Goal: Task Accomplishment & Management: Complete application form

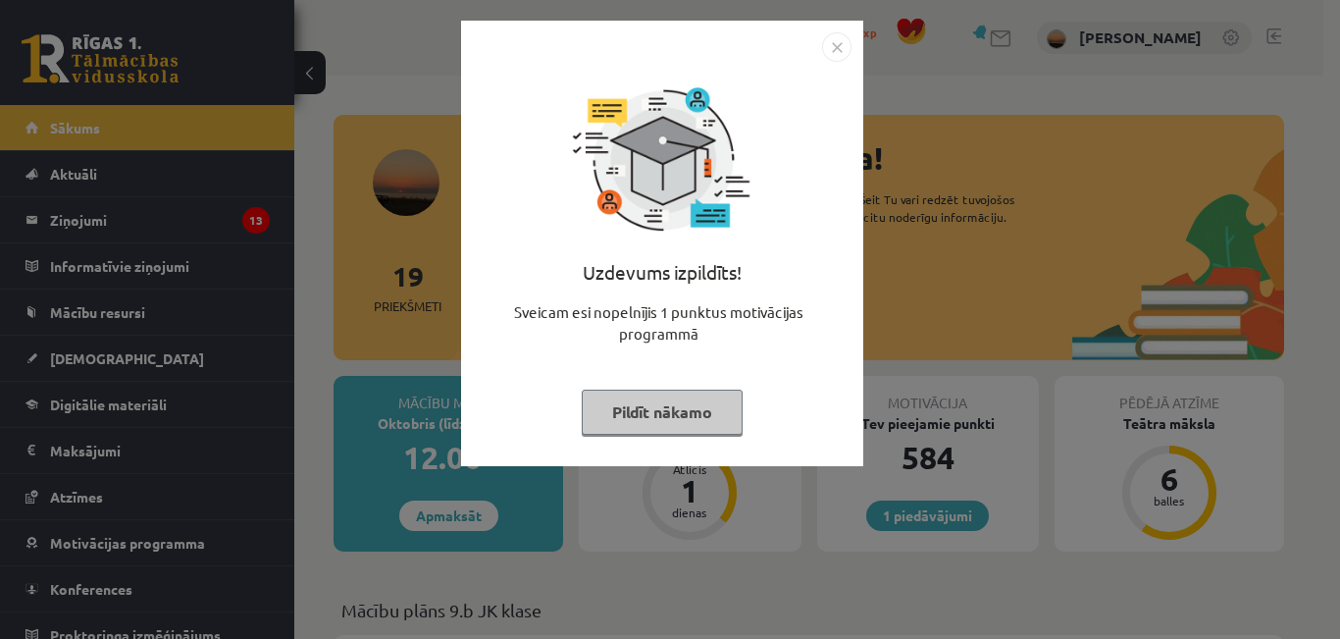
click at [840, 54] on img "Close" at bounding box center [836, 46] width 29 height 29
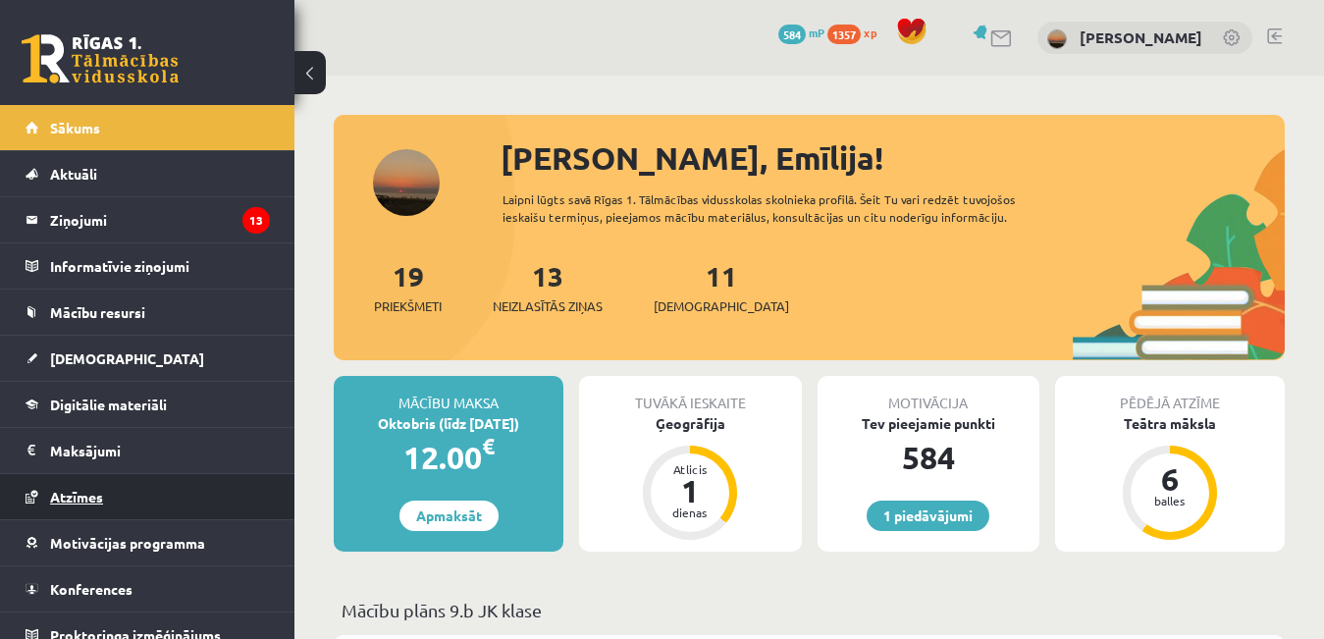
click at [85, 498] on span "Atzīmes" at bounding box center [76, 497] width 53 height 18
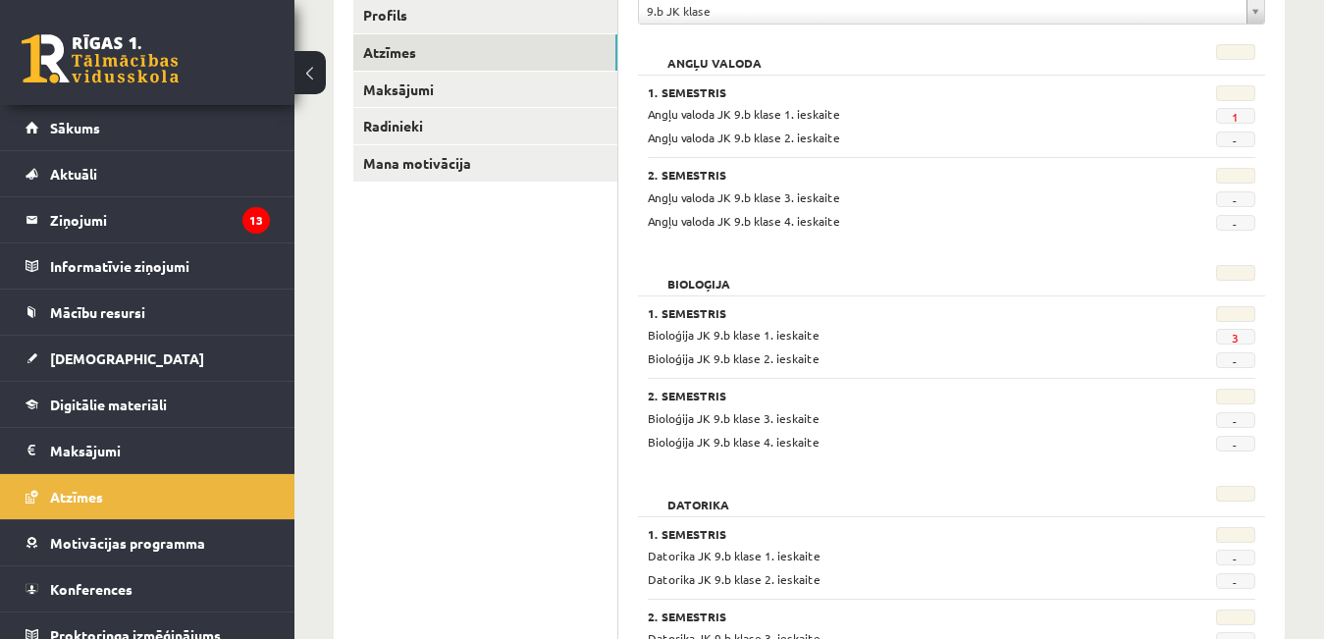
scroll to position [269, 0]
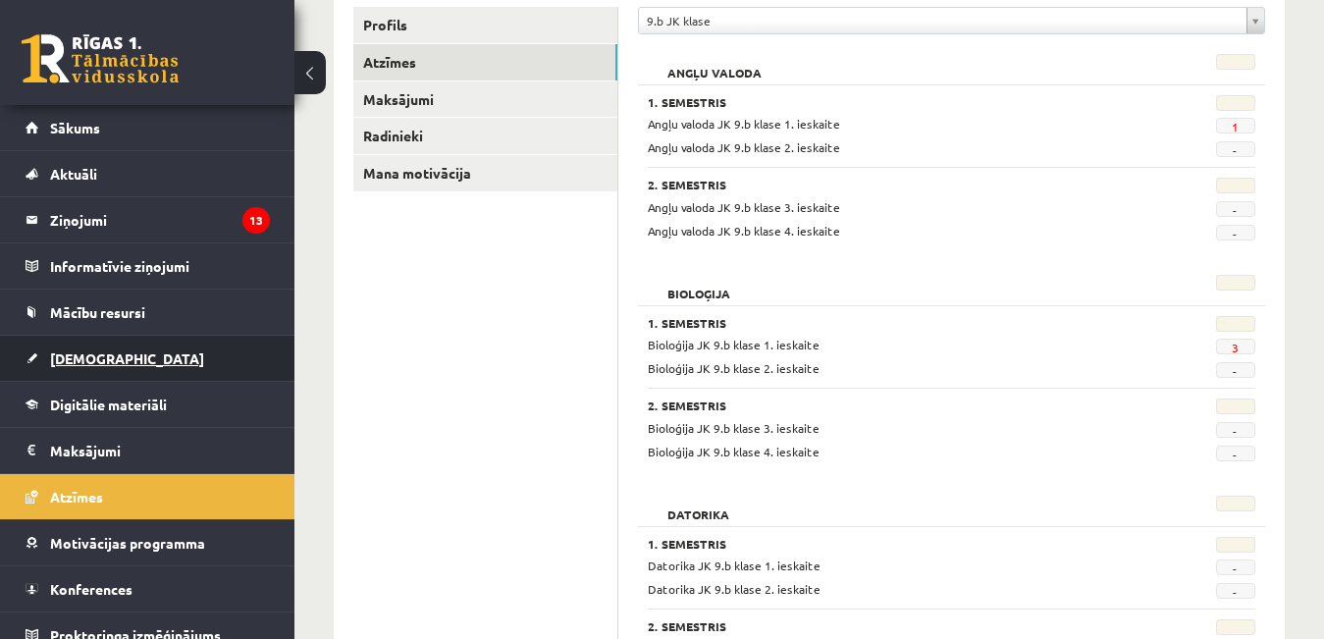
click at [95, 364] on span "[DEMOGRAPHIC_DATA]" at bounding box center [127, 358] width 154 height 18
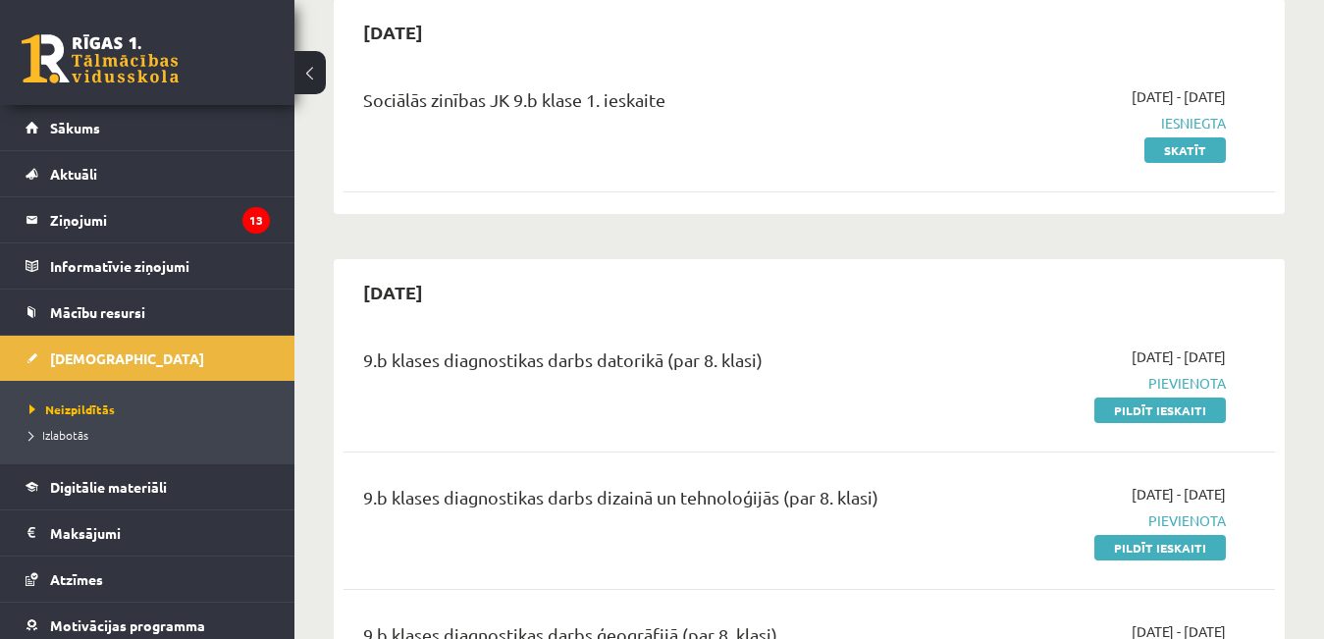
scroll to position [393, 0]
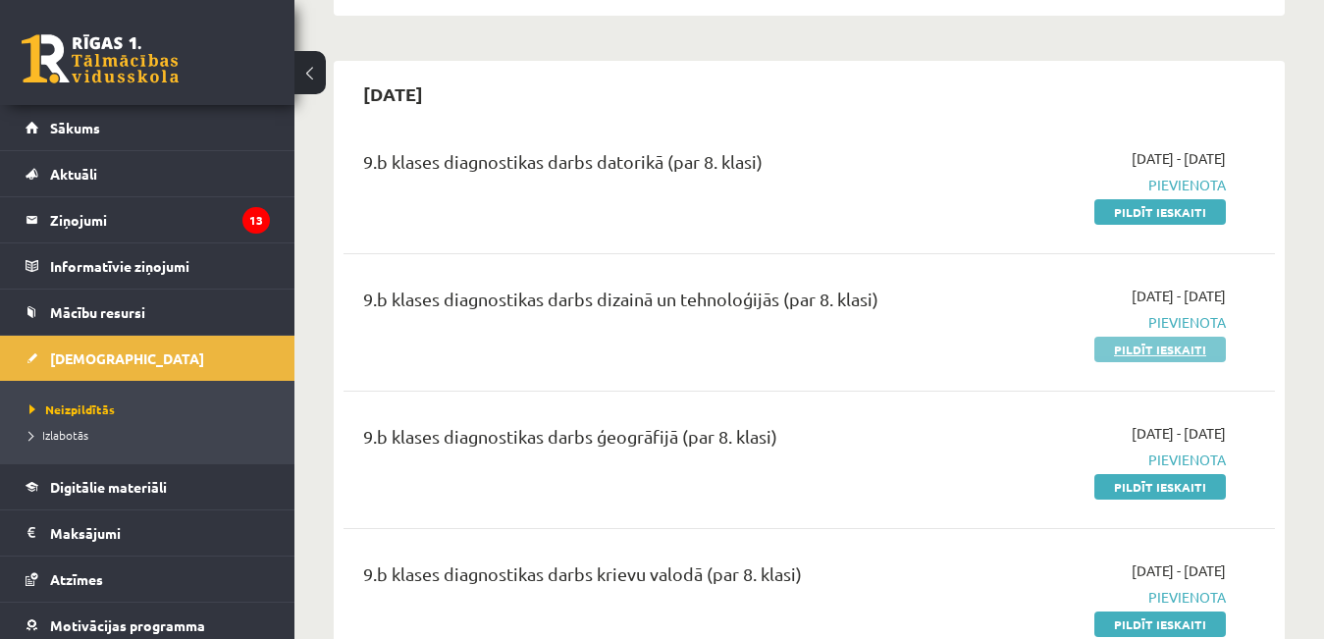
click at [1207, 350] on link "Pildīt ieskaiti" at bounding box center [1159, 350] width 131 height 26
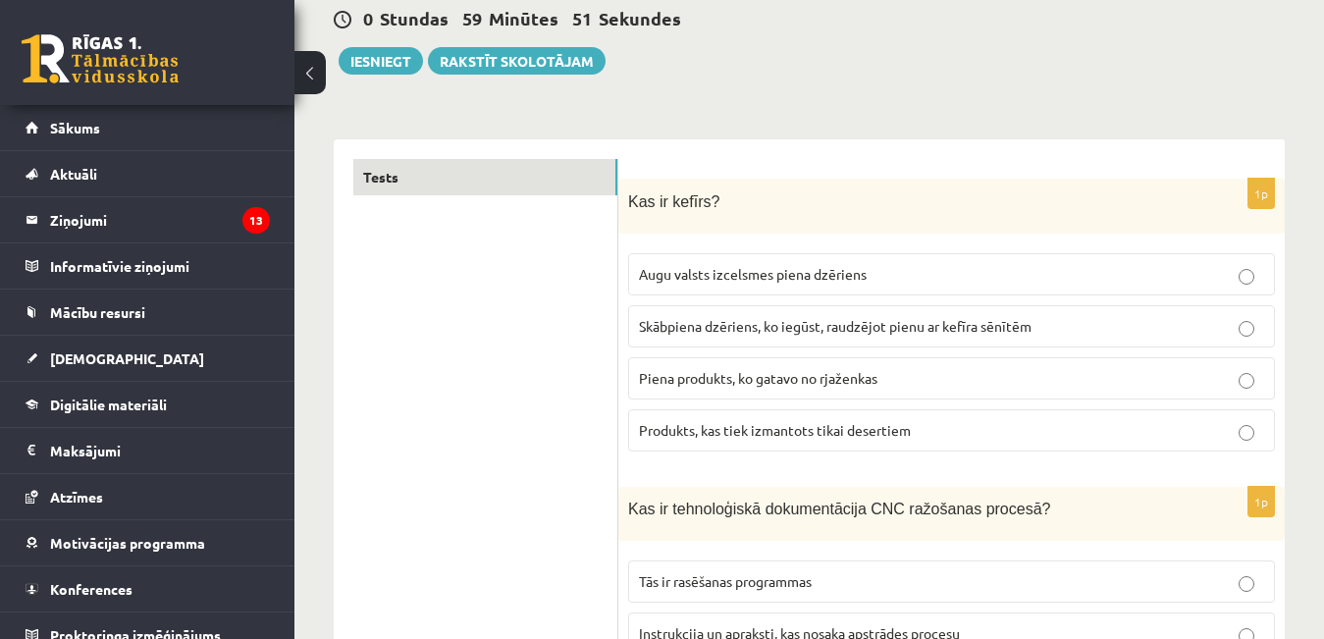
scroll to position [196, 0]
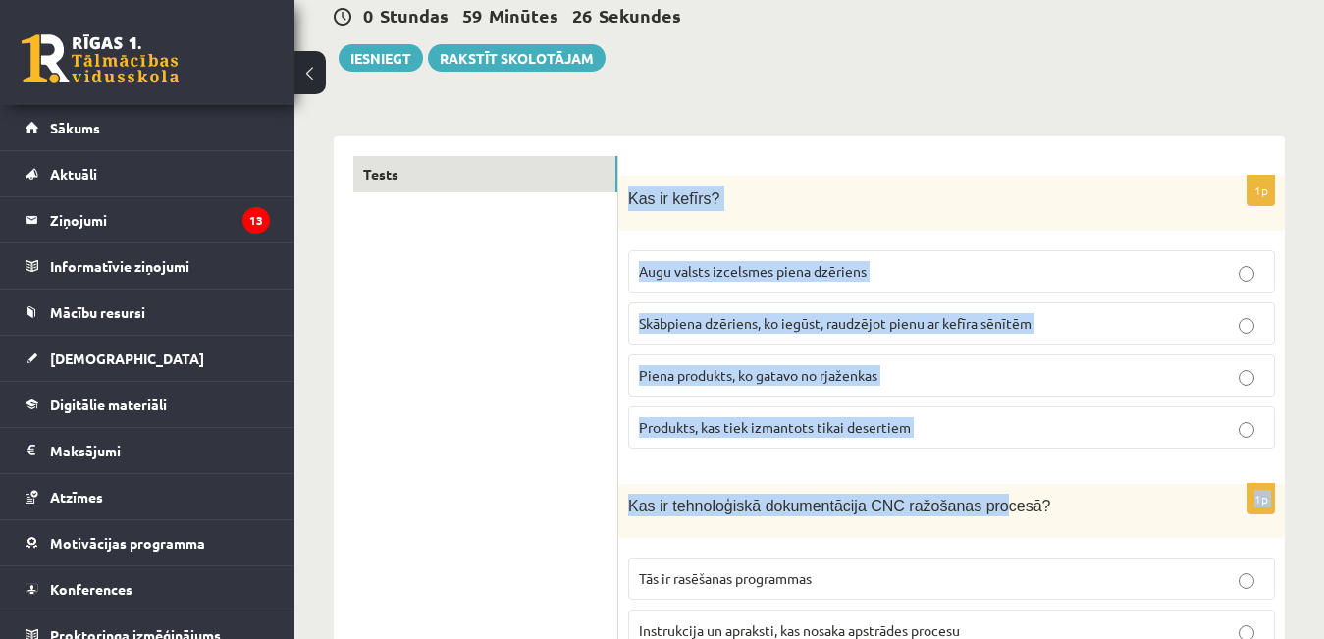
drag, startPoint x: 627, startPoint y: 195, endPoint x: 974, endPoint y: 489, distance: 454.7
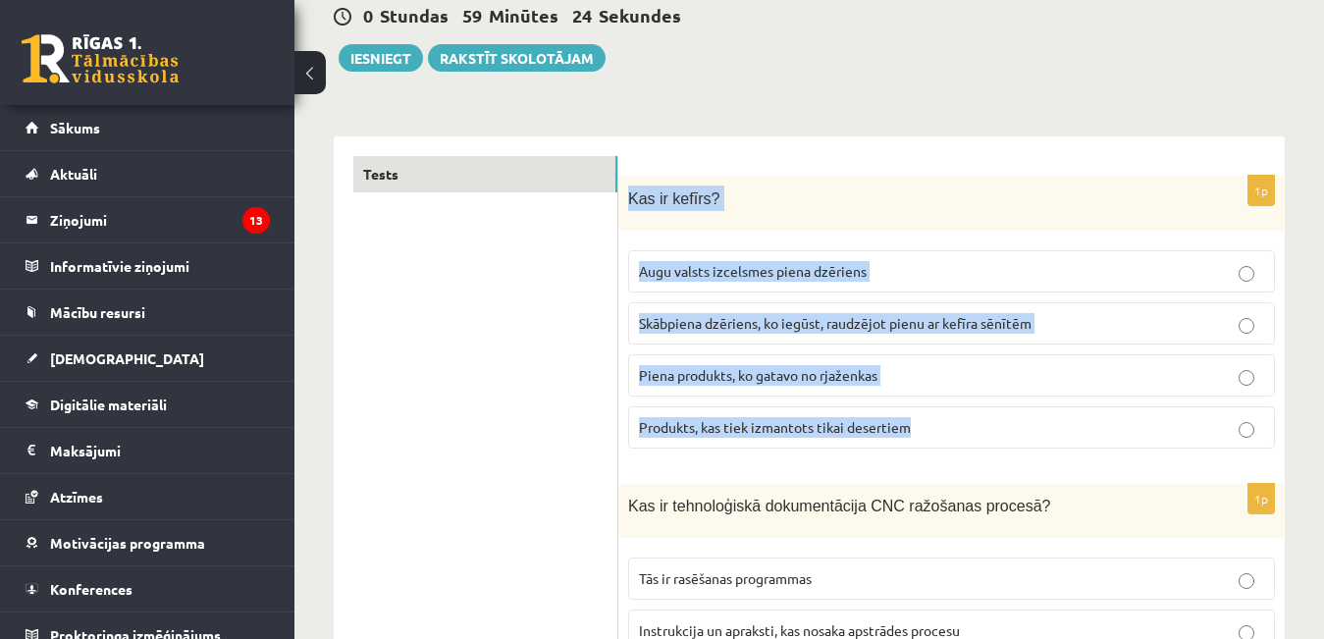
drag, startPoint x: 623, startPoint y: 195, endPoint x: 953, endPoint y: 443, distance: 412.1
click at [953, 448] on div "1p Kas ir kefīrs? Augu valsts izcelsmes piena dzēriens Skābpiena dzēriens, ko i…" at bounding box center [951, 320] width 666 height 289
copy div "Kas ir kefīrs? Augu valsts izcelsmes piena dzēriens Skābpiena dzēriens, ko iegū…"
click at [815, 330] on span "Skābpiena dzēriens, ko iegūst, raudzējot pienu ar kefīra sēnītēm" at bounding box center [835, 323] width 393 height 18
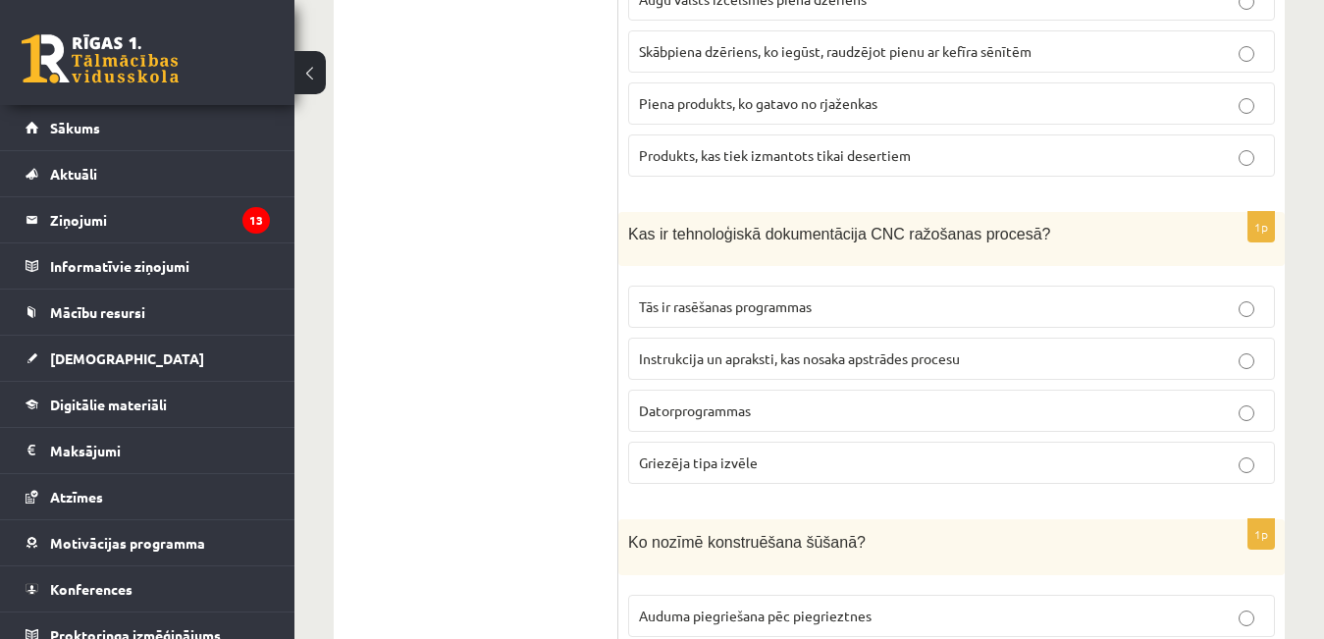
scroll to position [491, 0]
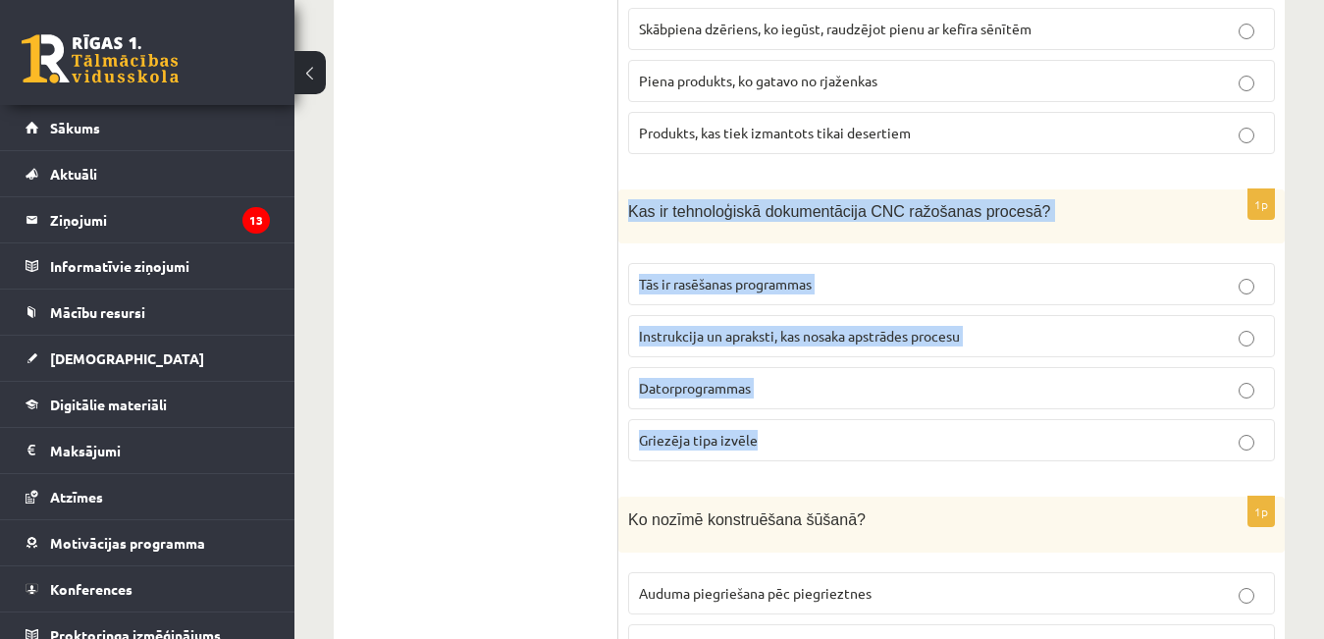
drag, startPoint x: 623, startPoint y: 207, endPoint x: 787, endPoint y: 453, distance: 295.8
click at [787, 453] on div "1p Kas ir tehnoloģiskā dokumentācija CNC ražošanas procesā? Tās ir rasēšanas pr…" at bounding box center [951, 333] width 666 height 288
copy div "Kas ir tehnoloģiskā dokumentācija CNC ražošanas procesā? Tās ir rasēšanas progr…"
click at [874, 329] on span "Instrukcija un apraksti, kas nosaka apstrādes procesu" at bounding box center [799, 336] width 321 height 18
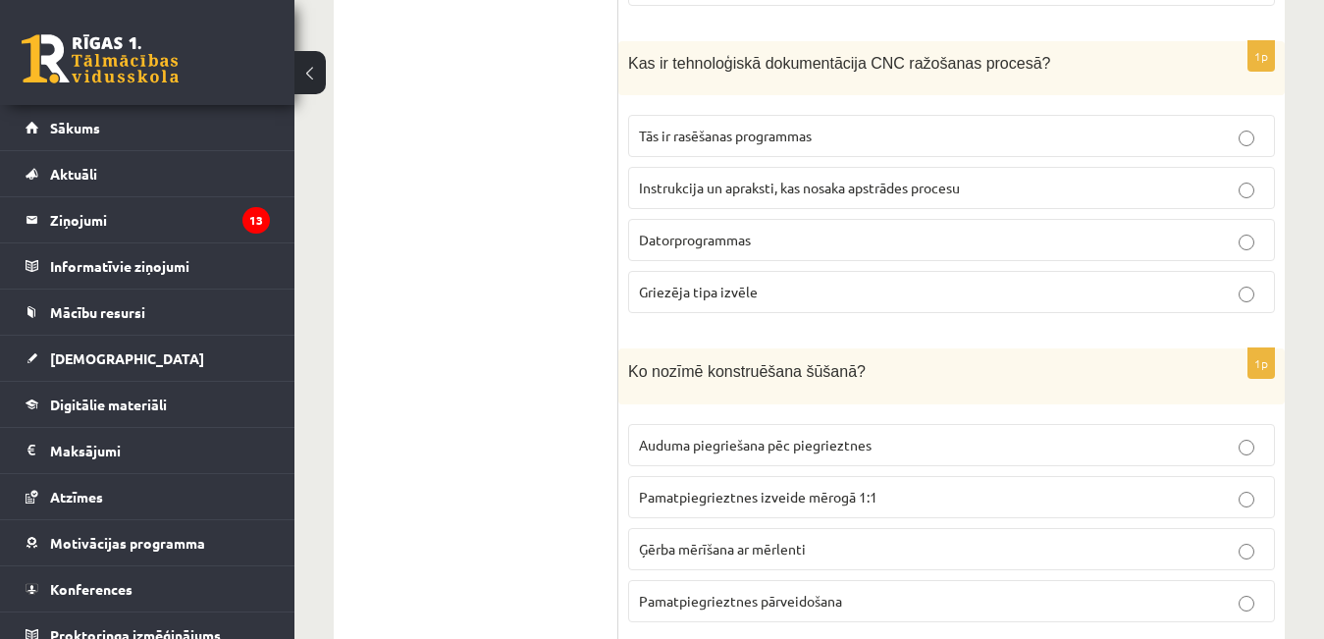
scroll to position [883, 0]
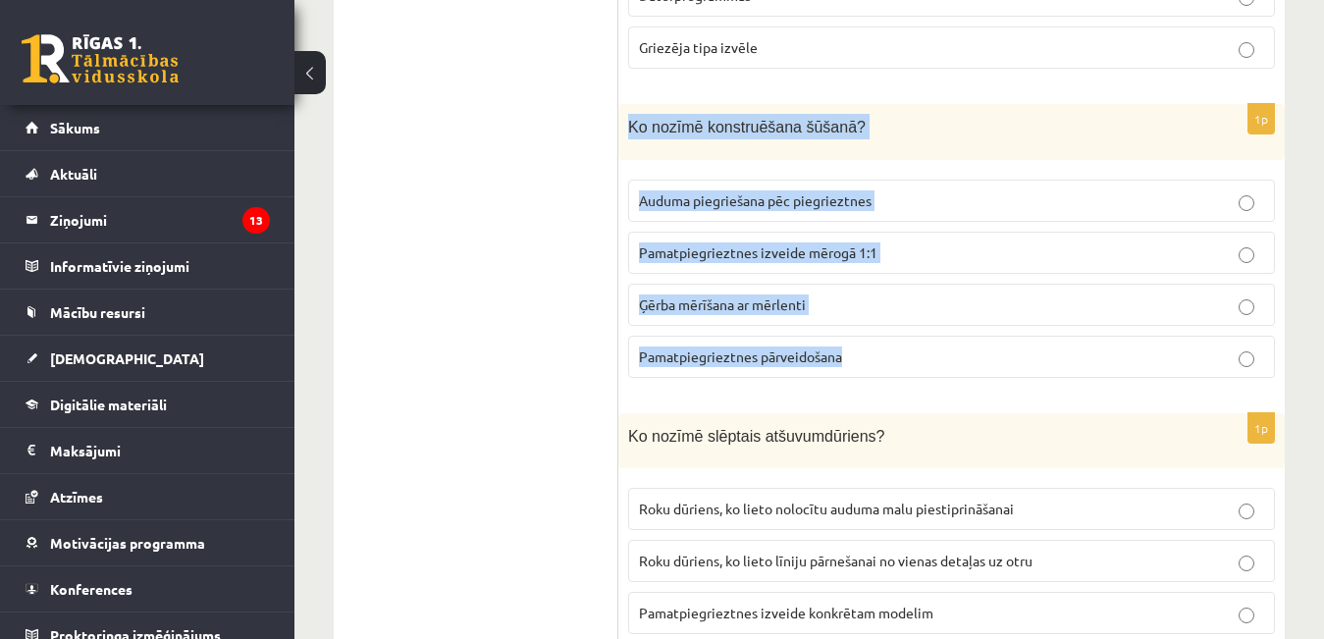
drag, startPoint x: 629, startPoint y: 127, endPoint x: 877, endPoint y: 363, distance: 342.9
click at [877, 363] on div "1p Ko nozīmē konstruēšana šūšanā? Auduma piegriešana pēc piegrieztnes Pamatpieg…" at bounding box center [951, 248] width 666 height 289
copy div "Ko nozīmē konstruēšana šūšanā? Auduma piegriešana pēc piegrieztnes Pamatpiegrie…"
click at [803, 243] on span "Pamatpiegrieztnes izveide mērogā 1:1" at bounding box center [758, 252] width 238 height 18
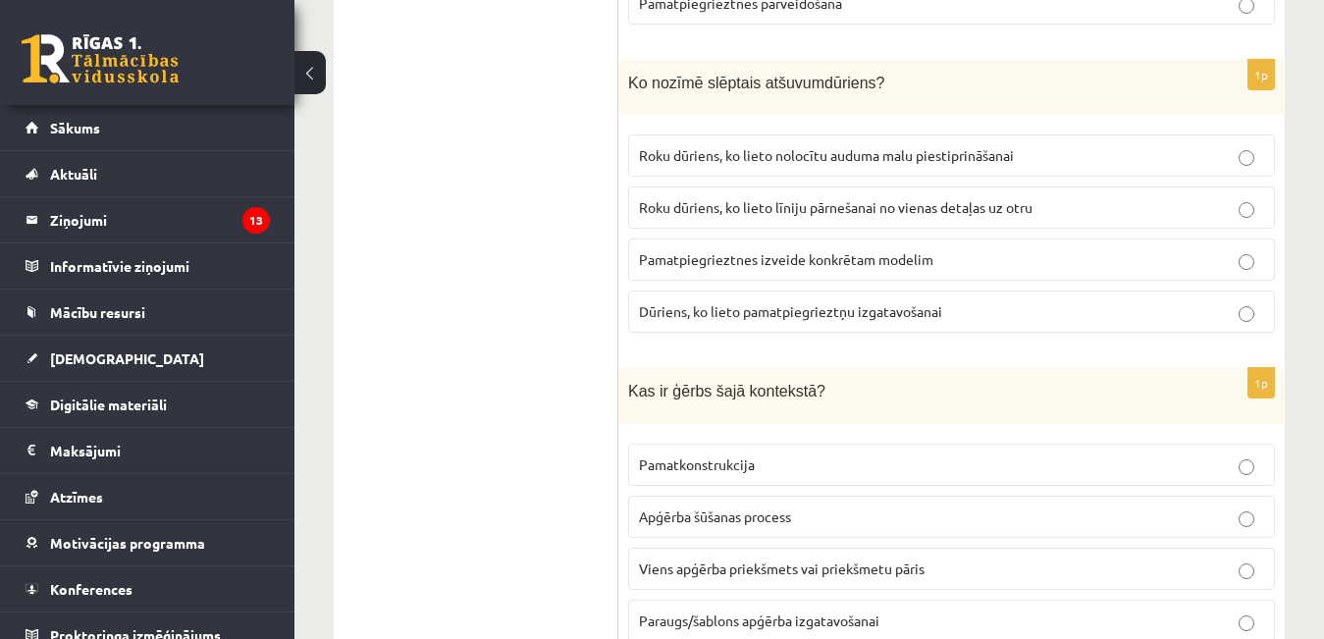
scroll to position [1276, 0]
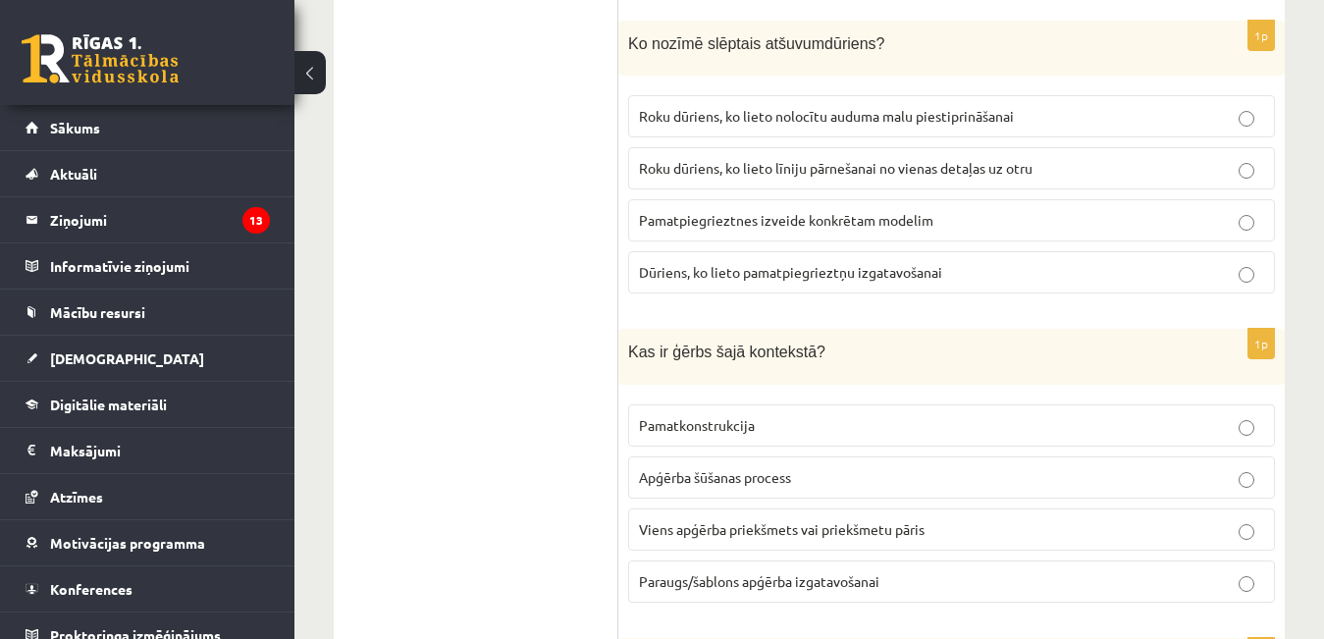
click at [747, 160] on span "Roku dūriens, ko lieto līniju pārnešanai no vienas detaļas uz otru" at bounding box center [835, 168] width 393 height 18
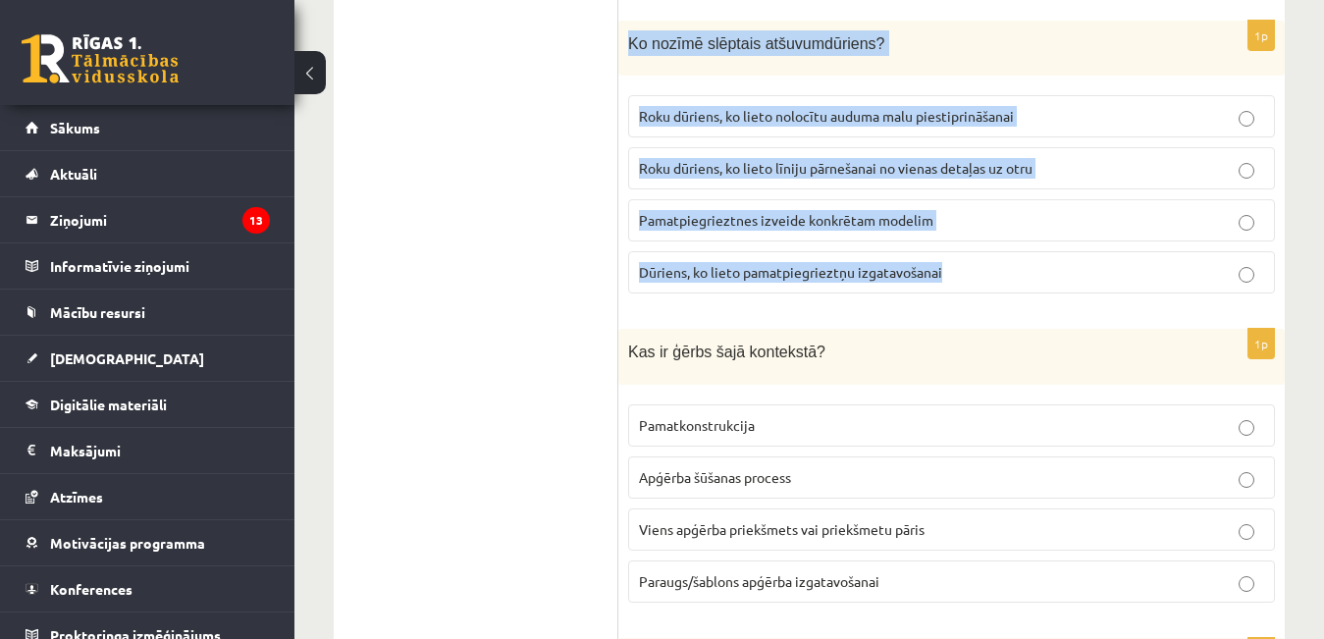
drag, startPoint x: 626, startPoint y: 38, endPoint x: 958, endPoint y: 293, distance: 418.4
click at [959, 299] on div "1p Ko nozīmē slēptais atšuvumdūriens? Roku dūriens, ko lieto nolocītu auduma ma…" at bounding box center [951, 165] width 666 height 289
copy div "Ko nozīmē slēptais atšuvumdūriens? Roku dūriens, ko lieto nolocītu auduma malu …"
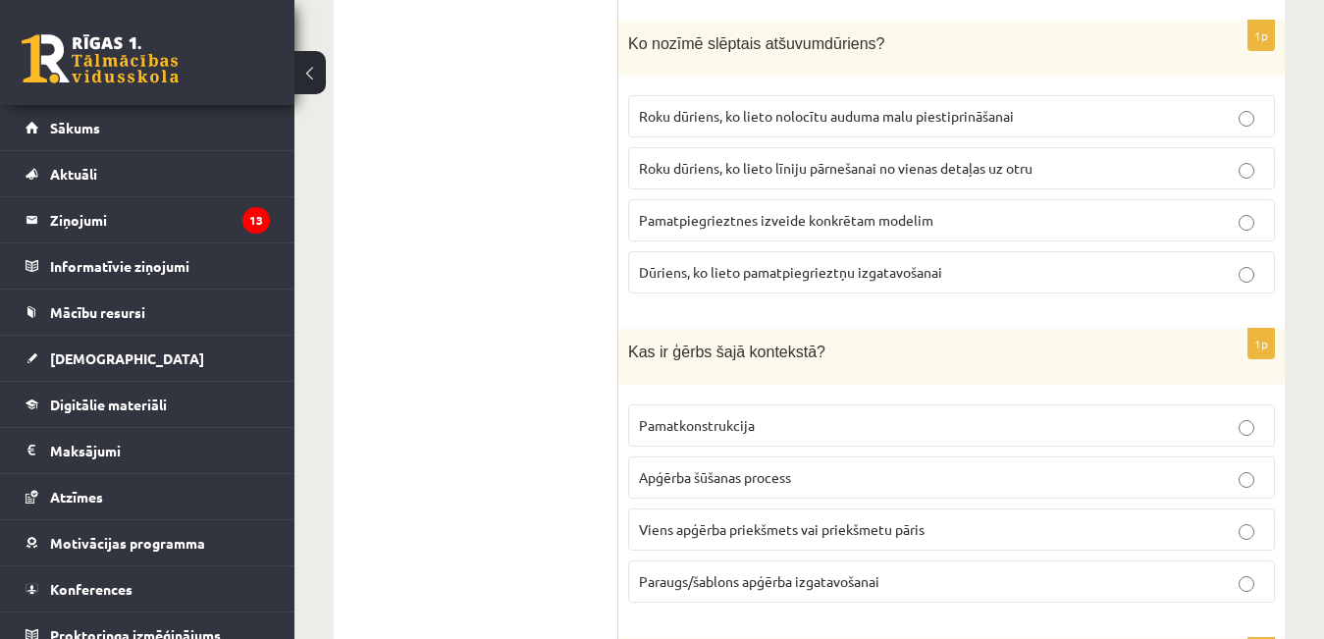
click at [1014, 114] on span "Roku dūriens, ko lieto nolocītu auduma malu piestiprināšanai" at bounding box center [826, 116] width 375 height 18
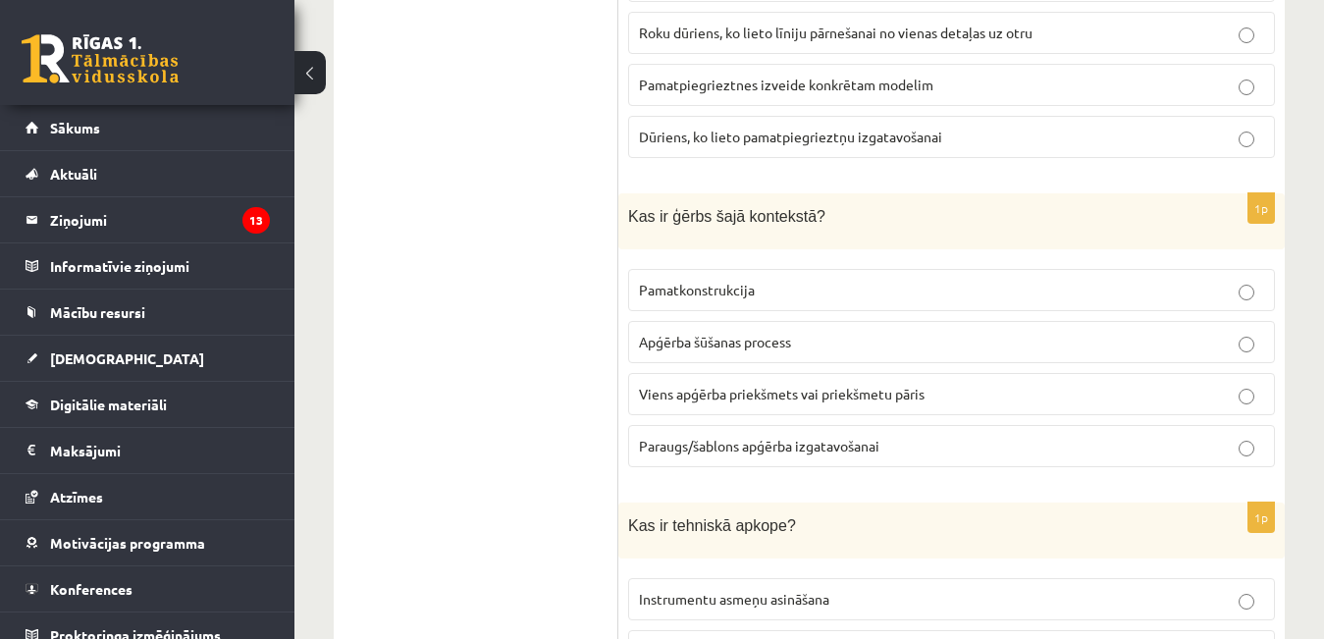
scroll to position [1472, 0]
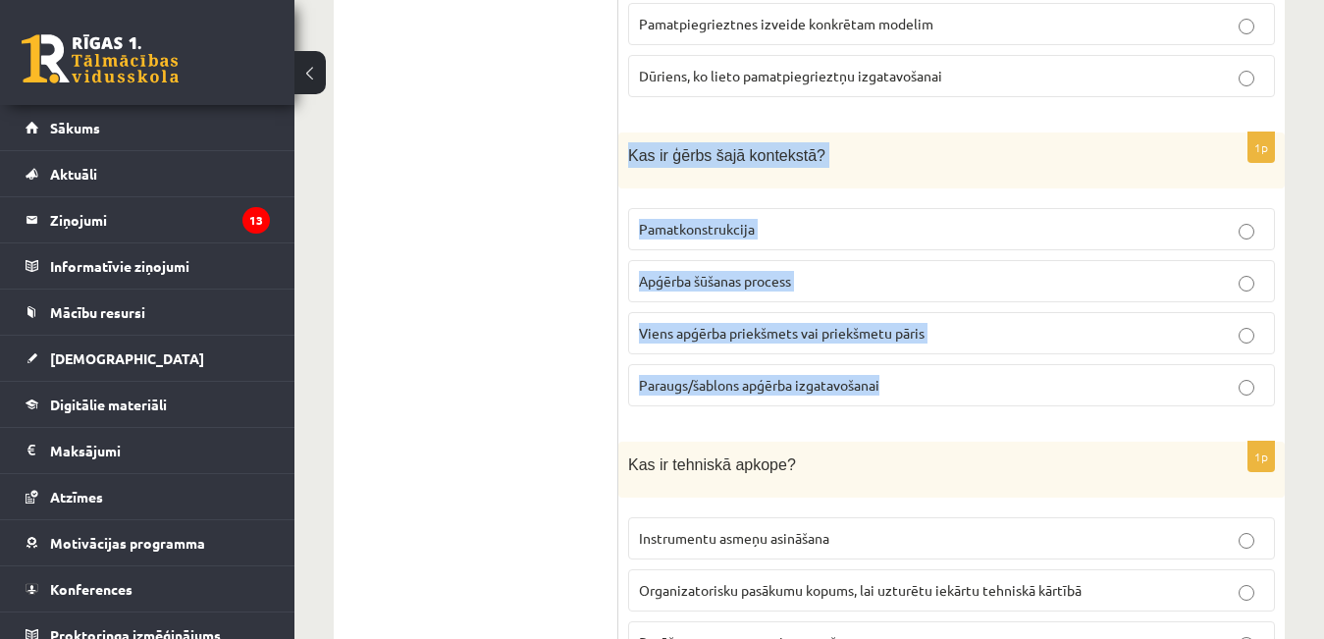
drag, startPoint x: 629, startPoint y: 149, endPoint x: 892, endPoint y: 402, distance: 365.0
click at [892, 402] on div "1p Kas ir ģērbs šajā kontekstā? Pamatkonstrukcija Apģērba šūšanas process Viens…" at bounding box center [951, 276] width 666 height 289
copy div "Kas ir ģērbs šajā kontekstā? Pamatkonstrukcija Apģērba šūšanas process Viens ap…"
click at [836, 325] on span "Viens apģērba priekšmets vai priekšmetu pāris" at bounding box center [782, 333] width 286 height 18
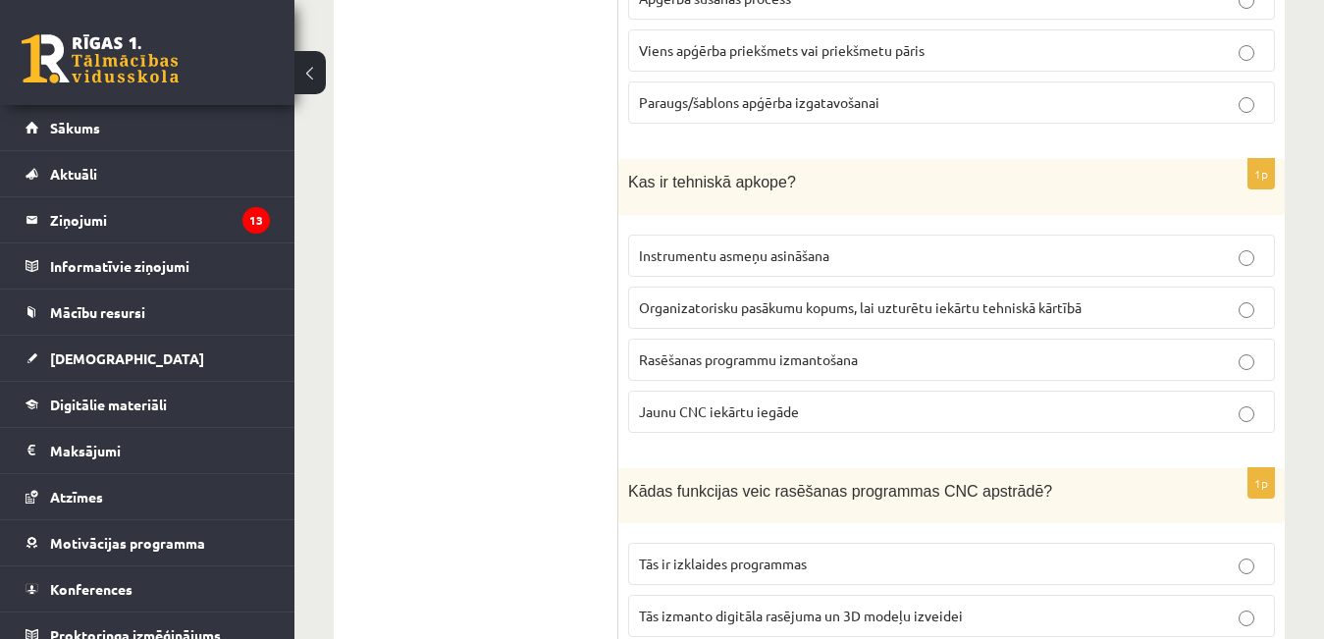
scroll to position [1766, 0]
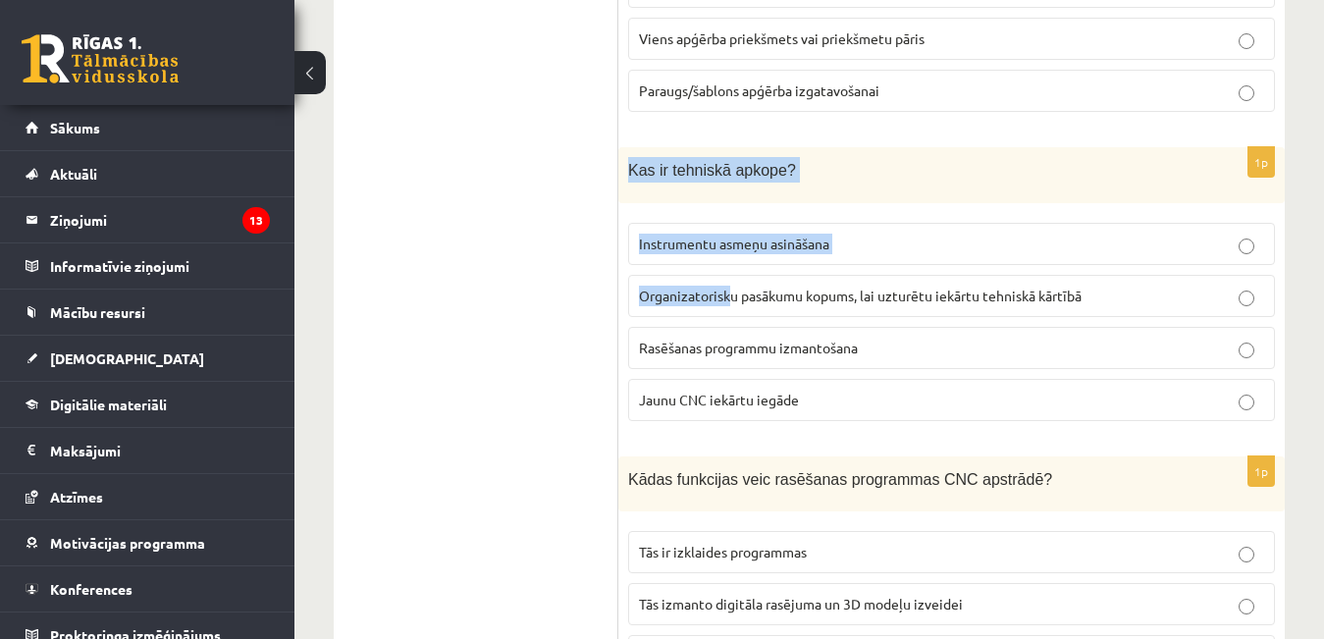
drag, startPoint x: 631, startPoint y: 165, endPoint x: 731, endPoint y: 290, distance: 160.6
click at [731, 290] on div "1p Kas ir tehniskā apkope? Instrumentu asmeņu asināšana Organizatorisku pasākum…" at bounding box center [951, 291] width 666 height 289
click at [735, 235] on span "Instrumentu asmeņu asināšana" at bounding box center [734, 244] width 190 height 18
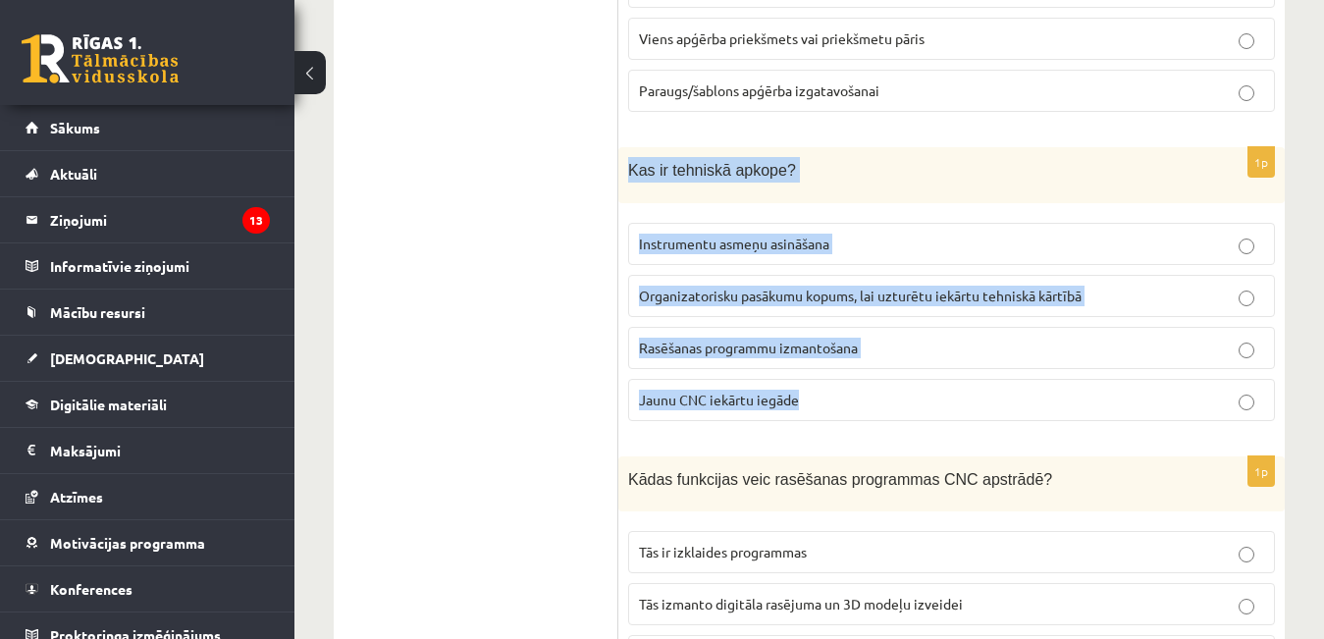
drag, startPoint x: 629, startPoint y: 164, endPoint x: 804, endPoint y: 399, distance: 293.2
click at [804, 399] on div "1p Kas ir tehniskā apkope? Instrumentu asmeņu asināšana Organizatorisku pasākum…" at bounding box center [951, 291] width 666 height 289
copy div "Kas ir tehniskā apkope? Instrumentu asmeņu asināšana Organizatorisku pasākumu k…"
click at [968, 279] on label "Organizatorisku pasākumu kopums, lai uzturētu iekārtu tehniskā kārtībā" at bounding box center [951, 296] width 647 height 42
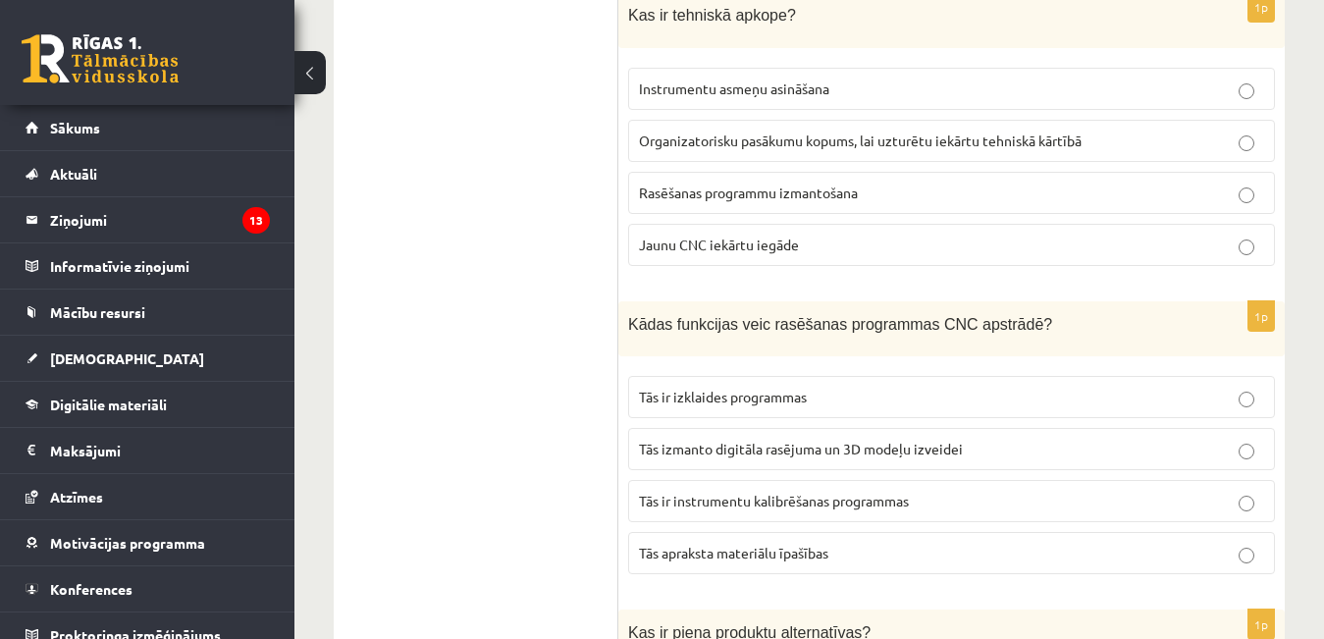
scroll to position [1963, 0]
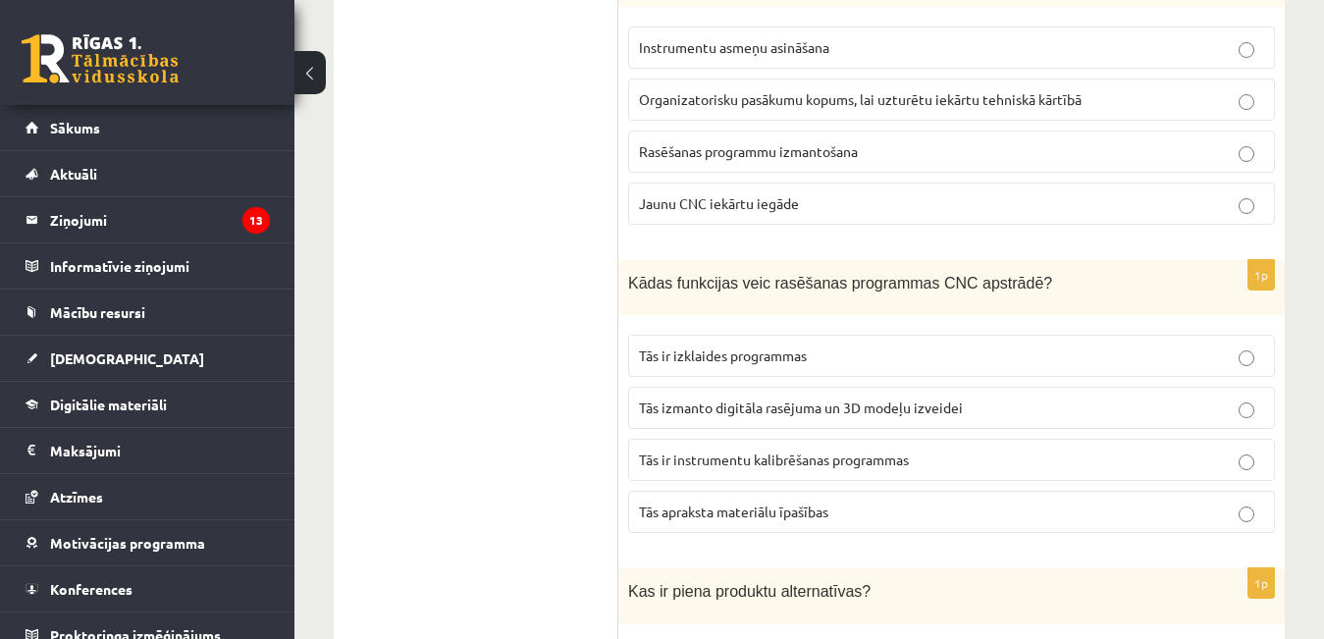
click at [894, 403] on span "Tās izmanto digitāla rasējuma un 3D modeļu izveidei" at bounding box center [801, 407] width 324 height 18
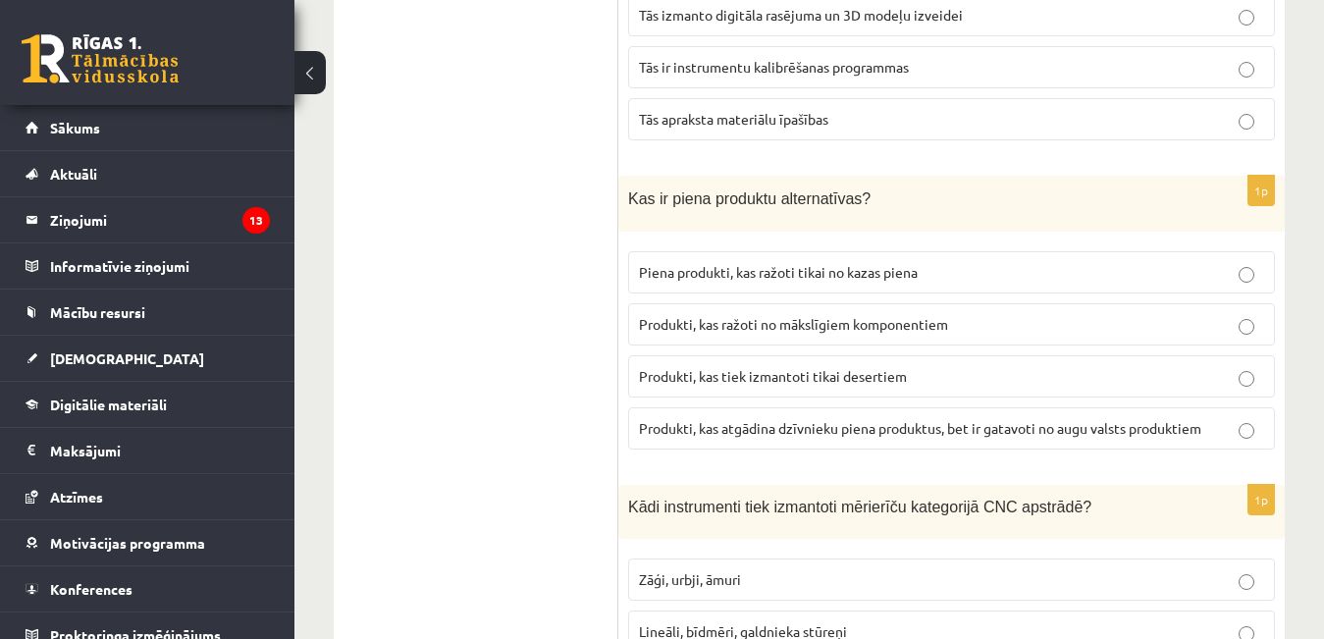
click at [793, 421] on span "Produkti, kas atgādina dzīvnieku piena produktus, bet ir gatavoti no augu valst…" at bounding box center [920, 428] width 562 height 18
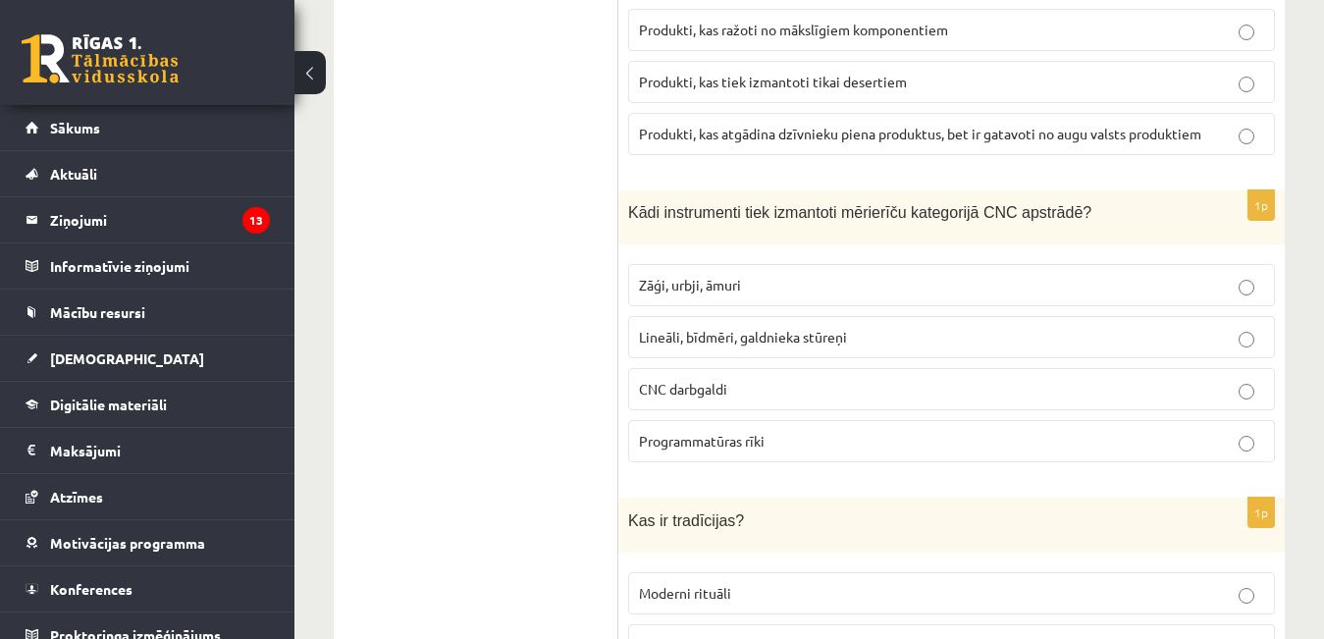
scroll to position [2748, 0]
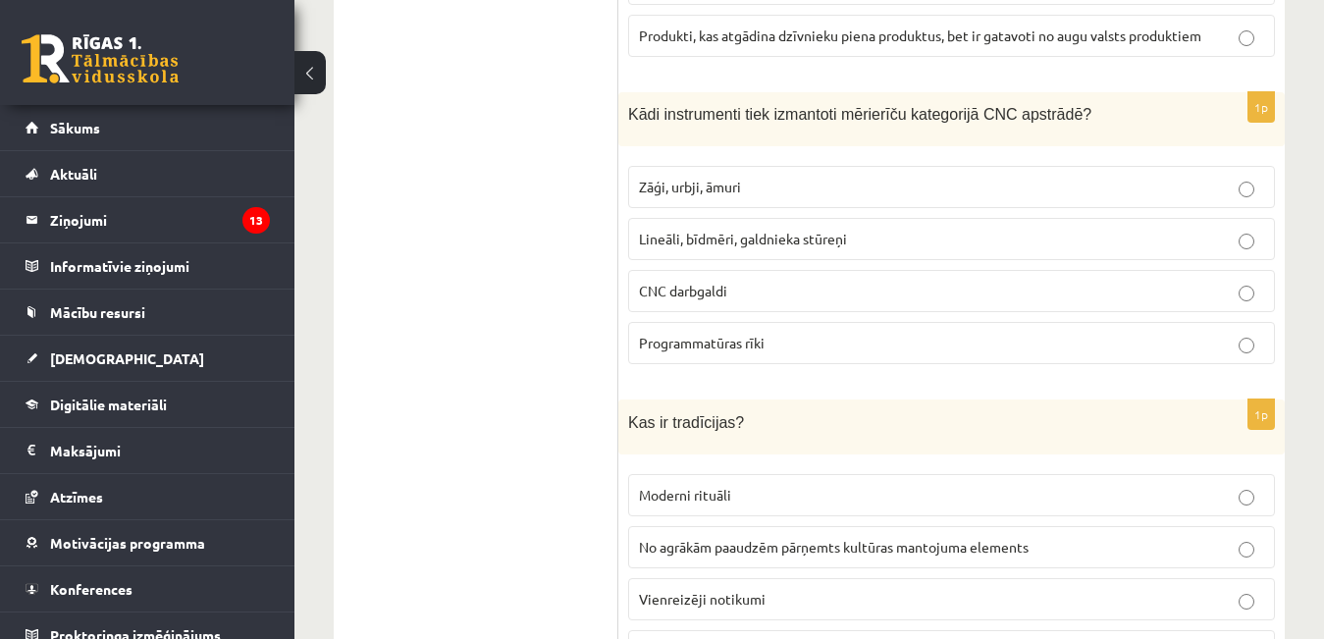
click at [634, 116] on span "Kādi instrumenti tiek izmantoti mērierīču kategorijā CNC apstrādē?" at bounding box center [859, 114] width 463 height 17
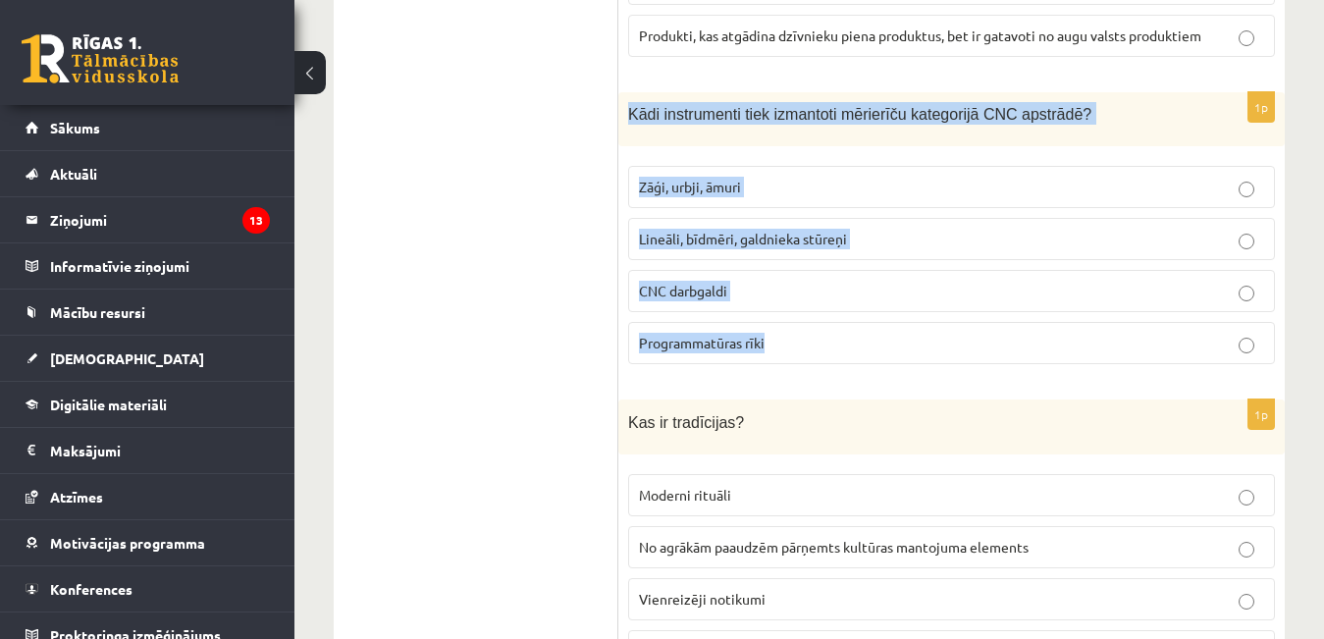
drag, startPoint x: 628, startPoint y: 108, endPoint x: 934, endPoint y: 340, distance: 383.9
click at [934, 340] on div "1p Kādi instrumenti tiek izmantoti mērierīču kategorijā CNC apstrādē? Zāģi, urb…" at bounding box center [951, 236] width 666 height 288
copy div "Kādi instrumenti tiek izmantoti mērierīču kategorijā CNC apstrādē? Zāģi, urbji,…"
click at [1016, 236] on p "Lineāli, bīdmēri, galdnieka stūreņi" at bounding box center [951, 239] width 625 height 21
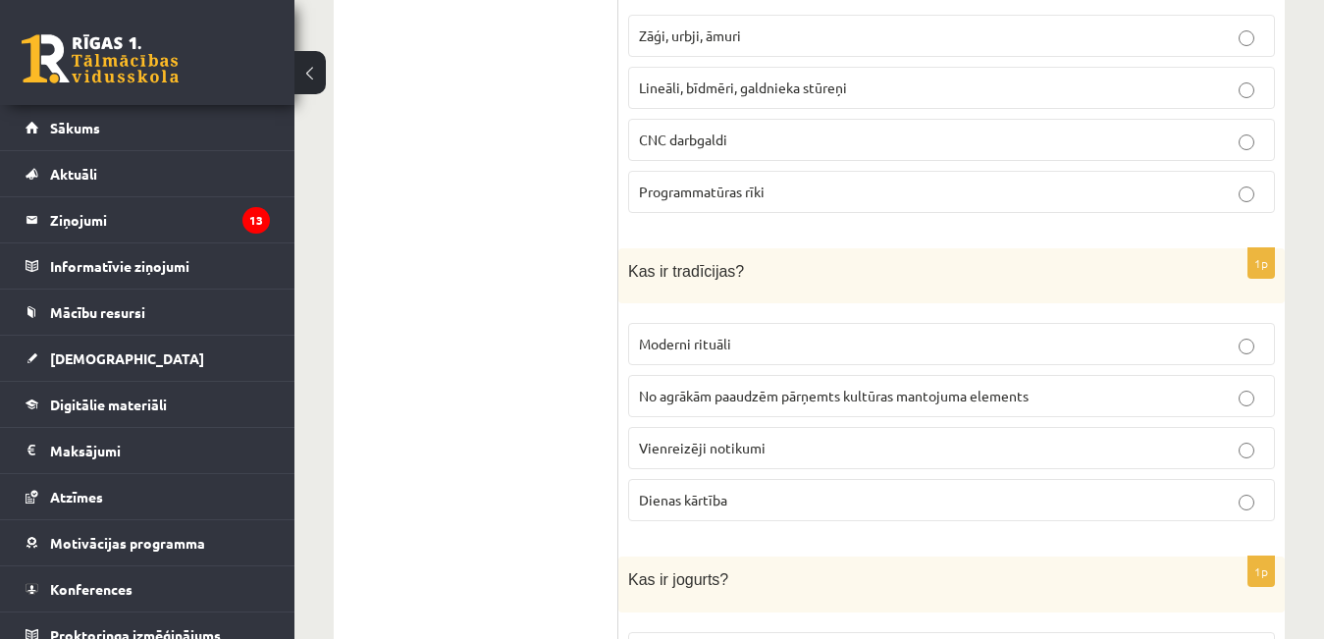
scroll to position [2944, 0]
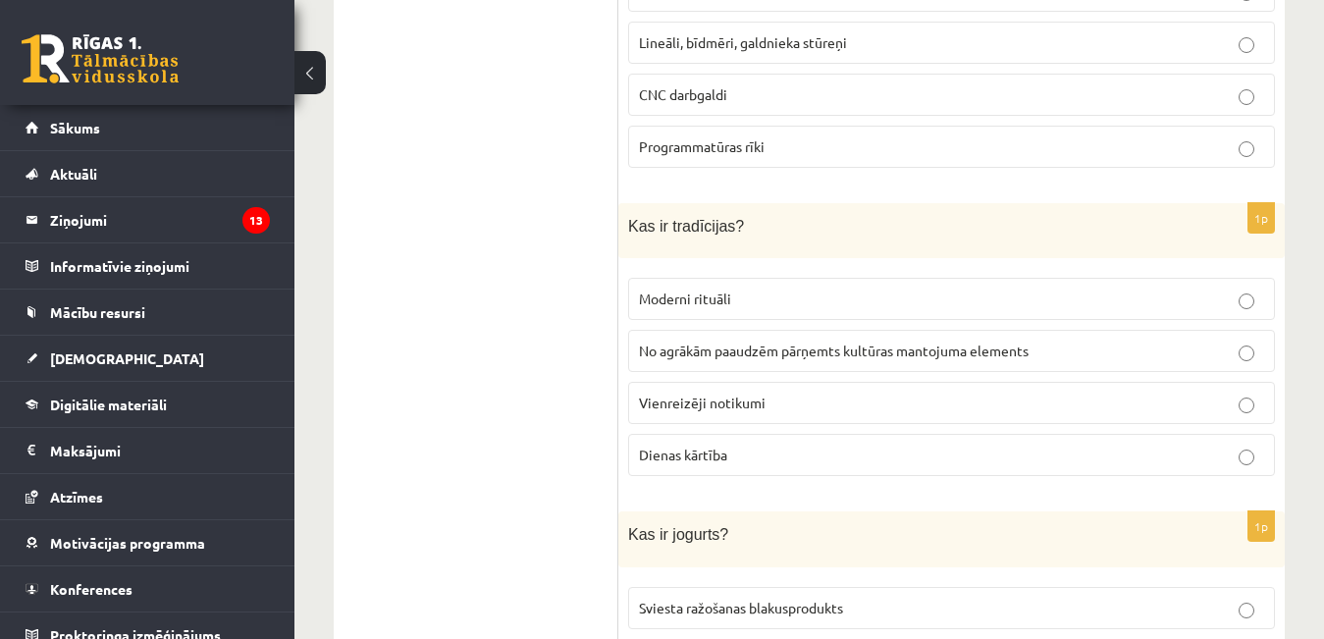
click at [945, 341] on span "No agrākām paaudzēm pārņemts kultūras mantojuma elements" at bounding box center [834, 350] width 390 height 18
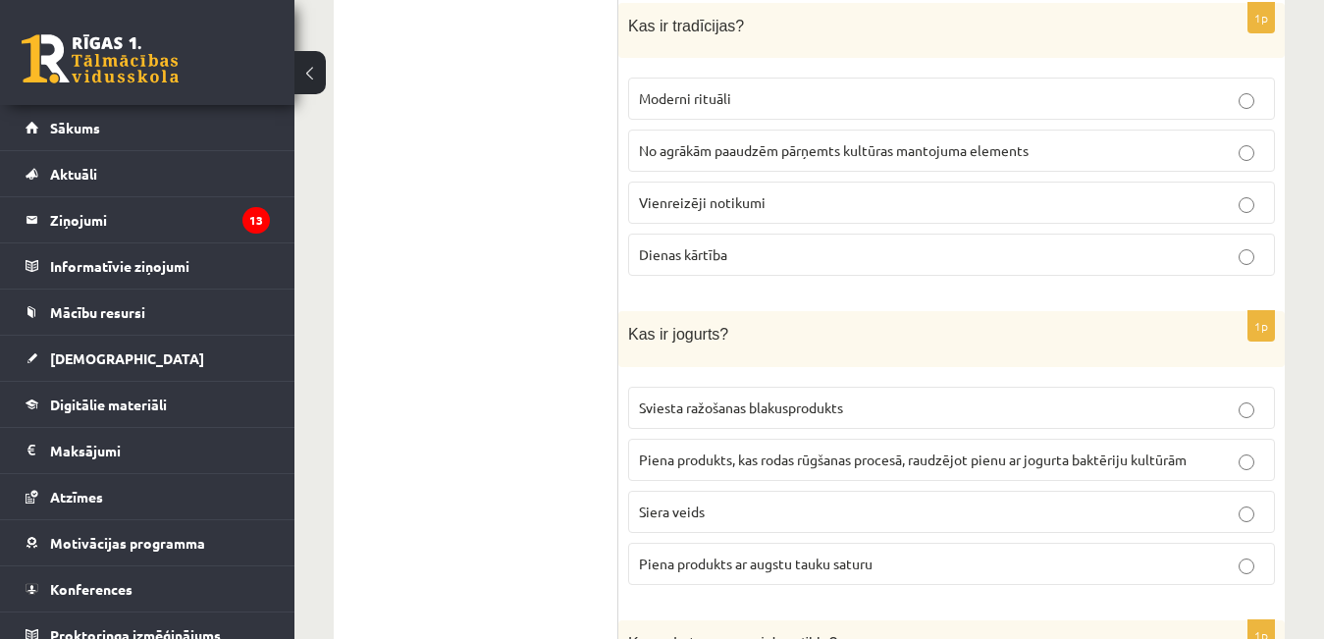
scroll to position [3238, 0]
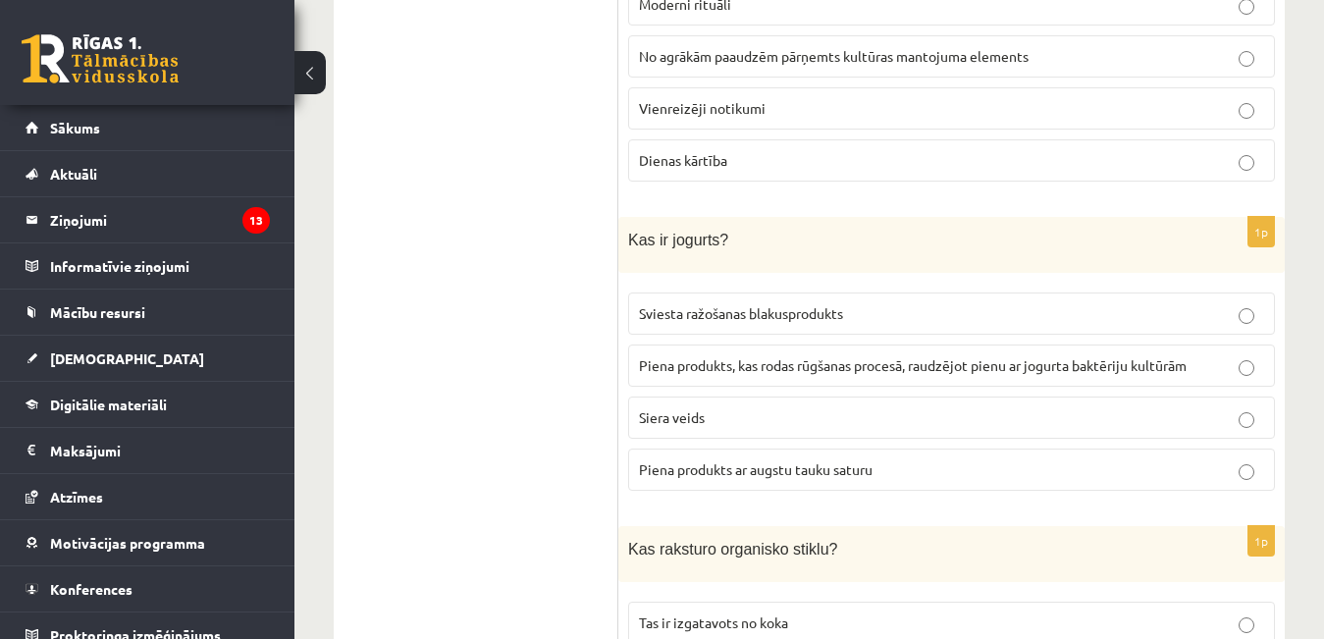
click at [997, 358] on span "Piena produkts, kas rodas rūgšanas procesā, raudzējot pienu ar jogurta baktērij…" at bounding box center [913, 365] width 548 height 18
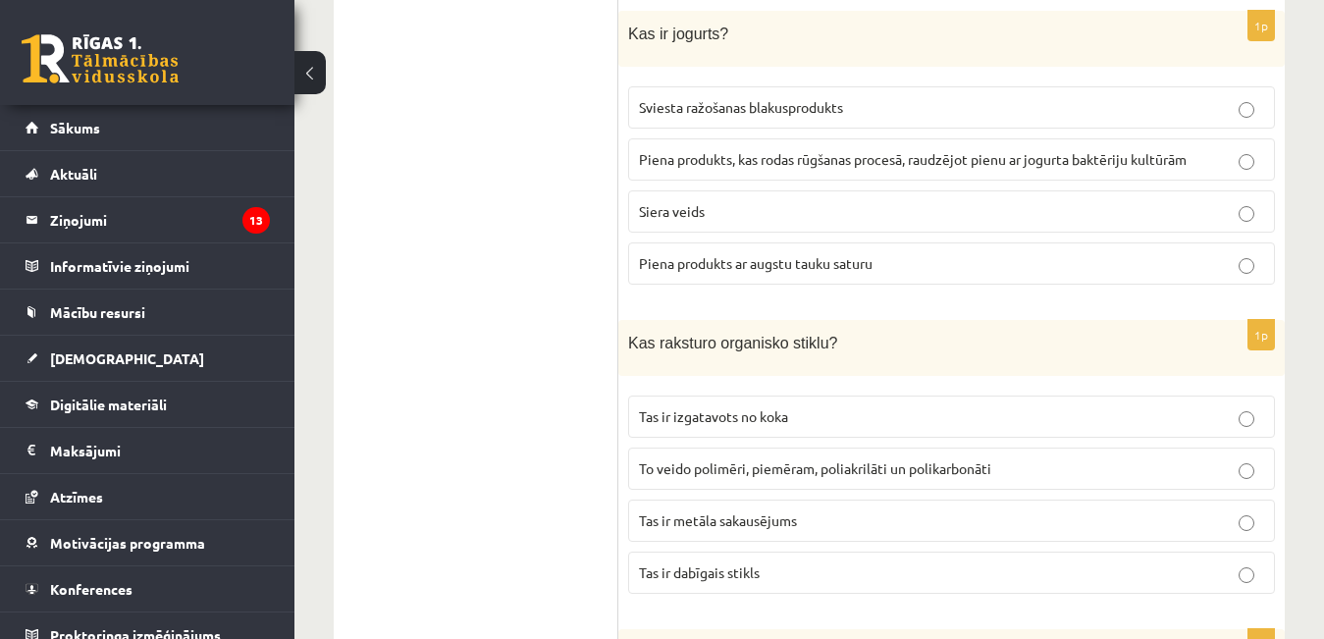
scroll to position [3533, 0]
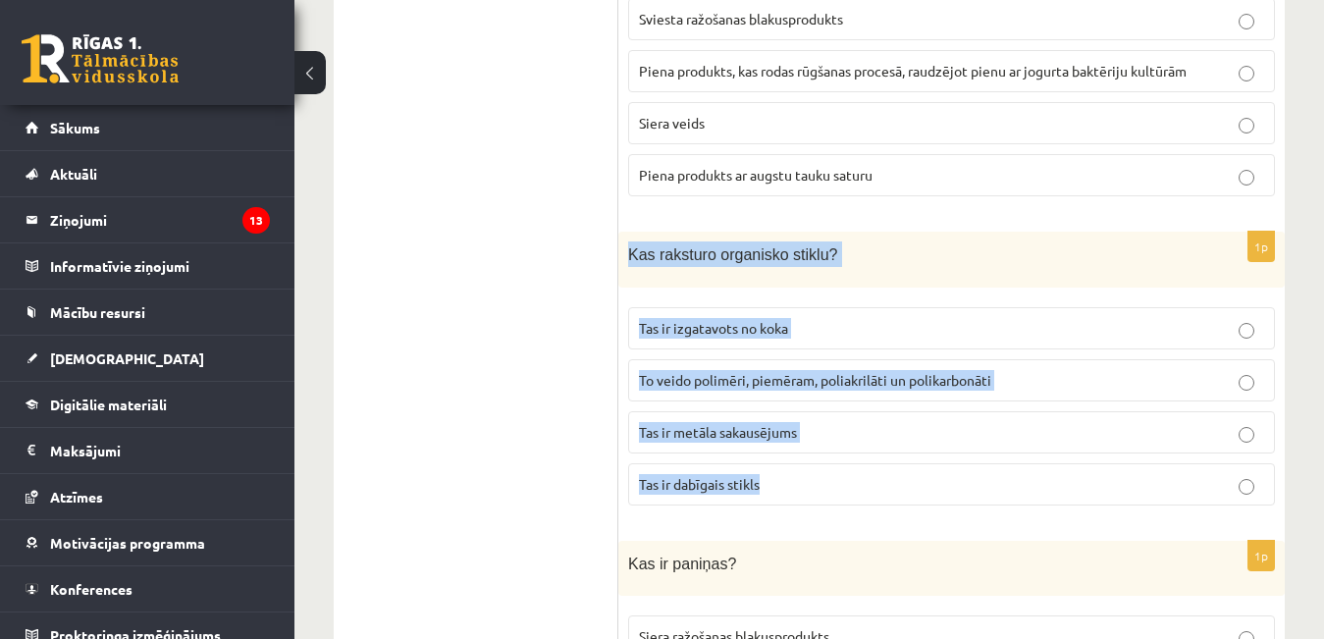
drag, startPoint x: 629, startPoint y: 245, endPoint x: 839, endPoint y: 497, distance: 327.4
click at [839, 497] on div "1p Kas raksturo organisko stiklu? Tas ir izgatavots no koka To veido polimēri, …" at bounding box center [951, 376] width 666 height 289
copy div "Kas raksturo organisko stiklu? Tas ir izgatavots no koka To veido polimēri, pie…"
click at [1042, 370] on p "To veido polimēri, piemēram, poliakrilāti un polikarbonāti" at bounding box center [951, 380] width 625 height 21
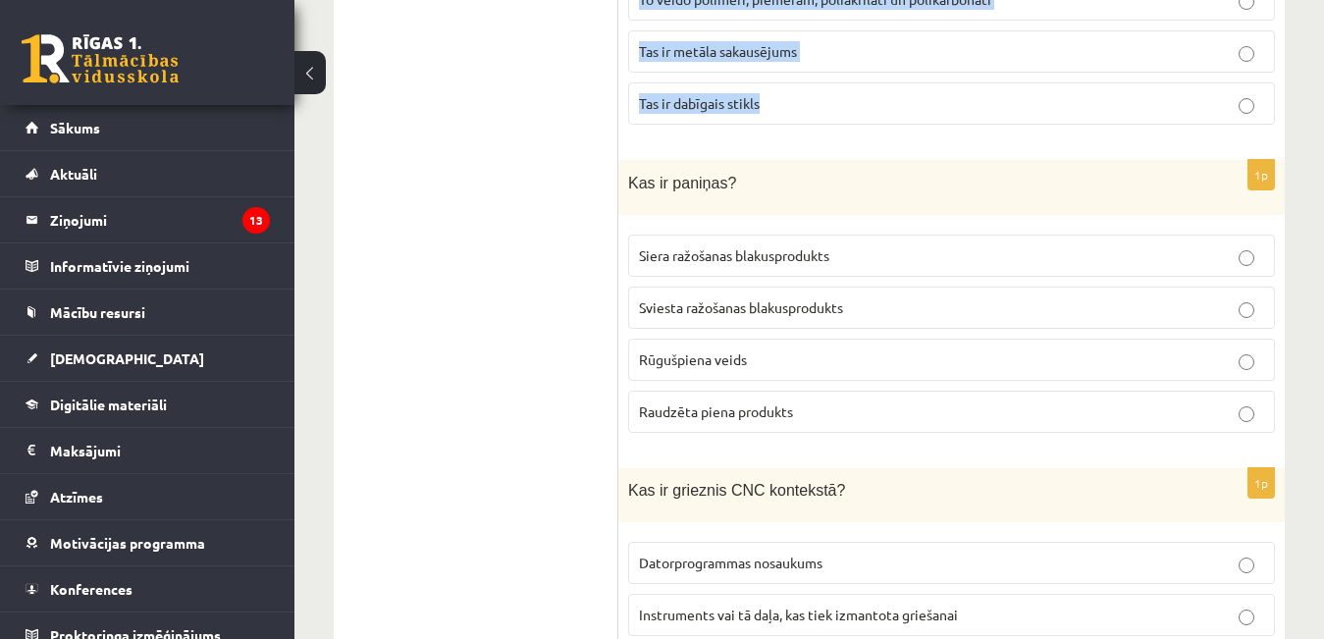
scroll to position [3925, 0]
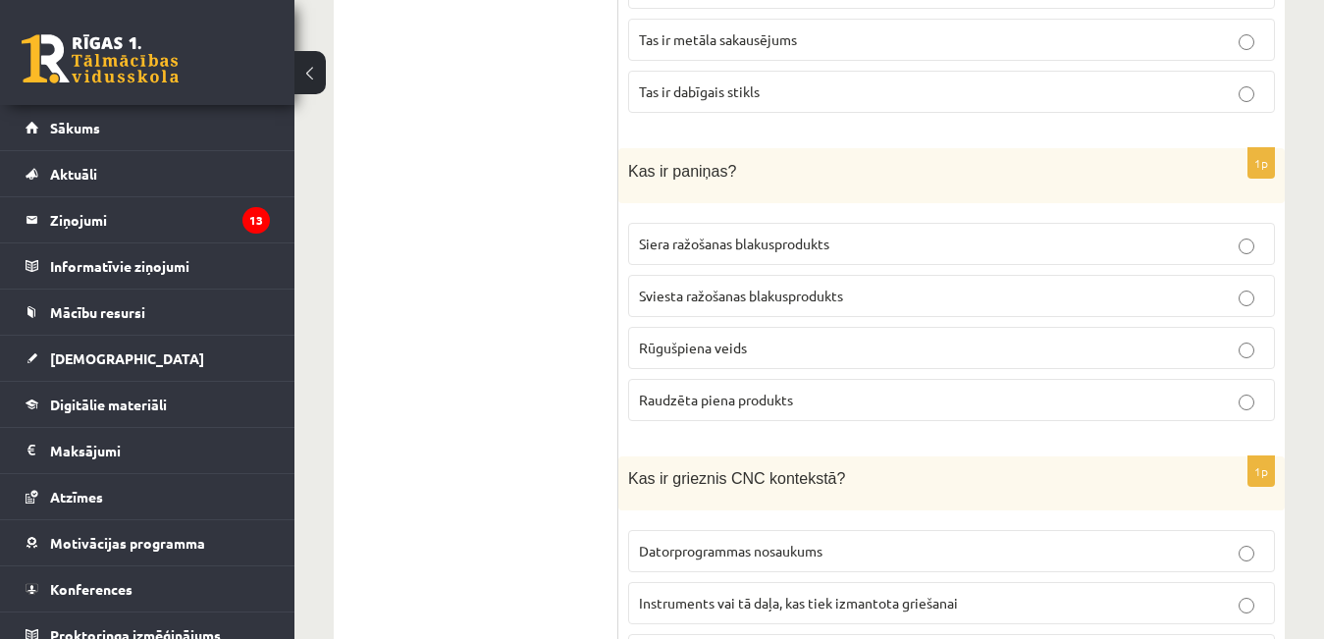
click at [707, 391] on span "Raudzēta piena produkts" at bounding box center [716, 400] width 154 height 18
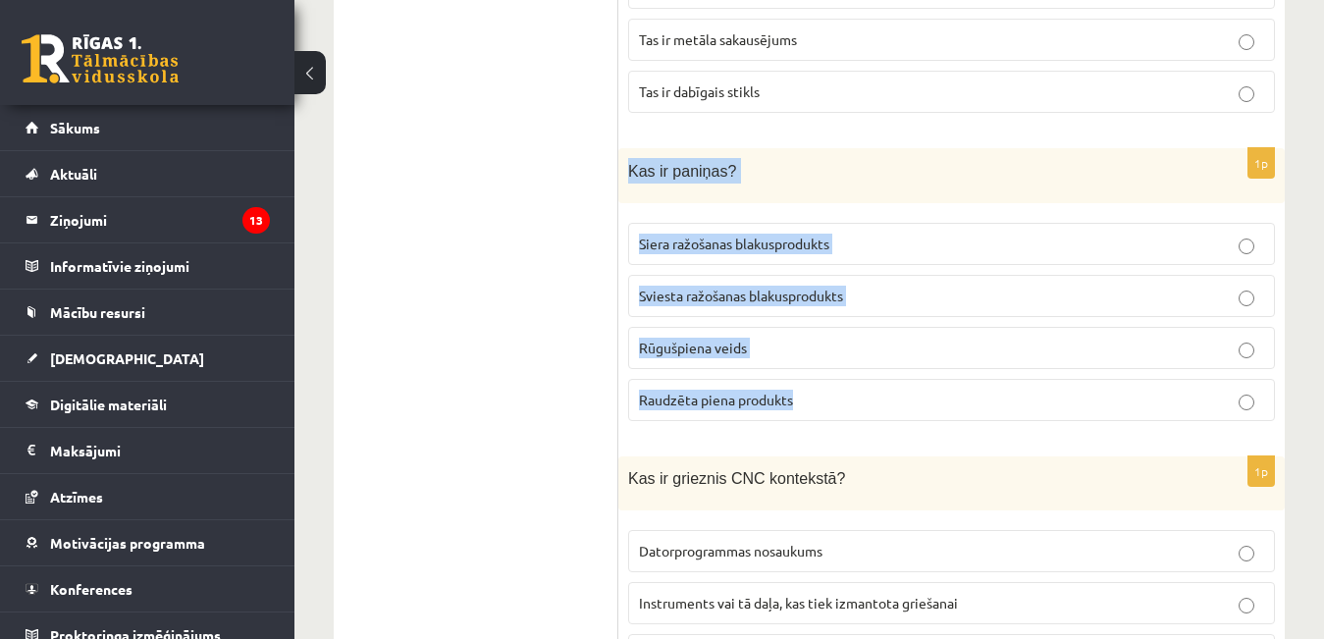
drag, startPoint x: 630, startPoint y: 163, endPoint x: 1037, endPoint y: 400, distance: 471.4
click at [1037, 400] on div "1p Kas ir paniņas? Siera ražošanas blakusprodukts Sviesta ražošanas blakusprodu…" at bounding box center [951, 292] width 666 height 289
copy div "Kas ir paniņas? Siera ražošanas blakusprodukts Sviesta ražošanas blakusprodukts…"
click at [973, 286] on p "Sviesta ražošanas blakusprodukts" at bounding box center [951, 296] width 625 height 21
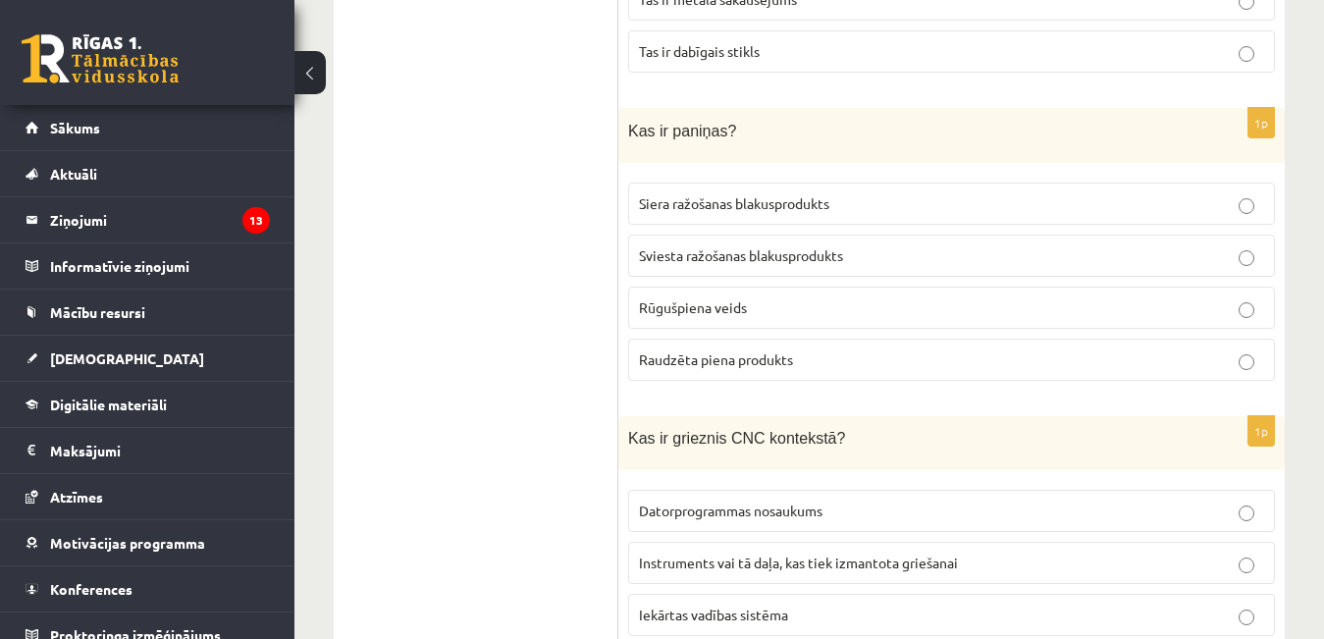
scroll to position [4219, 0]
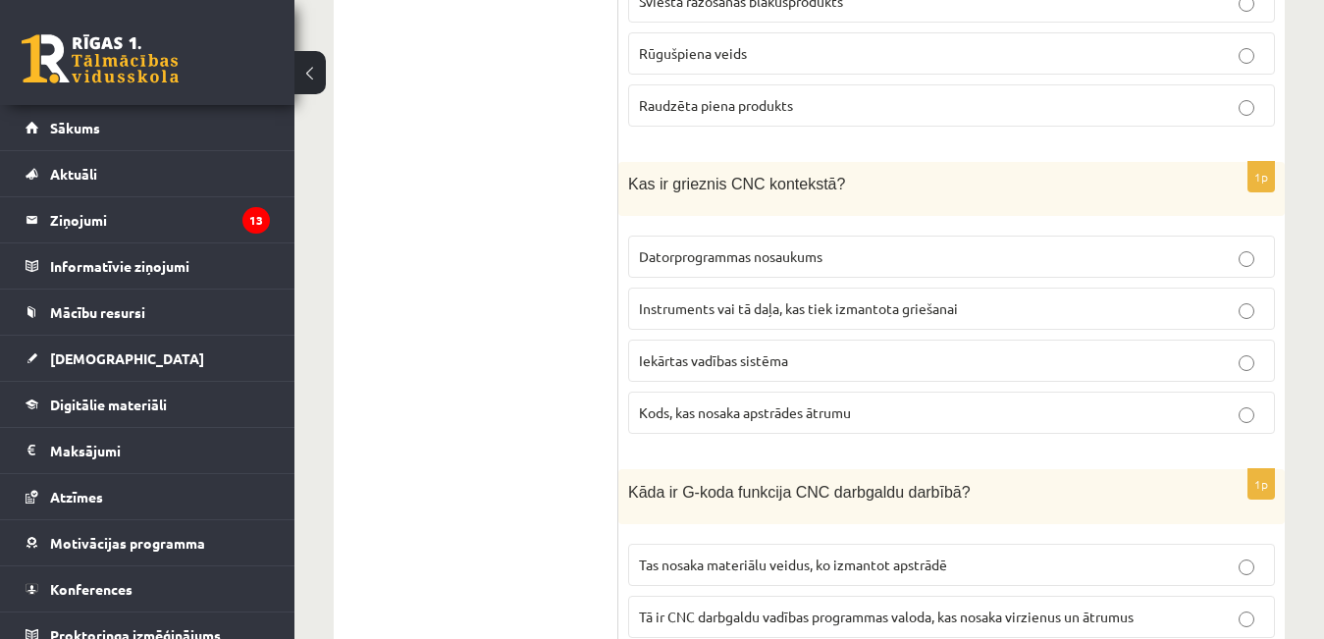
click at [749, 299] on span "Instruments vai tā daļa, kas tiek izmantota griešanai" at bounding box center [798, 308] width 319 height 18
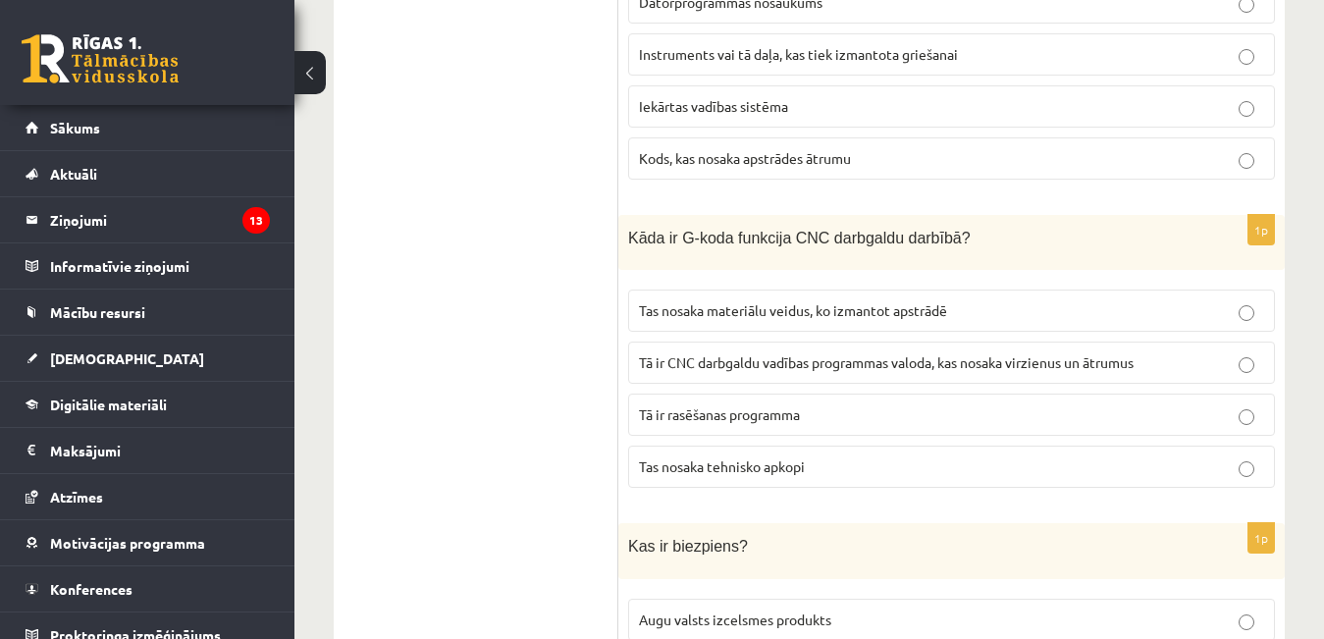
scroll to position [4612, 0]
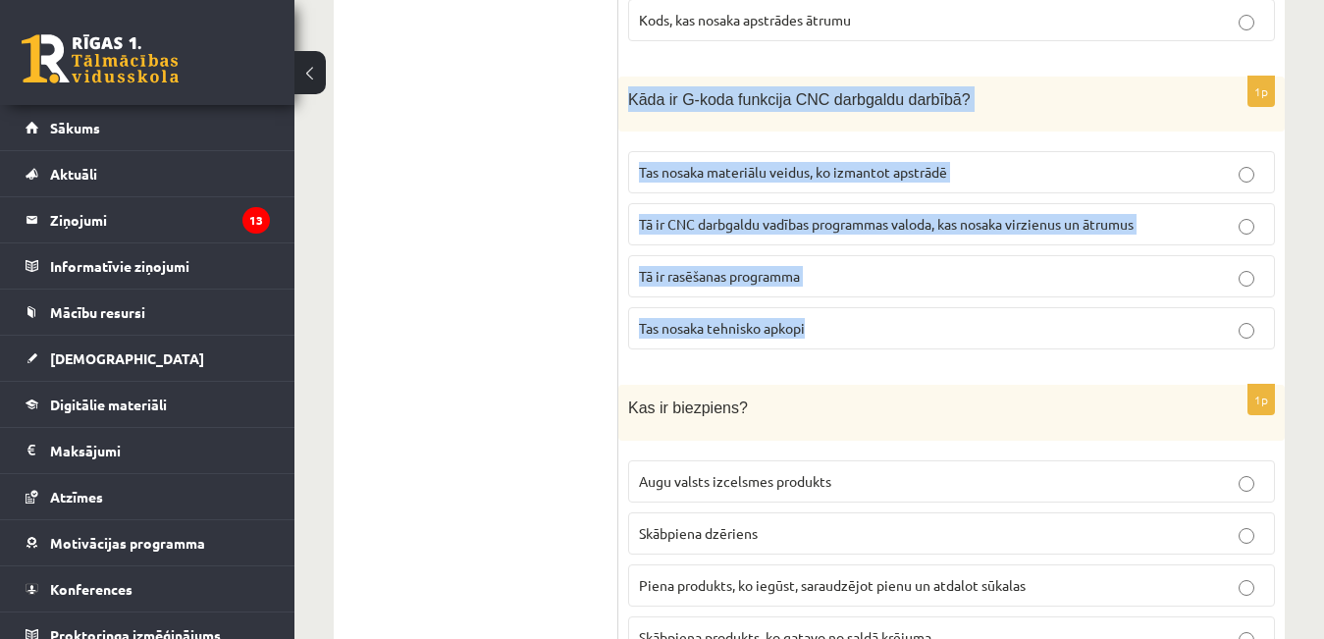
drag, startPoint x: 636, startPoint y: 101, endPoint x: 822, endPoint y: 318, distance: 286.0
click at [822, 318] on div "1p Kāda ir G-koda funkcija CNC darbgaldu darbībā? Tas nosaka materiālu veidus, …" at bounding box center [951, 221] width 666 height 289
copy div "Kāda ir G-koda funkcija CNC darbgaldu darbībā? Tas nosaka materiālu veidus, ko …"
click at [823, 221] on span "Tā ir CNC darbgaldu vadības programmas valoda, kas nosaka virzienus un ātrumus" at bounding box center [886, 224] width 495 height 18
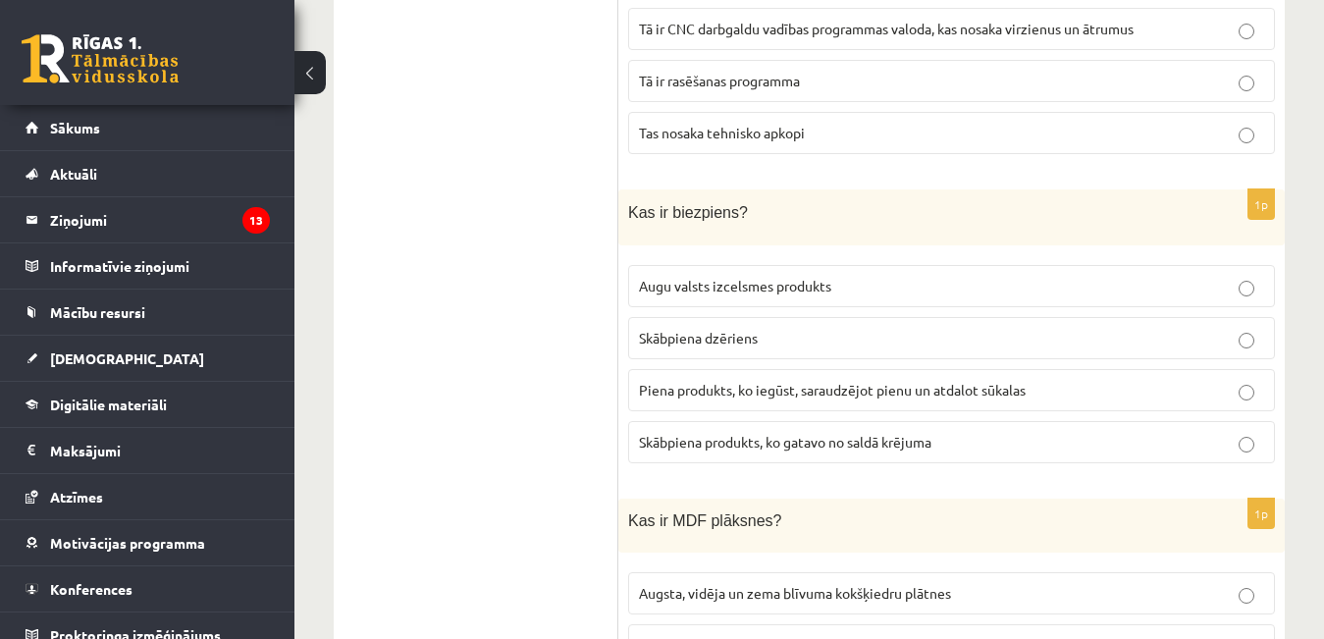
scroll to position [4808, 0]
click at [712, 380] on span "Piena produkts, ko iegūst, saraudzējot pienu un atdalot sūkalas" at bounding box center [832, 389] width 387 height 18
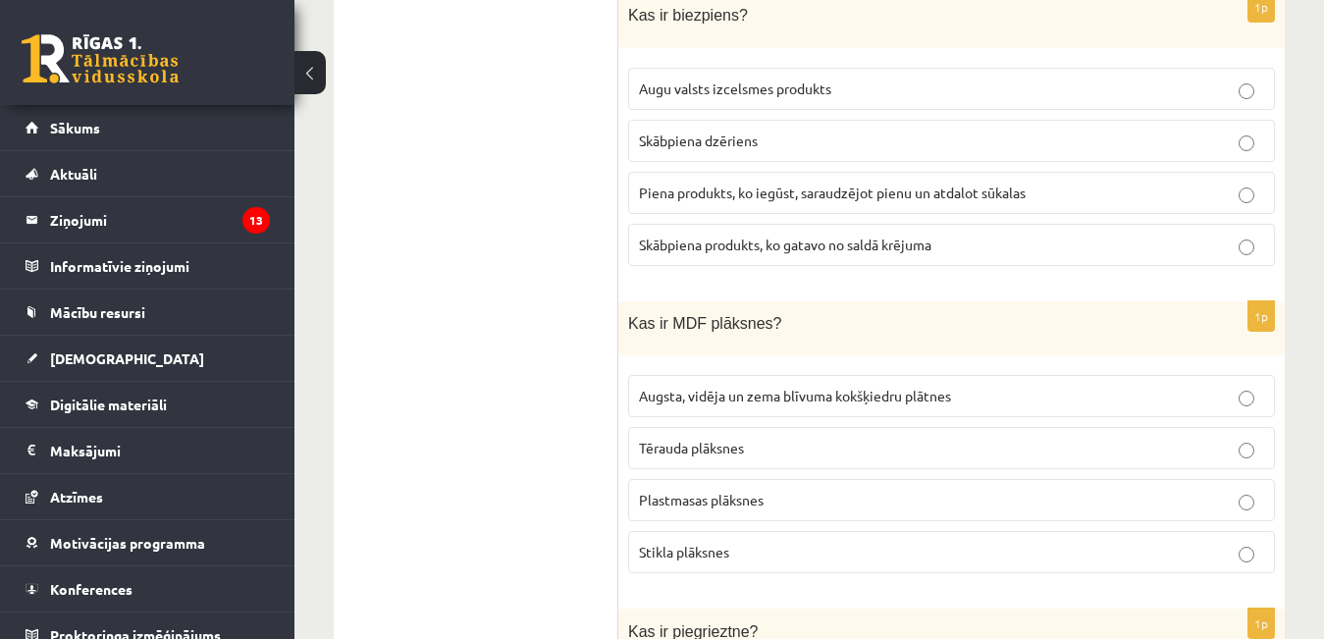
scroll to position [5103, 0]
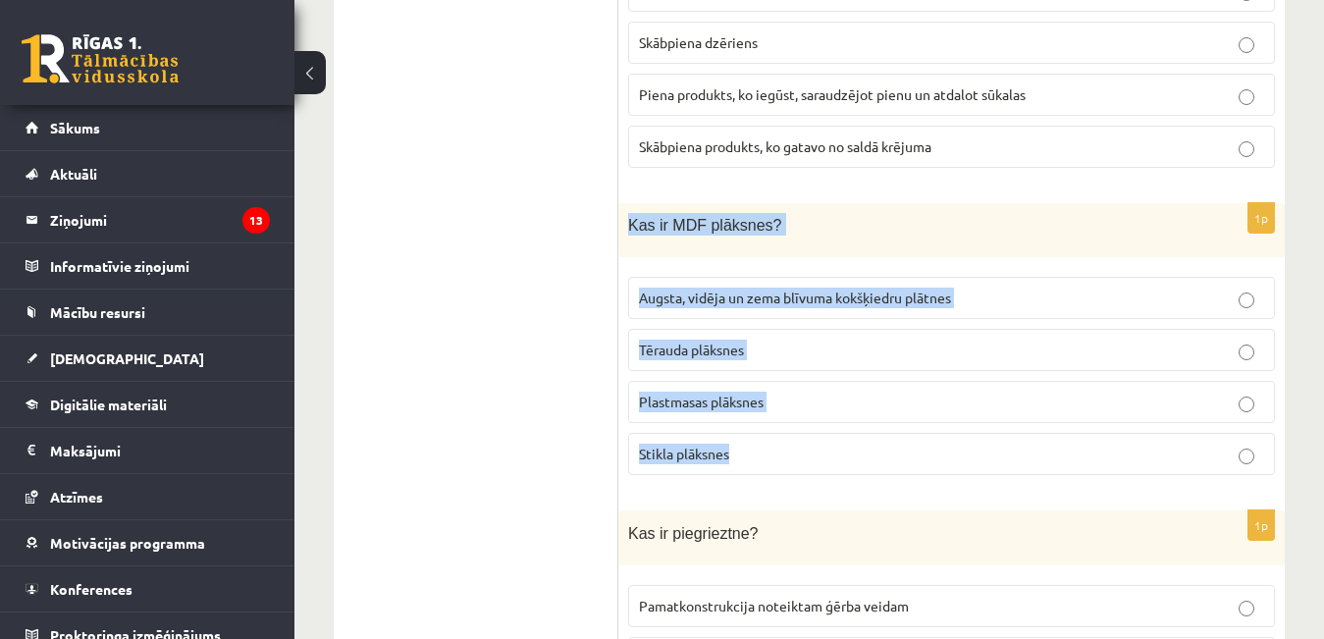
drag, startPoint x: 624, startPoint y: 217, endPoint x: 768, endPoint y: 436, distance: 262.1
click at [768, 436] on div "1p Kas ir MDF plāksnes? Augsta, vidēja un zema blīvuma kokšķiedru plātnes Tērau…" at bounding box center [951, 347] width 666 height 288
click at [867, 277] on label "Augsta, vidēja un zema blīvuma kokšķiedru plātnes" at bounding box center [951, 298] width 647 height 42
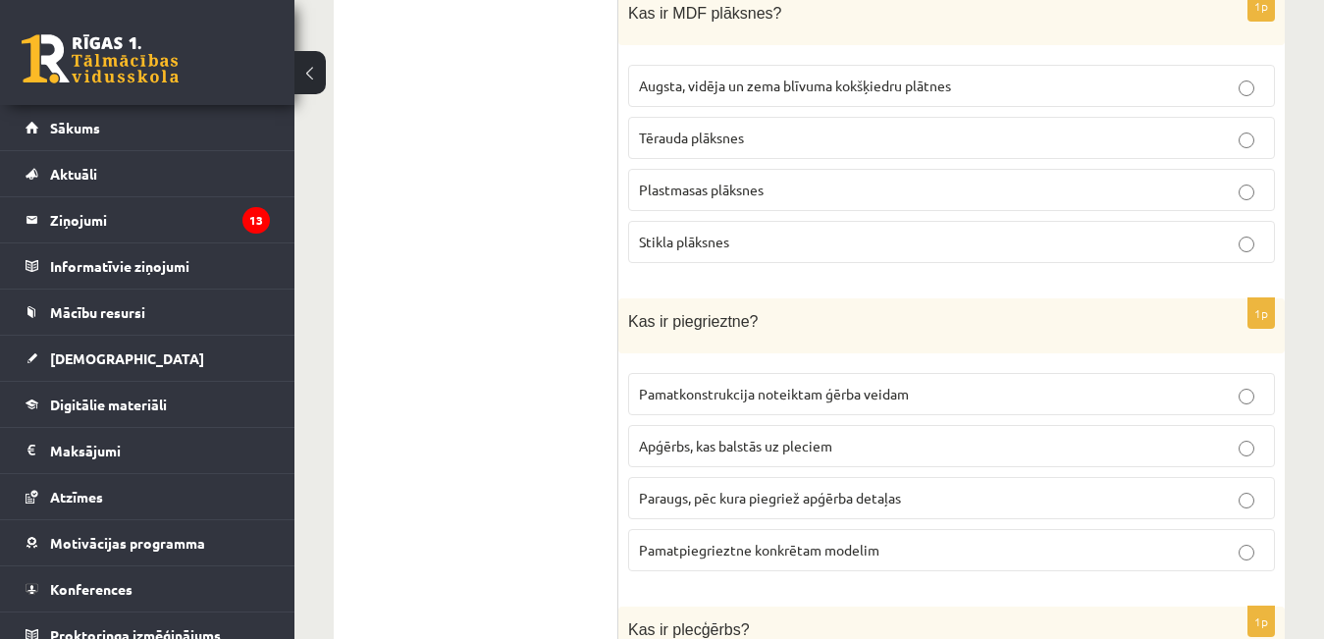
scroll to position [5397, 0]
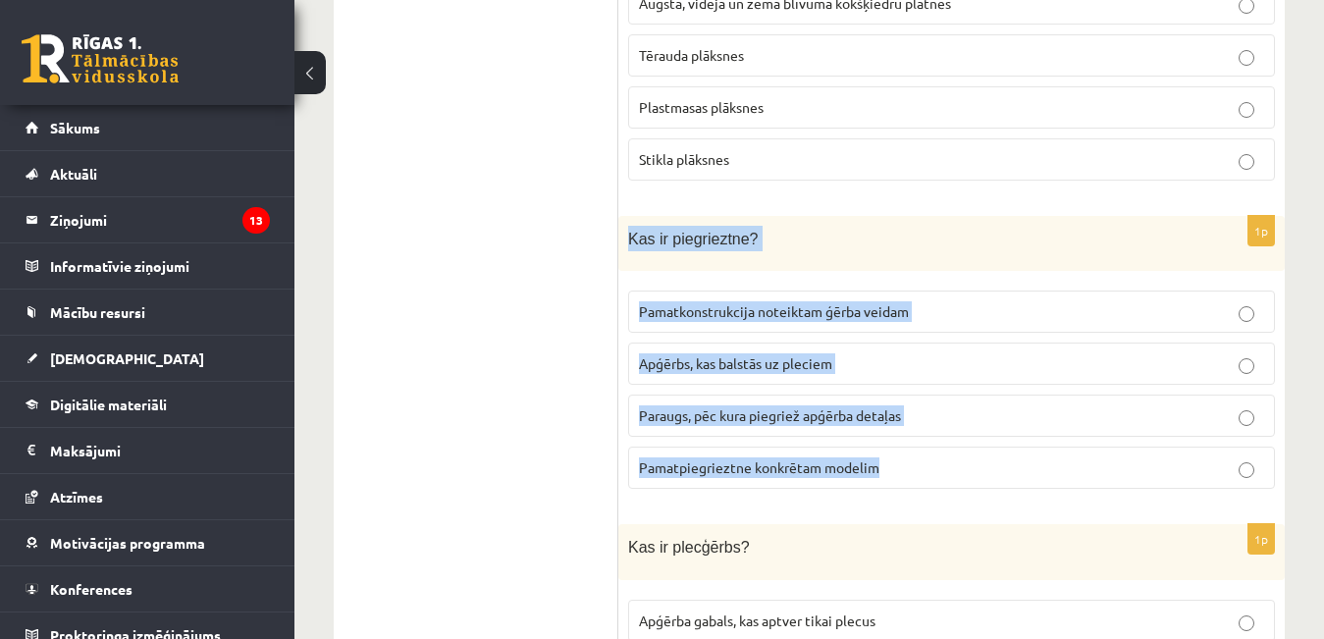
drag, startPoint x: 629, startPoint y: 232, endPoint x: 894, endPoint y: 455, distance: 346.8
click at [894, 455] on div "1p Kas ir piegrieztne? Pamatkonstrukcija noteiktam ģērba veidam Apģērbs, kas ba…" at bounding box center [951, 360] width 666 height 289
click at [817, 406] on span "Paraugs, pēc kura piegriež apģērba detaļas" at bounding box center [770, 415] width 262 height 18
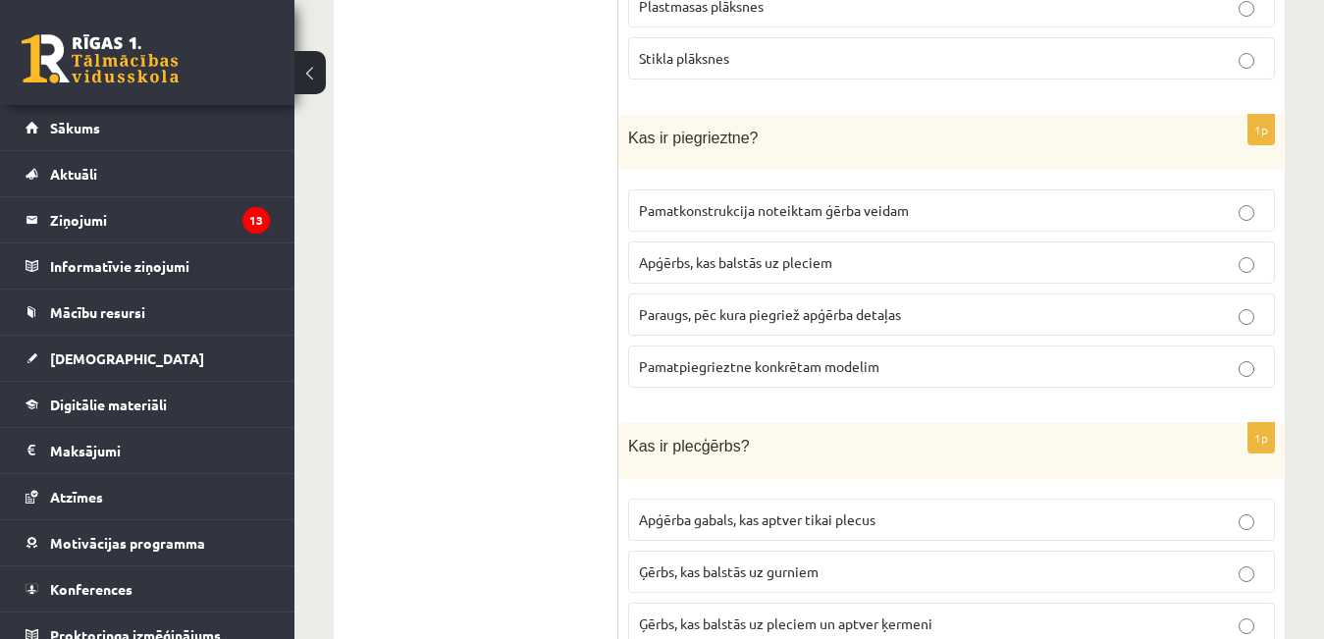
scroll to position [5593, 0]
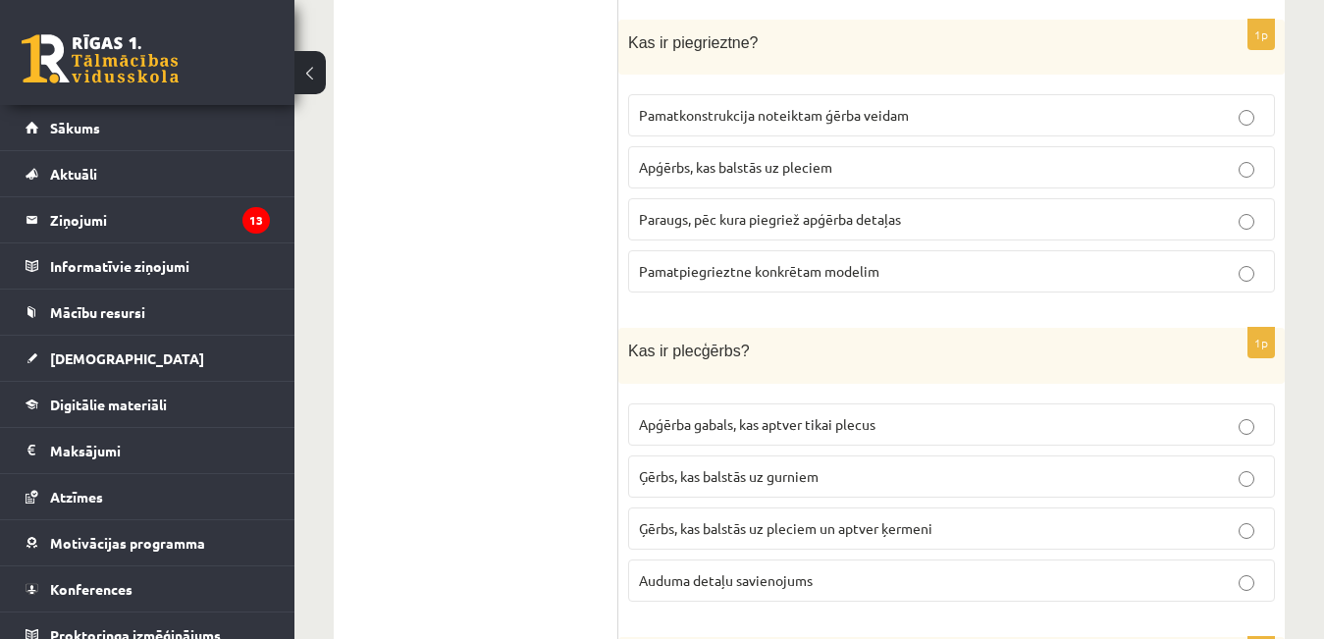
click at [810, 416] on span "Apģērba gabals, kas aptver tikai plecus" at bounding box center [757, 424] width 236 height 18
click at [850, 519] on span "Ģērbs, kas balstās uz pleciem un aptver ķermeni" at bounding box center [785, 528] width 293 height 18
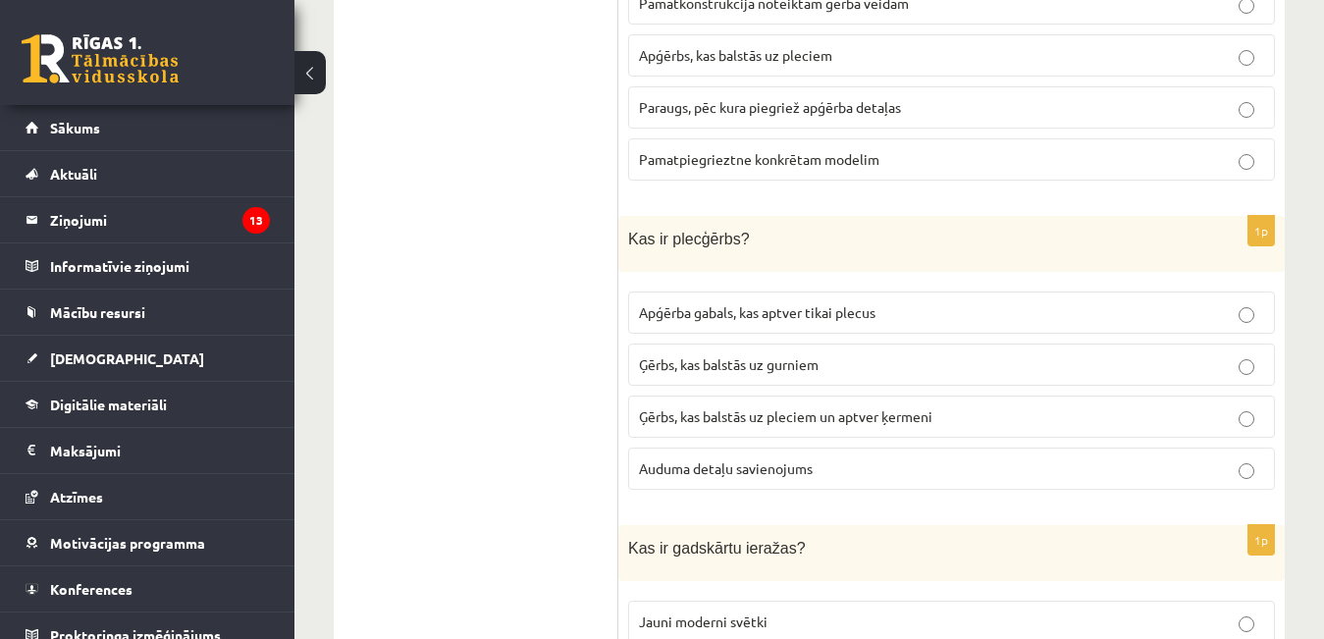
scroll to position [5888, 0]
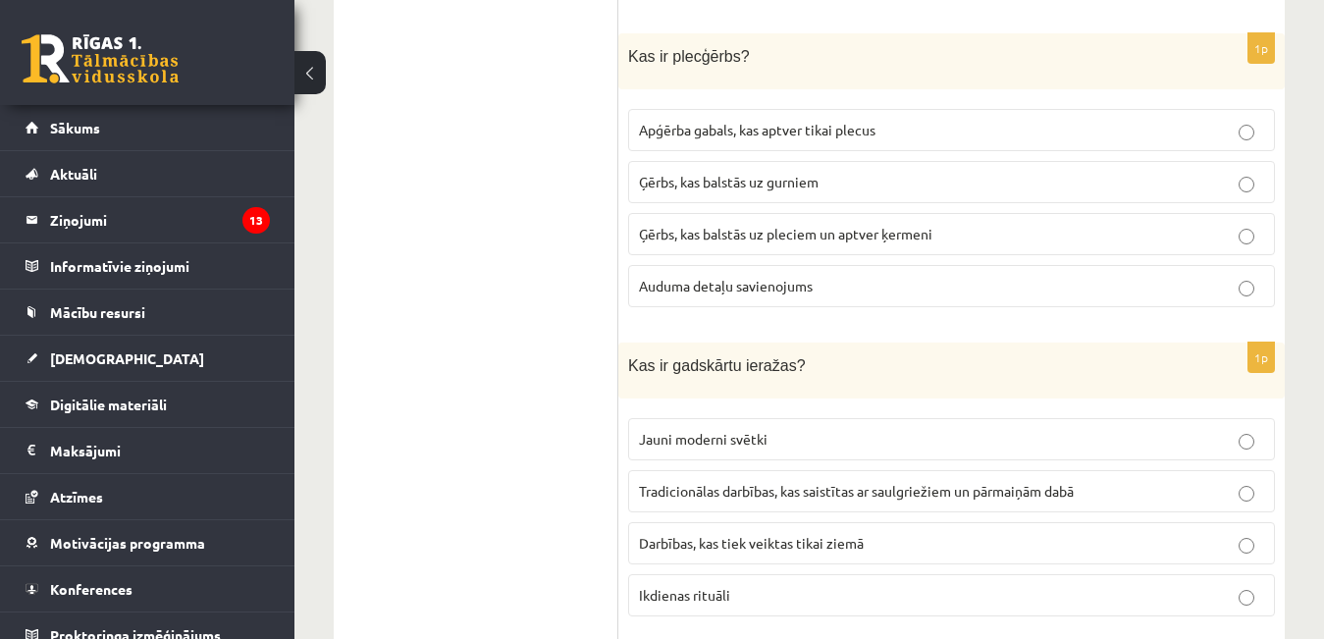
click at [708, 482] on span "Tradicionālas darbības, kas saistītas ar saulgriežiem un pārmaiņām dabā" at bounding box center [856, 491] width 435 height 18
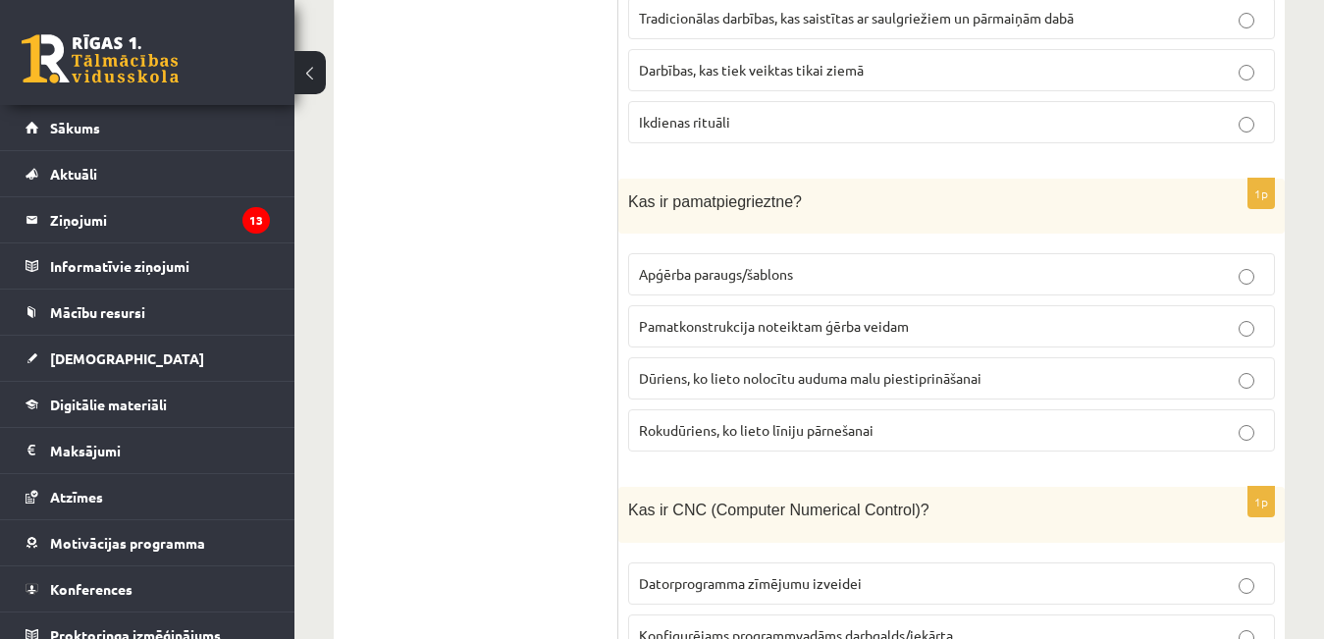
scroll to position [6378, 0]
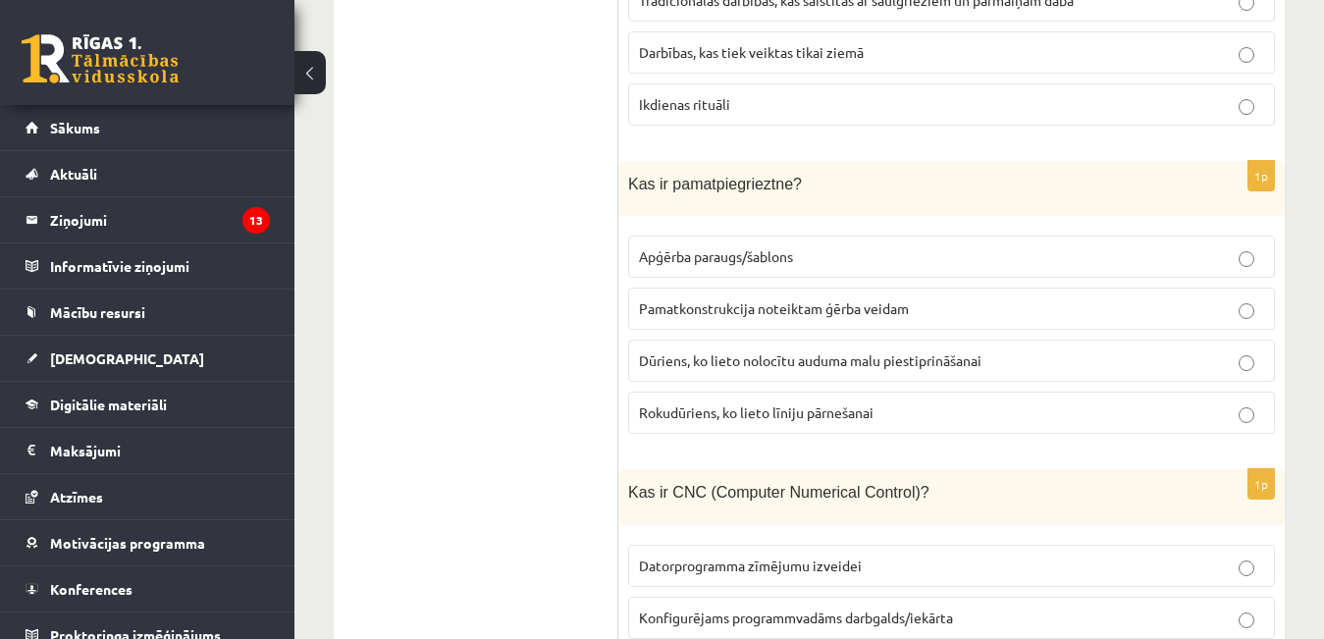
click at [759, 351] on span "Dūriens, ko lieto nolocītu auduma malu piestiprināšanai" at bounding box center [810, 360] width 342 height 18
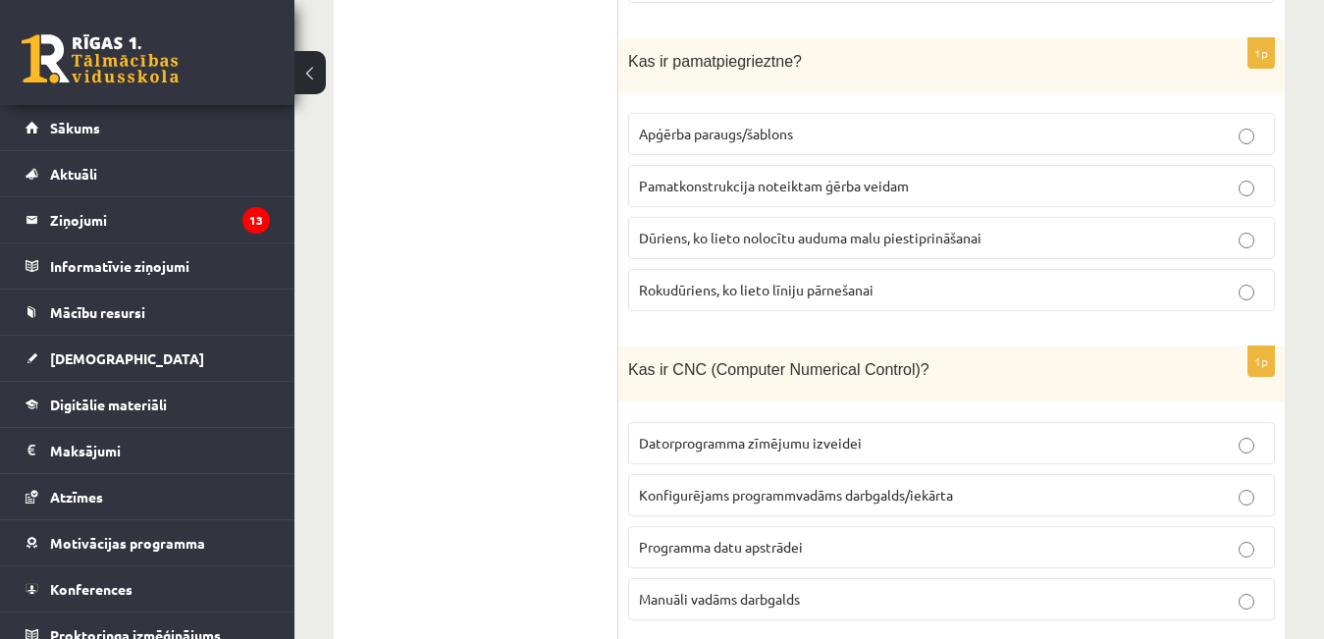
scroll to position [6575, 0]
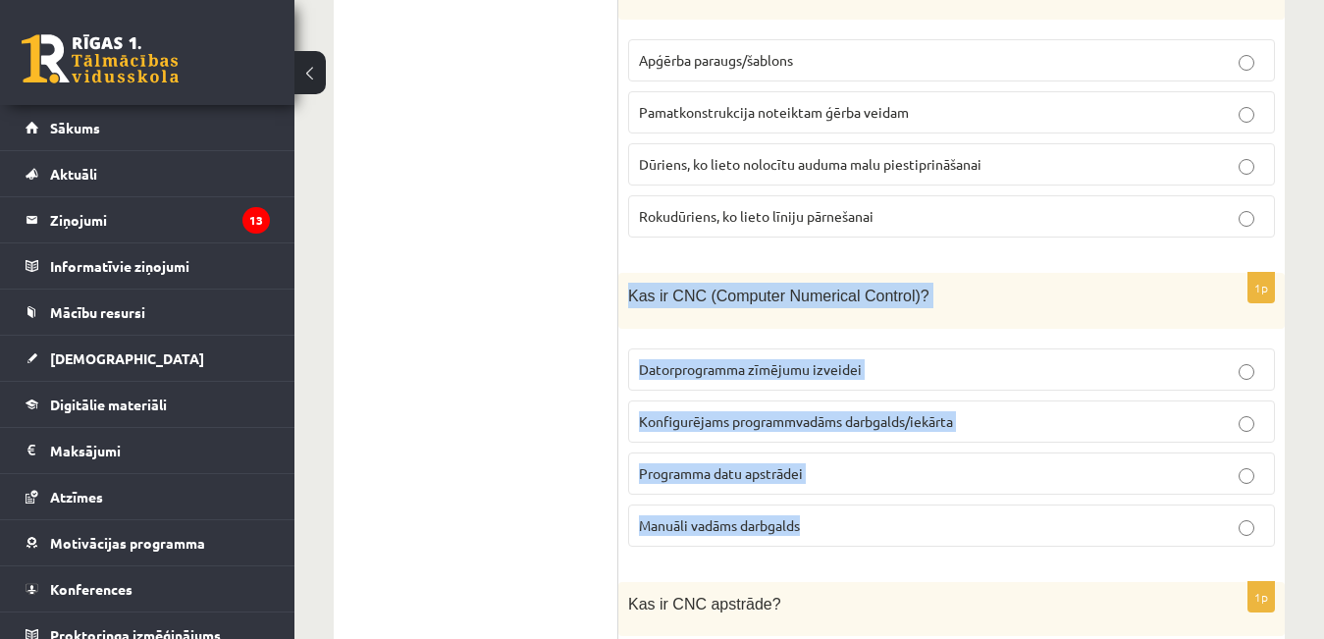
drag, startPoint x: 630, startPoint y: 273, endPoint x: 866, endPoint y: 522, distance: 343.6
click at [866, 522] on div "1p Kas ir CNC (Computer Numerical Control)? Datorprogramma zīmējumu izveidei Ko…" at bounding box center [951, 417] width 666 height 289
click at [816, 411] on p "Konfigurējams programmvadāms darbgalds/iekārta" at bounding box center [951, 421] width 625 height 21
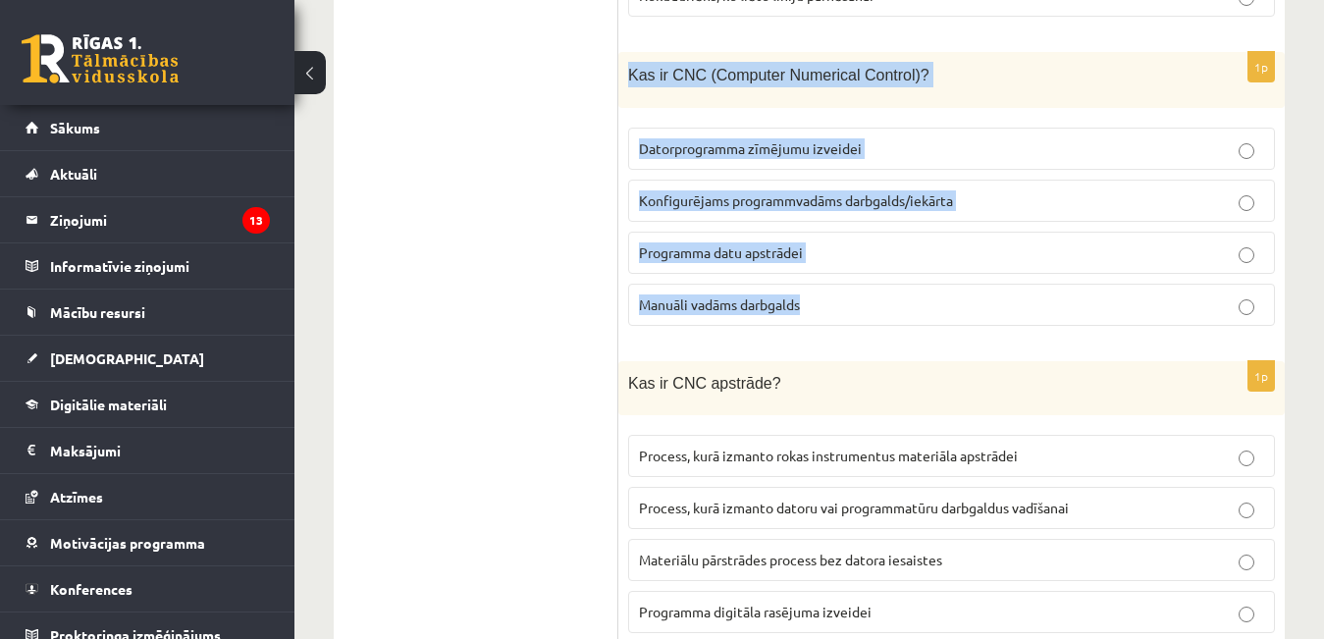
scroll to position [6869, 0]
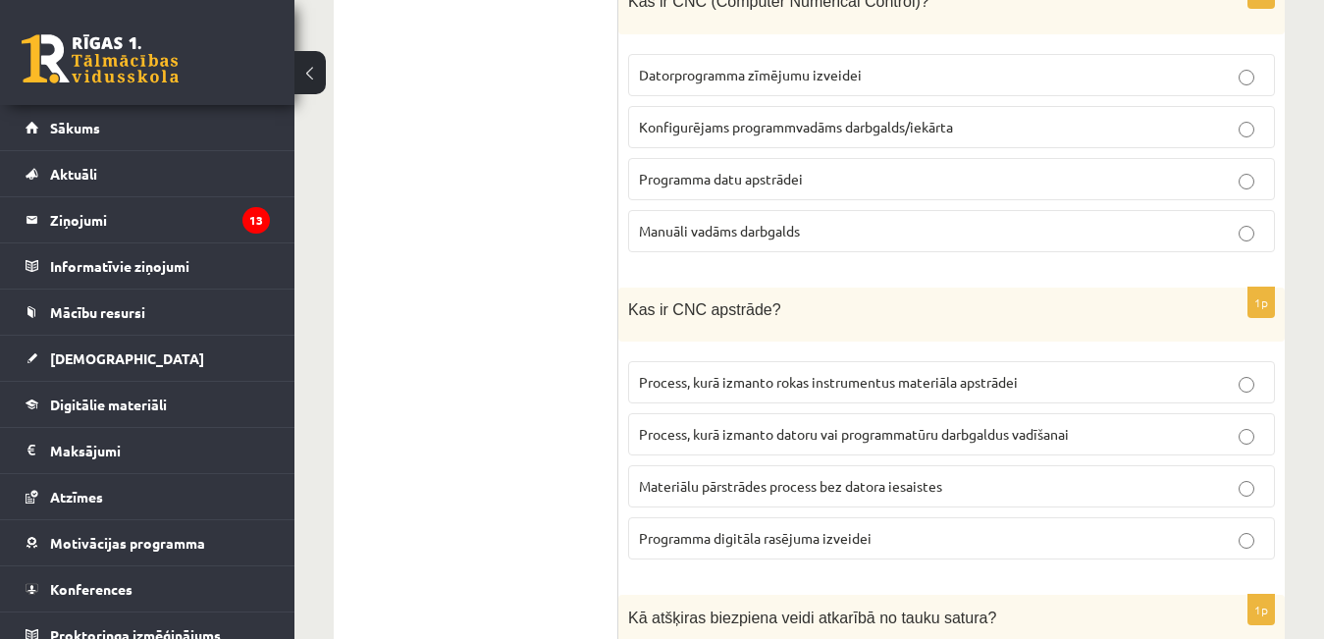
click at [812, 425] on span "Process, kurā izmanto datoru vai programmatūru darbgaldus vadīšanai" at bounding box center [854, 434] width 430 height 18
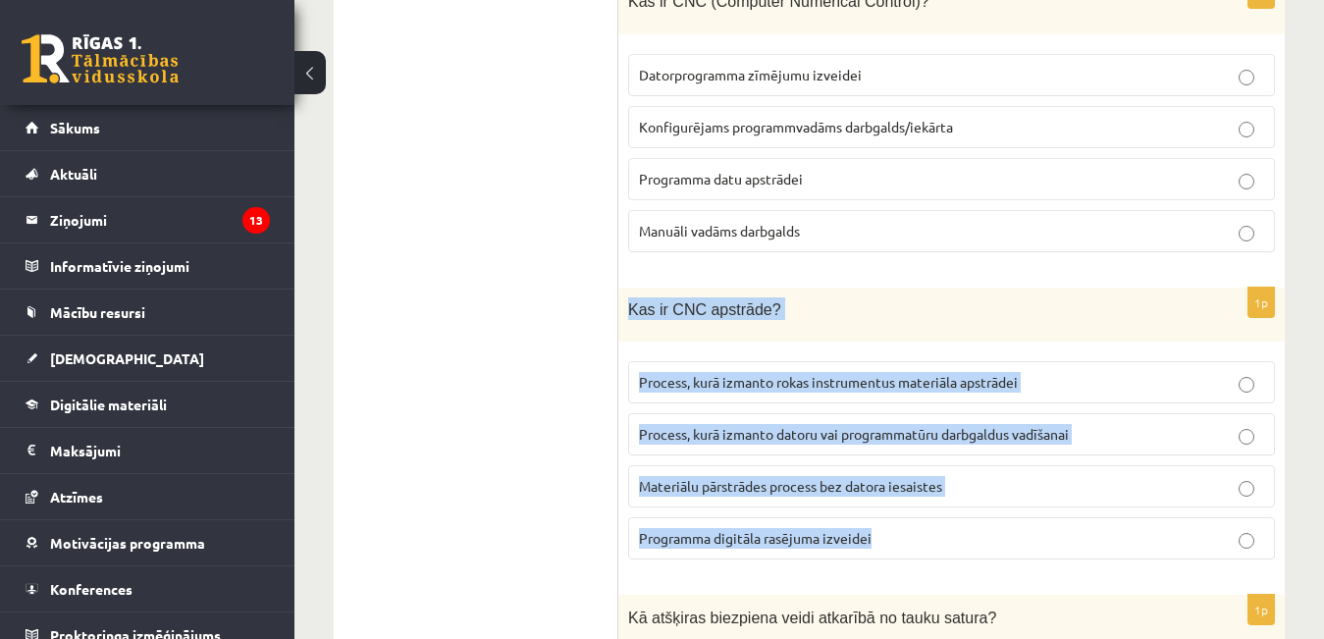
drag, startPoint x: 623, startPoint y: 288, endPoint x: 931, endPoint y: 532, distance: 392.6
click at [931, 532] on div "1p Kas ir CNC apstrāde? Process, kurā izmanto rokas instrumentus materiāla apst…" at bounding box center [951, 432] width 666 height 288
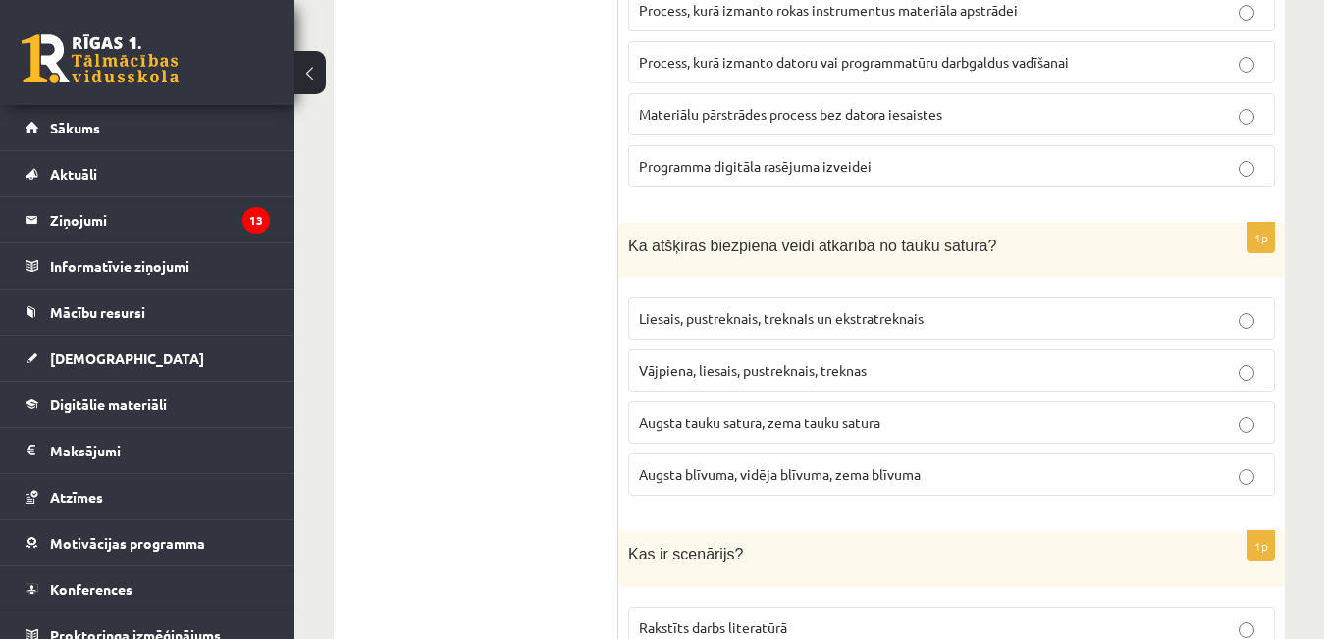
scroll to position [7360, 0]
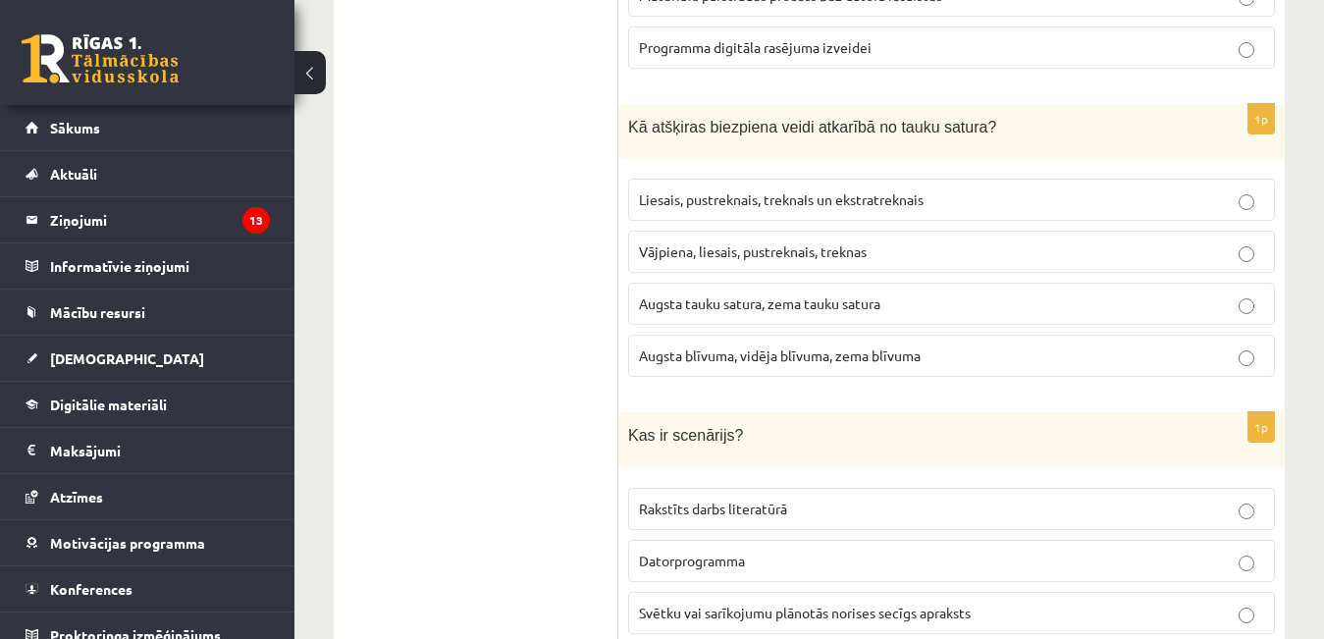
click at [733, 242] on span "Vājpiena, liesais, pustreknais, treknas" at bounding box center [753, 251] width 228 height 18
click at [713, 294] on span "Augsta tauku satura, zema tauku satura" at bounding box center [759, 303] width 241 height 18
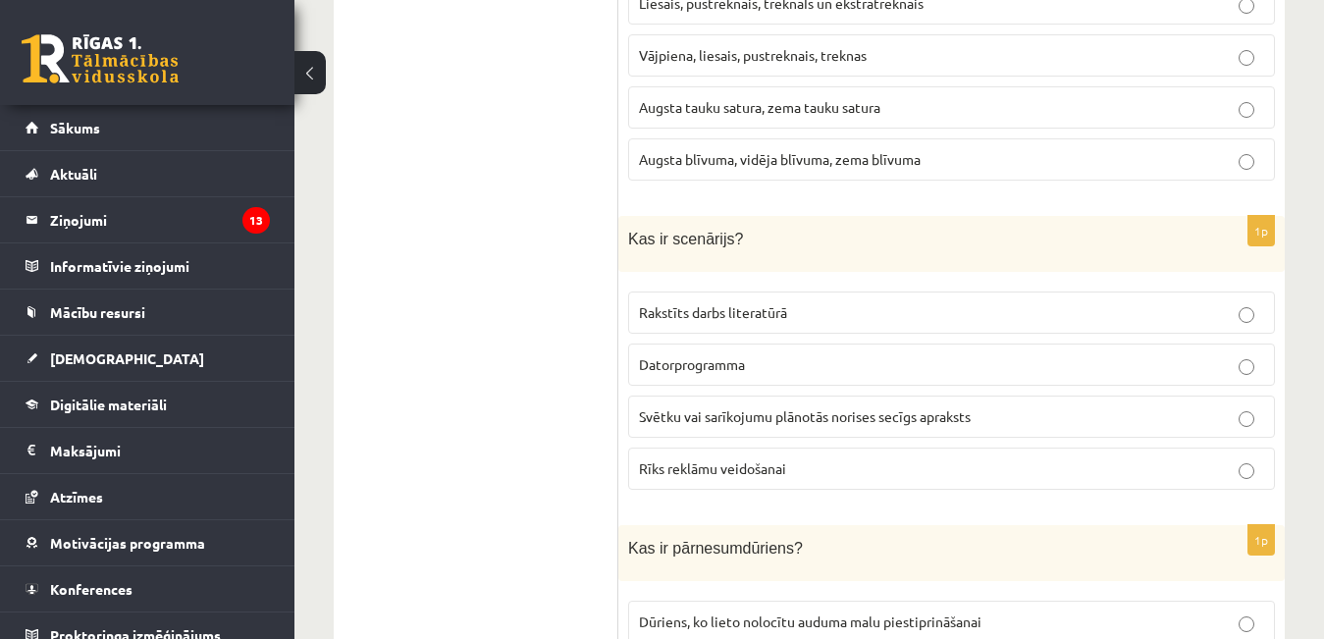
scroll to position [7654, 0]
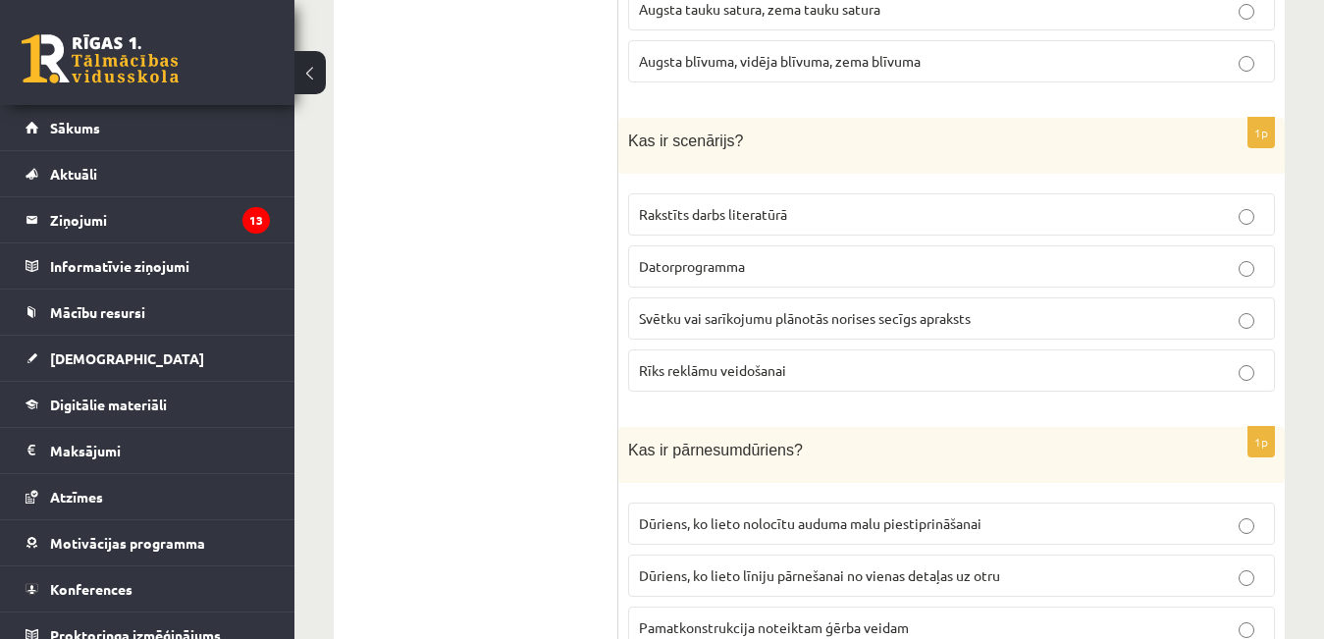
click at [713, 311] on label "Svētku vai sarīkojumu plānotās norises secīgs apraksts" at bounding box center [951, 318] width 647 height 42
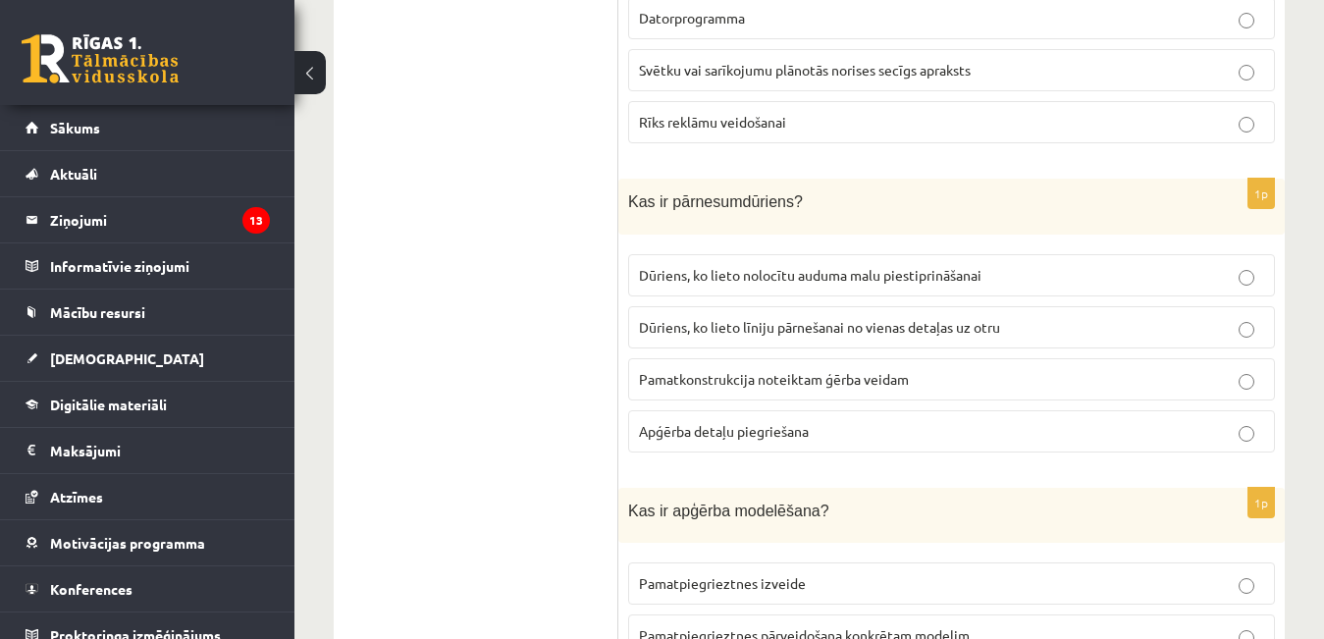
scroll to position [7948, 0]
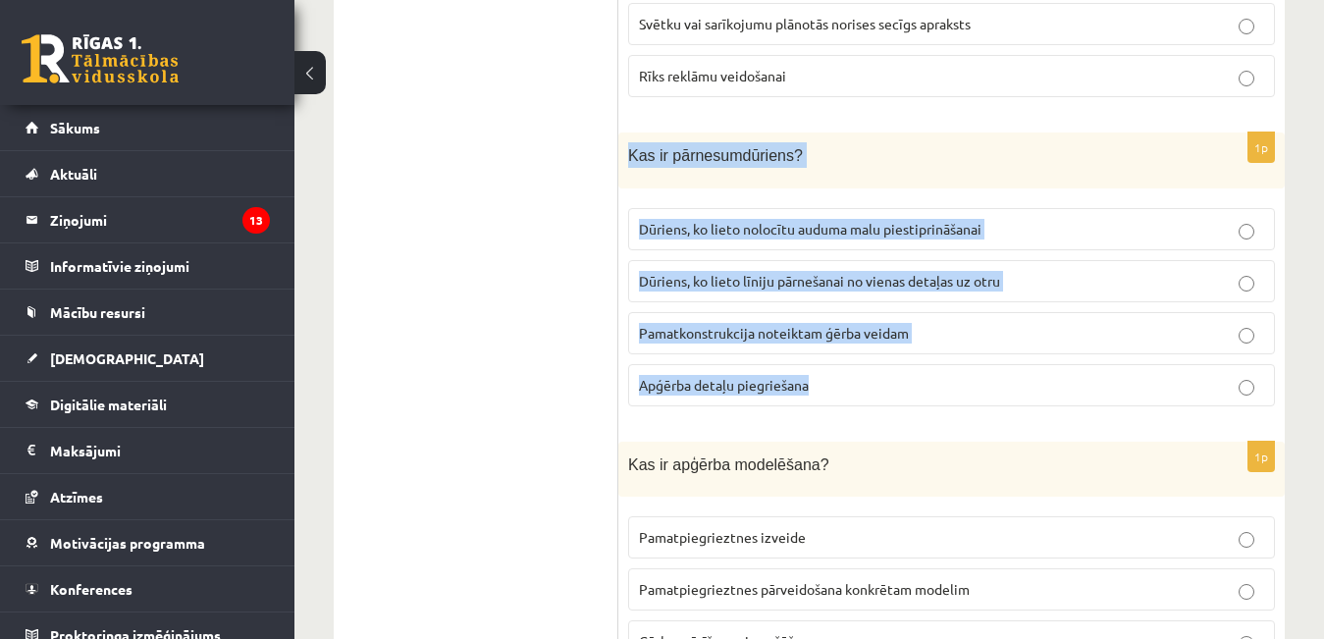
drag, startPoint x: 628, startPoint y: 135, endPoint x: 857, endPoint y: 365, distance: 324.0
click at [857, 365] on div "1p Kas ir pārnesumdūriens? Dūriens, ko lieto nolocītu auduma malu piestiprināša…" at bounding box center [951, 276] width 666 height 289
click at [1079, 271] on p "Dūriens, ko lieto līniju pārnešanai no vienas detaļas uz otru" at bounding box center [951, 281] width 625 height 21
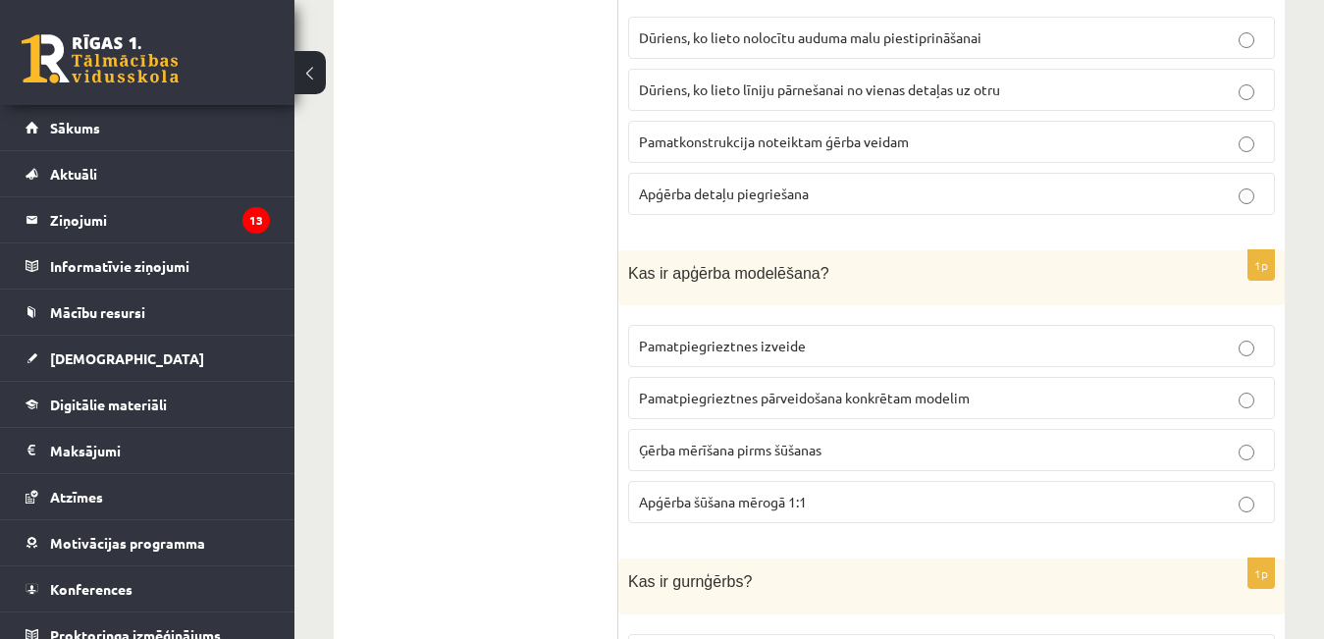
scroll to position [8243, 0]
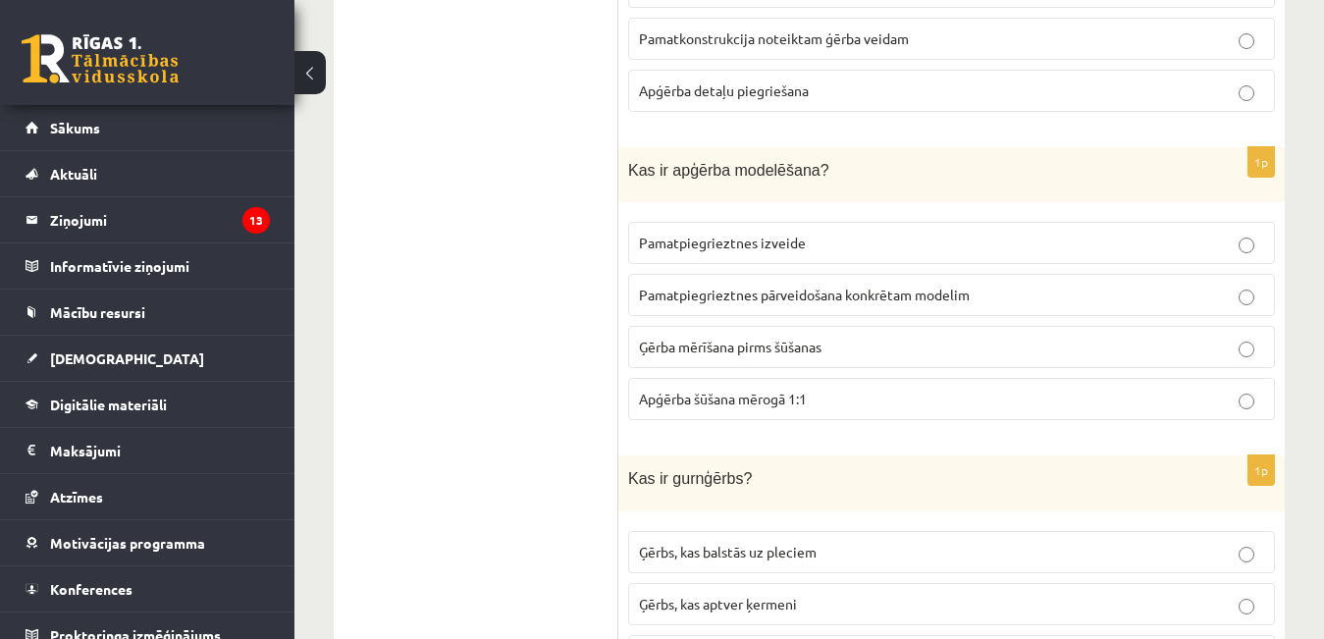
click at [980, 285] on p "Pamatpiegrieztnes pārveidošana konkrētam modelim" at bounding box center [951, 295] width 625 height 21
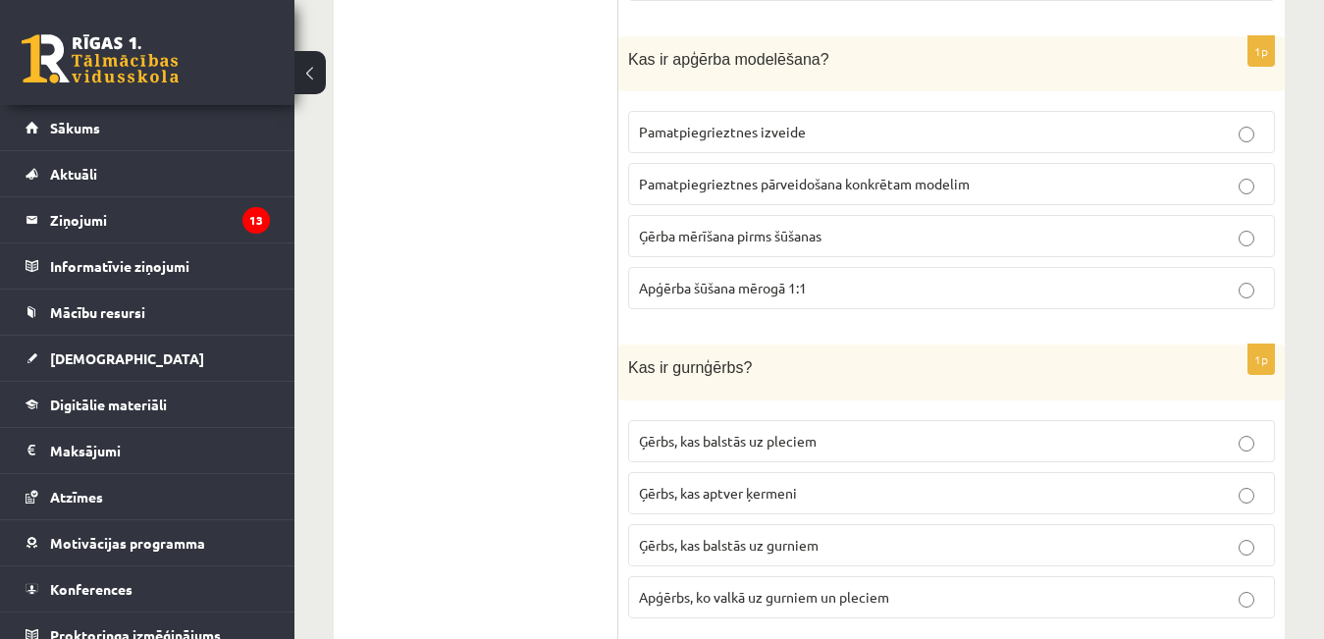
scroll to position [8537, 0]
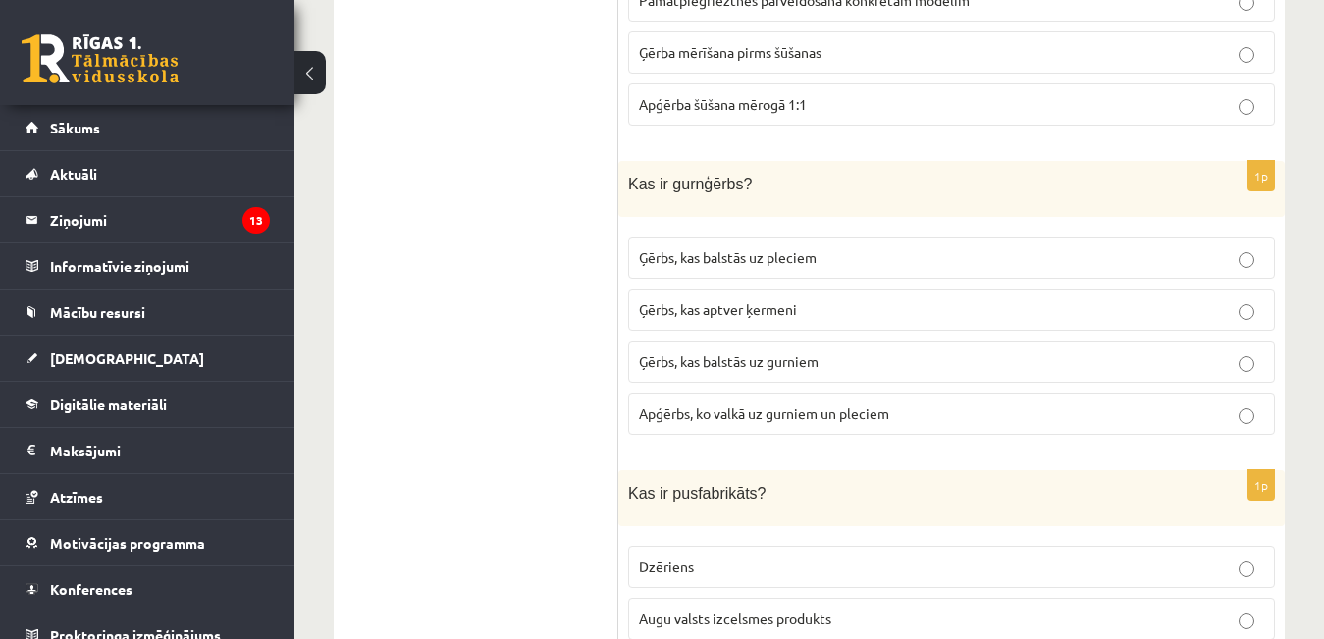
click at [799, 352] on span "Ģērbs, kas balstās uz gurniem" at bounding box center [729, 361] width 180 height 18
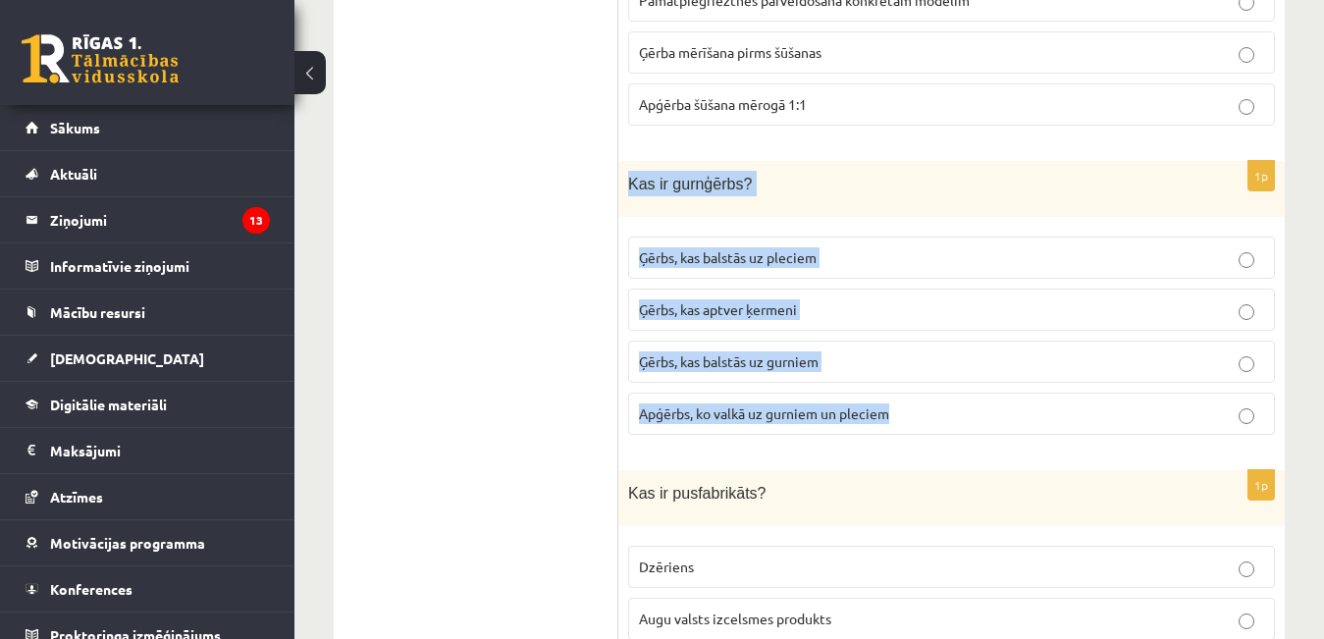
drag, startPoint x: 631, startPoint y: 161, endPoint x: 1035, endPoint y: 425, distance: 482.8
click at [1035, 425] on div "1p Kas ir gurnģērbs? Ģērbs, kas balstās uz pleciem Ģērbs, kas aptver ķermeni Ģē…" at bounding box center [951, 305] width 666 height 289
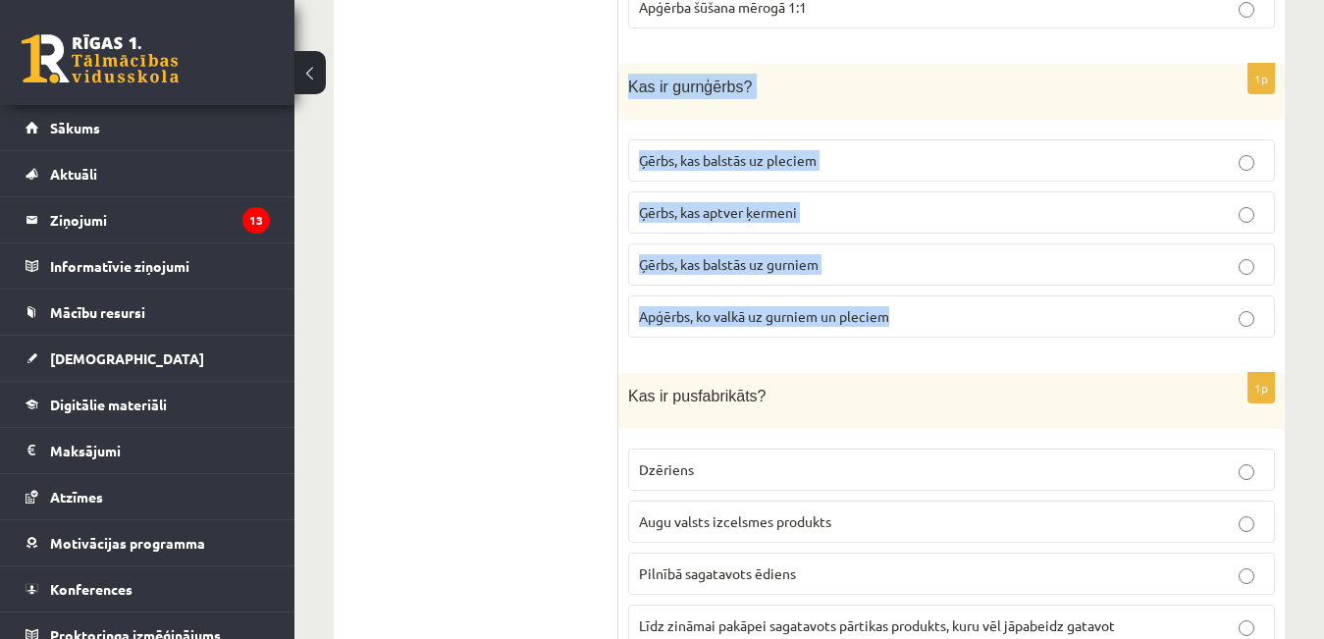
scroll to position [8832, 0]
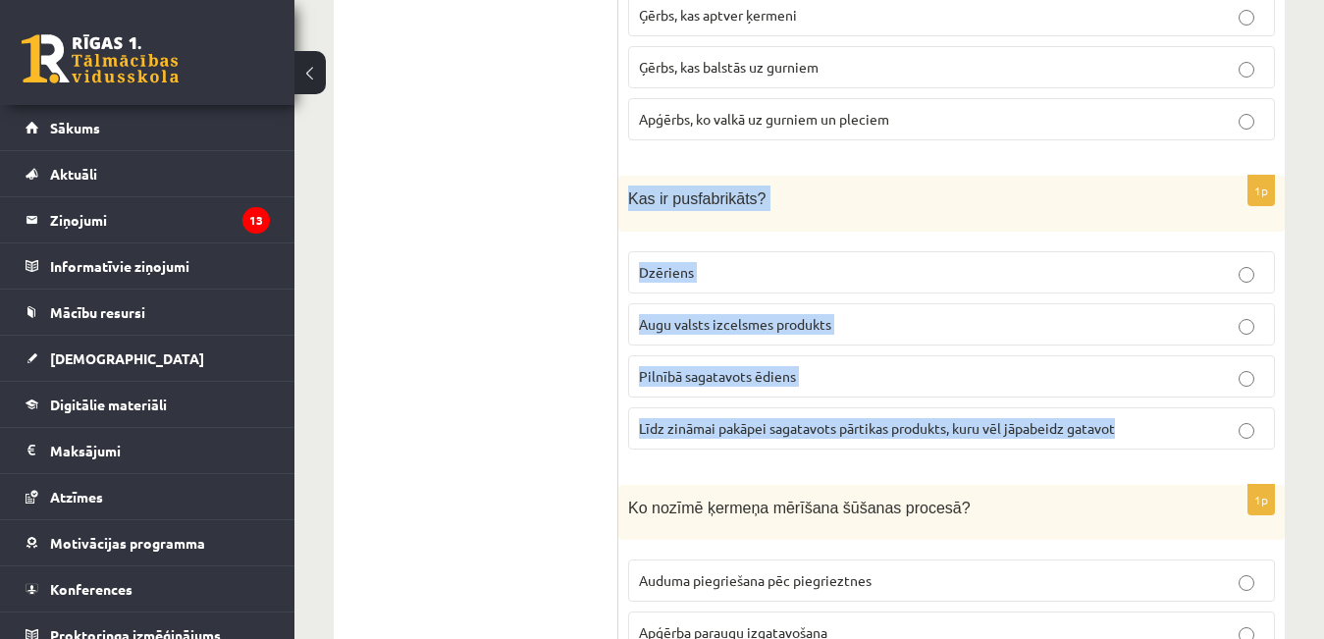
drag, startPoint x: 631, startPoint y: 171, endPoint x: 1172, endPoint y: 404, distance: 589.0
click at [1172, 404] on div "1p Kas ir pusfabrikāts? Dzēriens Augu valsts izcelsmes produkts Pilnībā sagatav…" at bounding box center [951, 320] width 666 height 289
click at [913, 419] on span "Līdz zināmai pakāpei sagatavots pārtikas produkts, kuru vēl jāpabeidz gatavot" at bounding box center [877, 428] width 476 height 18
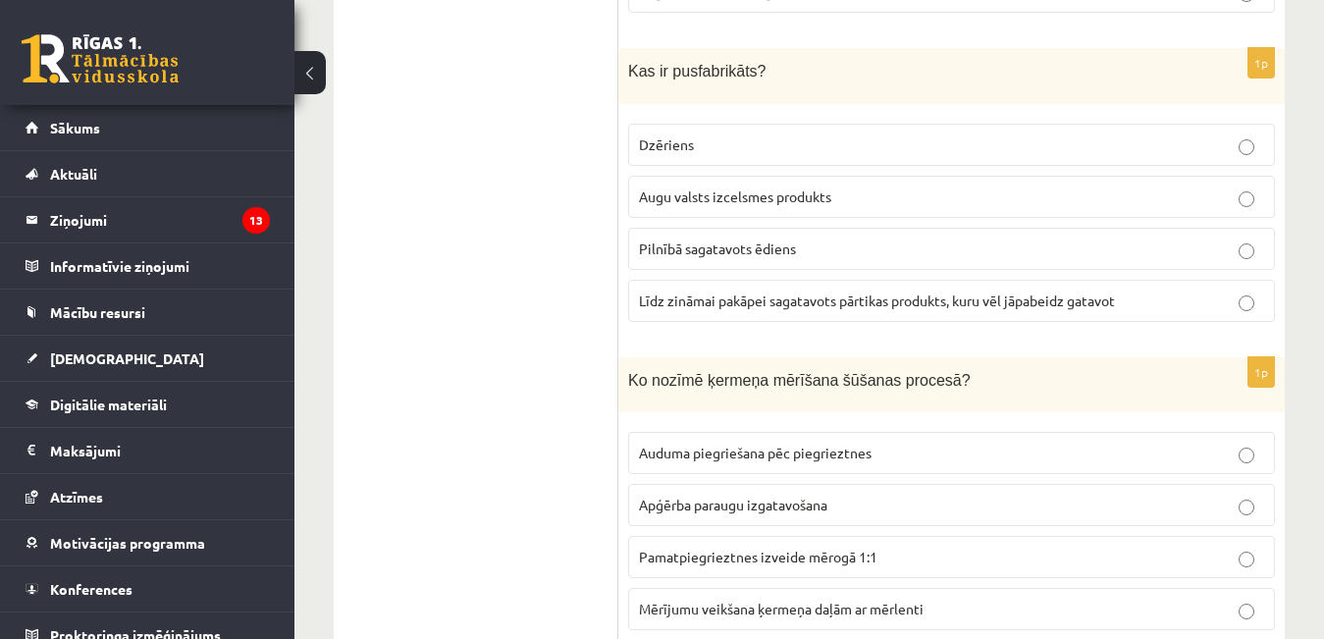
scroll to position [9001, 0]
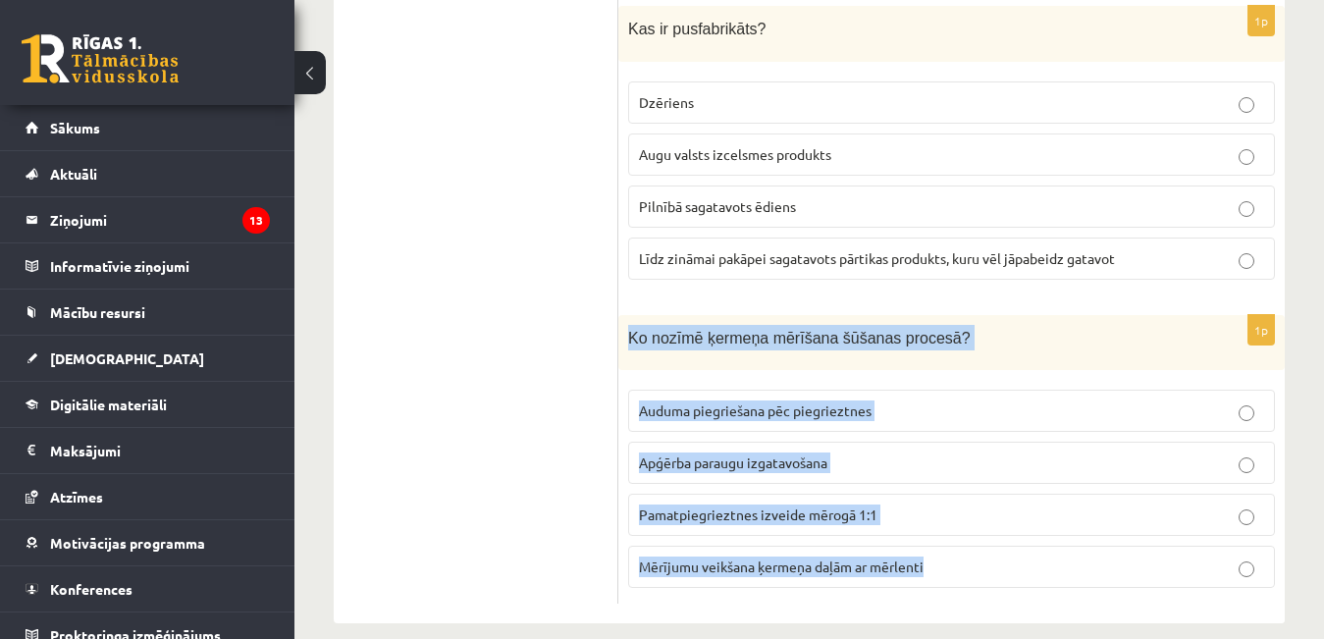
drag, startPoint x: 630, startPoint y: 317, endPoint x: 1112, endPoint y: 535, distance: 528.8
click at [1112, 535] on div "1p Ko nozīmē ķermeņa mērīšana šūšanas procesā? Auduma piegriešana pēc piegriezt…" at bounding box center [951, 459] width 666 height 289
click at [899, 557] on span "Mērījumu veikšana ķermeņa daļām ar mērlenti" at bounding box center [781, 566] width 285 height 18
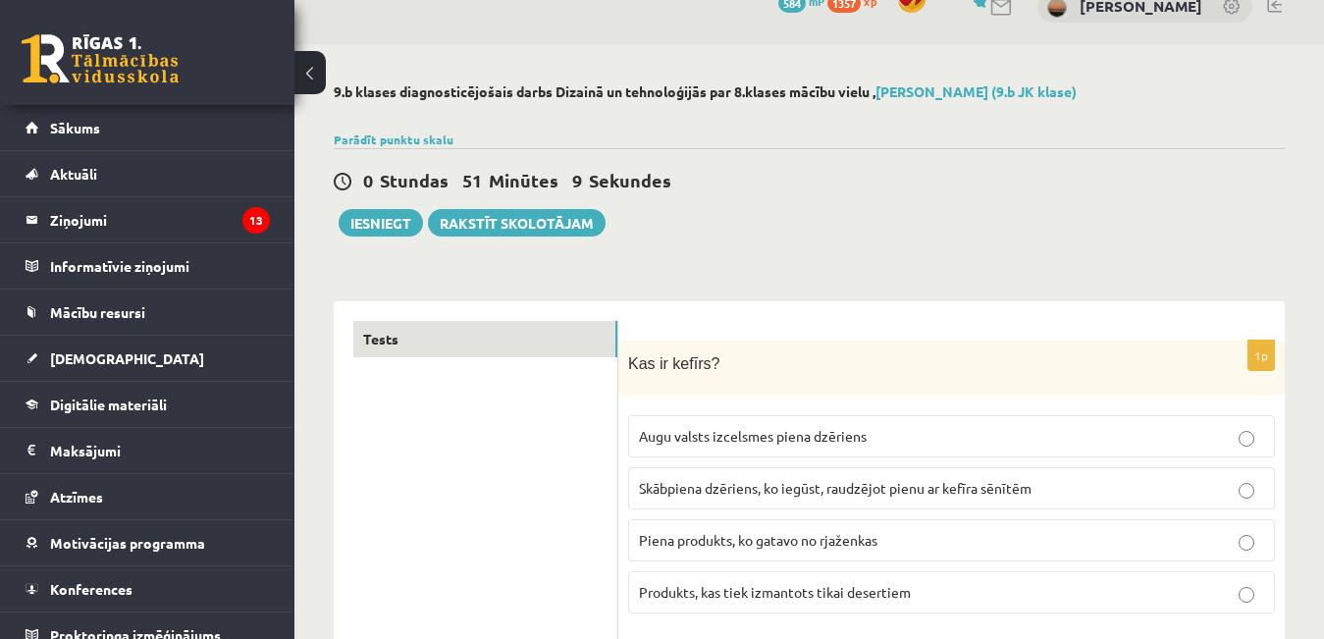
scroll to position [0, 0]
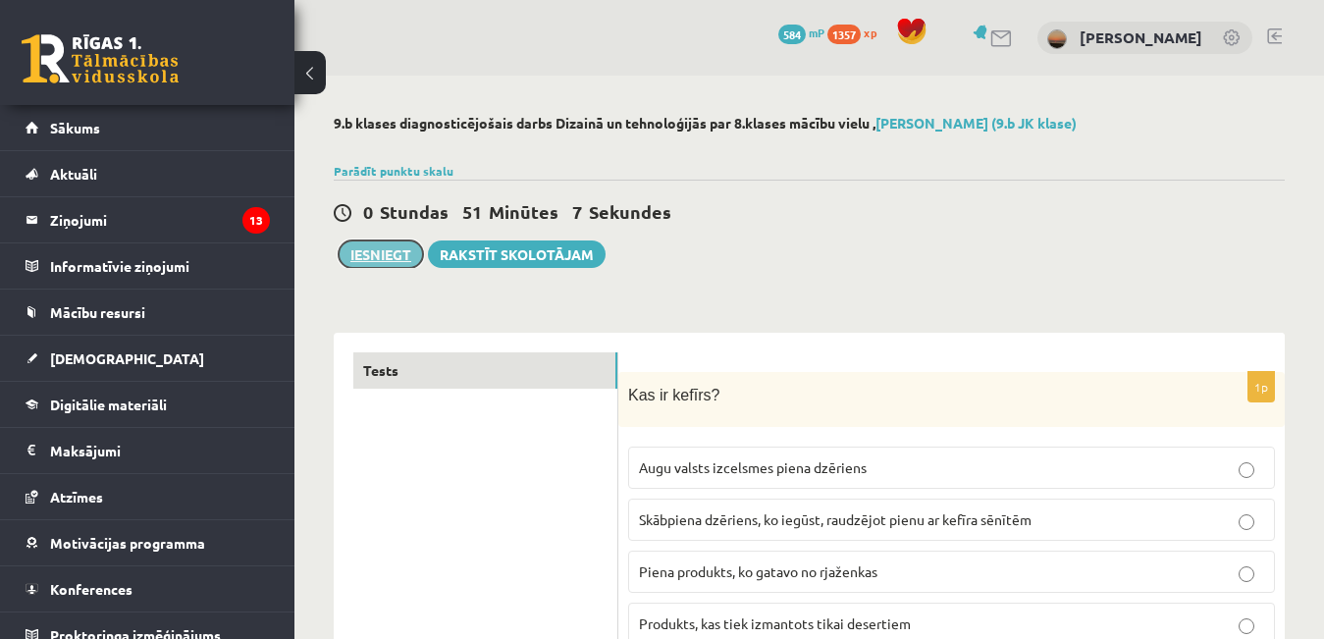
click at [346, 264] on button "Iesniegt" at bounding box center [381, 253] width 84 height 27
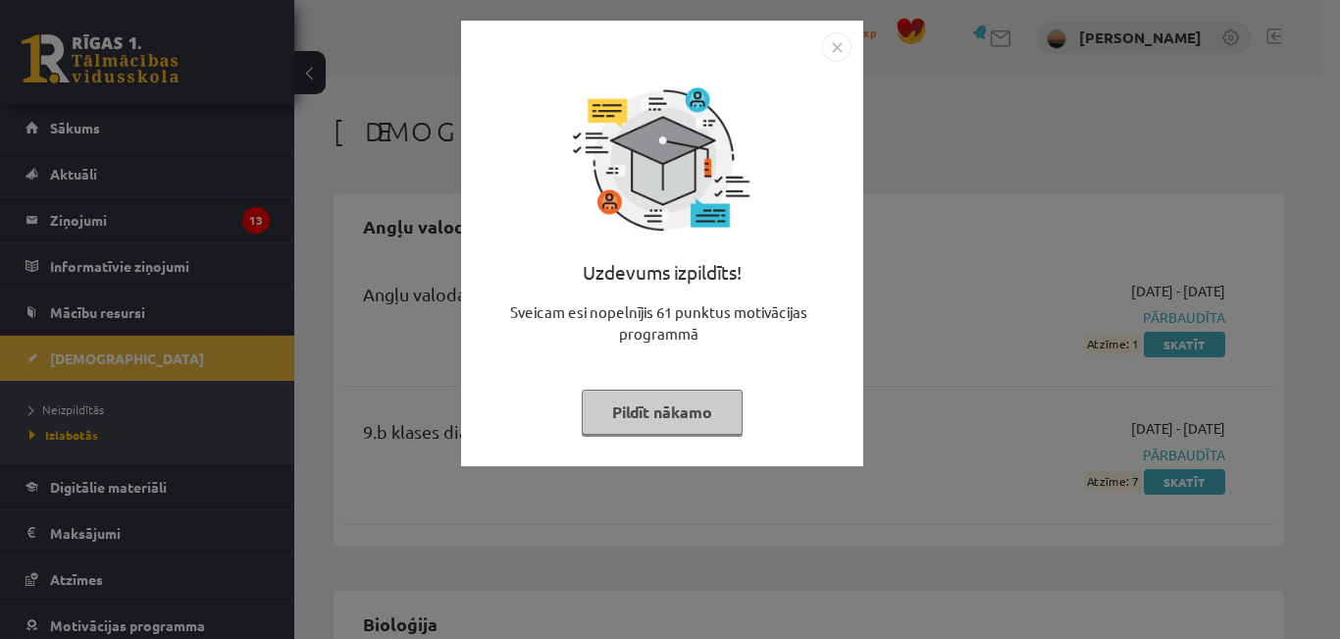
click at [829, 47] on img "Close" at bounding box center [836, 46] width 29 height 29
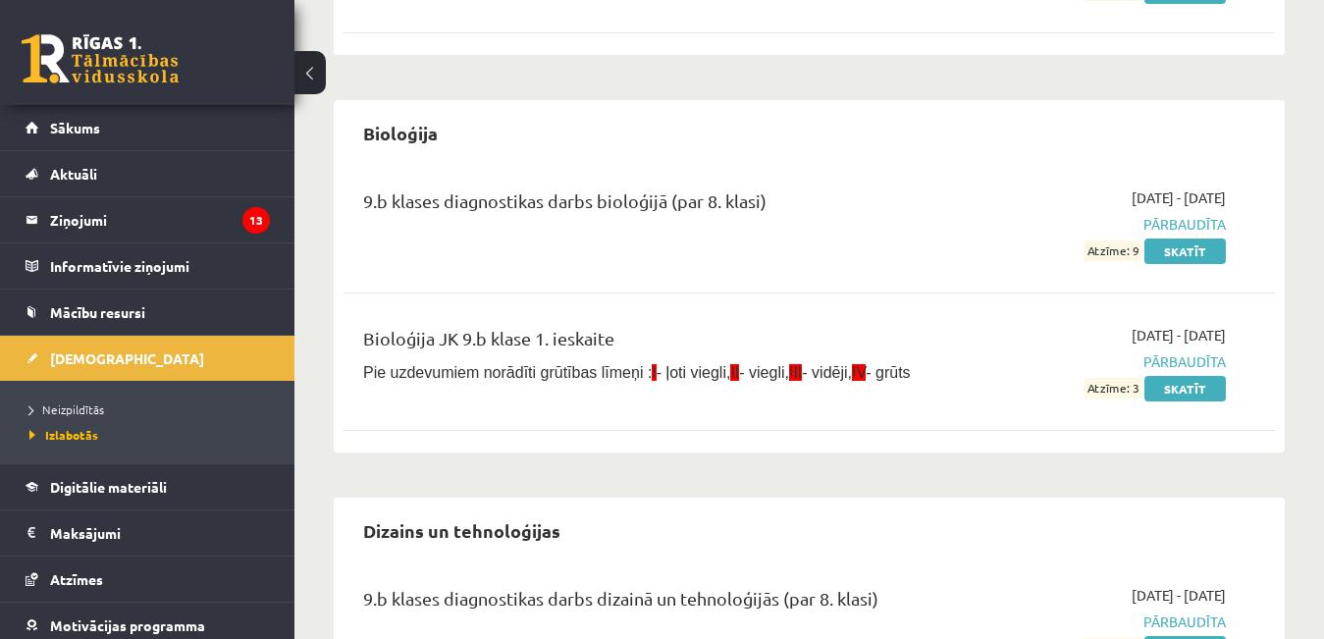
scroll to position [687, 0]
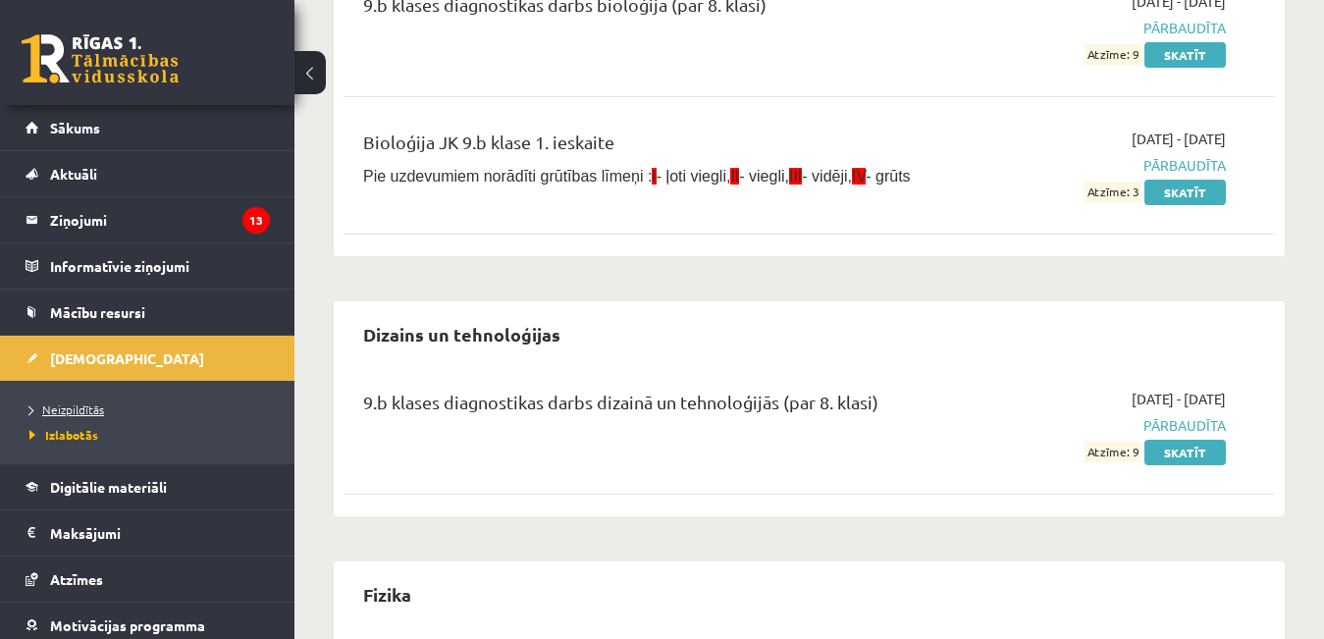
click at [87, 409] on span "Neizpildītās" at bounding box center [66, 409] width 75 height 16
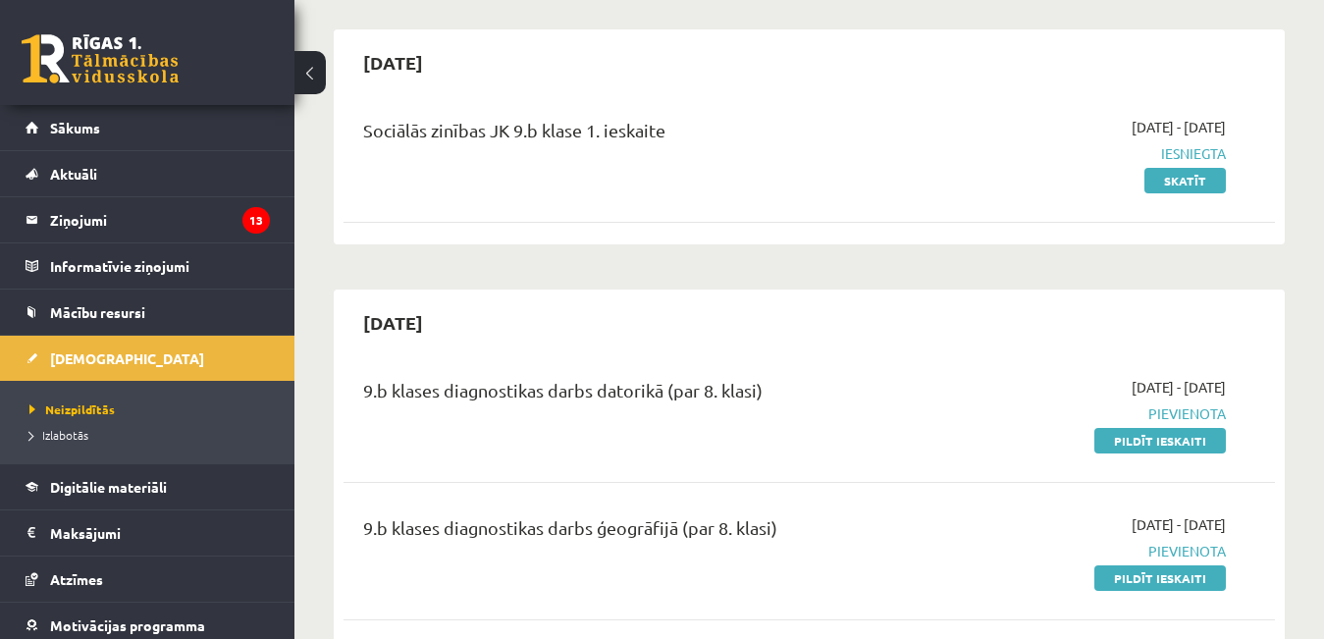
scroll to position [294, 0]
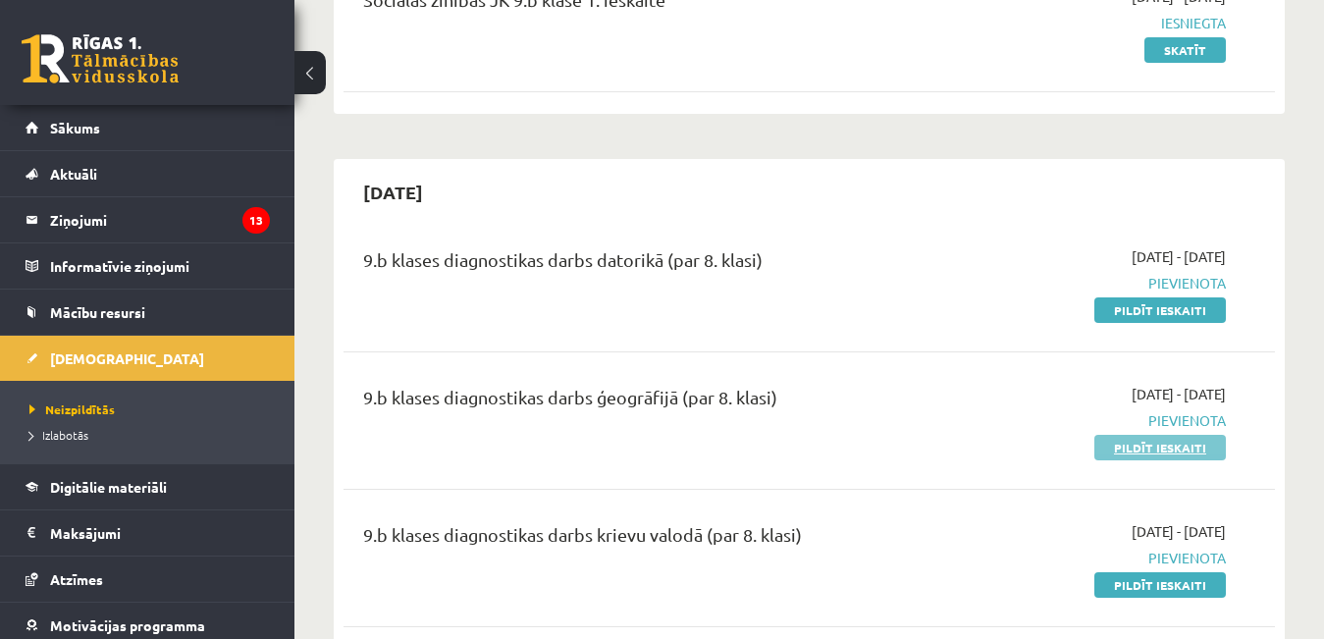
click at [1207, 445] on link "Pildīt ieskaiti" at bounding box center [1159, 448] width 131 height 26
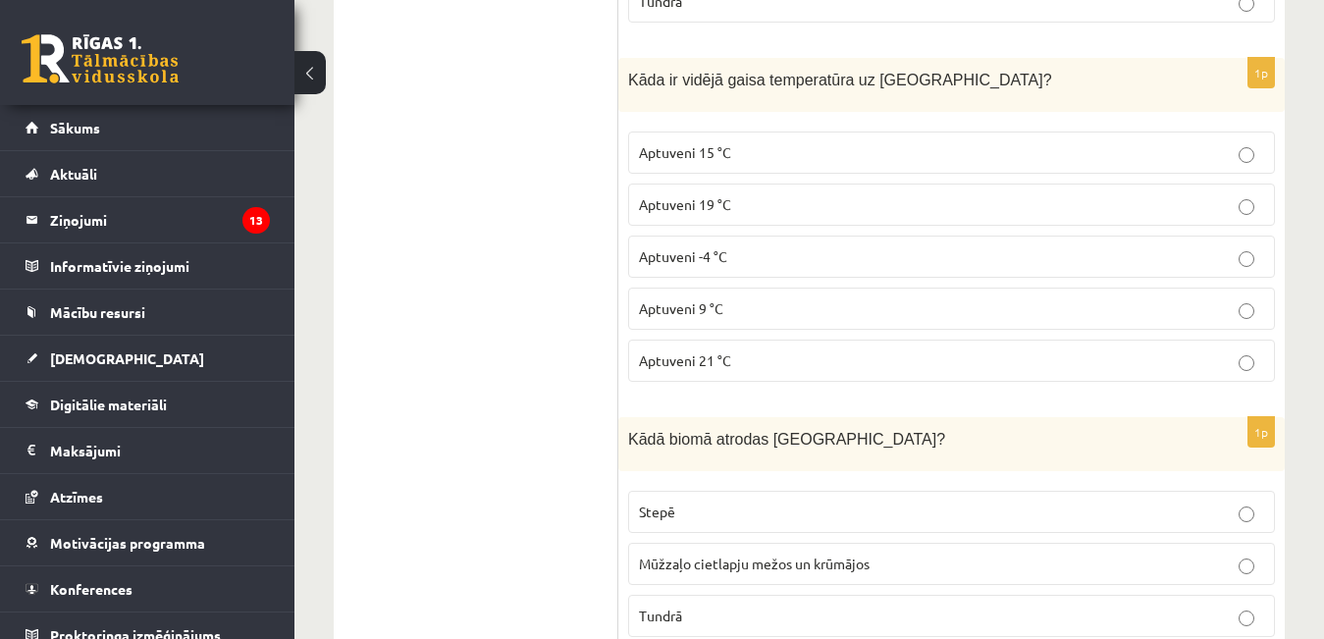
scroll to position [785, 0]
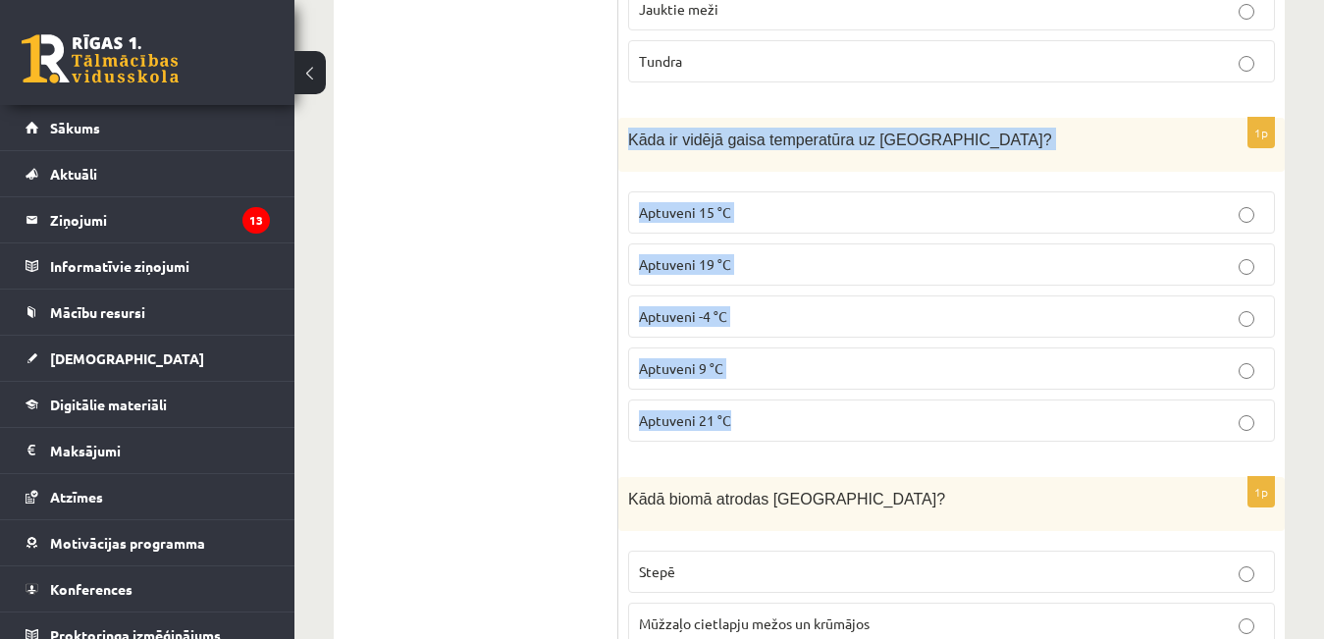
drag, startPoint x: 626, startPoint y: 137, endPoint x: 776, endPoint y: 439, distance: 336.6
click at [776, 439] on div "1p Kāda ir vidējā gaisa temperatūra uz [GEOGRAPHIC_DATA]? Aptuveni 15 °C Aptuve…" at bounding box center [951, 288] width 666 height 340
copy div "Kāda ir vidējā gaisa temperatūra uz [GEOGRAPHIC_DATA]? Aptuveni 15 °C Aptuveni …"
click at [743, 220] on p "Aptuveni 15 °C" at bounding box center [951, 212] width 625 height 21
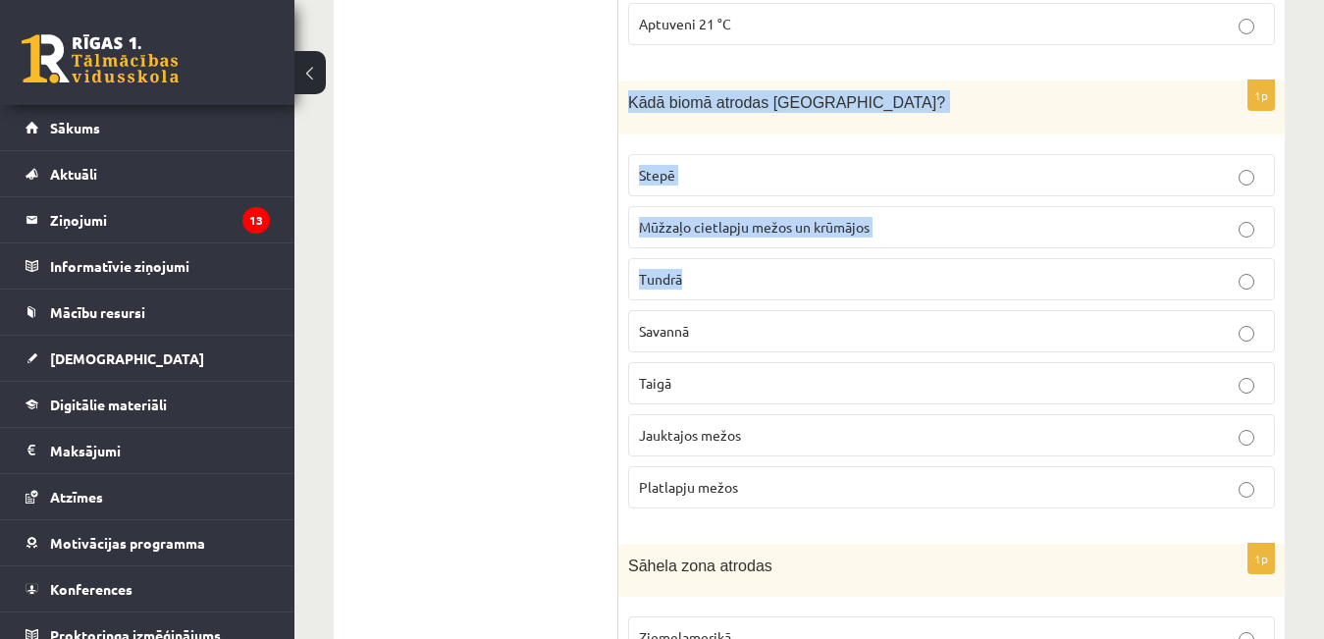
scroll to position [1276, 0]
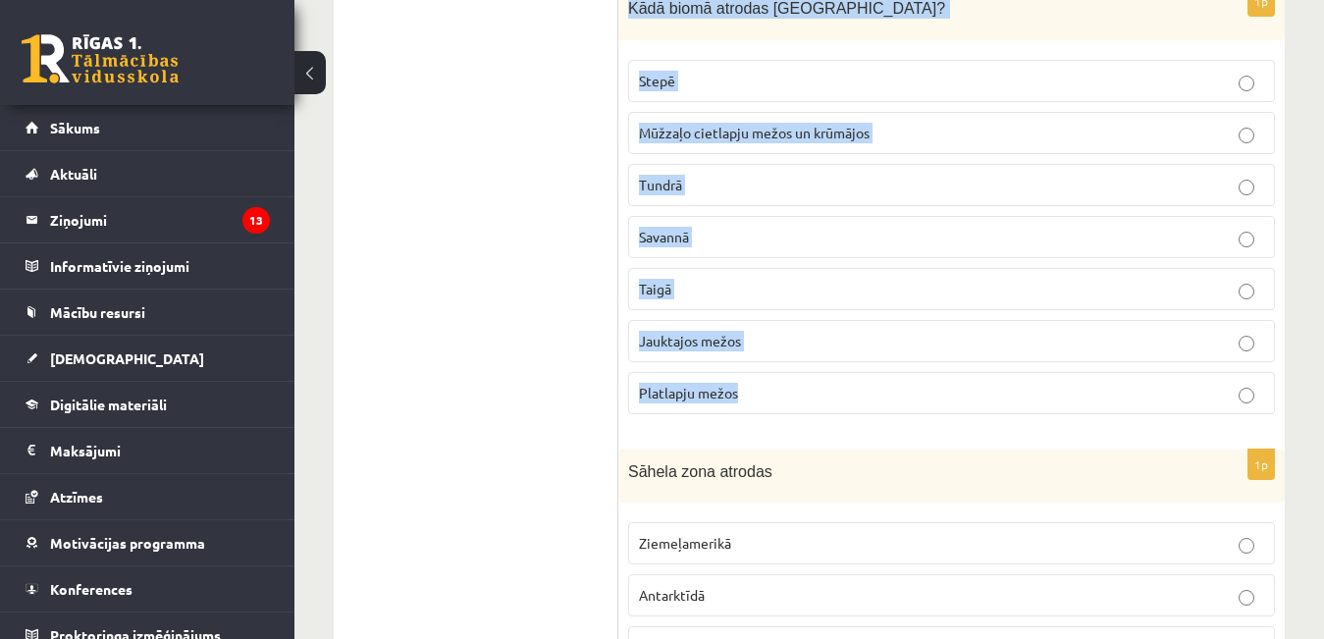
drag, startPoint x: 627, startPoint y: 204, endPoint x: 798, endPoint y: 395, distance: 256.5
click at [798, 395] on div "1p Kādā biomā atrodas Latvija? Stepē Mūžzaļo cietlapju mežos un krūmājos Tundrā…" at bounding box center [951, 208] width 666 height 444
copy div "Kādā biomā atrodas Latvija? Stepē Mūžzaļo cietlapju mežos un krūmājos Tundrā Sa…"
click at [758, 343] on p "Jauktajos mežos" at bounding box center [951, 341] width 625 height 21
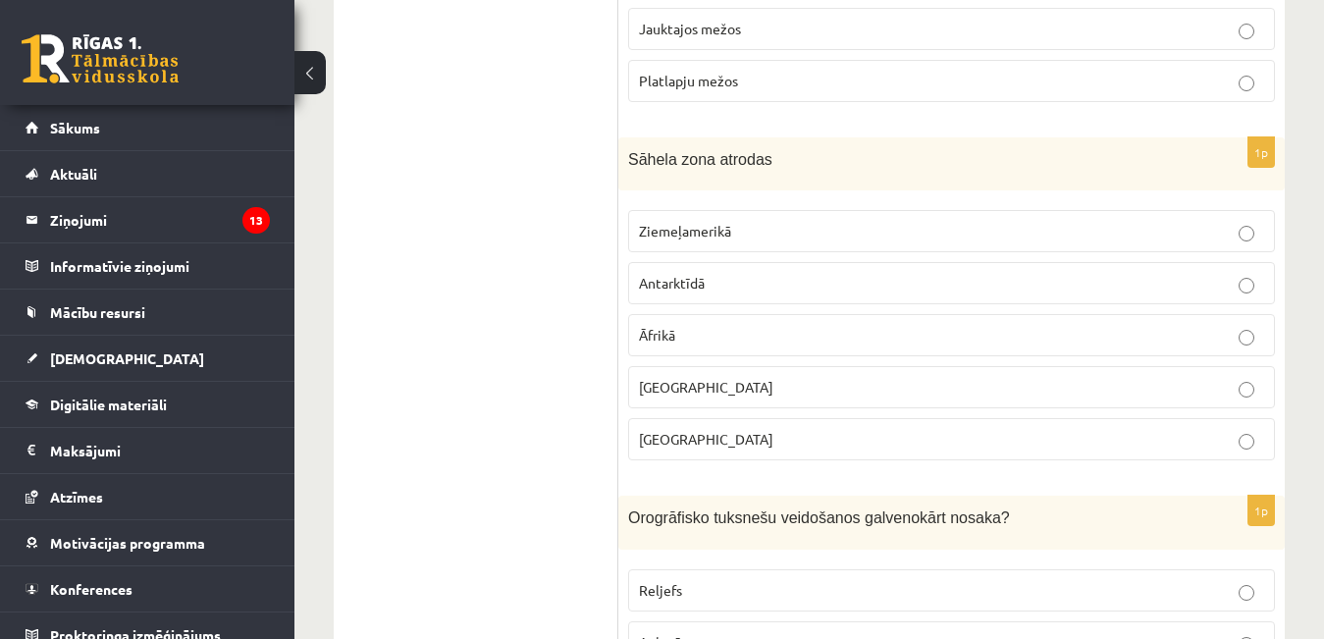
scroll to position [1668, 0]
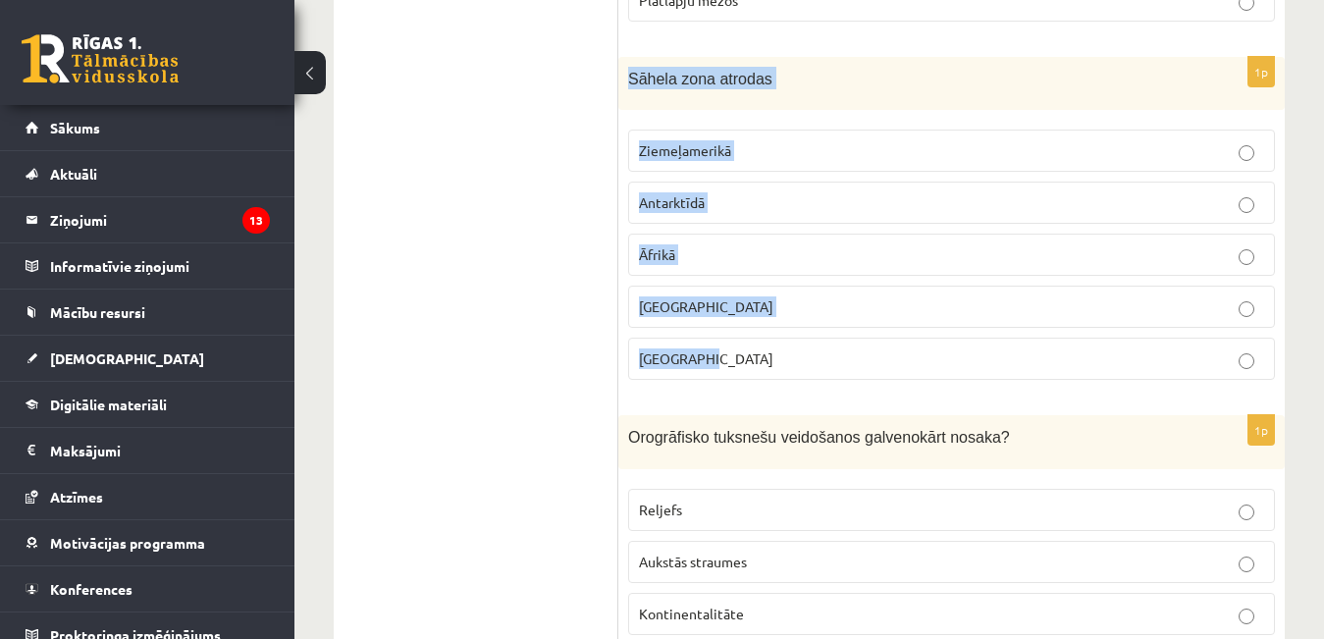
drag, startPoint x: 625, startPoint y: 76, endPoint x: 721, endPoint y: 348, distance: 289.2
click at [721, 348] on div "1p Sāhela zona atrodas Ziemeļamerikā Antarktīdā Āfrikā Āzijā Austrālijā" at bounding box center [951, 227] width 666 height 340
copy div "Sāhela zona atrodas Ziemeļamerikā Antarktīdā Āfrikā Āzijā Austrālijā"
click at [694, 247] on p "Āfrikā" at bounding box center [951, 254] width 625 height 21
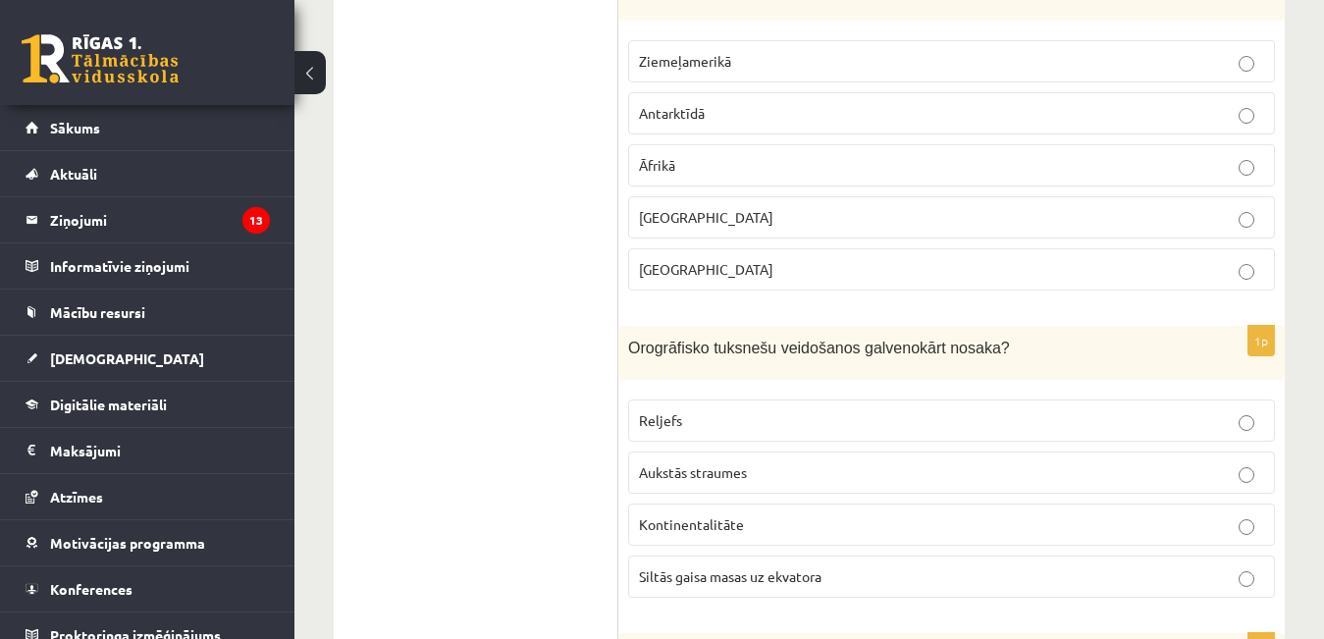
scroll to position [1864, 0]
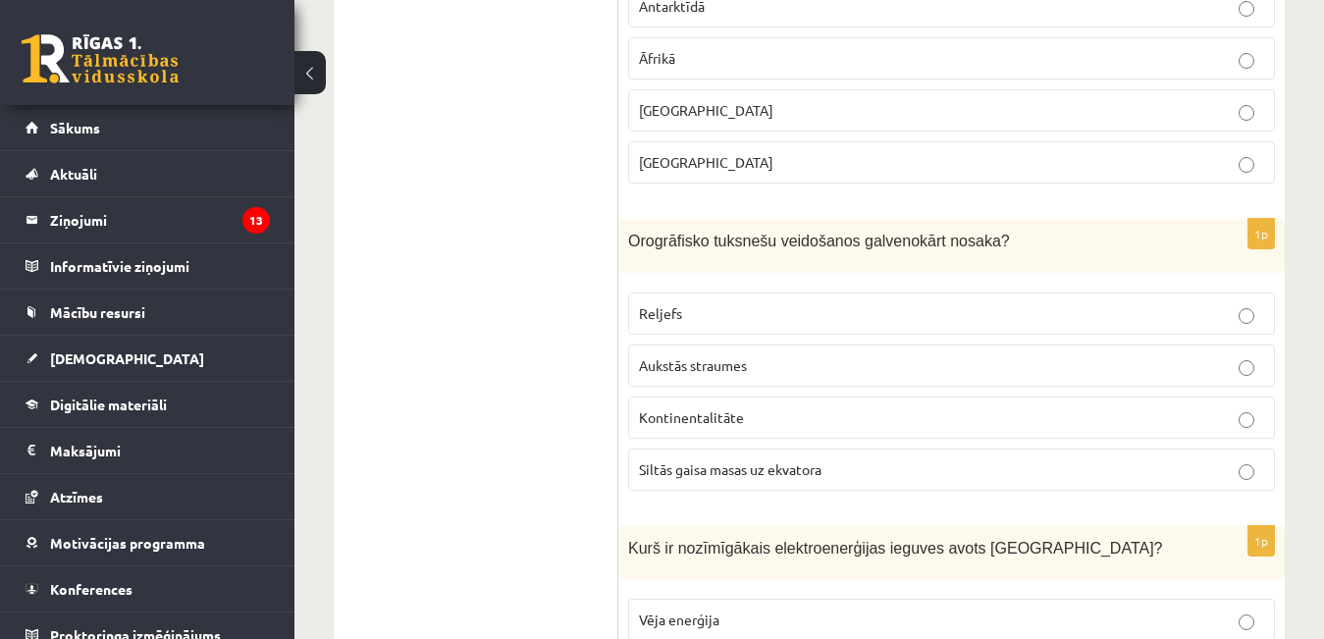
click at [654, 306] on span "Reljefs" at bounding box center [660, 313] width 43 height 18
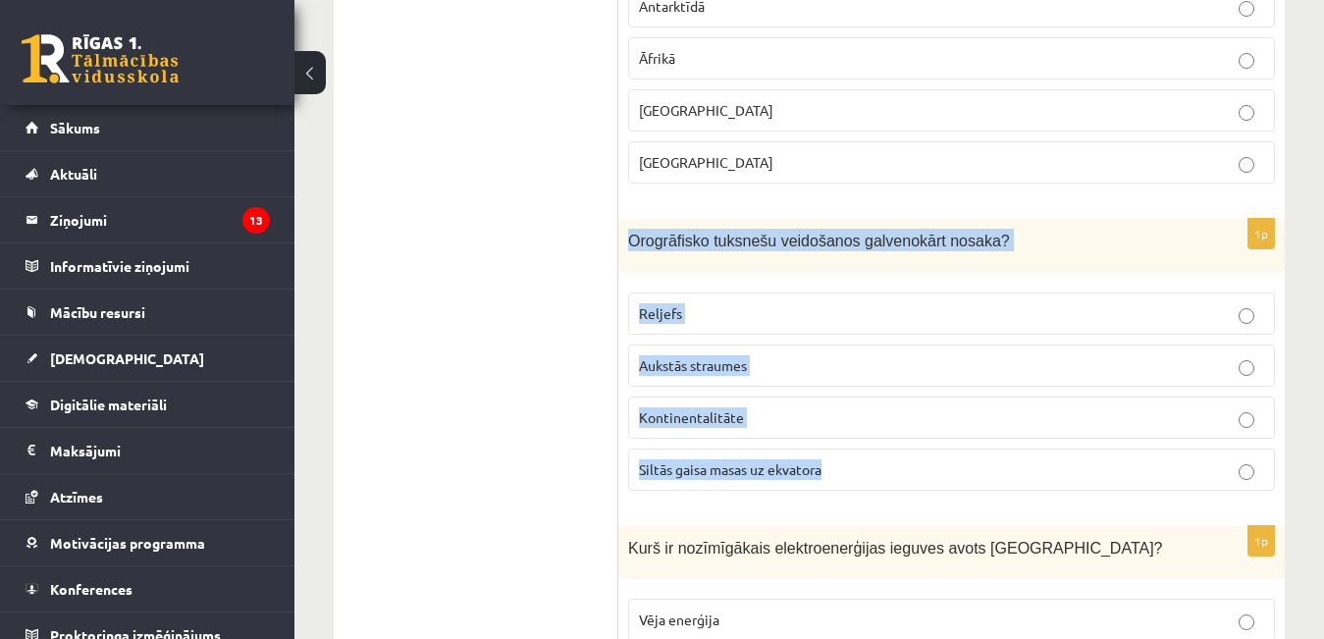
drag, startPoint x: 624, startPoint y: 240, endPoint x: 1072, endPoint y: 506, distance: 520.5
click at [1072, 506] on div "1p Orogrāfisko tuksnešu veidošanos galvenokārt nosaka? Reljefs Aukstās straumes…" at bounding box center [951, 363] width 666 height 288
copy div "Orogrāfisko tuksnešu veidošanos galvenokārt nosaka? Reljefs Aukstās straumes Ko…"
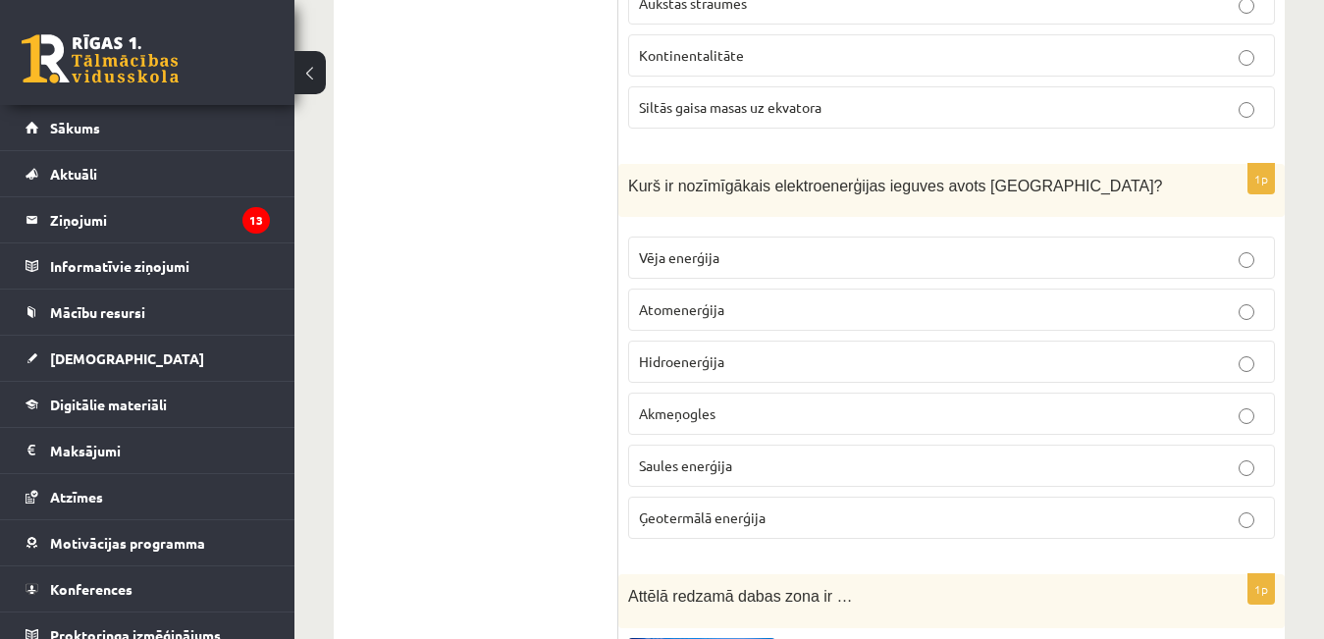
scroll to position [2257, 0]
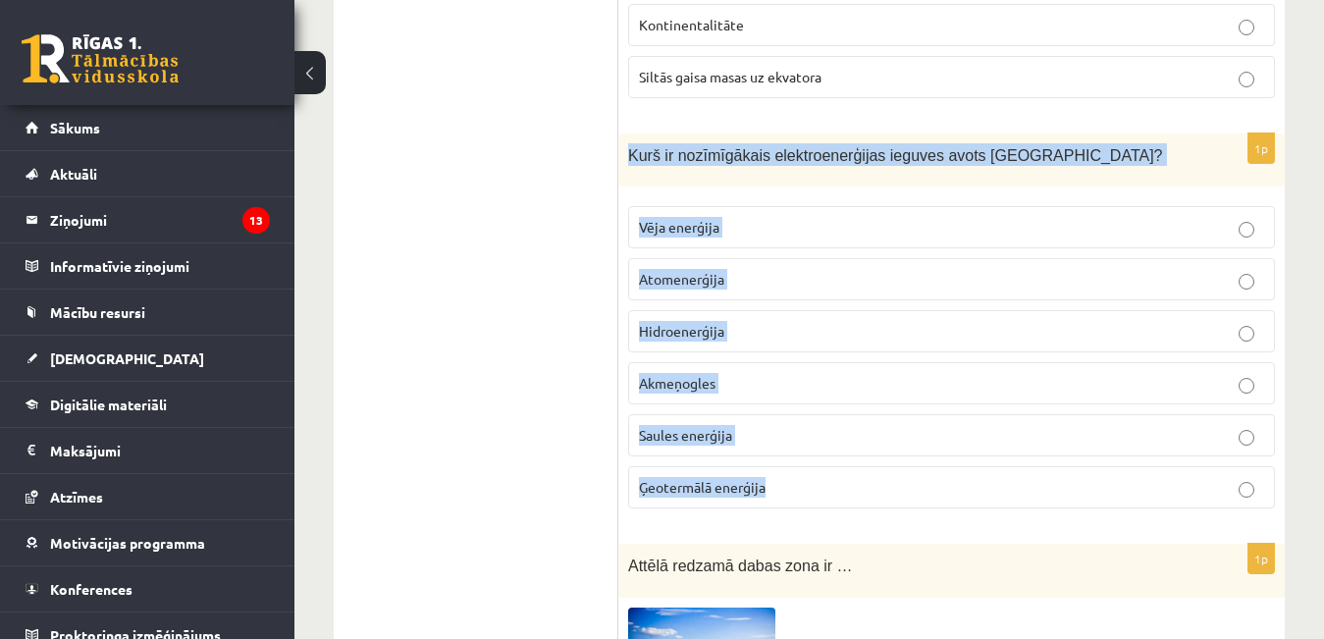
drag, startPoint x: 625, startPoint y: 152, endPoint x: 858, endPoint y: 474, distance: 397.1
click at [858, 474] on div "1p Kurš ir nozīmīgākais elektroenerģijas ieguves avots Latvijā? Vēja enerģija A…" at bounding box center [951, 329] width 666 height 392
copy div "Kurš ir nozīmīgākais elektroenerģijas ieguves avots Latvijā? Vēja enerģija Atom…"
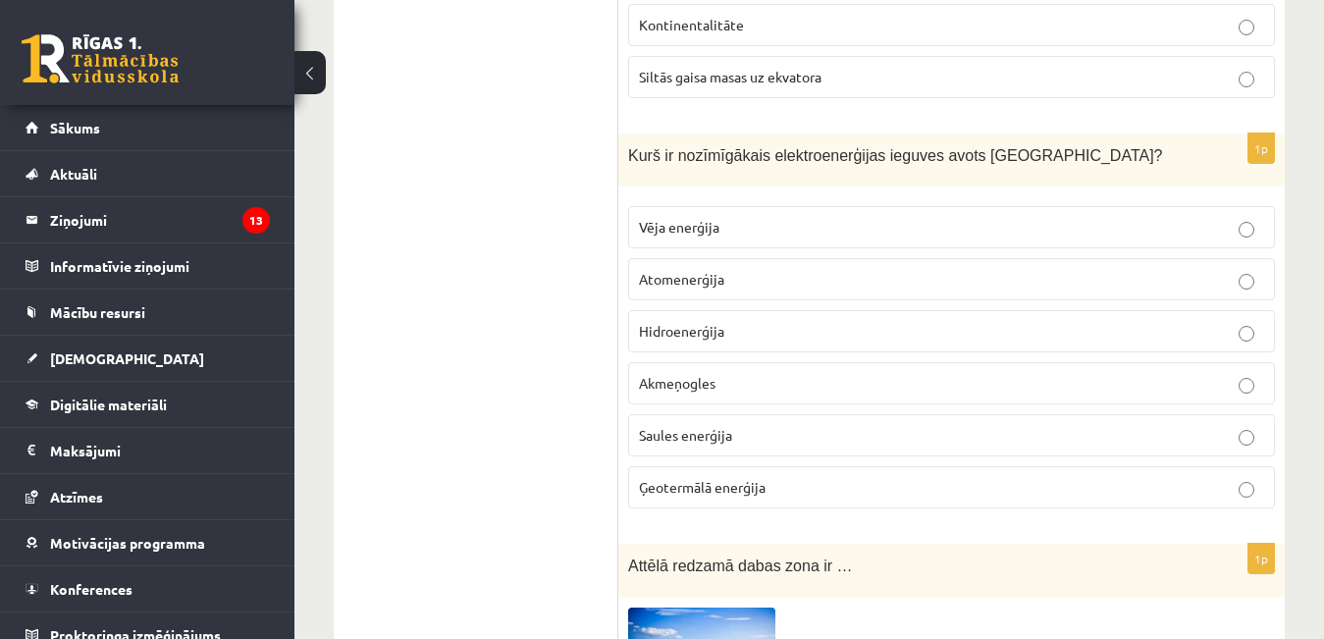
click at [702, 340] on span "Hidroenerģija" at bounding box center [681, 331] width 85 height 18
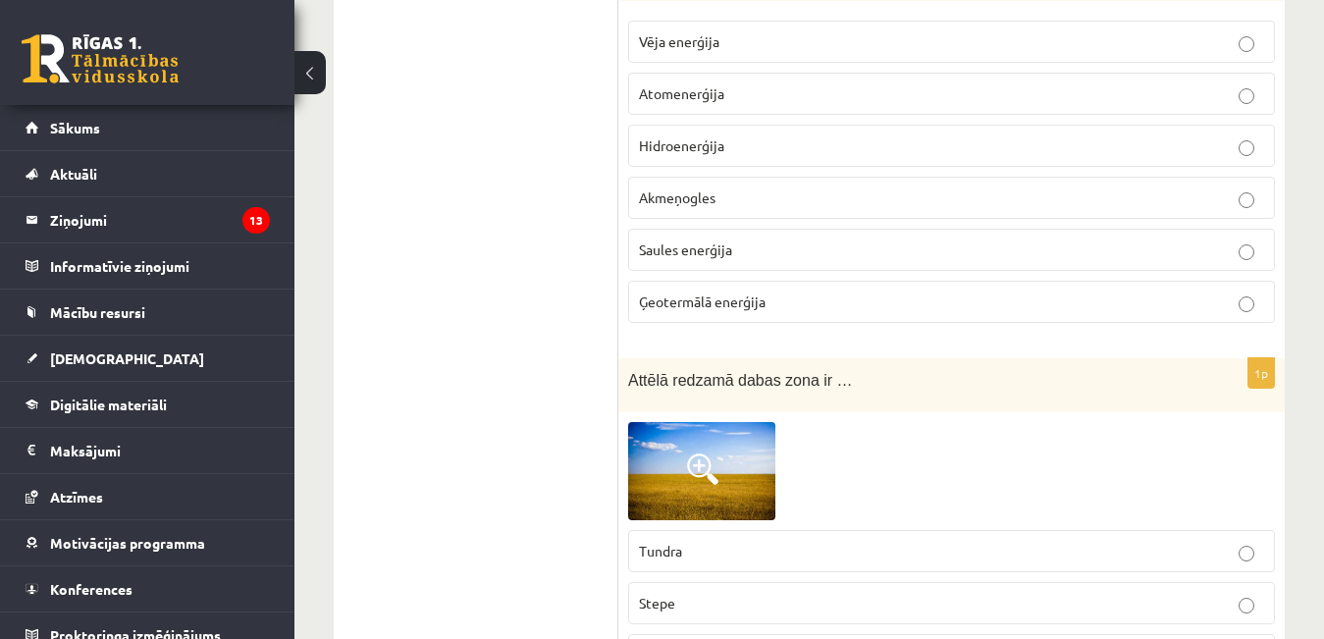
scroll to position [2551, 0]
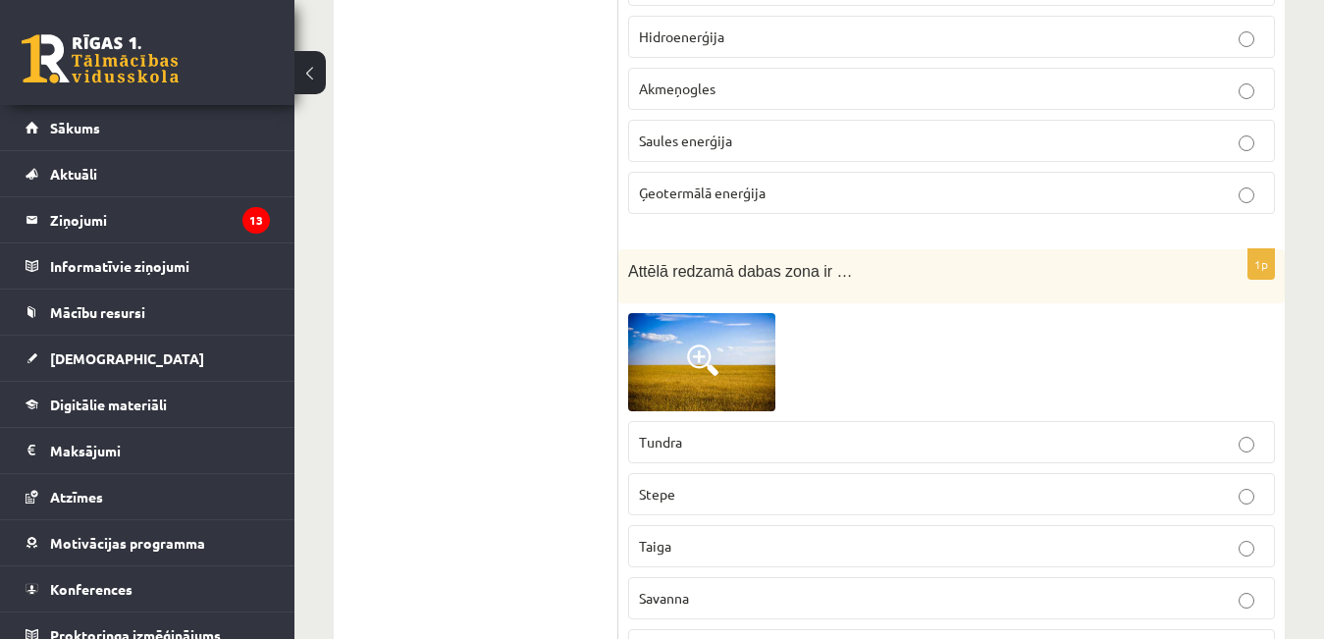
drag, startPoint x: 740, startPoint y: 377, endPoint x: 725, endPoint y: 376, distance: 14.8
click at [725, 376] on img at bounding box center [701, 362] width 147 height 98
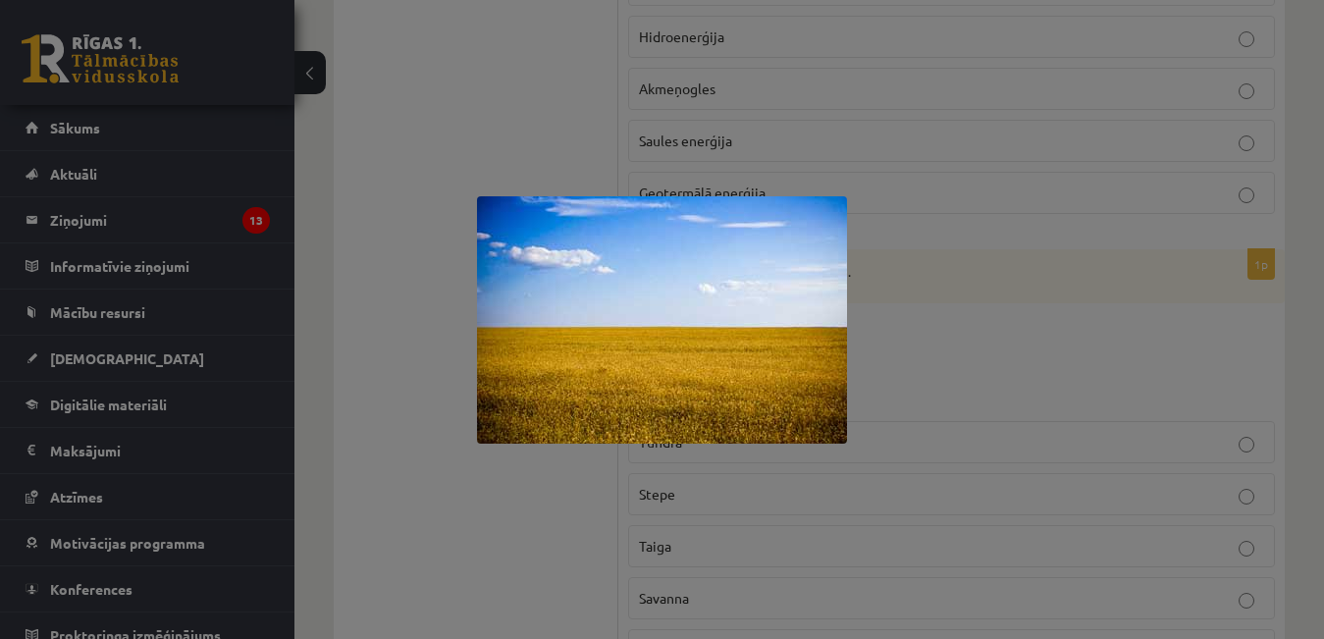
drag, startPoint x: 715, startPoint y: 376, endPoint x: 614, endPoint y: 524, distance: 179.4
click at [614, 524] on div at bounding box center [662, 319] width 1324 height 639
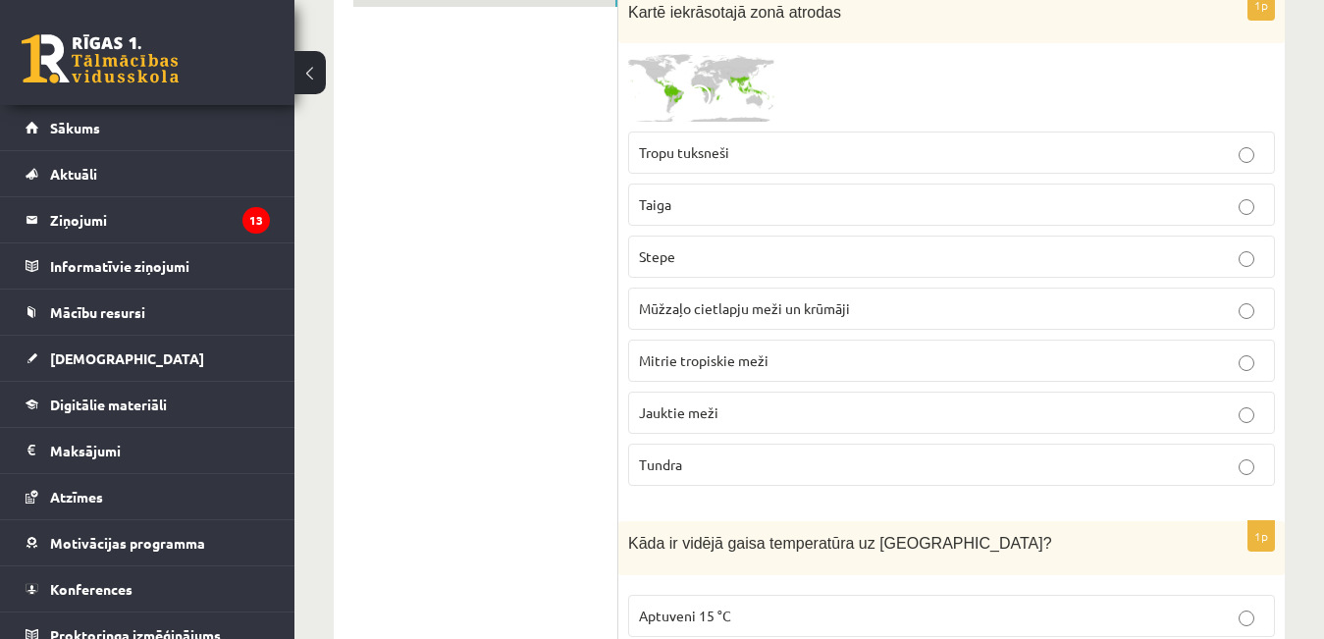
scroll to position [393, 0]
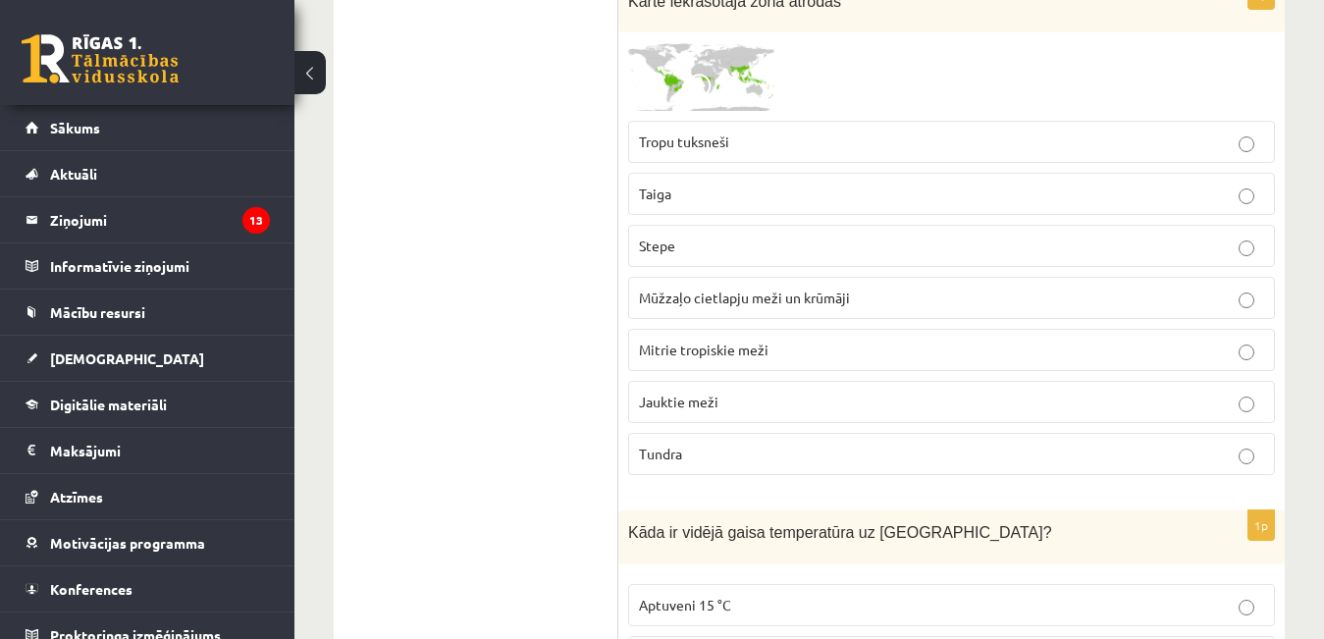
click at [692, 132] on p "Tropu tuksneši" at bounding box center [951, 141] width 625 height 21
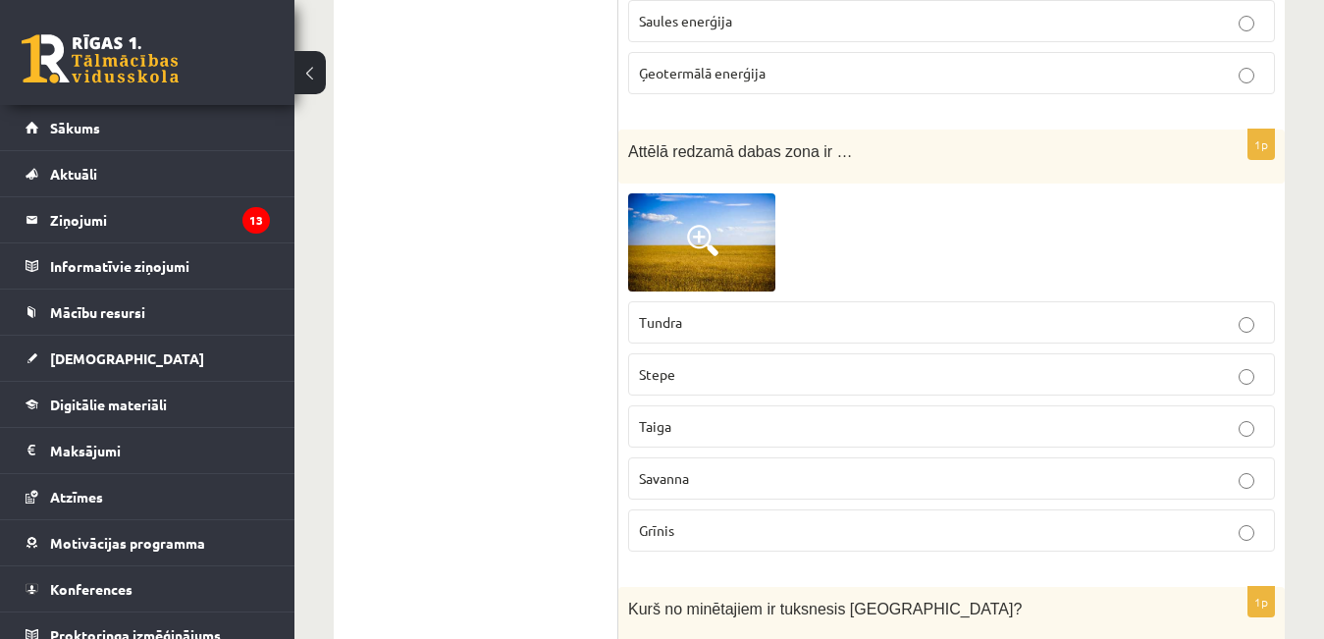
scroll to position [2748, 0]
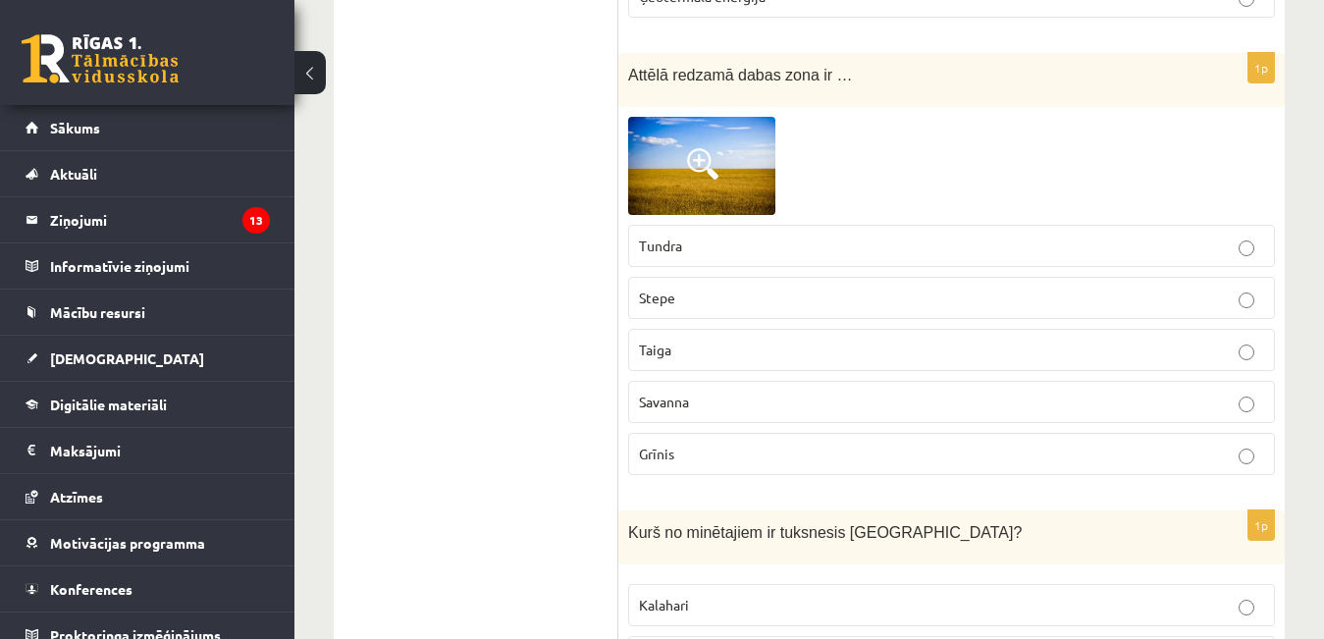
click at [698, 403] on p "Savanna" at bounding box center [951, 402] width 625 height 21
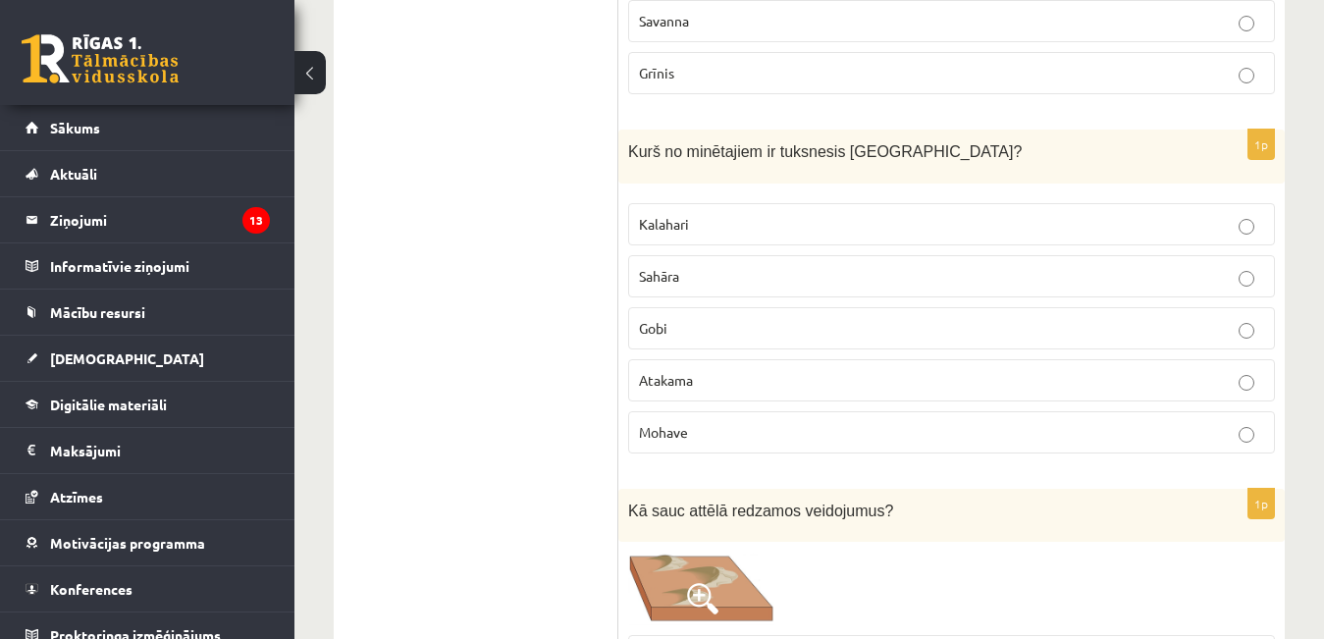
scroll to position [3140, 0]
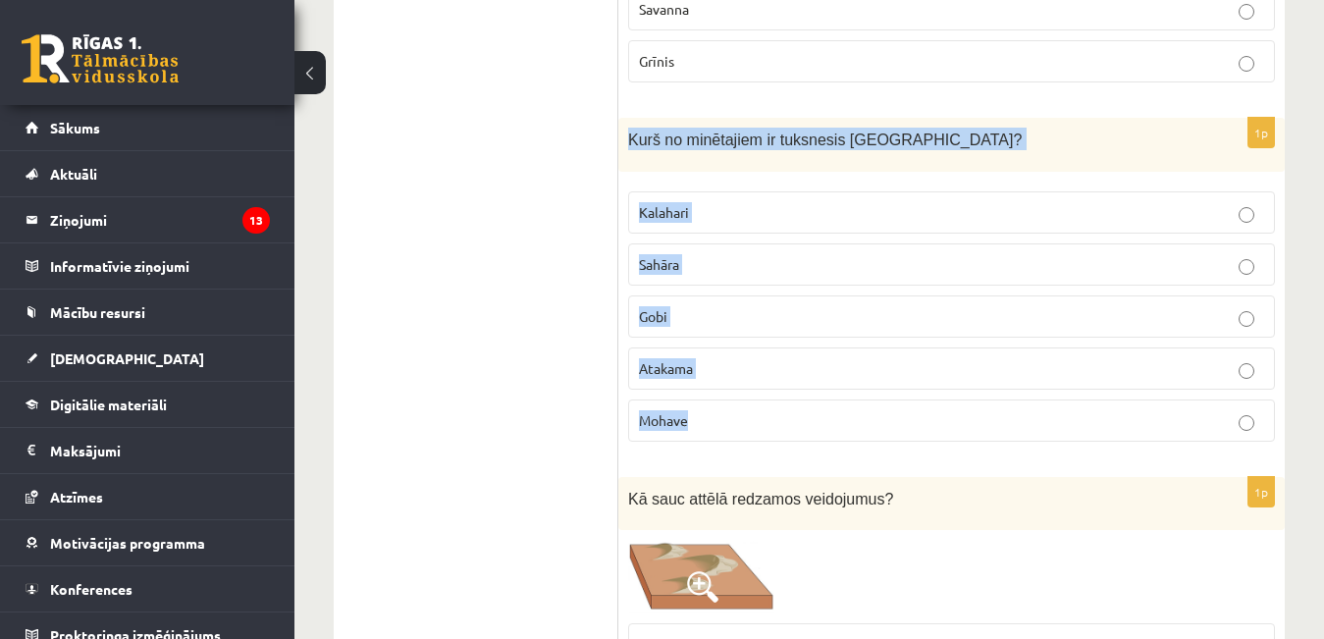
drag, startPoint x: 626, startPoint y: 136, endPoint x: 839, endPoint y: 444, distance: 373.7
click at [839, 444] on div "1p Kurš no minētajiem ir tuksnesis Āzijā? Kalahari Sahāra Gobi Atakama Mohave" at bounding box center [951, 288] width 666 height 340
copy div "Kurš no minētajiem ir tuksnesis Āzijā? Kalahari Sahāra Gobi Atakama Mohave"
click at [823, 310] on p "Gobi" at bounding box center [951, 316] width 625 height 21
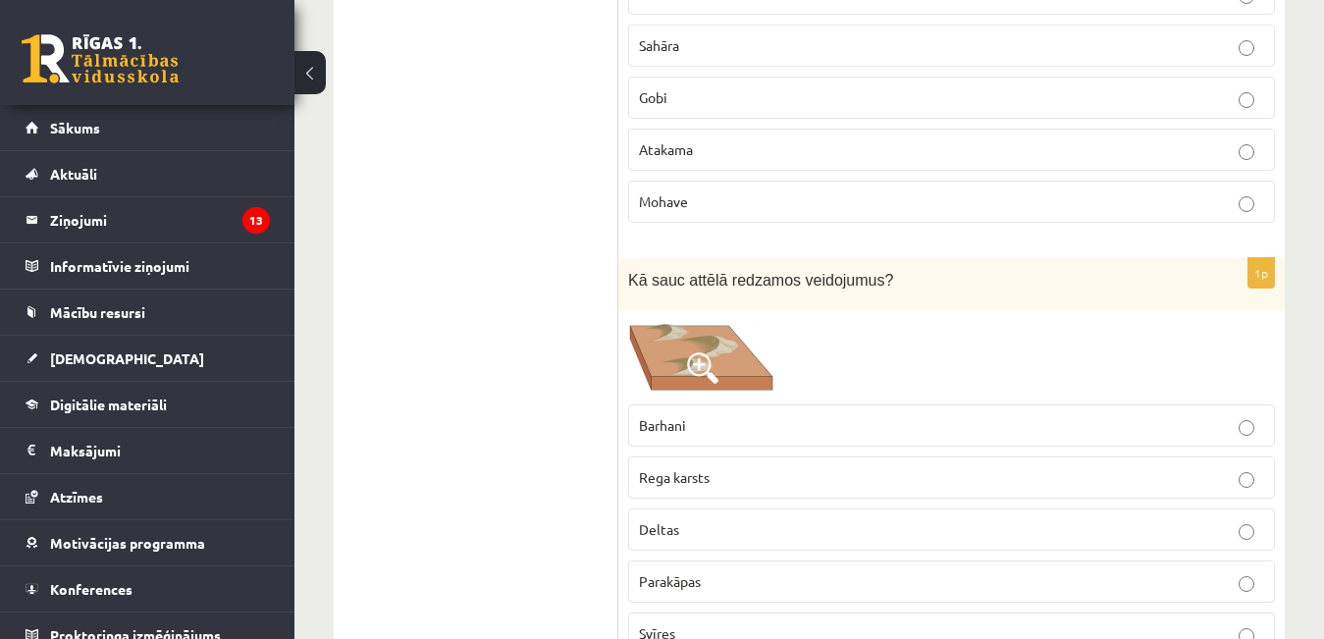
scroll to position [3434, 0]
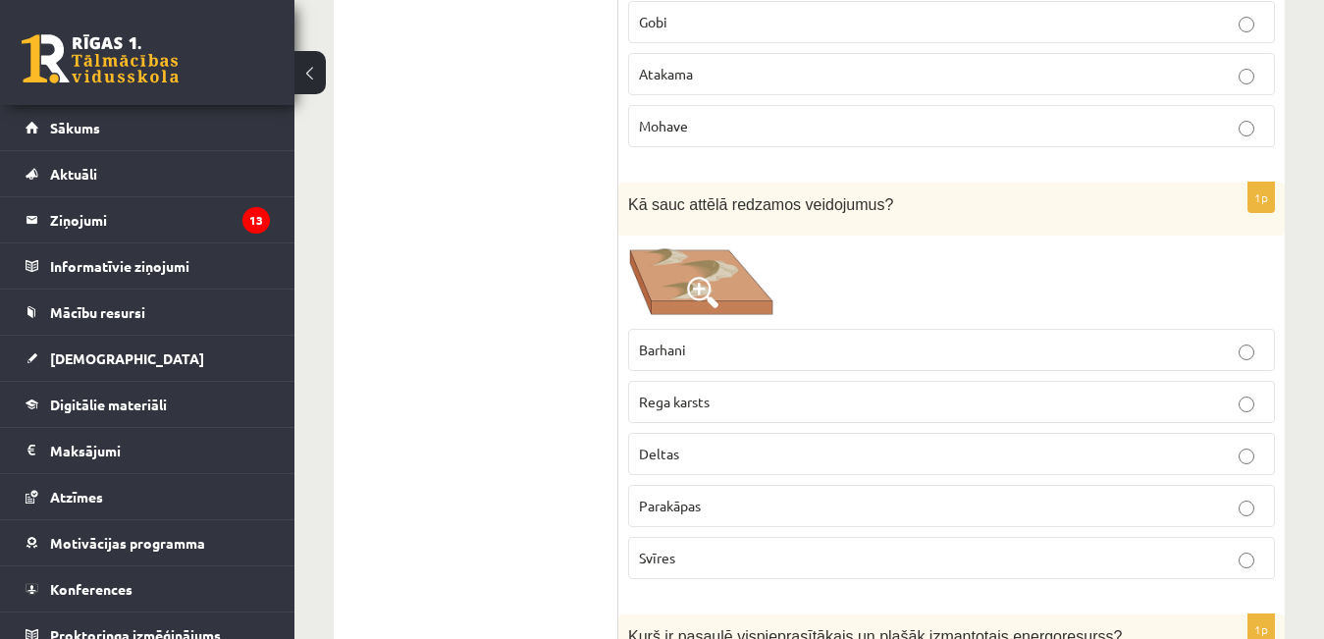
click at [744, 285] on img at bounding box center [701, 281] width 147 height 73
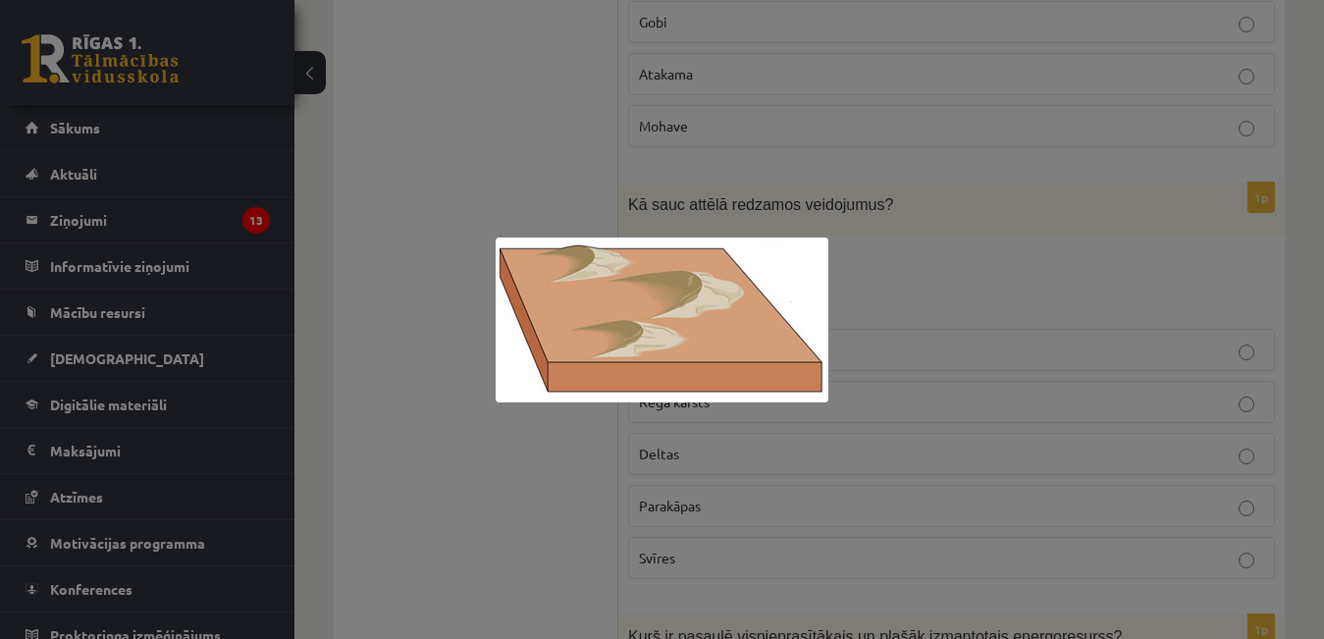
click at [603, 452] on div at bounding box center [662, 319] width 1324 height 639
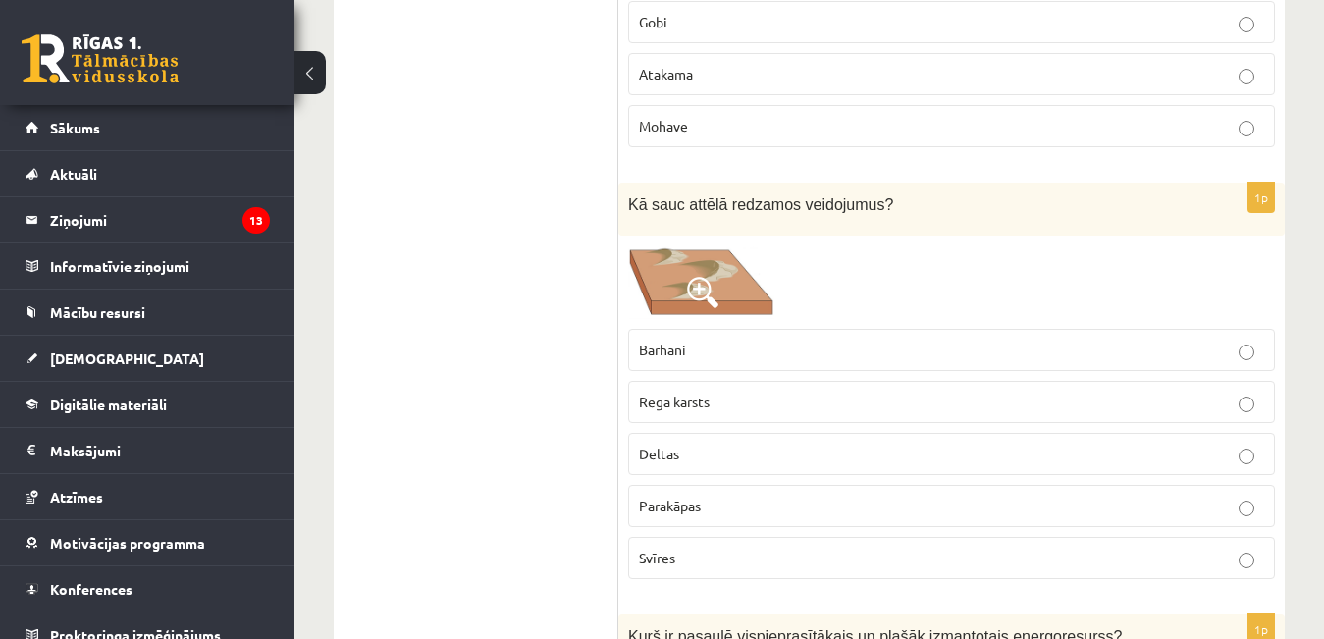
click at [728, 268] on img at bounding box center [701, 281] width 147 height 73
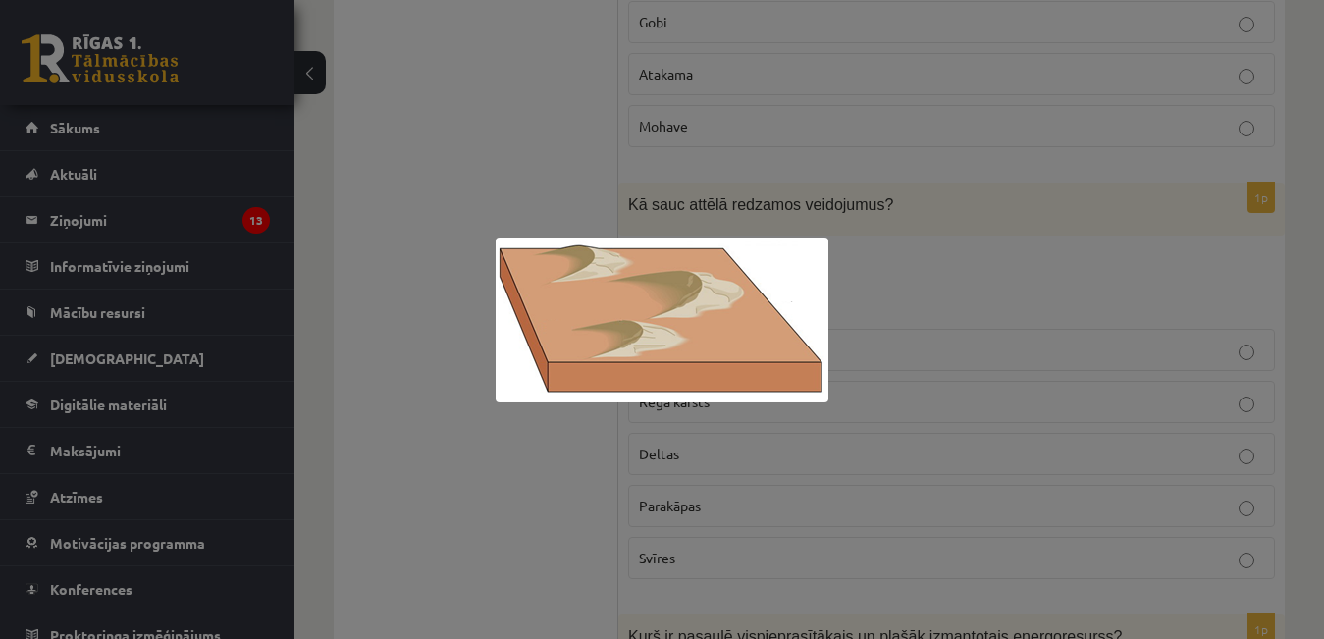
click at [482, 480] on div at bounding box center [662, 319] width 1324 height 639
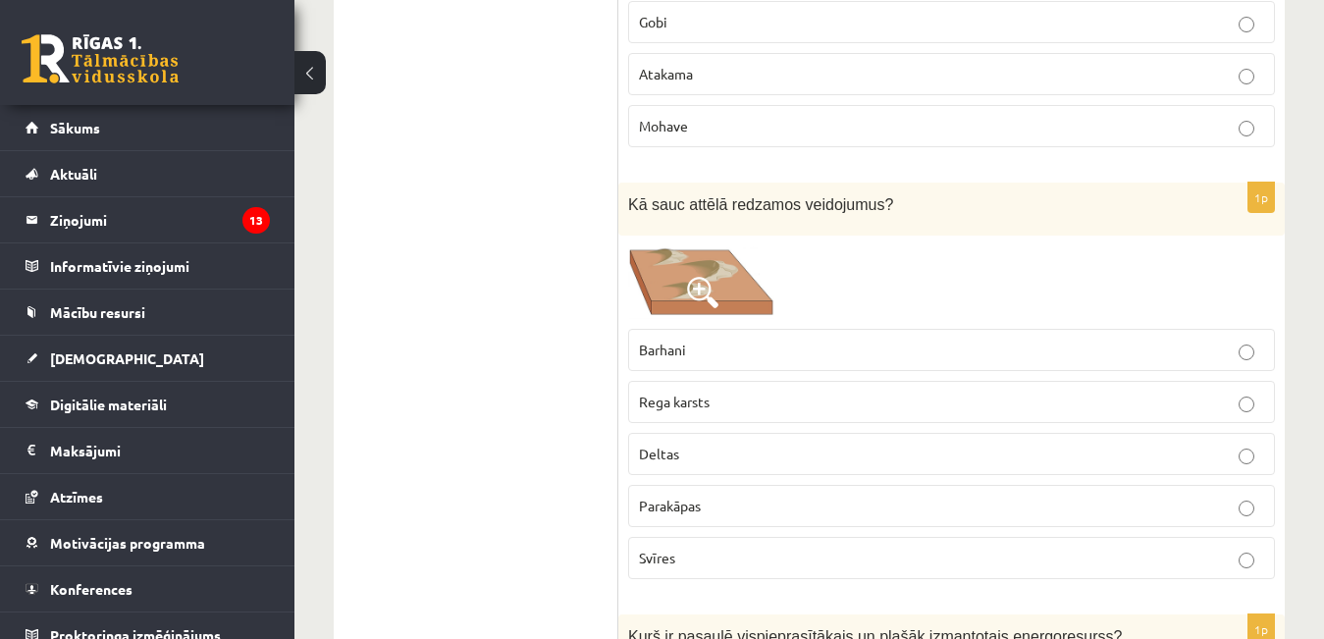
click at [712, 360] on p "Barhani" at bounding box center [951, 350] width 625 height 21
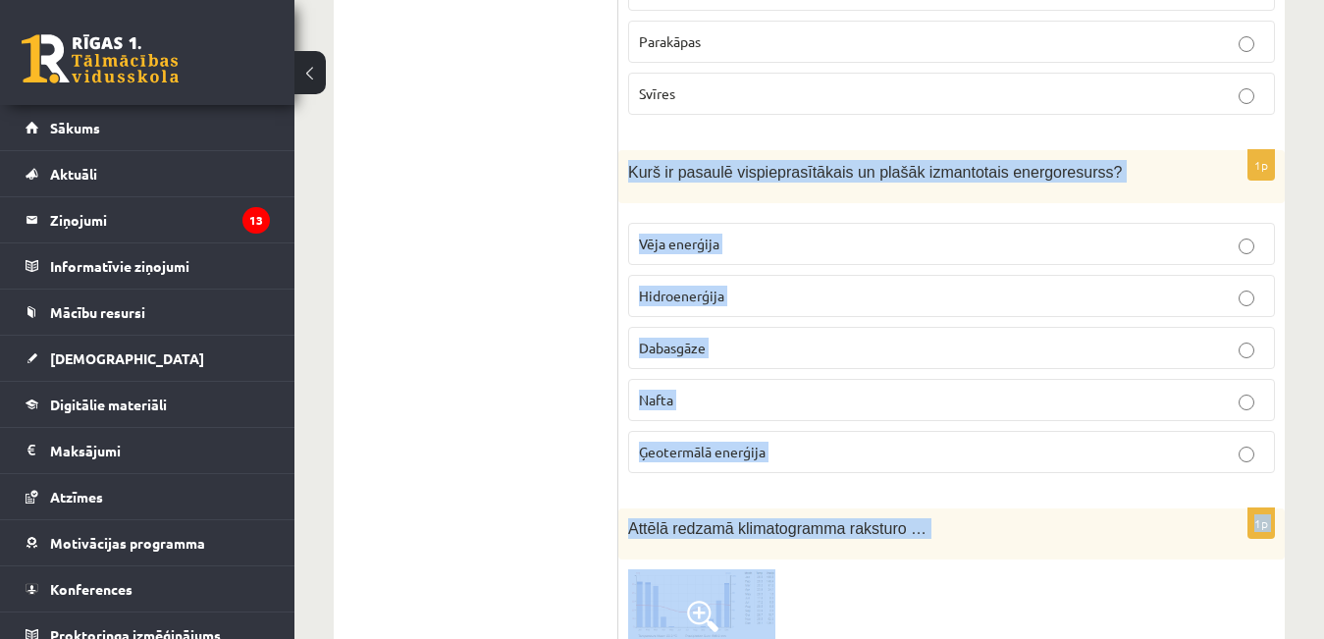
scroll to position [3926, 0]
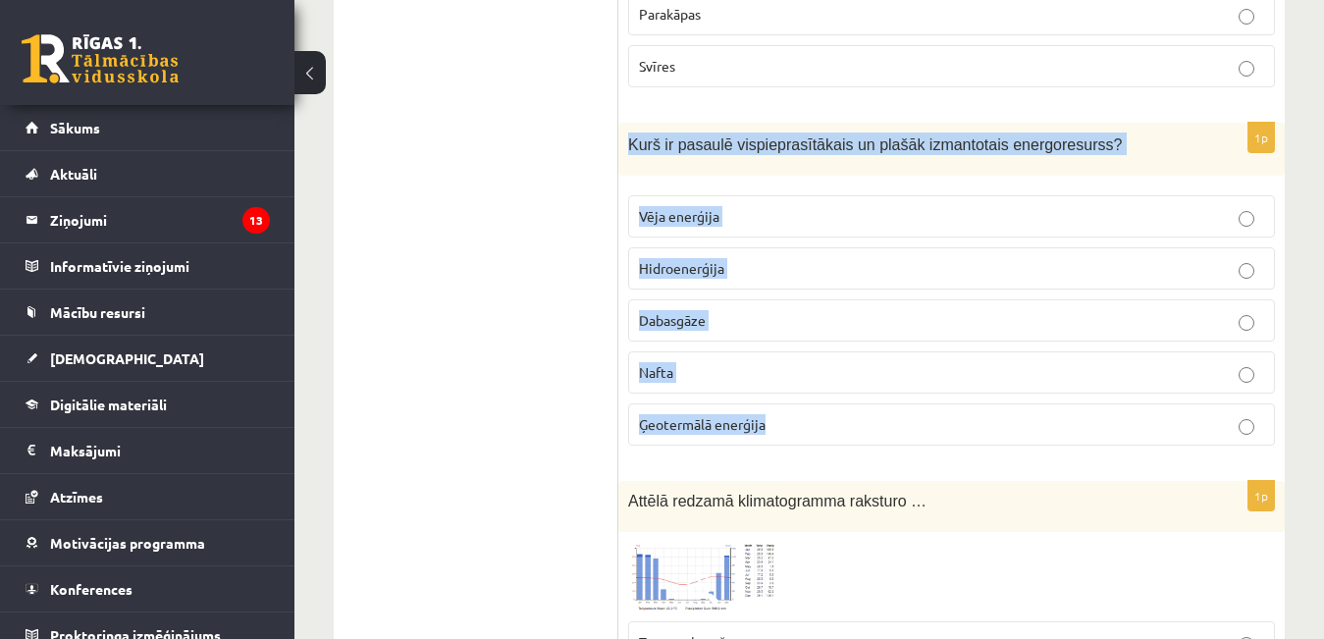
drag, startPoint x: 628, startPoint y: 240, endPoint x: 864, endPoint y: 421, distance: 296.8
click at [864, 421] on div "1p Kurš ir pasaulē vispieprasītākais un plašāk izmantotais energoresurss? Vēja …" at bounding box center [951, 293] width 666 height 340
copy div "Kurš ir pasaulē vispieprasītākais un plašāk izmantotais energoresurss? Vēja ene…"
click at [708, 386] on label "Nafta" at bounding box center [951, 372] width 647 height 42
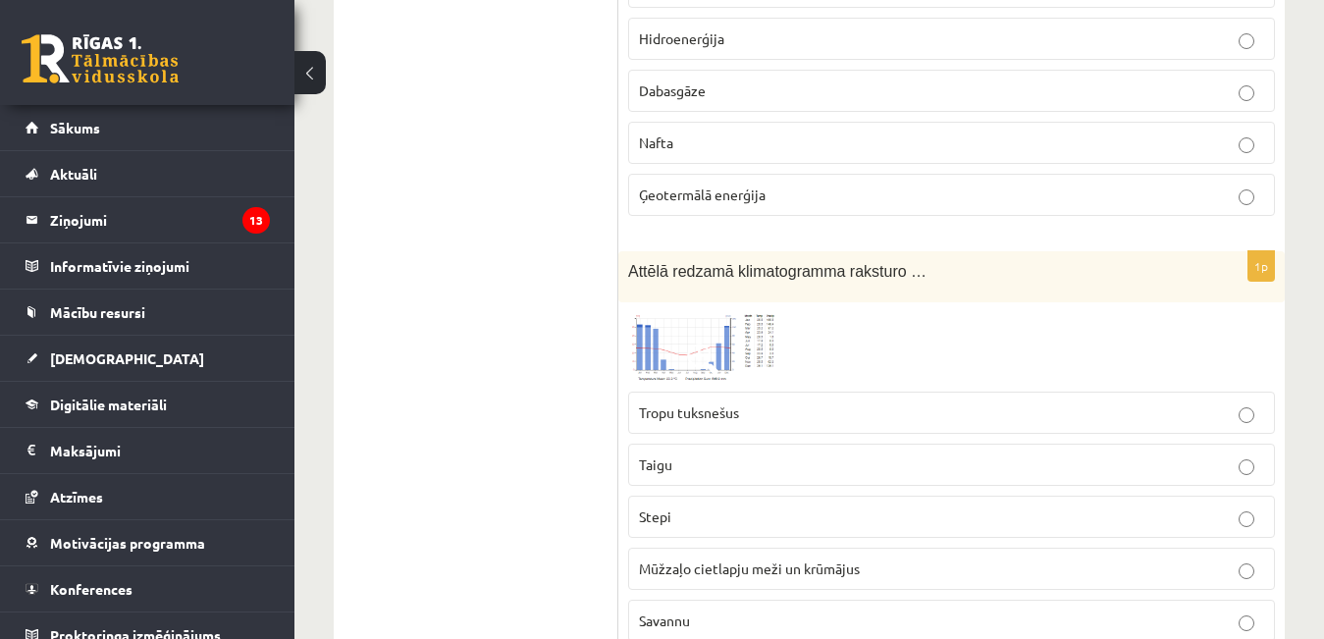
scroll to position [4220, 0]
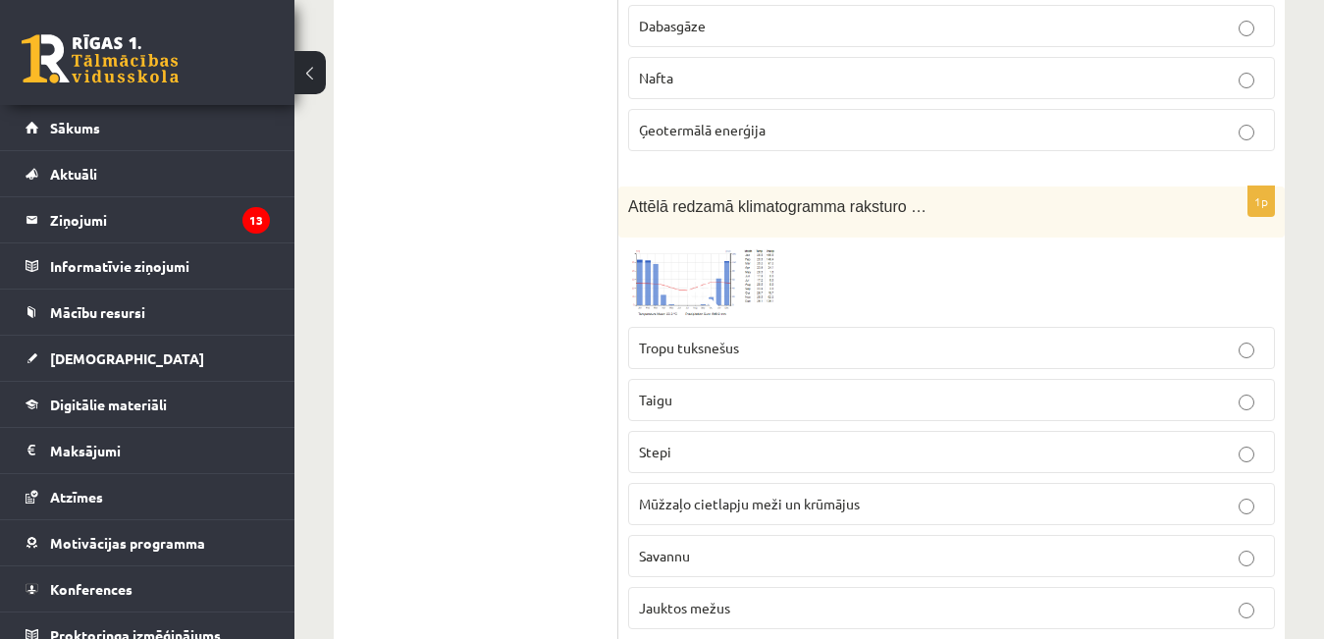
click at [719, 265] on img at bounding box center [701, 282] width 147 height 71
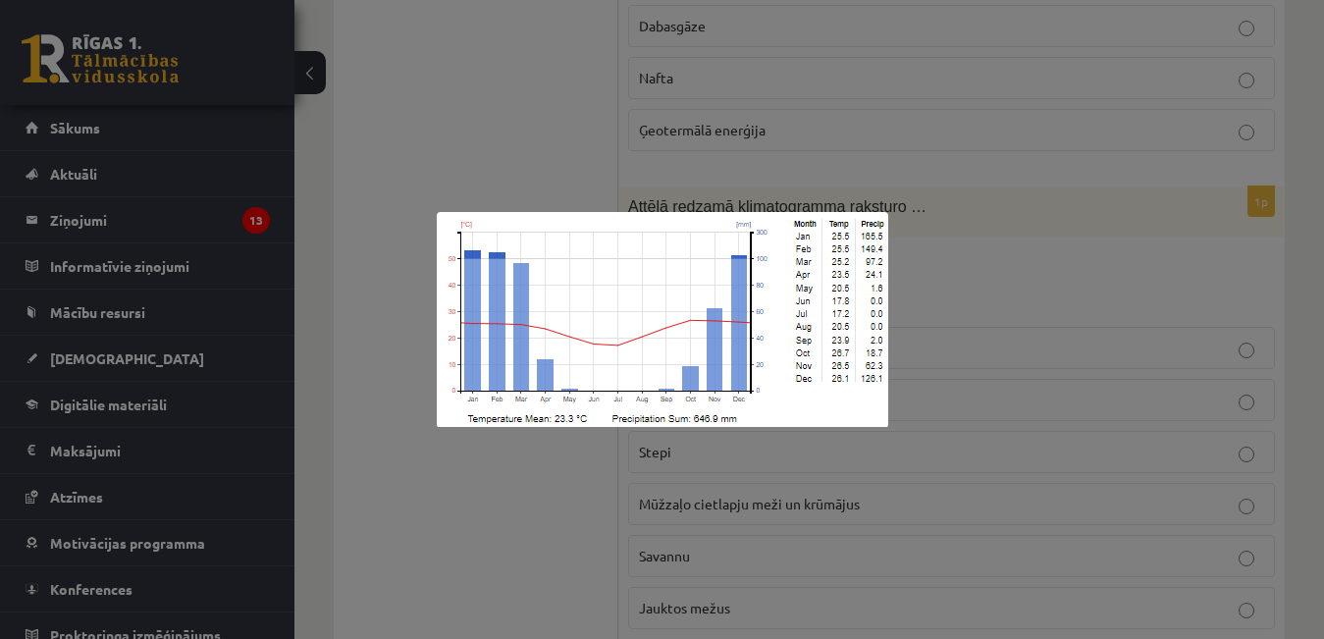
click at [592, 484] on div at bounding box center [662, 319] width 1324 height 639
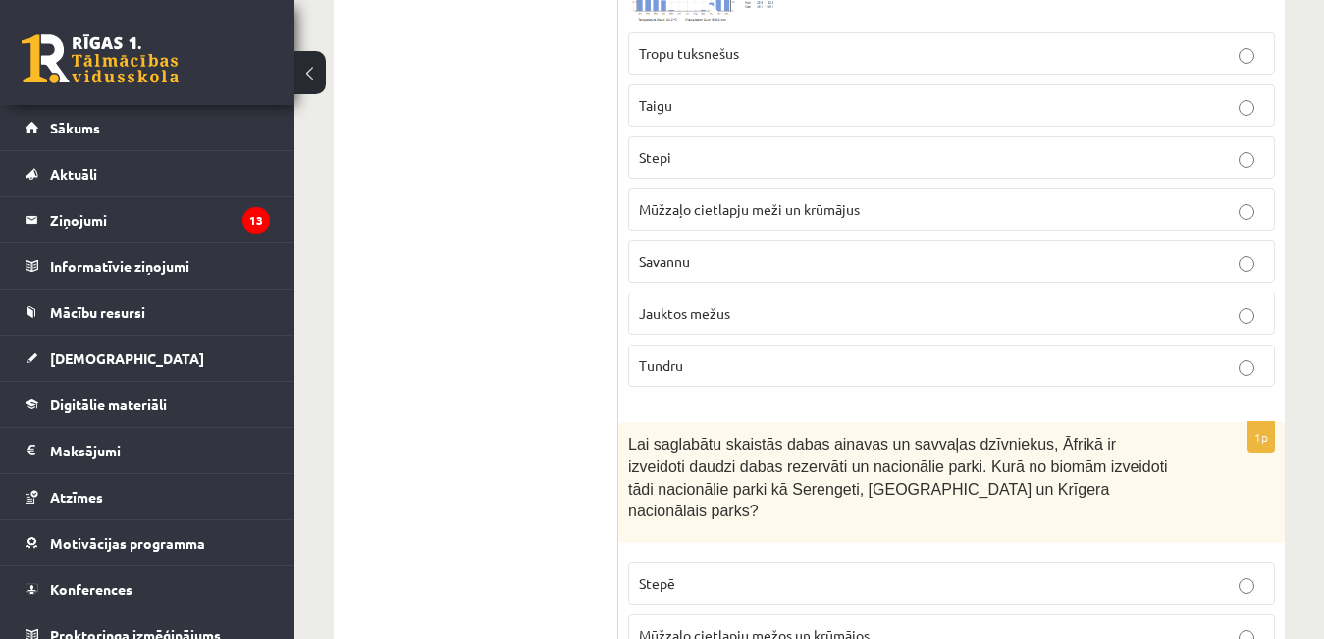
scroll to position [4417, 0]
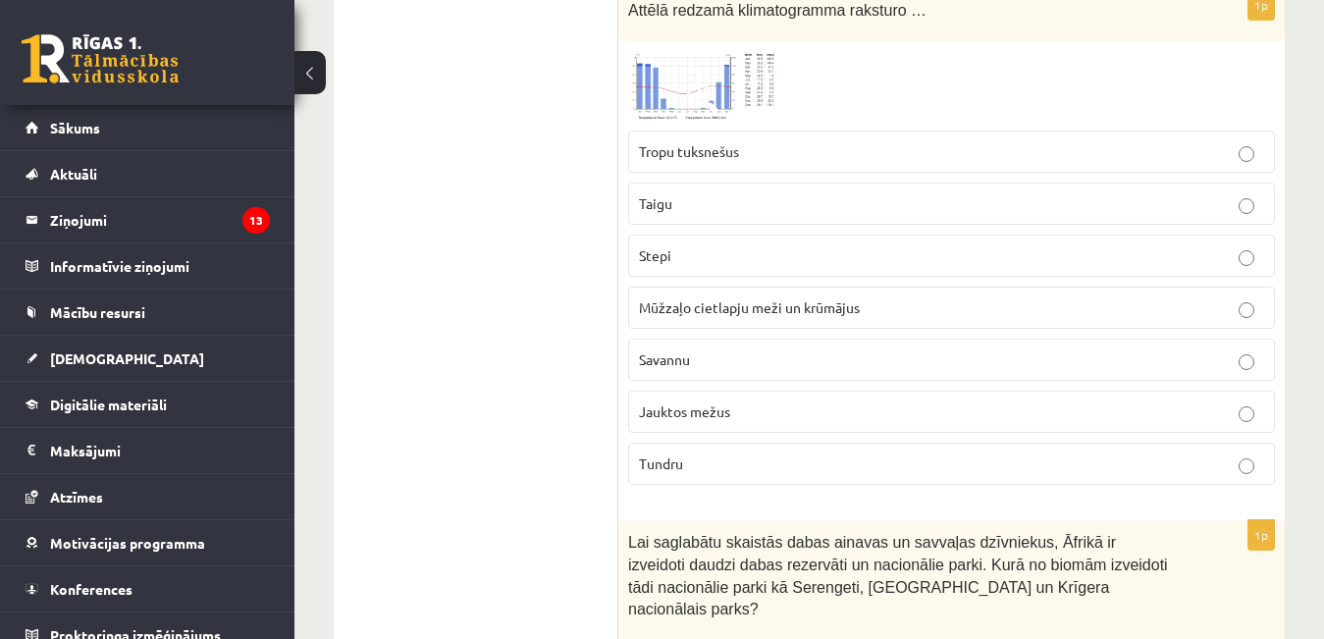
click at [675, 71] on img at bounding box center [701, 86] width 147 height 71
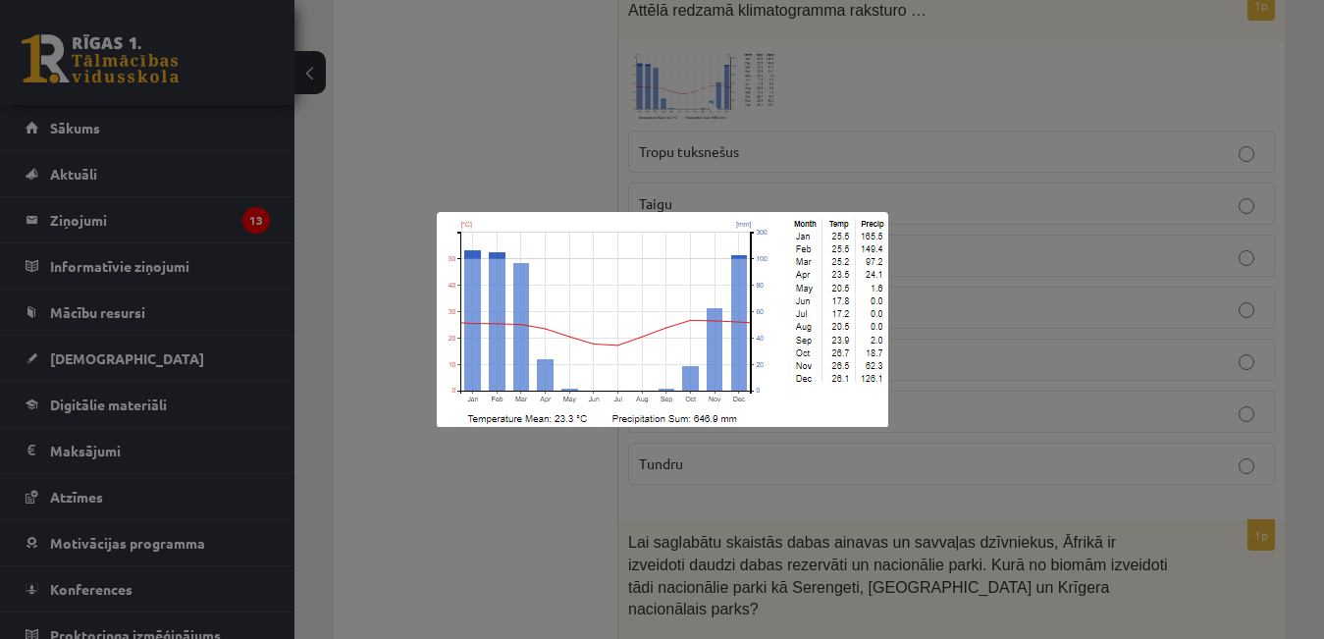
click at [645, 183] on div at bounding box center [662, 319] width 1324 height 639
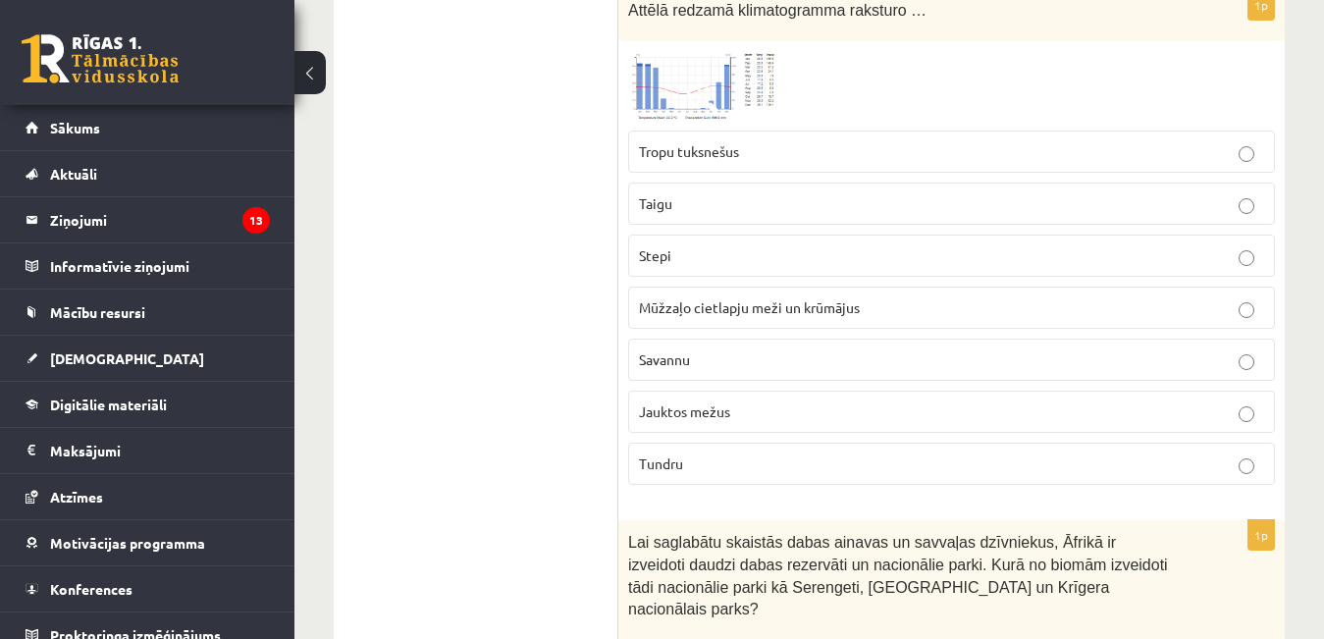
click at [692, 108] on span at bounding box center [702, 97] width 31 height 31
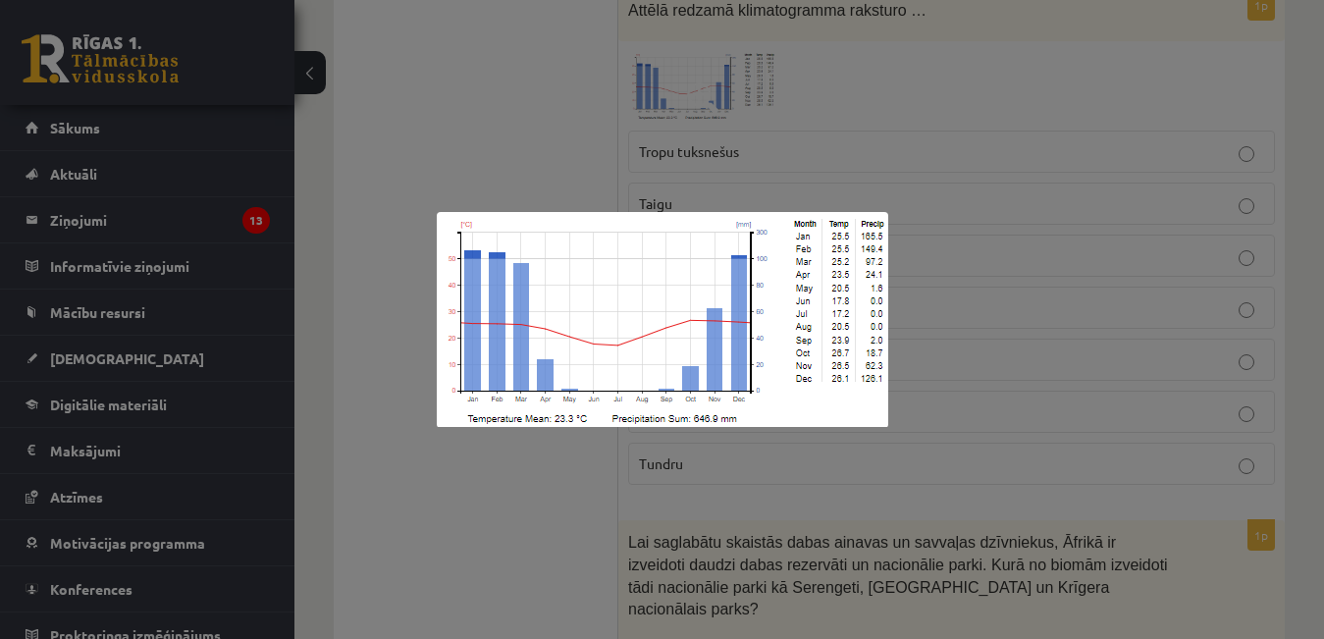
click at [692, 108] on div at bounding box center [662, 319] width 1324 height 639
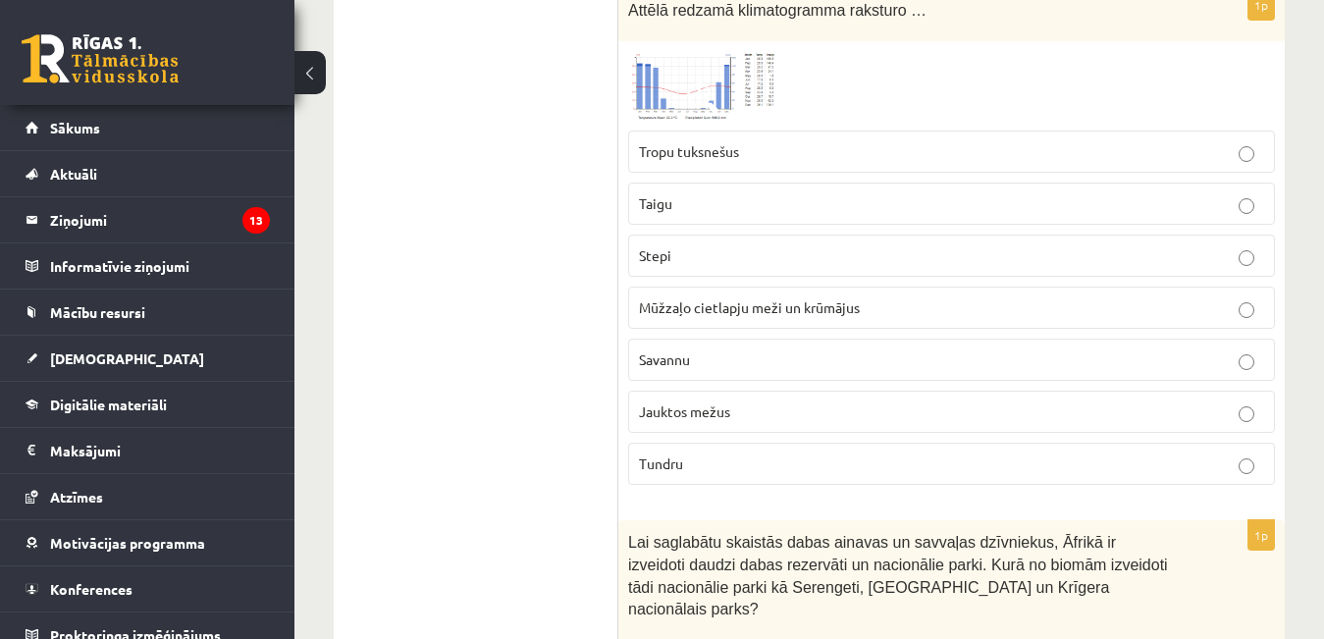
click at [720, 405] on span "Jauktos mežus" at bounding box center [684, 411] width 91 height 18
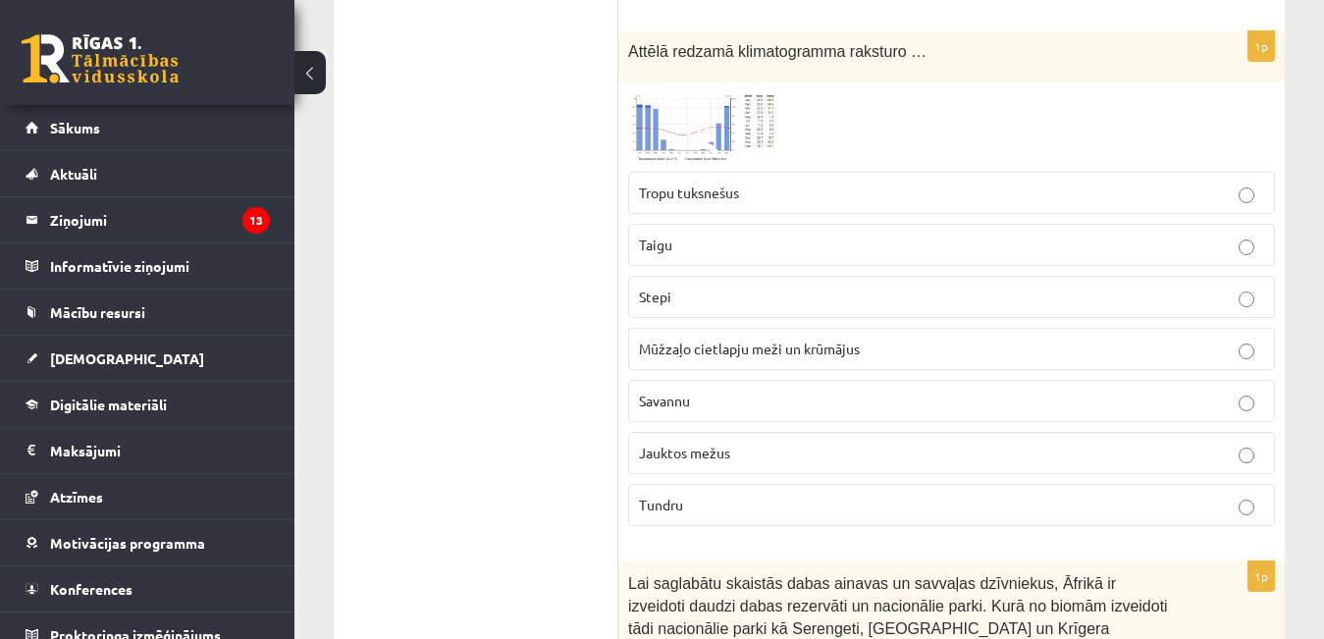
scroll to position [4319, 0]
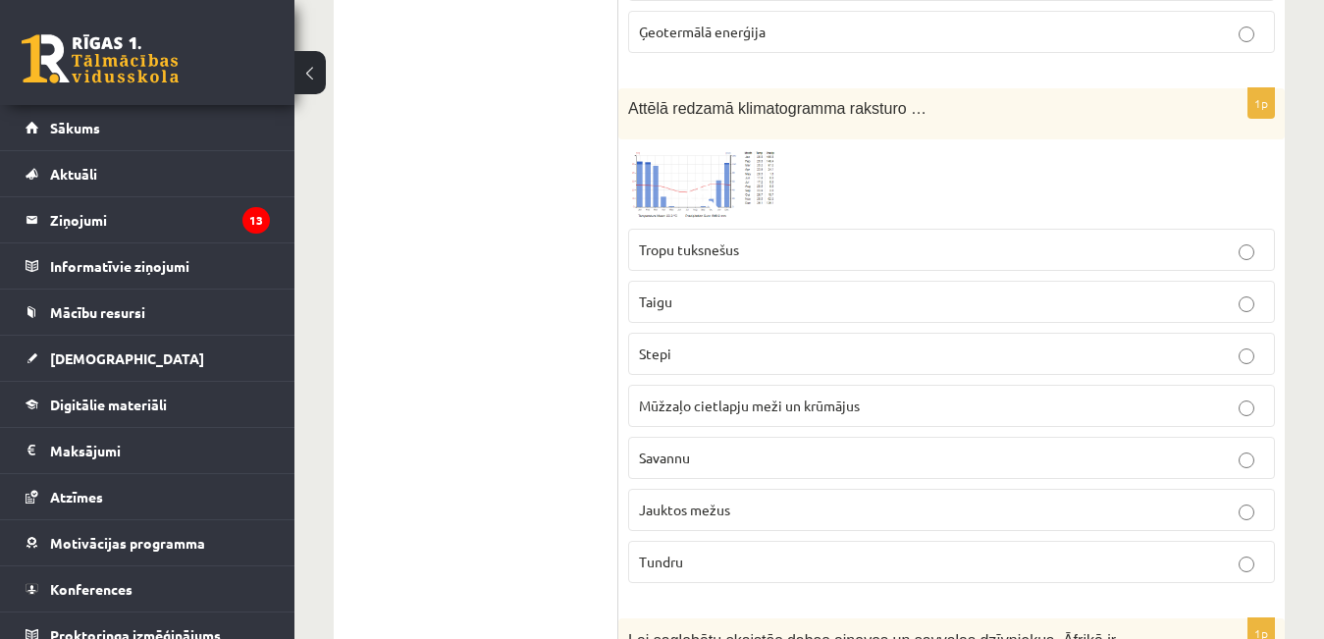
click at [734, 184] on img at bounding box center [701, 184] width 147 height 71
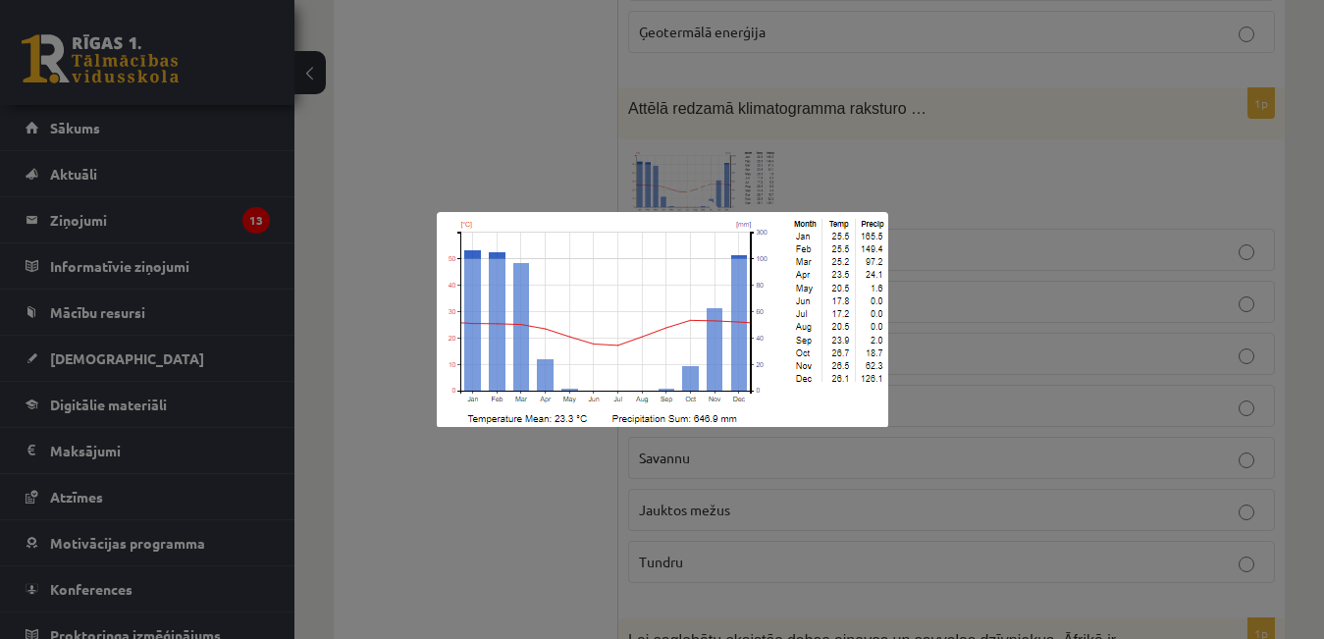
click at [915, 300] on div at bounding box center [662, 319] width 1324 height 639
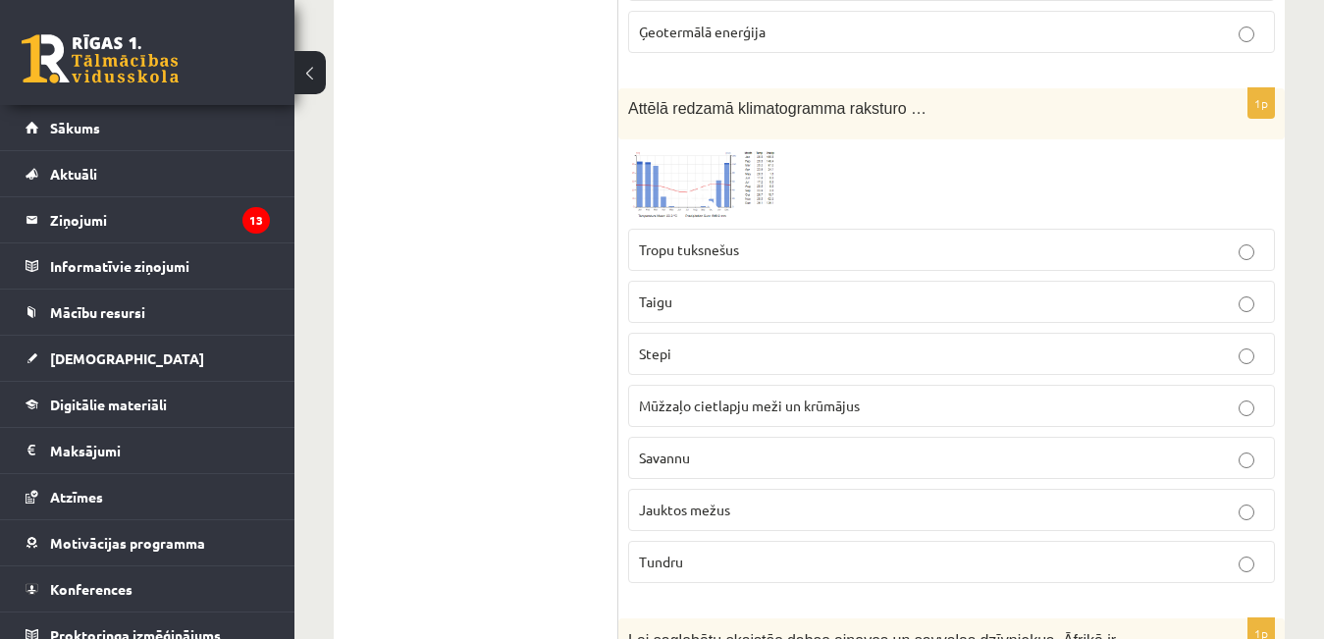
click at [755, 446] on label "Savannu" at bounding box center [951, 458] width 647 height 42
click at [753, 551] on label "Tundru" at bounding box center [951, 562] width 647 height 42
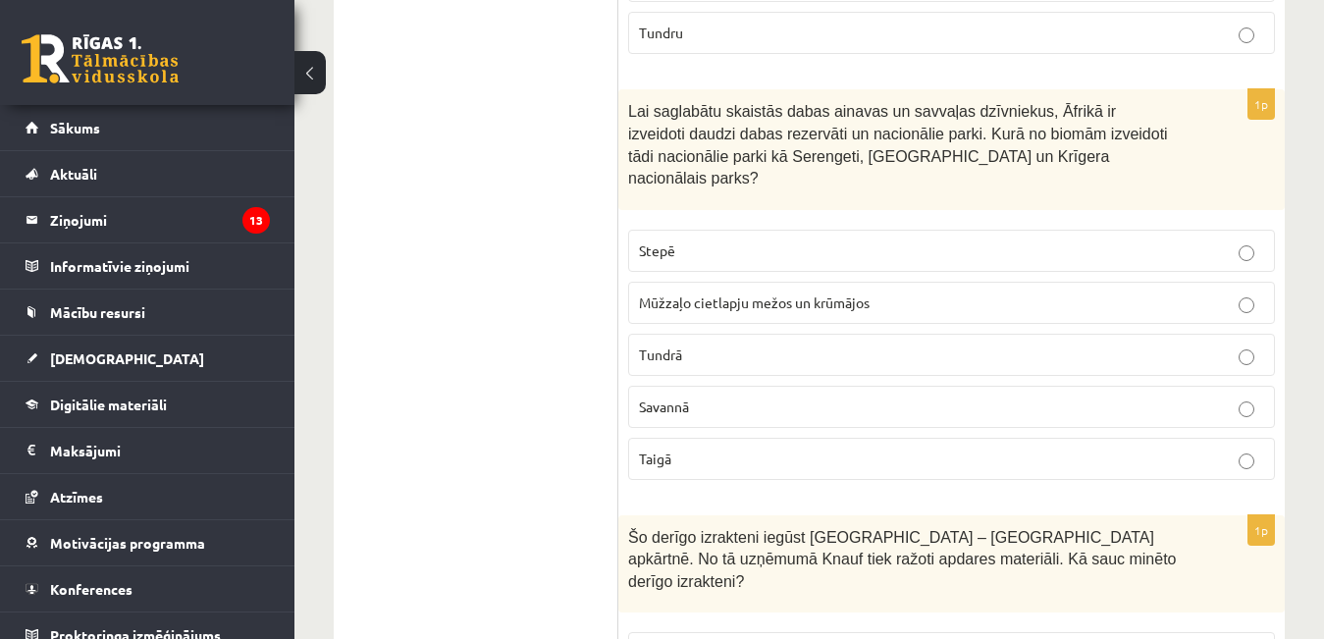
scroll to position [4907, 0]
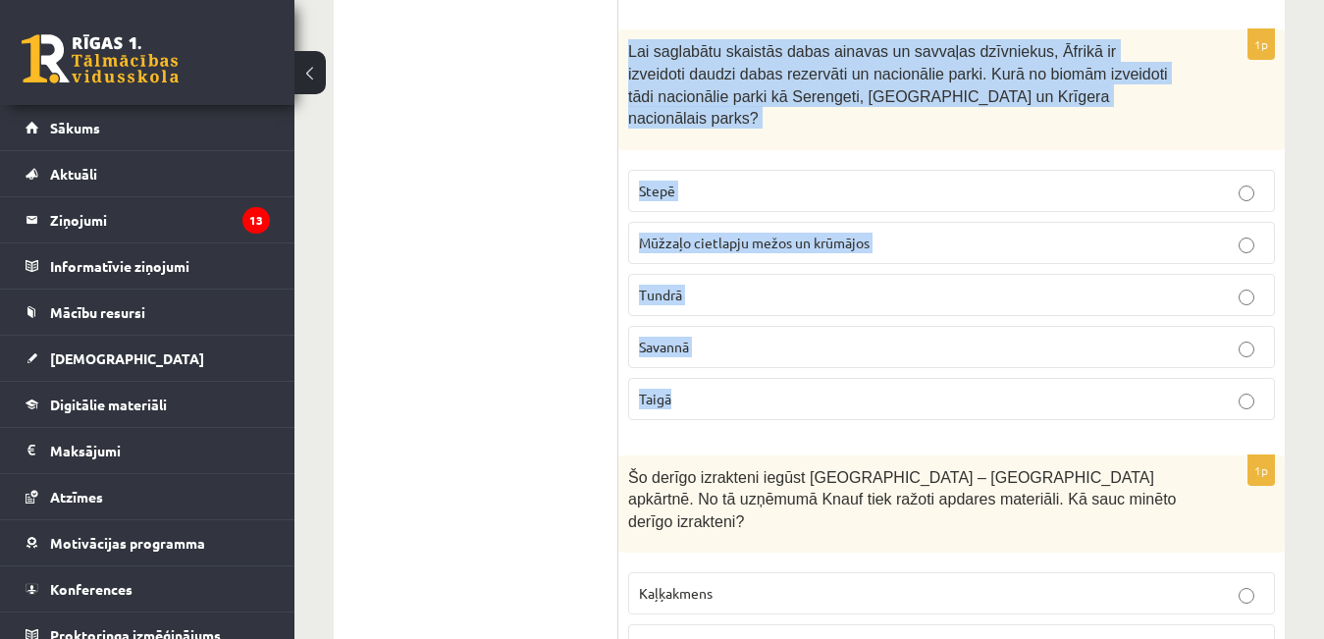
drag, startPoint x: 626, startPoint y: 53, endPoint x: 790, endPoint y: 362, distance: 349.9
click at [790, 362] on div "1p Lai saglabātu skaistās dabas ainavas un savvaļas dzīvniekus, Āfrikā ir izvei…" at bounding box center [951, 231] width 666 height 405
copy div "Lai saglabātu skaistās dabas ainavas un savvaļas dzīvniekus, Āfrikā ir izveidot…"
click at [857, 337] on p "Savannā" at bounding box center [951, 347] width 625 height 21
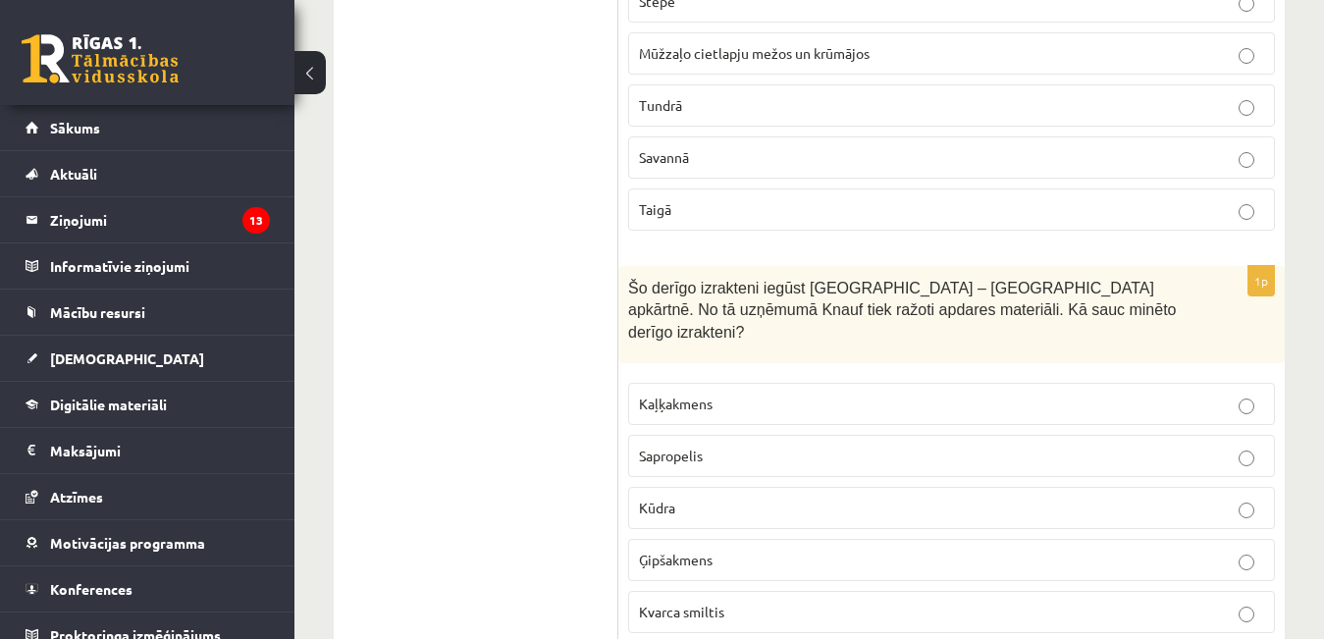
scroll to position [5104, 0]
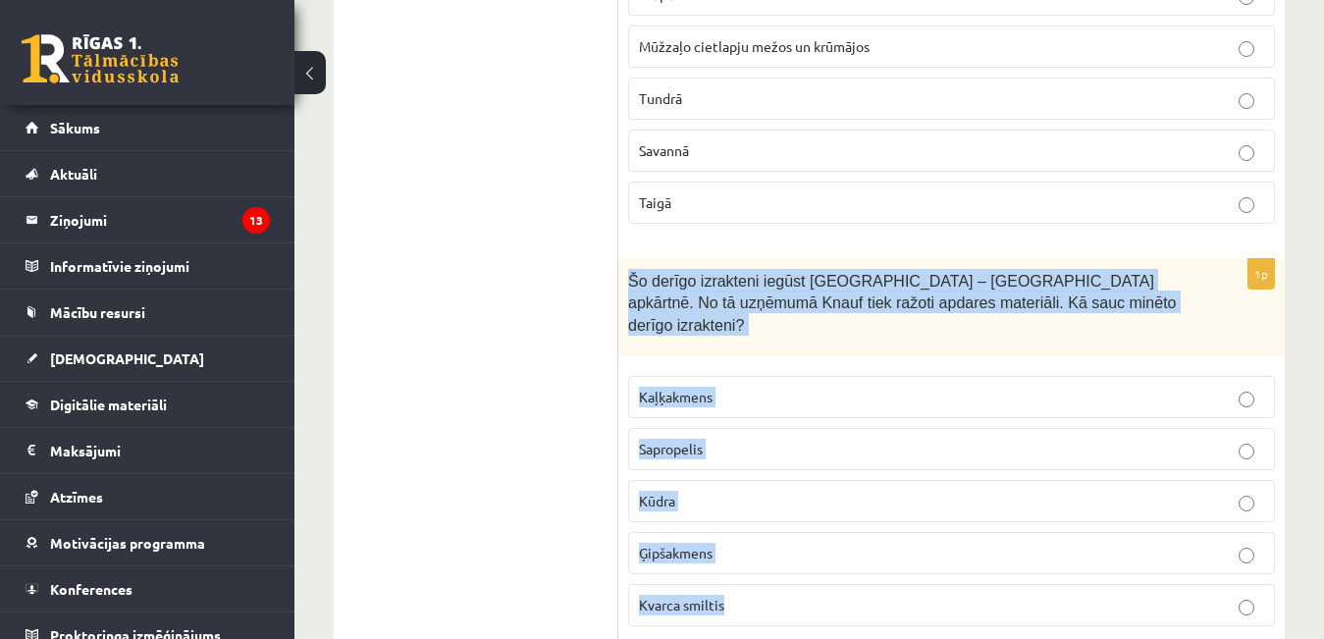
drag, startPoint x: 630, startPoint y: 260, endPoint x: 746, endPoint y: 551, distance: 313.6
click at [746, 551] on div "1p Šo derīgo izrakteni iegūst Latvijā – Salaspils apkārtnē. No tā uzņēmumā Knau…" at bounding box center [951, 451] width 666 height 384
copy div "Šo derīgo izrakteni iegūst Latvijā – Salaspils apkārtnē. No tā uzņēmumā Knauf t…"
click at [766, 532] on label "Ģipšakmens" at bounding box center [951, 553] width 647 height 42
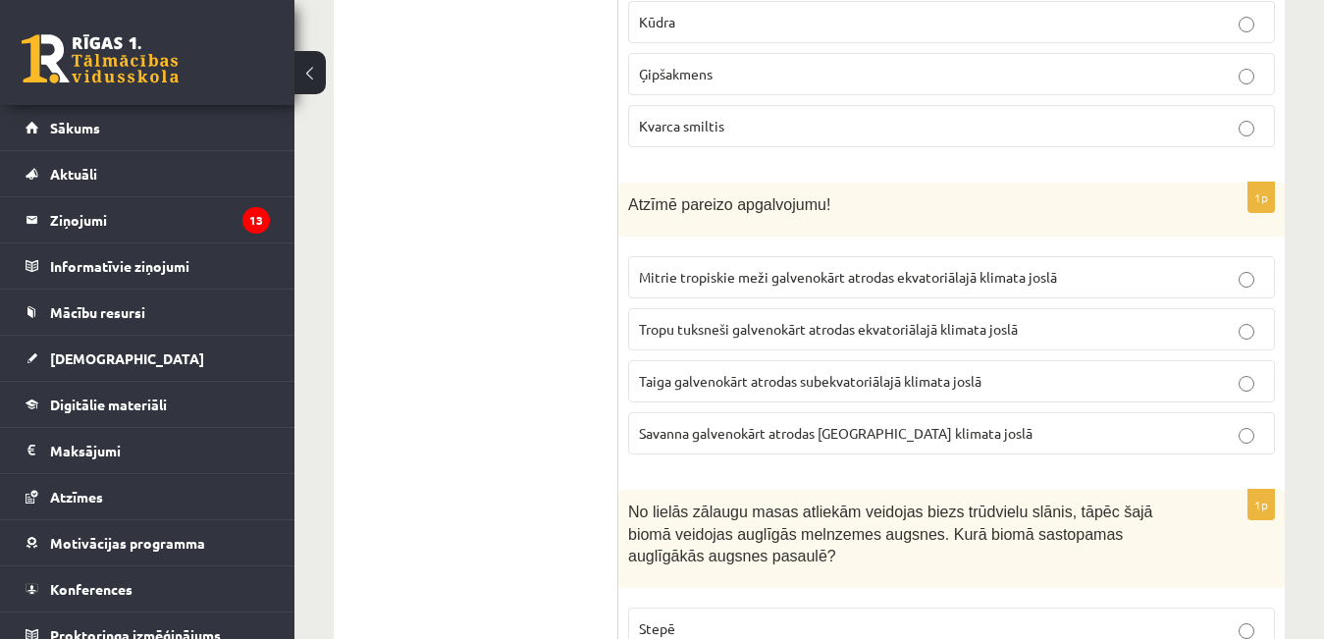
scroll to position [5594, 0]
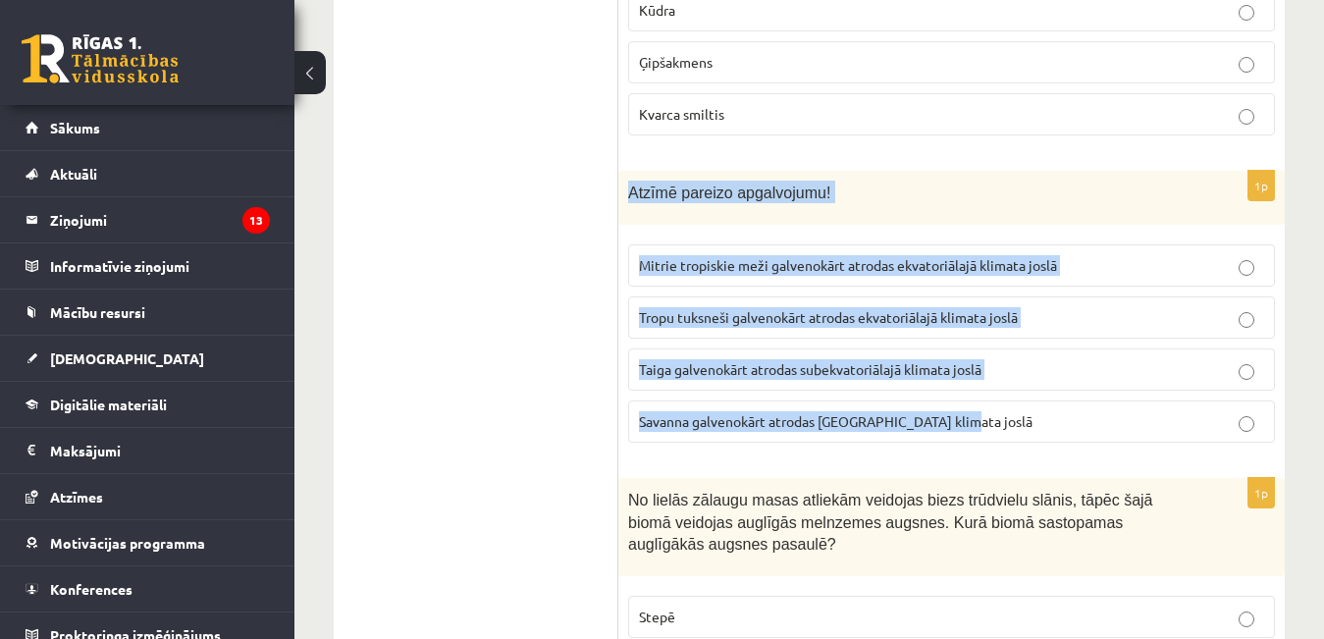
drag, startPoint x: 629, startPoint y: 145, endPoint x: 993, endPoint y: 363, distance: 424.3
click at [993, 370] on div "1p Atzīmē pareizo apgalvojumu! Mitrie tropiskie meži galvenokārt atrodas ekvato…" at bounding box center [951, 315] width 666 height 288
copy div "Atzīmē pareizo apgalvojumu! Mitrie tropiskie meži galvenokārt atrodas ekvatoriā…"
click at [953, 256] on span "Mitrie tropiskie meži galvenokārt atrodas ekvatoriālajā klimata joslā" at bounding box center [848, 265] width 418 height 18
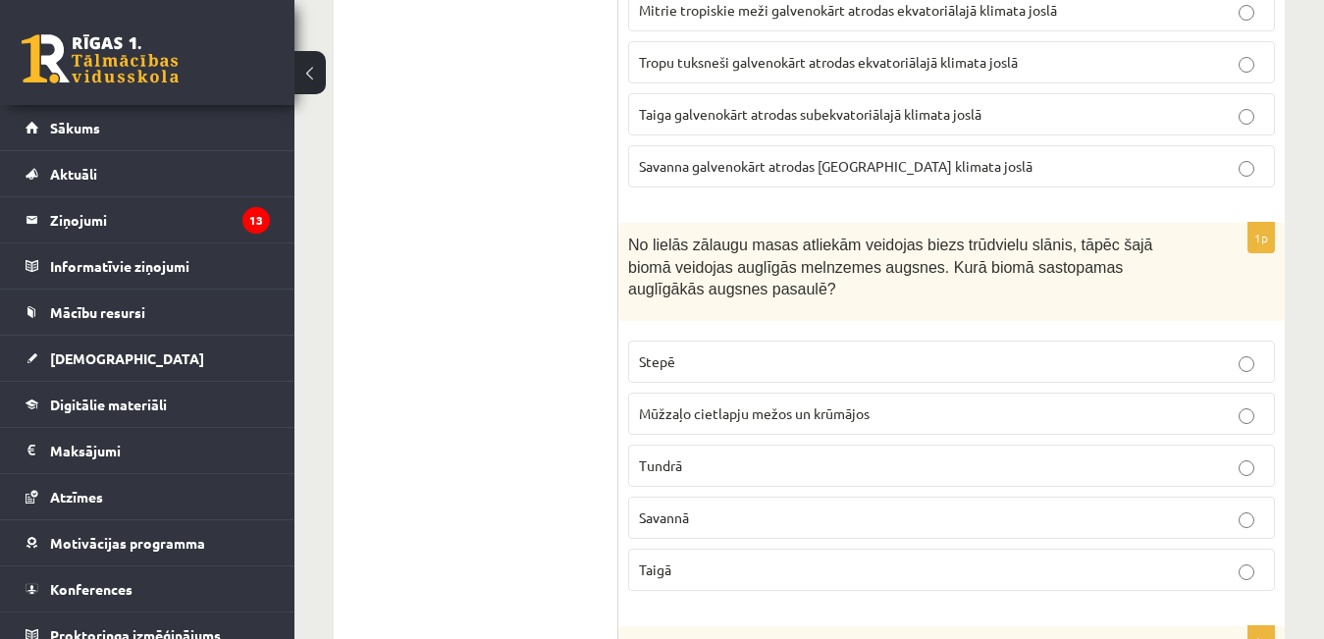
scroll to position [5987, 0]
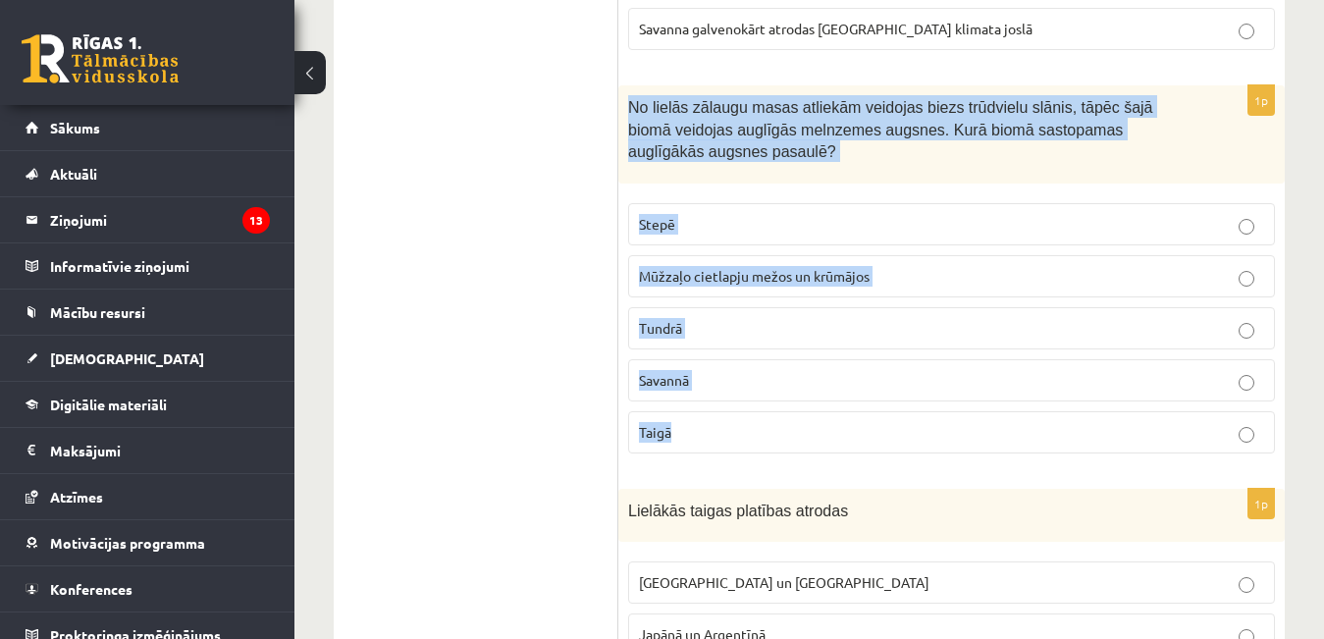
drag, startPoint x: 628, startPoint y: 64, endPoint x: 720, endPoint y: 409, distance: 357.5
click at [720, 409] on div "1p No lielās zālaugu masas atliekām veidojas biezs trūdvielu slānis, tāpēc šajā…" at bounding box center [951, 277] width 666 height 384
click at [707, 318] on p "Tundrā" at bounding box center [951, 328] width 625 height 21
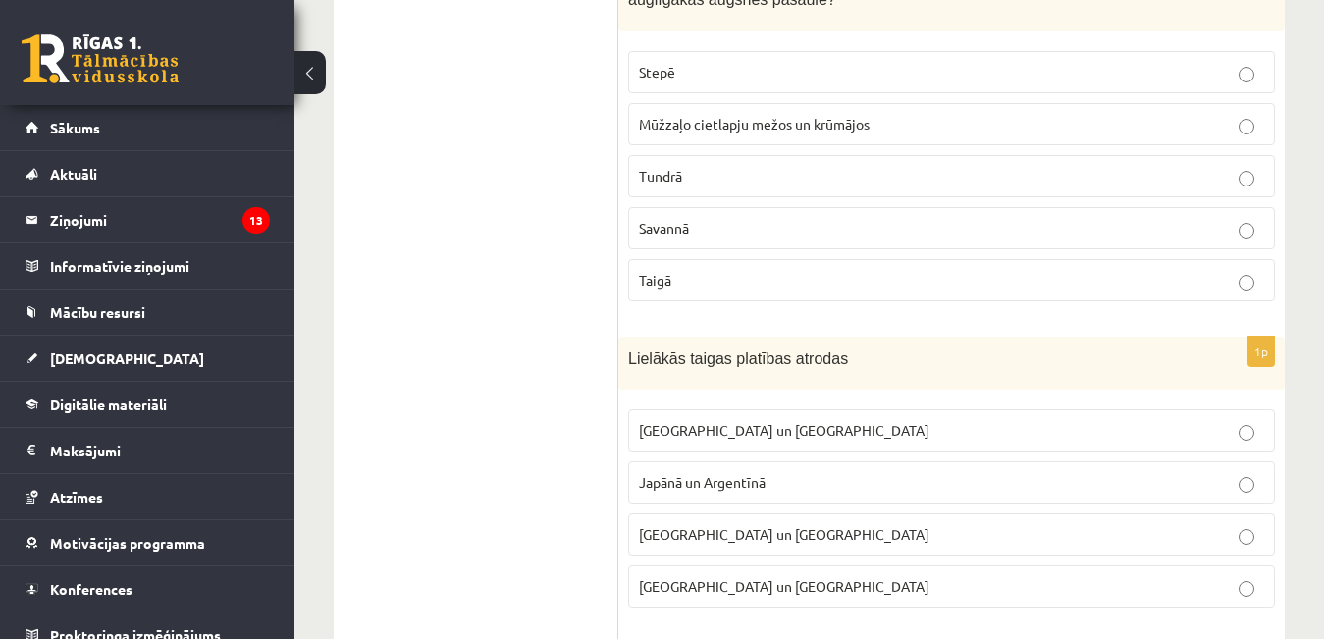
scroll to position [6281, 0]
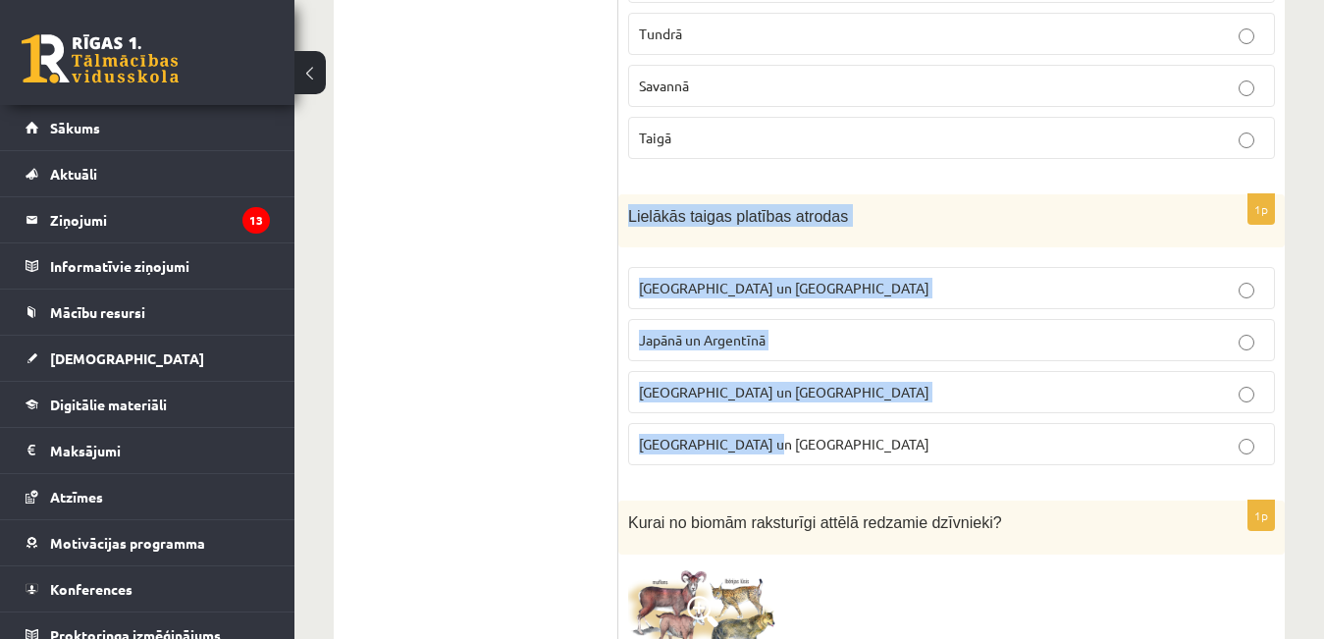
drag, startPoint x: 621, startPoint y: 175, endPoint x: 806, endPoint y: 391, distance: 284.0
click at [806, 391] on div "1p Lielākās taigas platības atrodas Krievijā un Kanādā Japānā un Argentīnā Aust…" at bounding box center [951, 338] width 666 height 288
click at [702, 279] on span "Krievijā un Kanādā" at bounding box center [784, 288] width 290 height 18
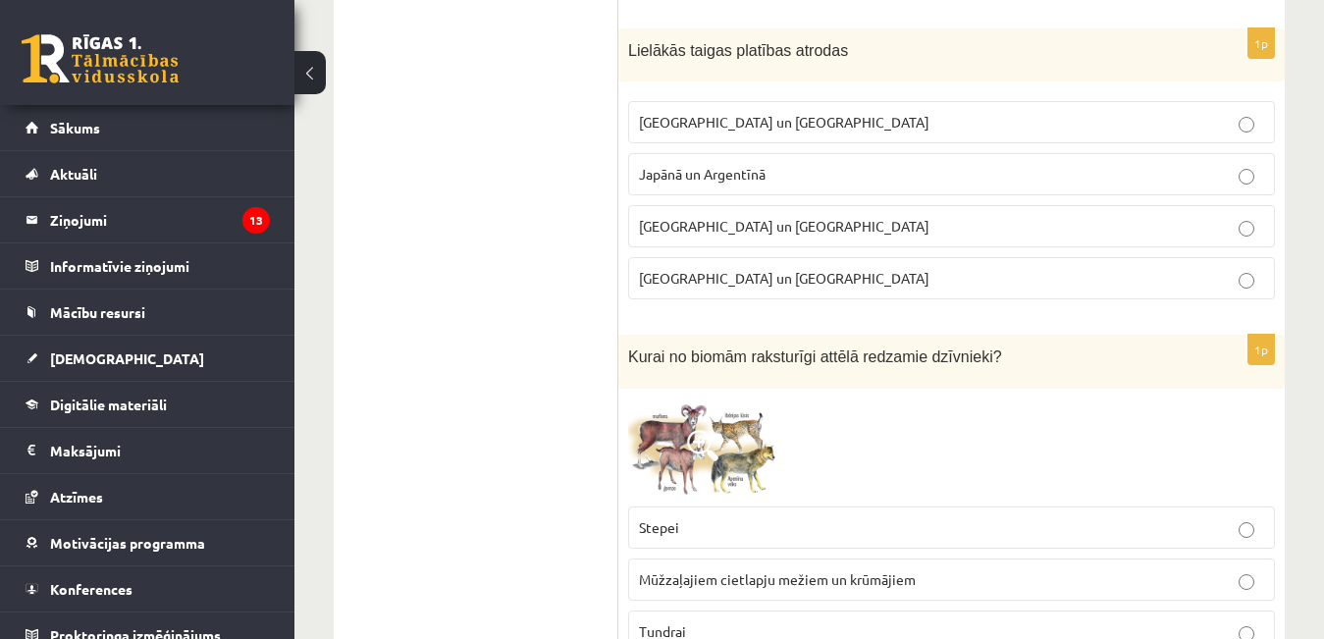
scroll to position [6576, 0]
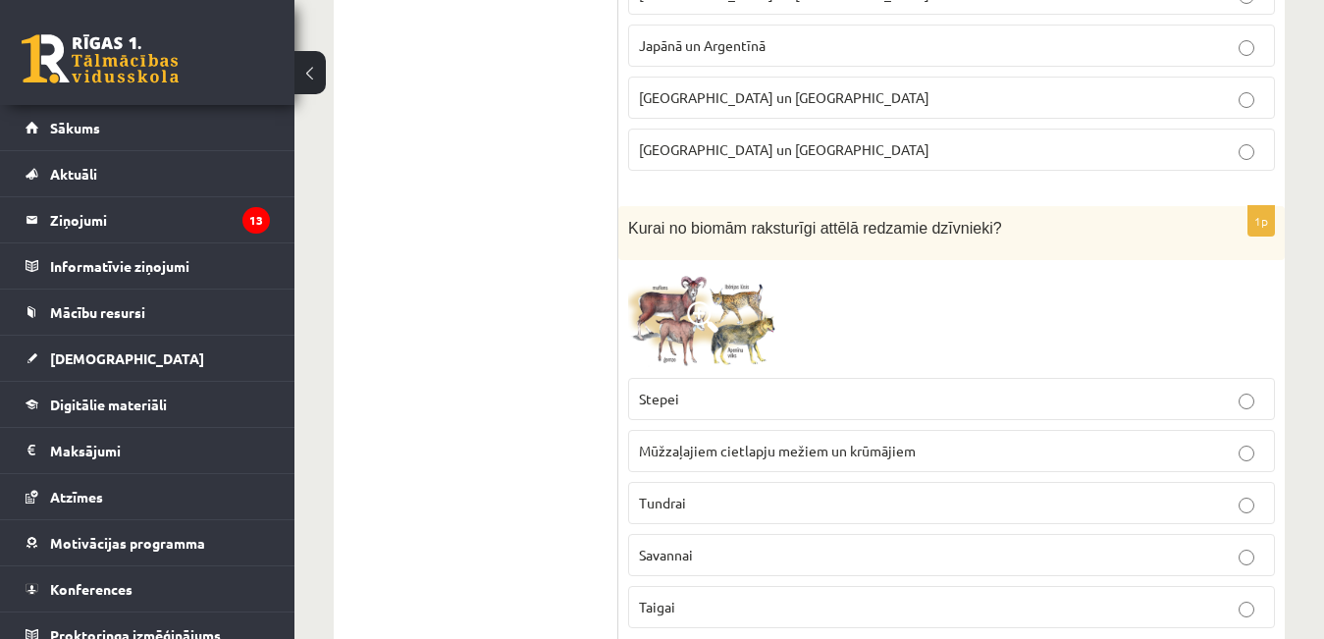
click at [719, 270] on img at bounding box center [701, 319] width 147 height 98
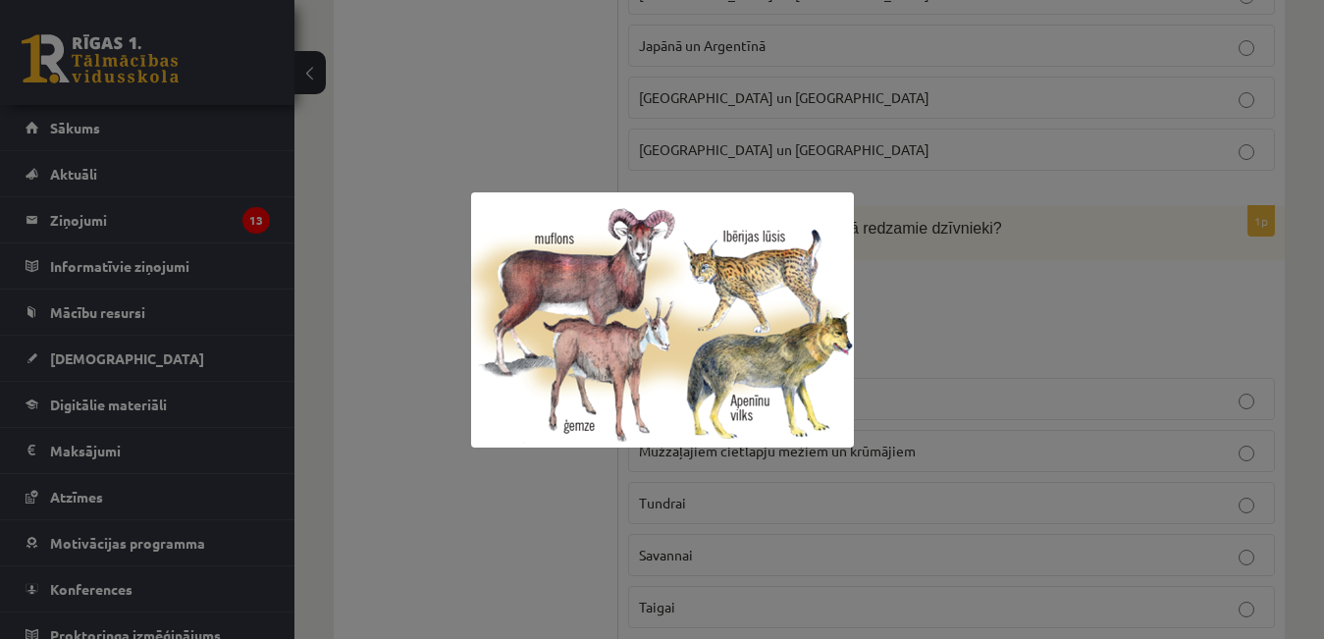
click at [478, 397] on img at bounding box center [662, 319] width 383 height 255
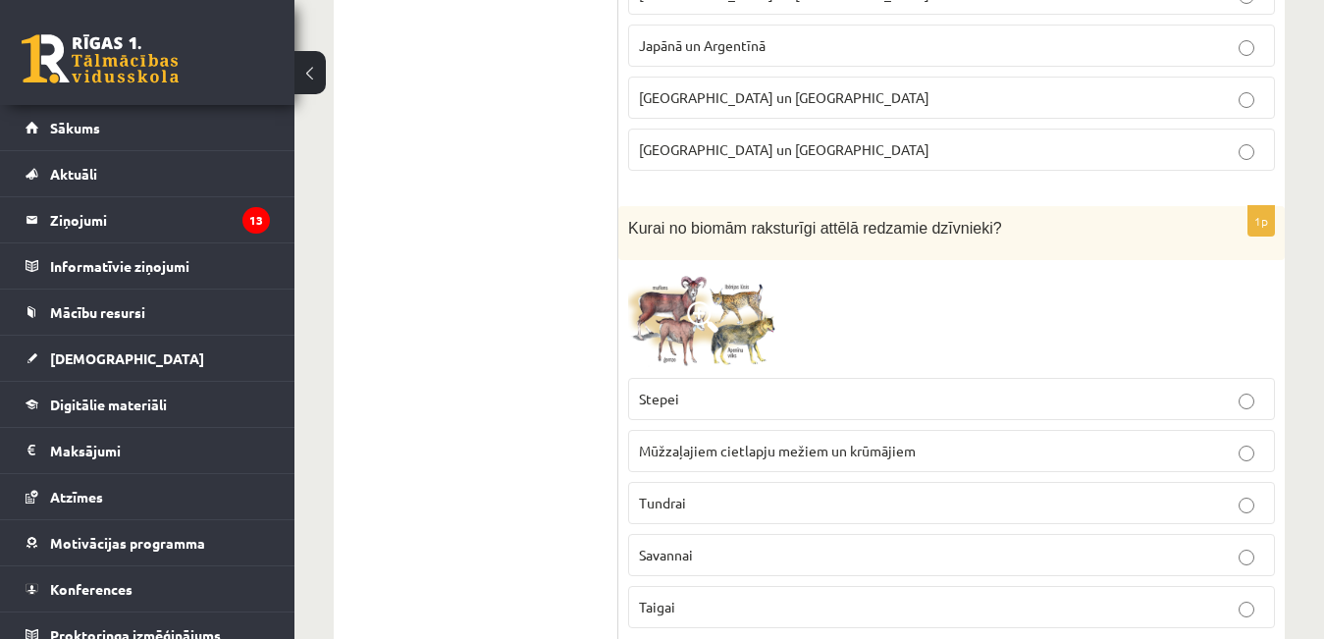
click at [708, 301] on span at bounding box center [702, 316] width 31 height 31
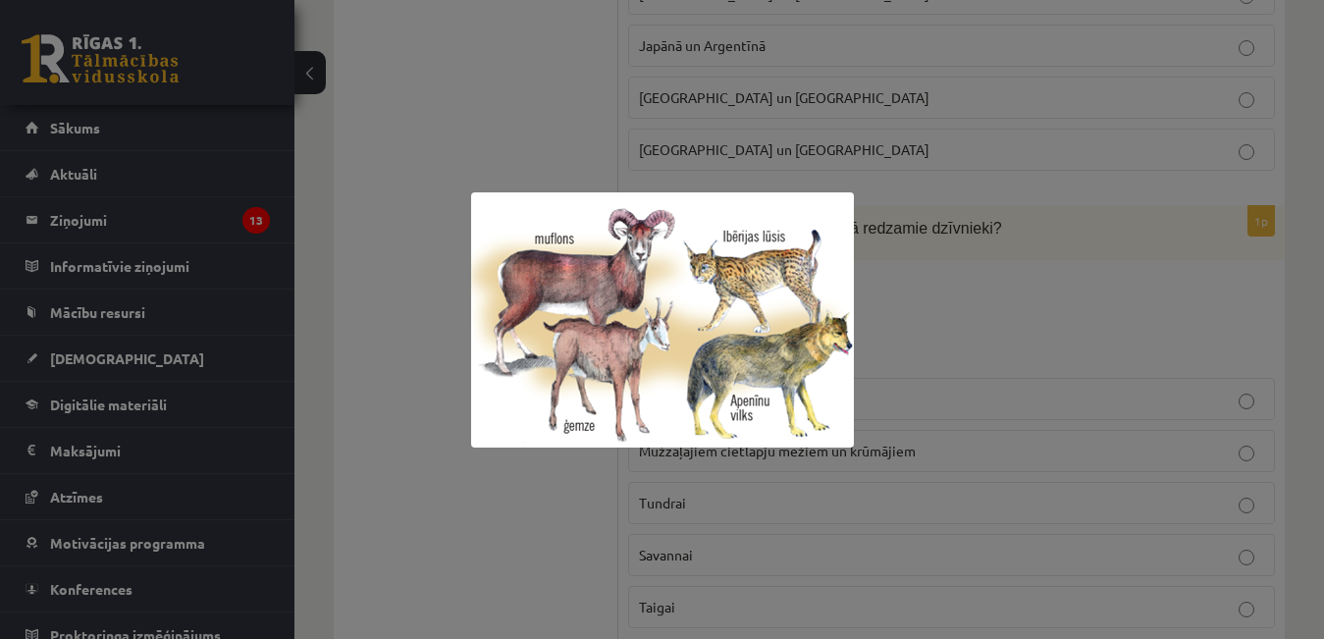
click at [434, 343] on div at bounding box center [662, 319] width 1324 height 639
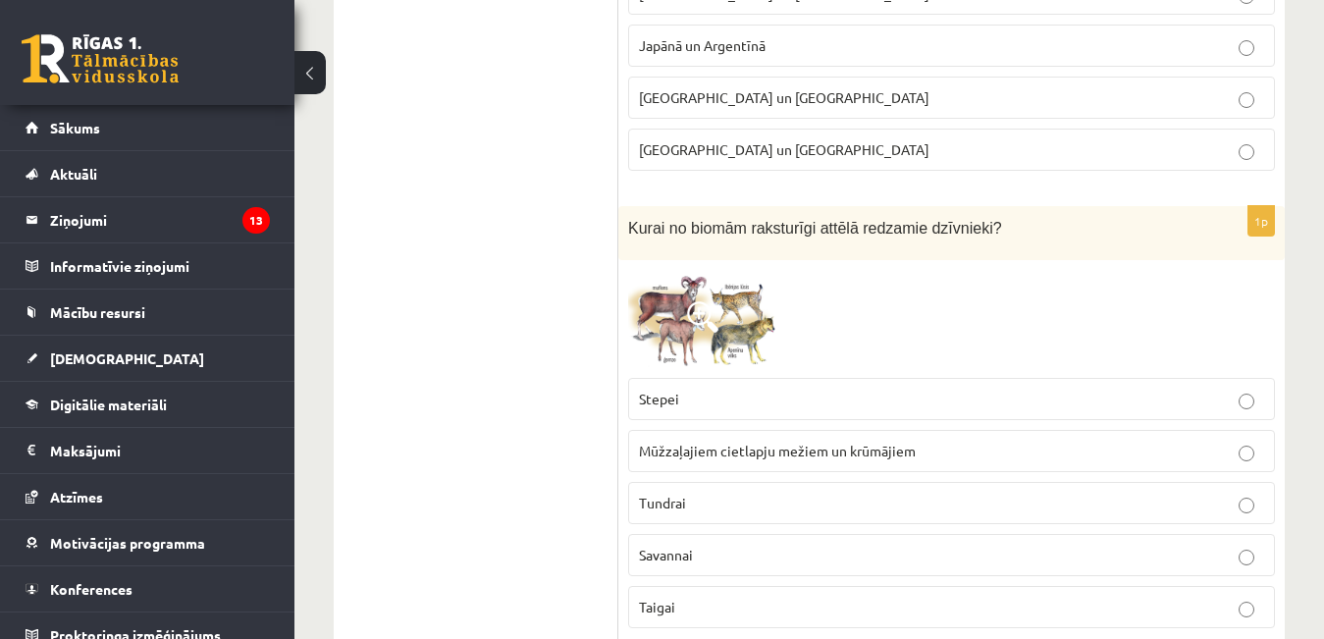
drag, startPoint x: 707, startPoint y: 360, endPoint x: 689, endPoint y: 291, distance: 70.9
click at [707, 389] on p "Stepei" at bounding box center [951, 399] width 625 height 21
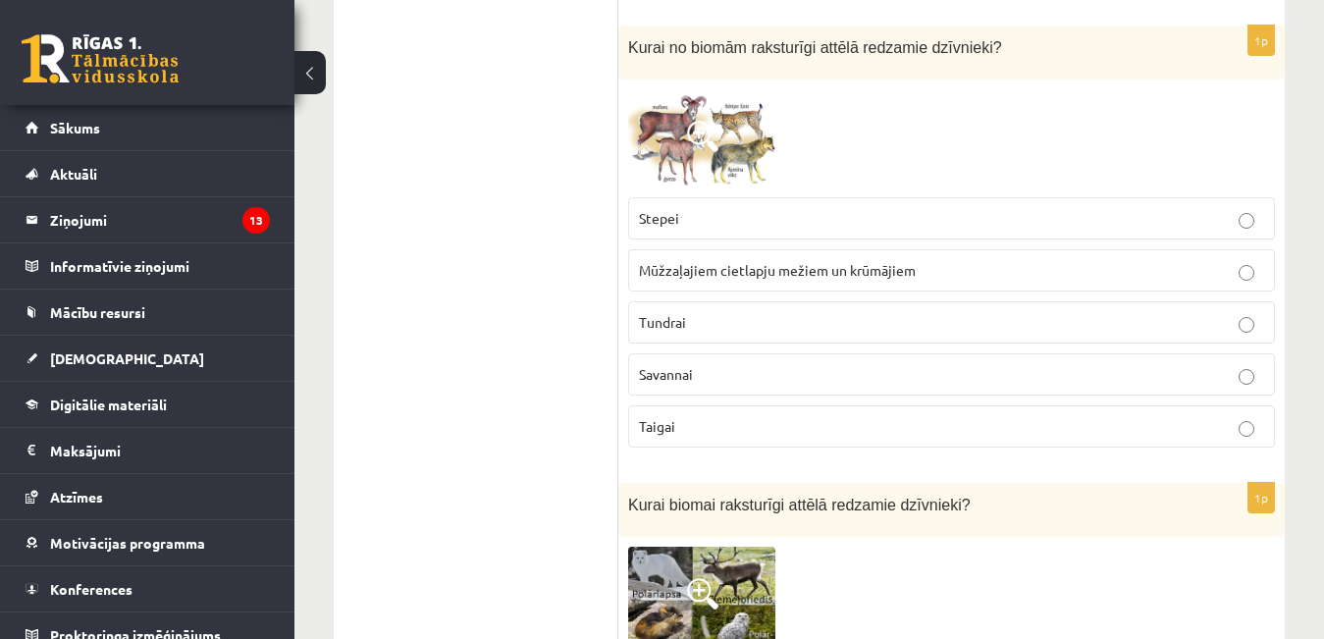
scroll to position [6968, 0]
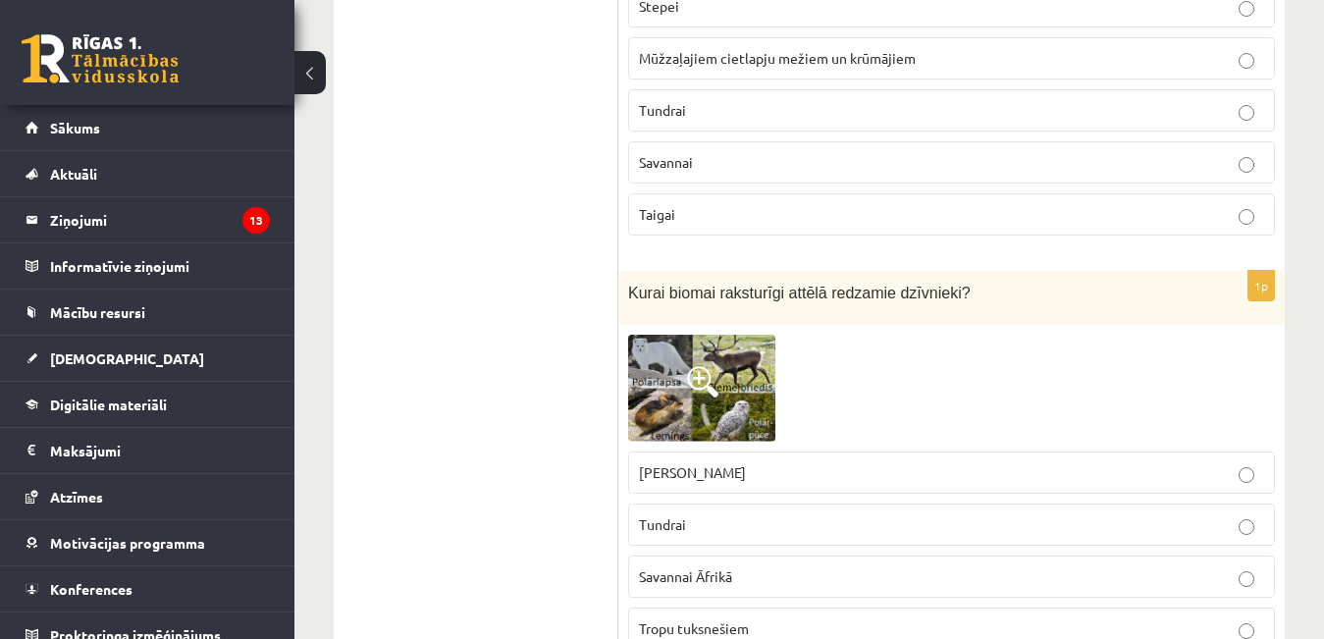
click at [687, 335] on img at bounding box center [701, 388] width 147 height 107
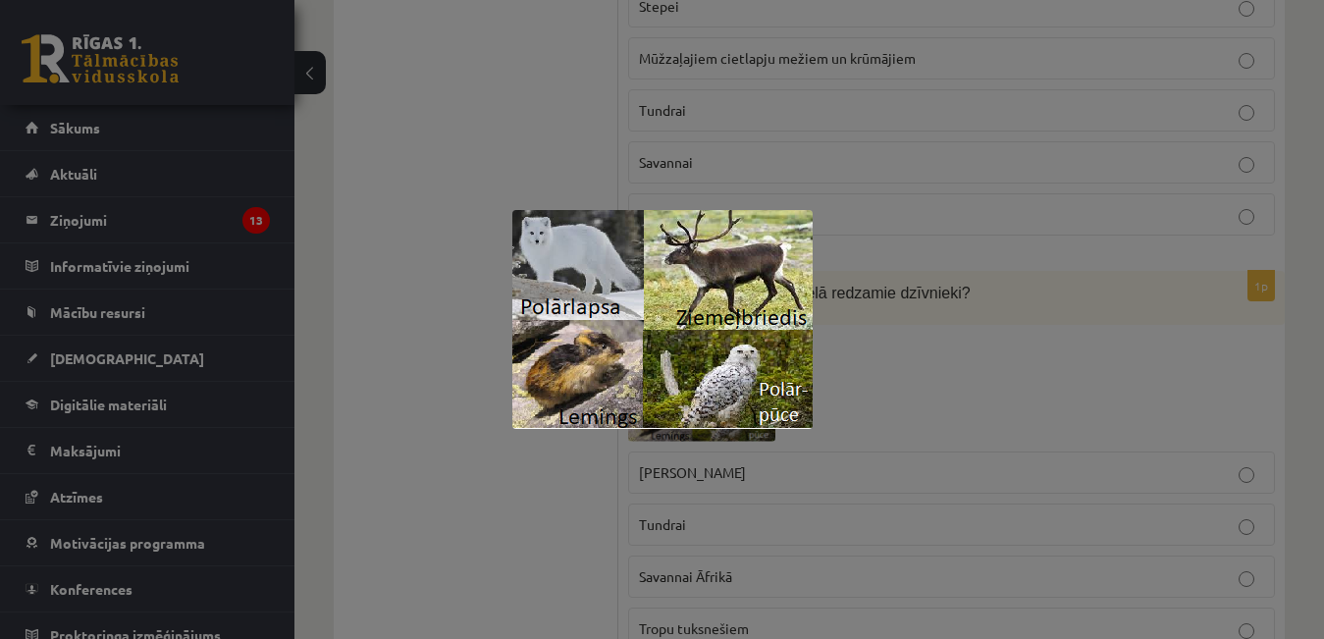
click at [474, 332] on div at bounding box center [662, 319] width 1324 height 639
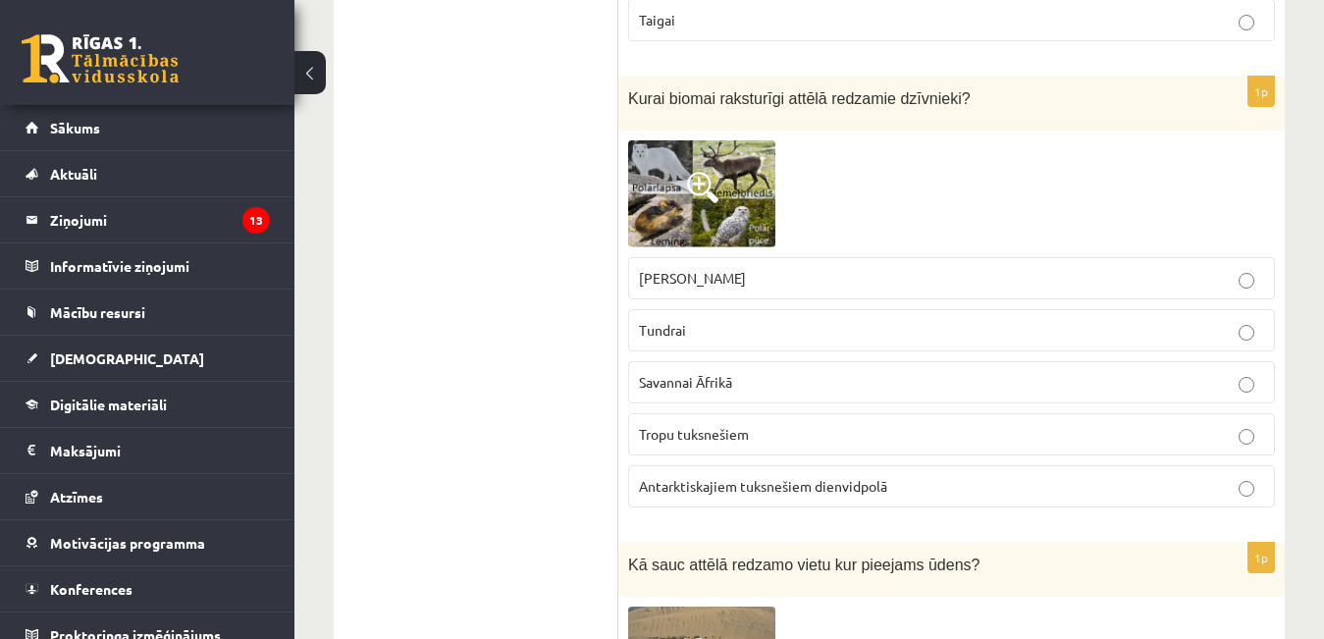
scroll to position [7164, 0]
click at [686, 267] on span "Stepei Ziemeļamerikā" at bounding box center [692, 276] width 107 height 18
click at [685, 173] on img at bounding box center [701, 191] width 147 height 107
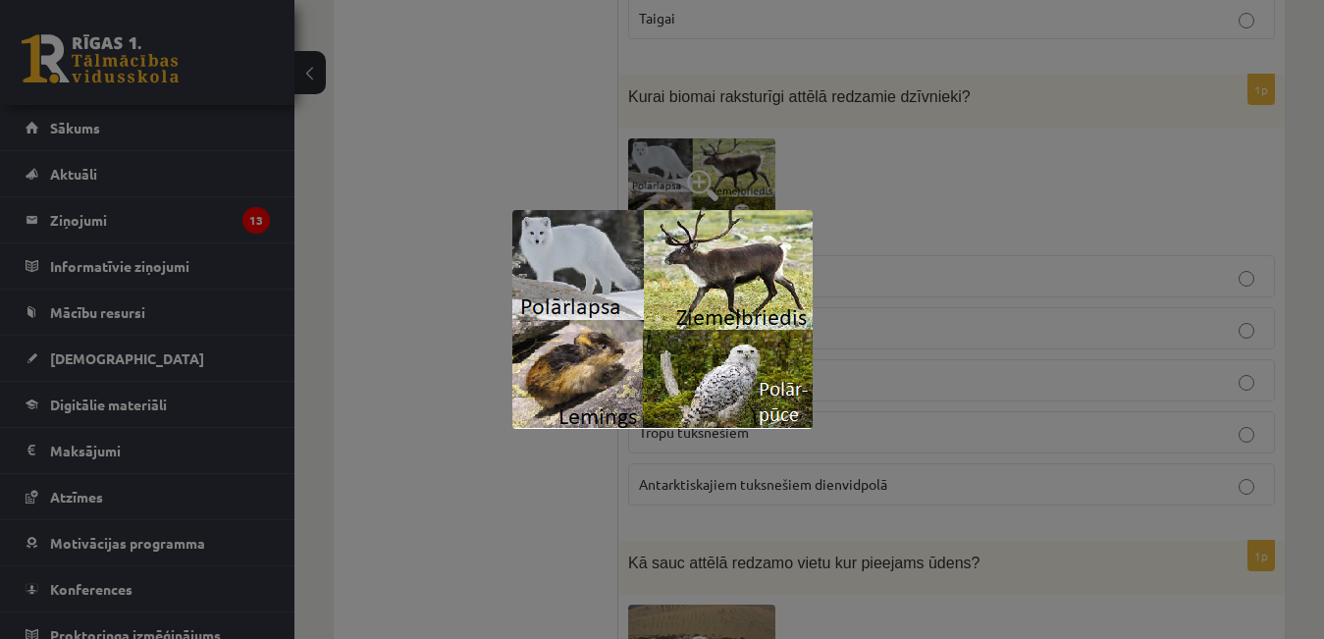
click at [490, 260] on div at bounding box center [662, 319] width 1324 height 639
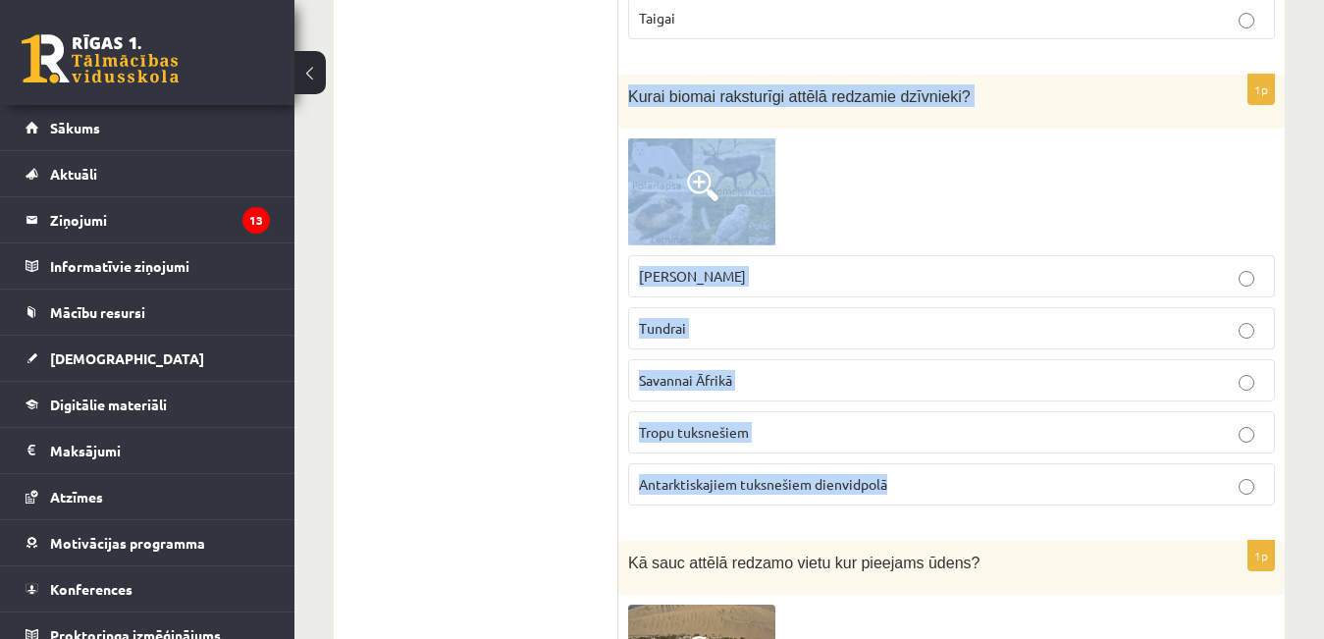
drag, startPoint x: 630, startPoint y: 46, endPoint x: 962, endPoint y: 472, distance: 539.8
click at [962, 472] on div "1p Kurai biomai raksturīgi attēlā redzamie dzīvnieki? Stepei Ziemeļamerikā Tund…" at bounding box center [951, 298] width 666 height 446
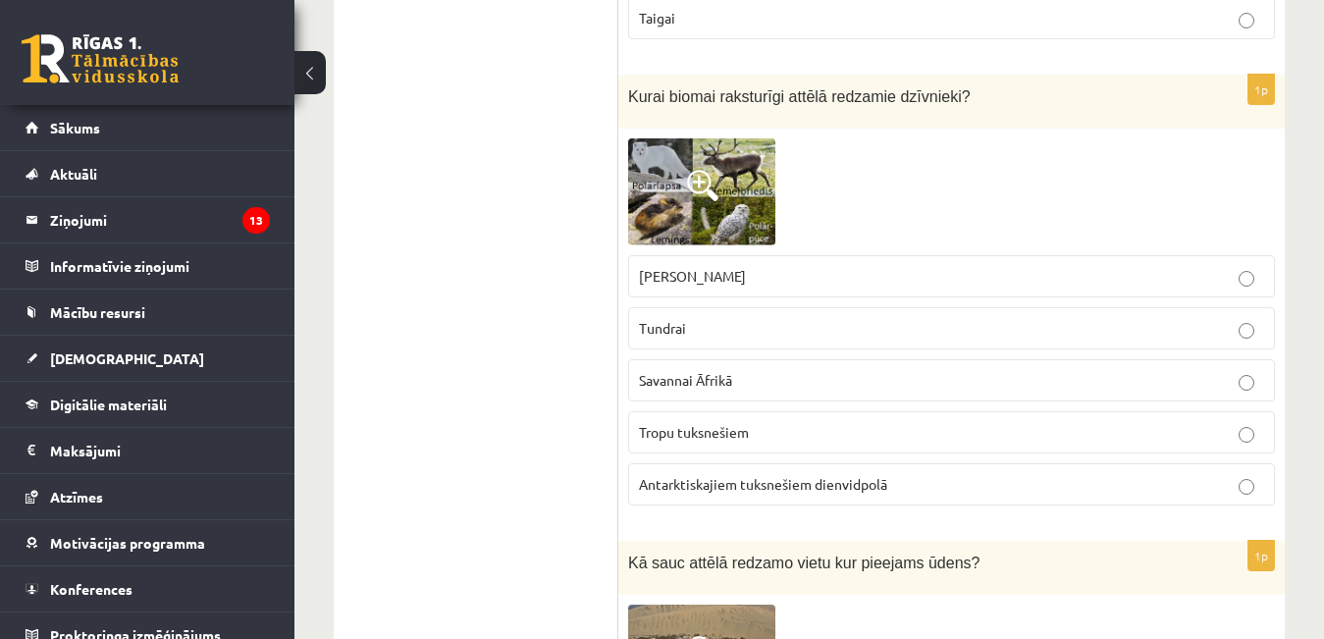
click at [690, 307] on label "Tundrai" at bounding box center [951, 328] width 647 height 42
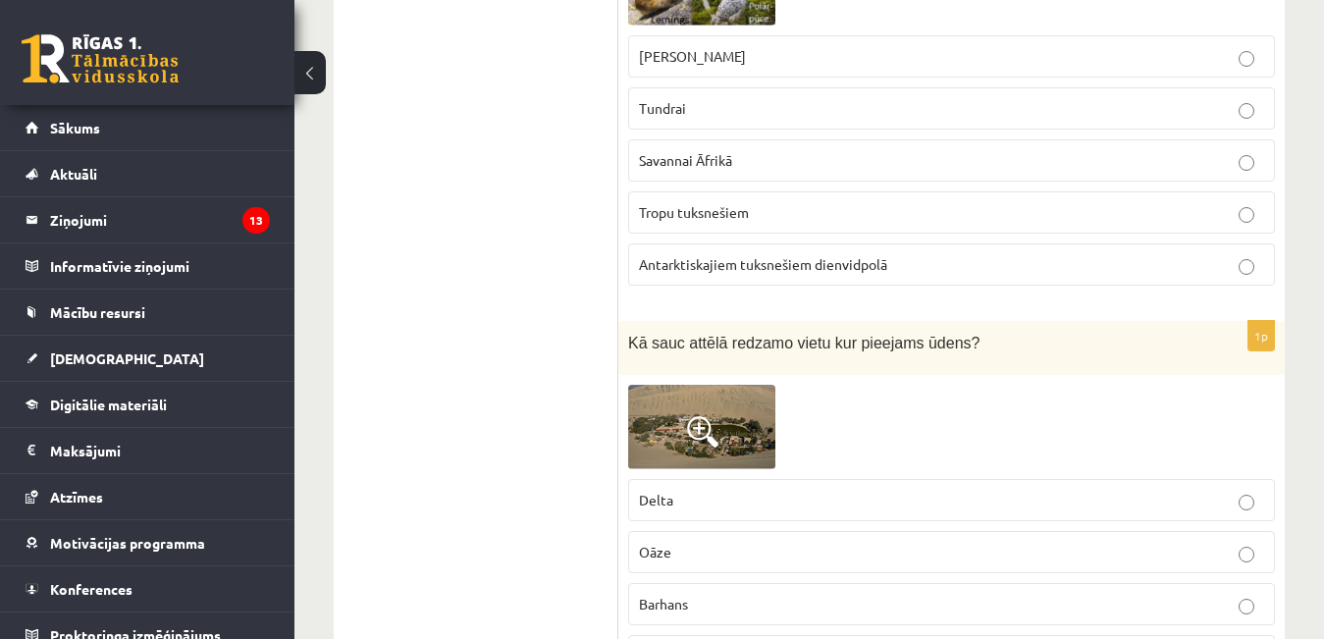
scroll to position [7459, 0]
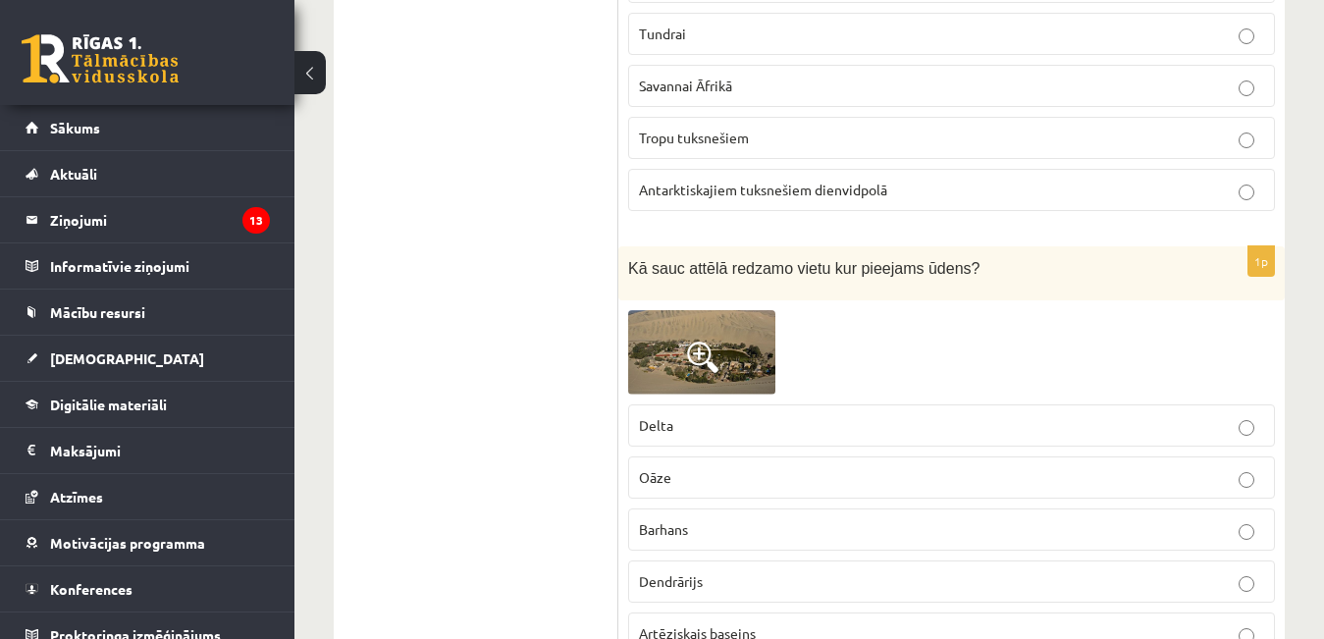
click at [689, 310] on img at bounding box center [701, 352] width 147 height 85
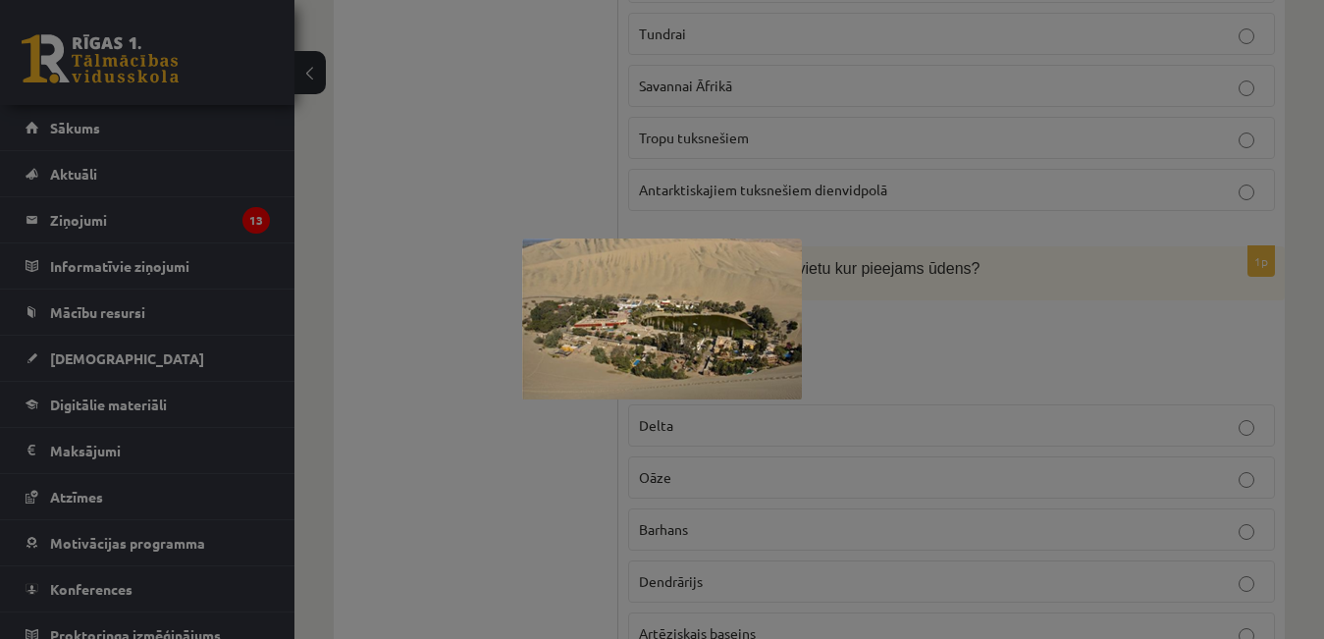
click at [412, 341] on div at bounding box center [662, 319] width 1324 height 639
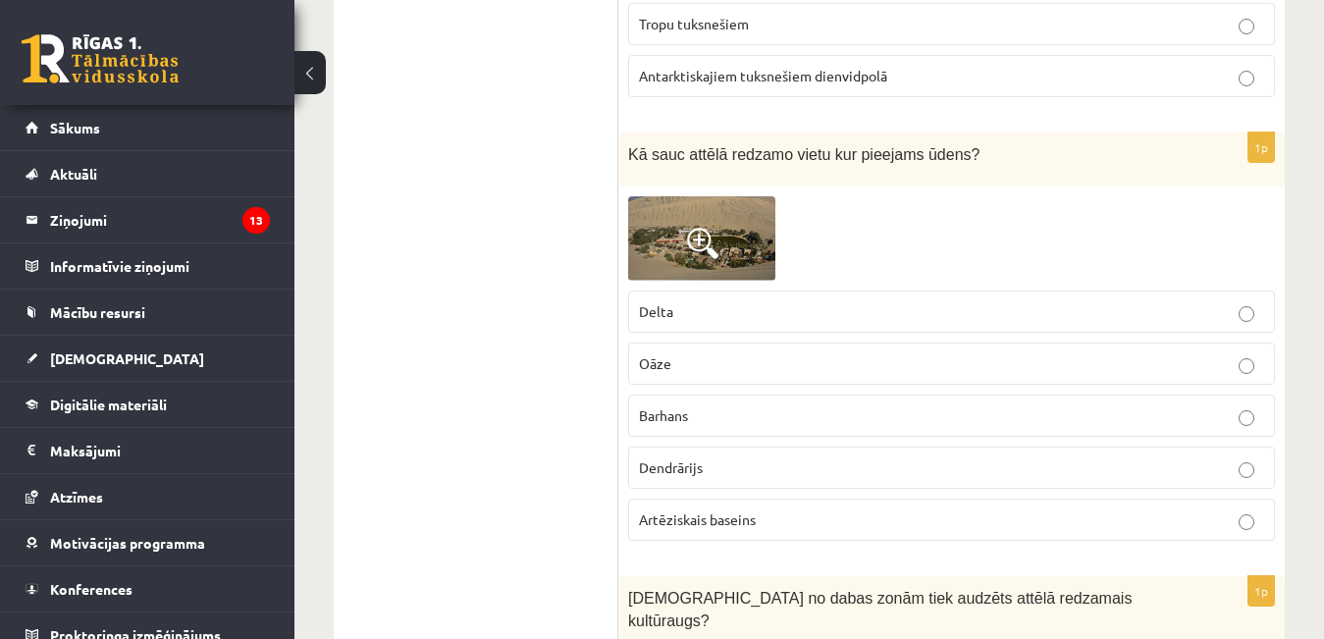
scroll to position [7655, 0]
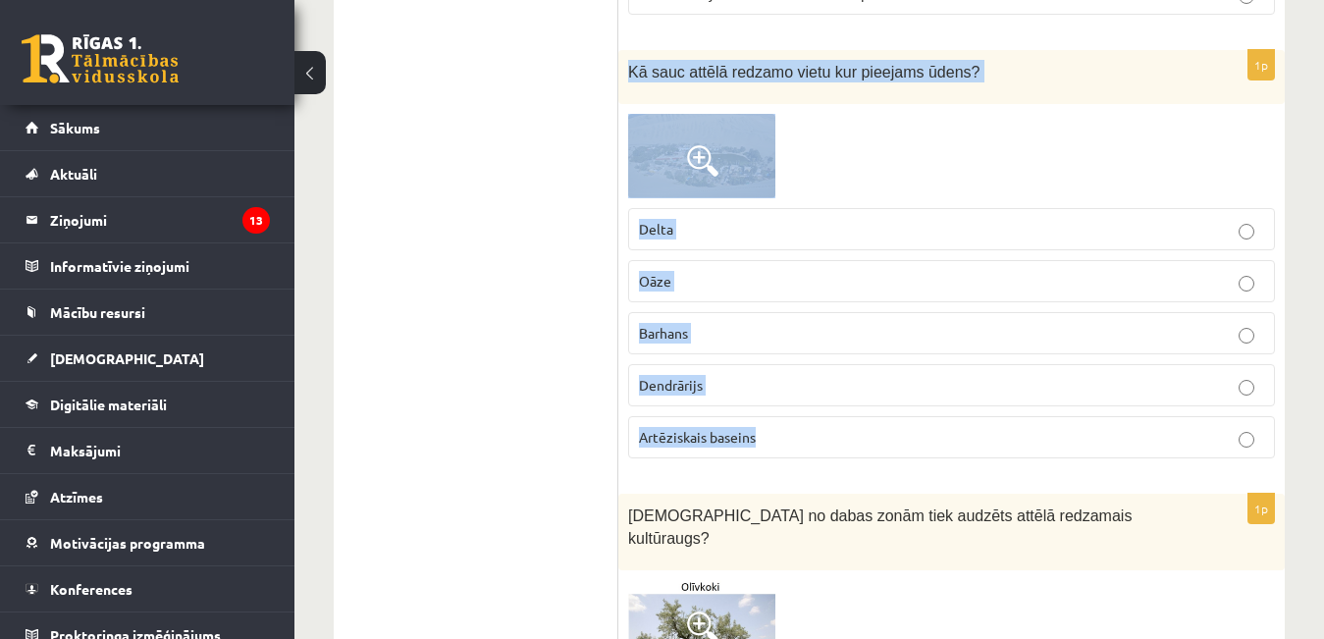
drag, startPoint x: 629, startPoint y: 24, endPoint x: 841, endPoint y: 389, distance: 422.1
click at [841, 389] on div "1p Kā sauc attēlā redzamo vietu kur pieejams ūdens? Delta Oāze Barhans Dendrāri…" at bounding box center [951, 262] width 666 height 424
click at [772, 260] on label "Oāze" at bounding box center [951, 281] width 647 height 42
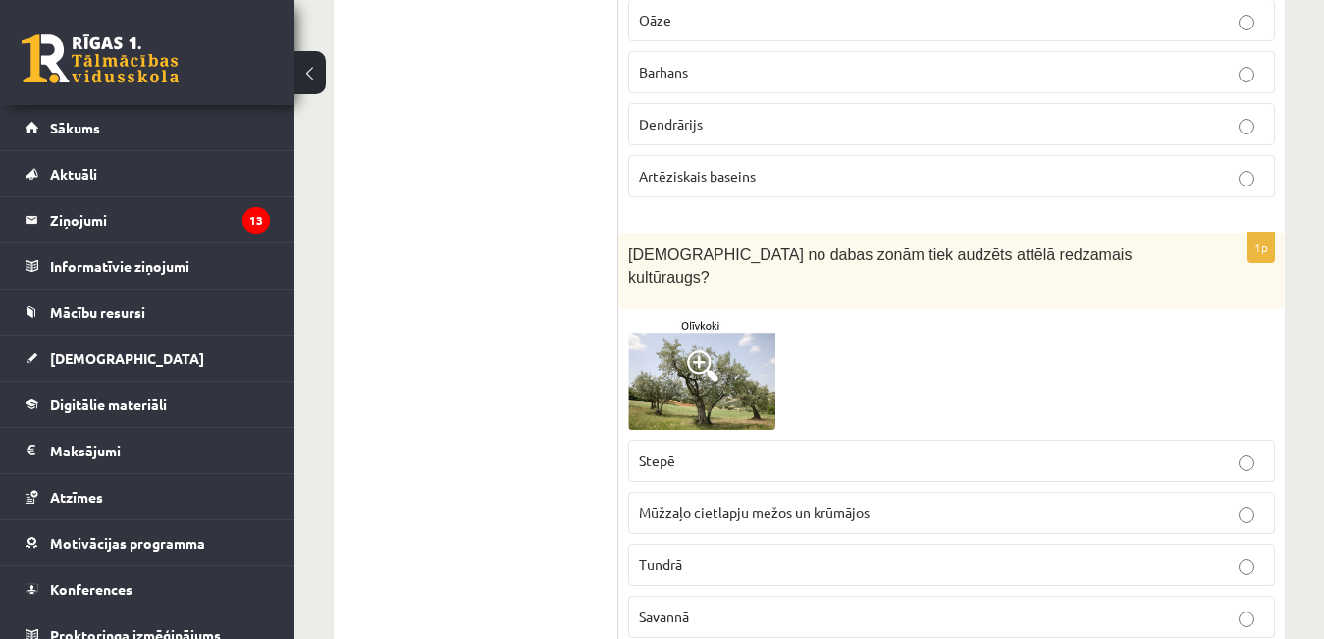
scroll to position [7949, 0]
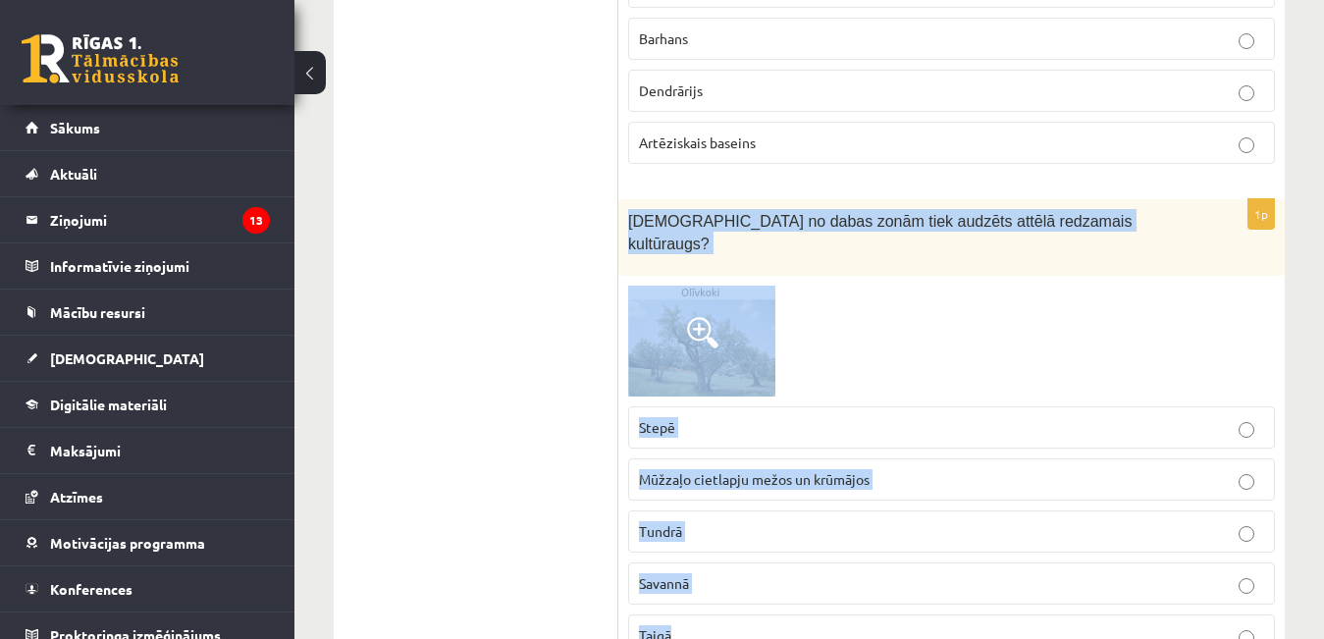
drag, startPoint x: 628, startPoint y: 177, endPoint x: 756, endPoint y: 496, distance: 343.5
click at [748, 596] on div "1p Kurā no dabas zonām tiek audzēts attēlā redzamais kultūraugs? Stepē Mūžzaļo …" at bounding box center [951, 435] width 666 height 473
click at [707, 417] on p "Stepē" at bounding box center [951, 427] width 625 height 21
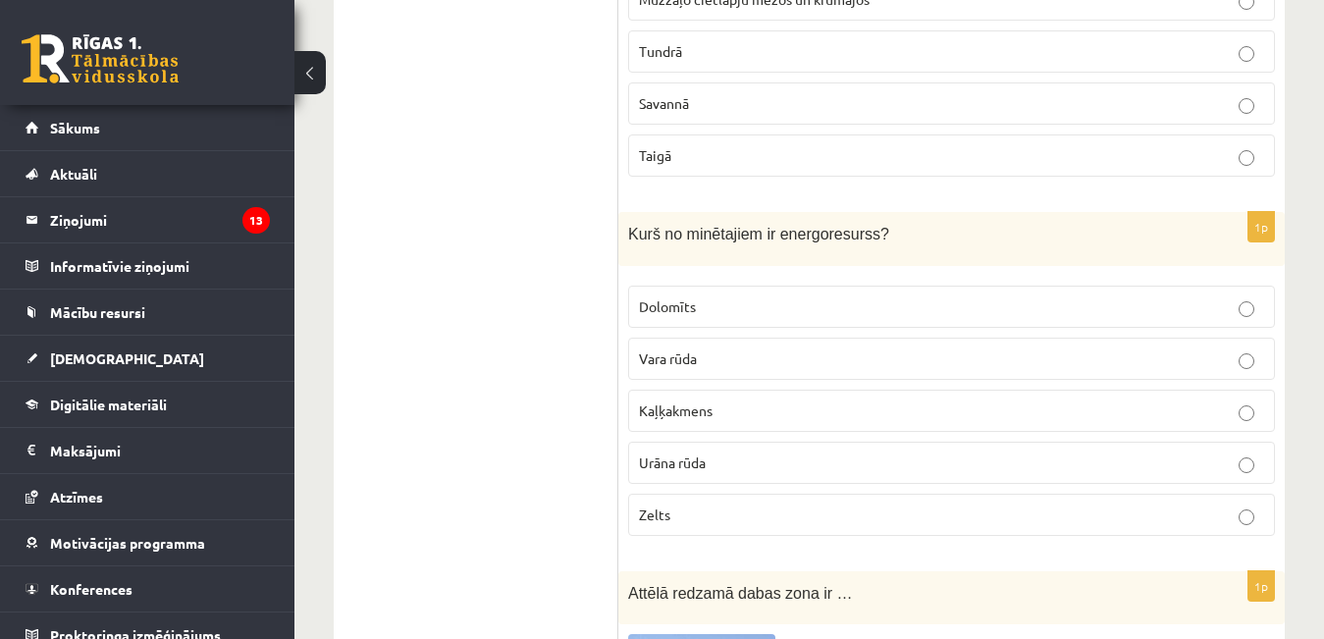
scroll to position [8440, 0]
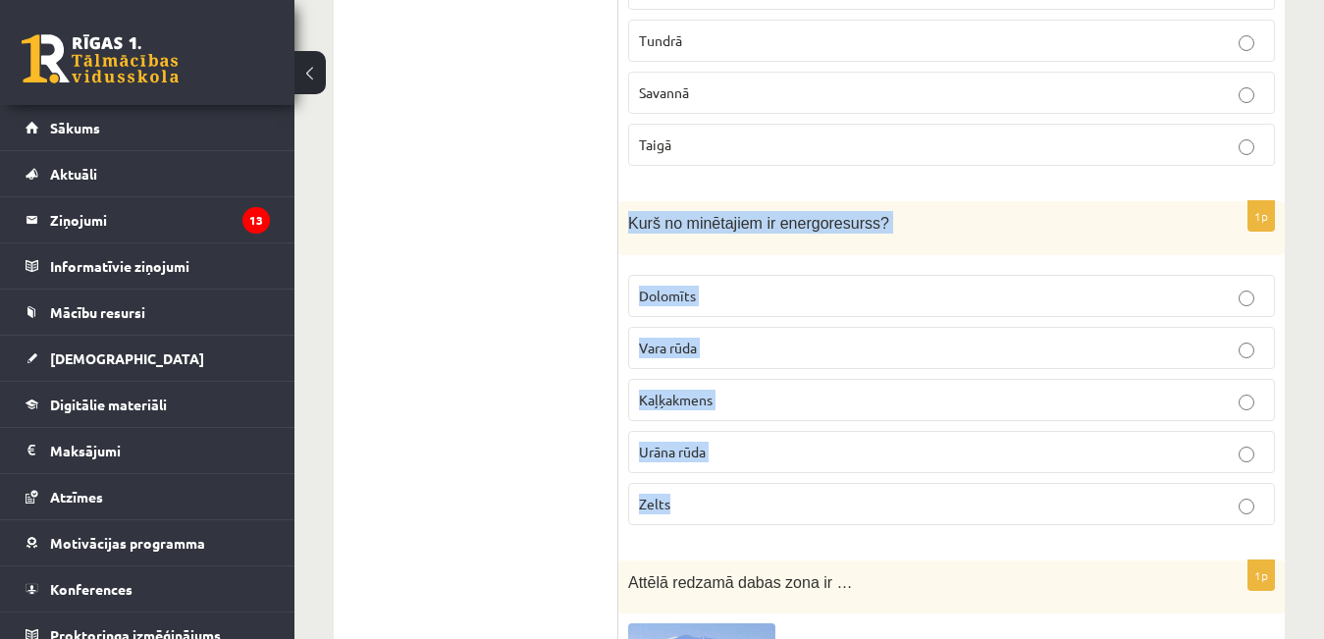
drag, startPoint x: 627, startPoint y: 157, endPoint x: 731, endPoint y: 436, distance: 297.5
click at [731, 437] on div "1p Kurš no minētajiem ir energoresurss? Dolomīts Vara rūda Kaļķakmens Urāna rūd…" at bounding box center [951, 371] width 666 height 340
click at [664, 443] on span "Urāna rūda" at bounding box center [672, 452] width 67 height 18
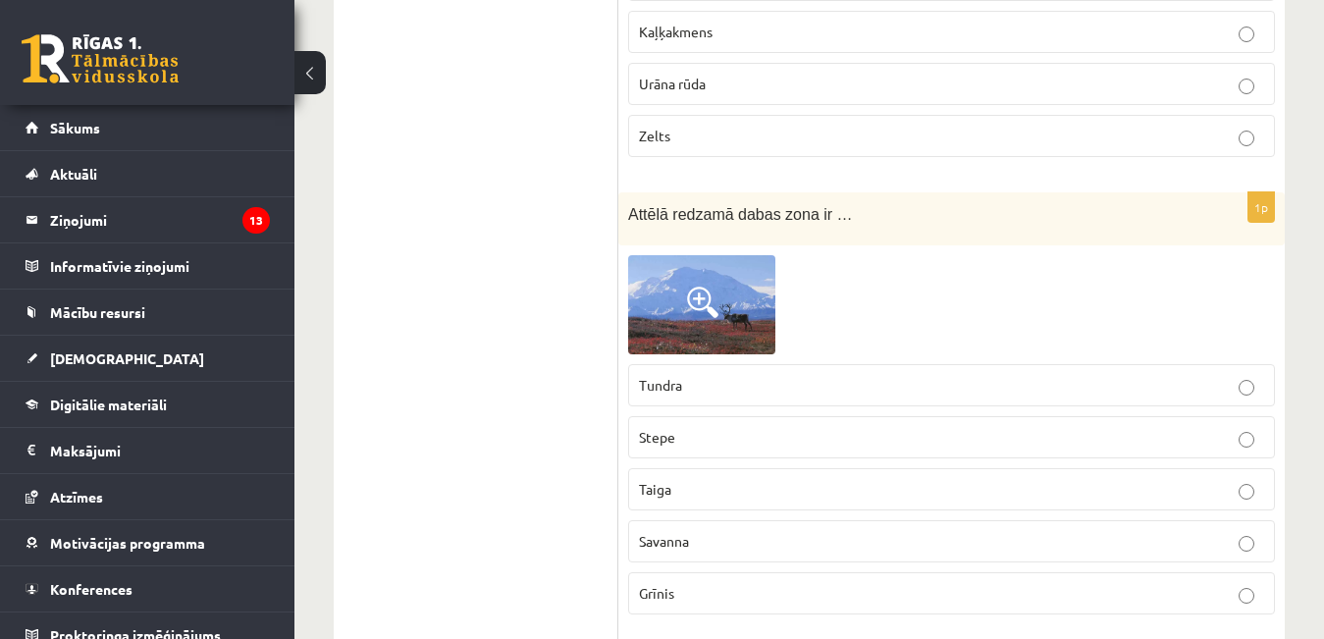
scroll to position [8832, 0]
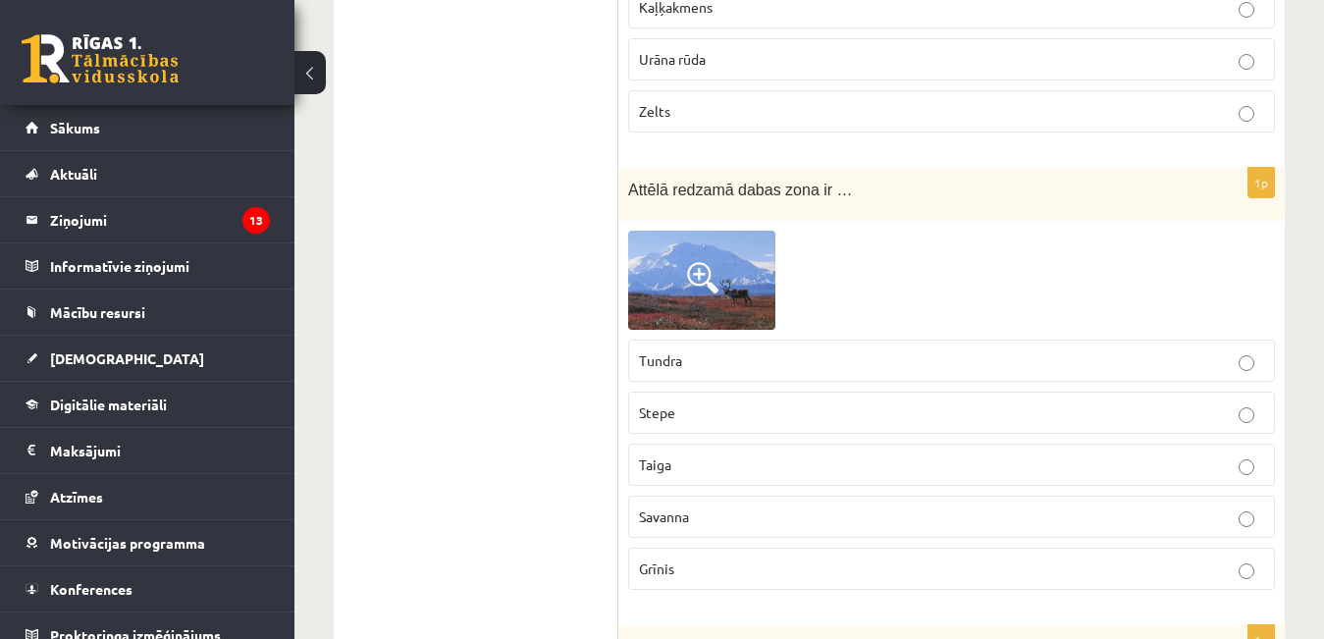
click at [668, 245] on img at bounding box center [701, 280] width 147 height 98
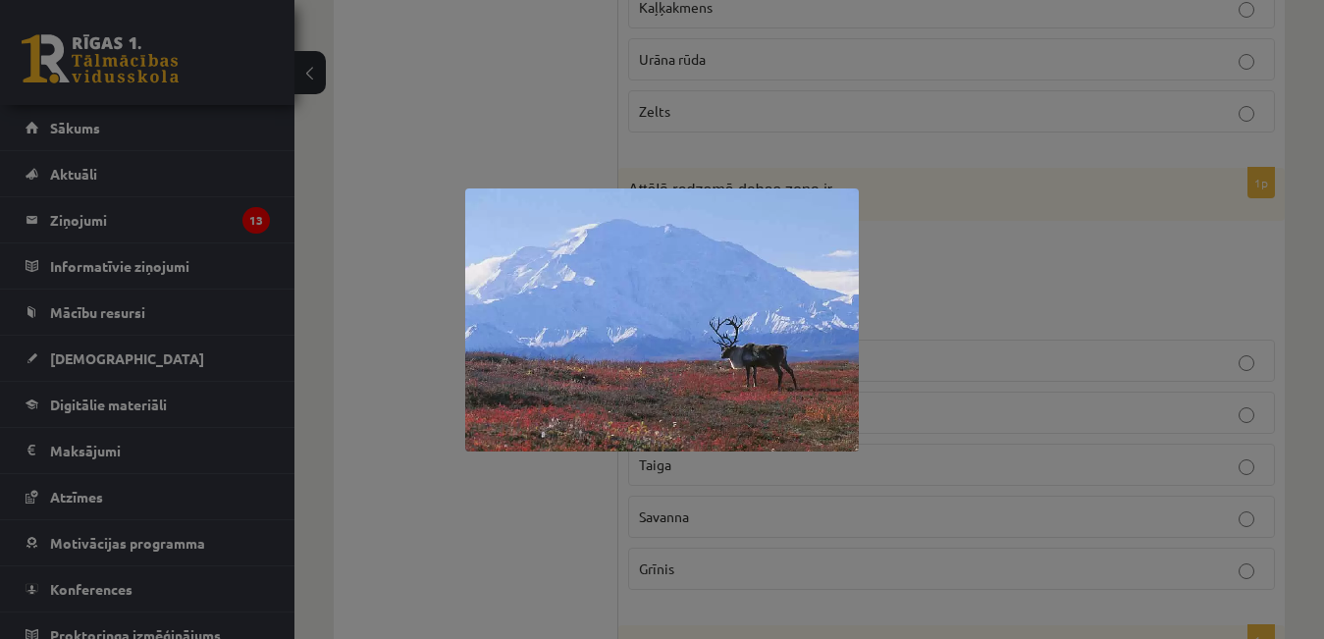
click at [446, 463] on div at bounding box center [662, 319] width 1324 height 639
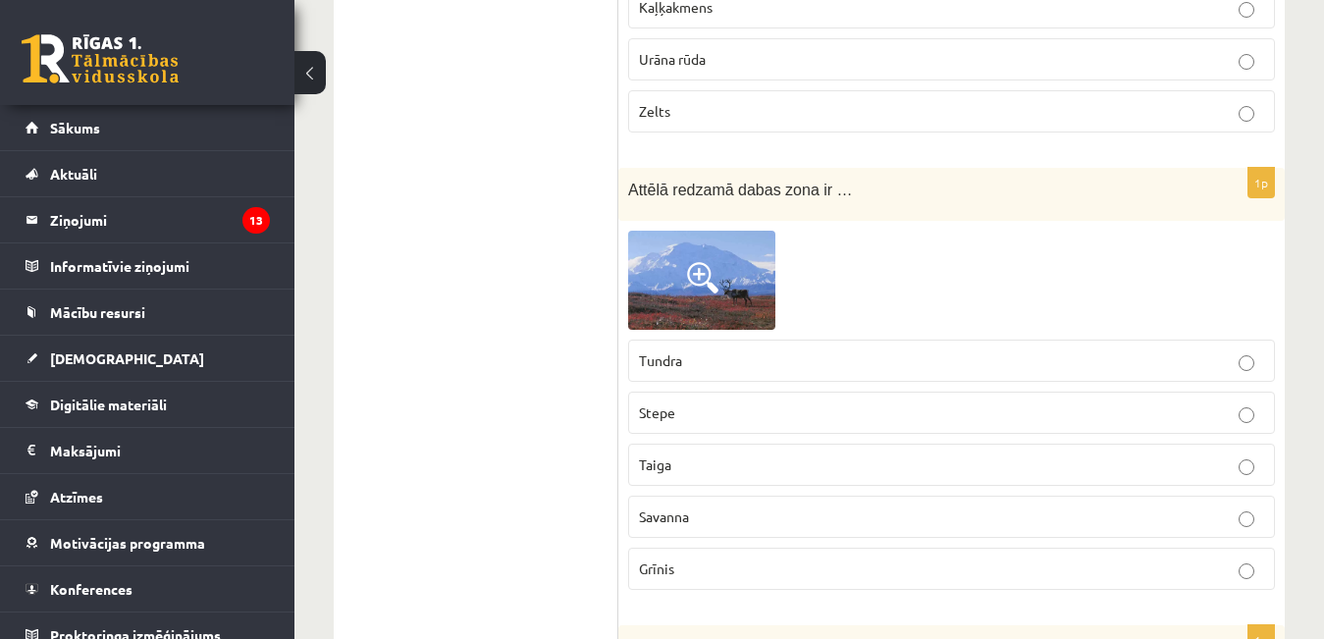
click at [713, 350] on p "Tundra" at bounding box center [951, 360] width 625 height 21
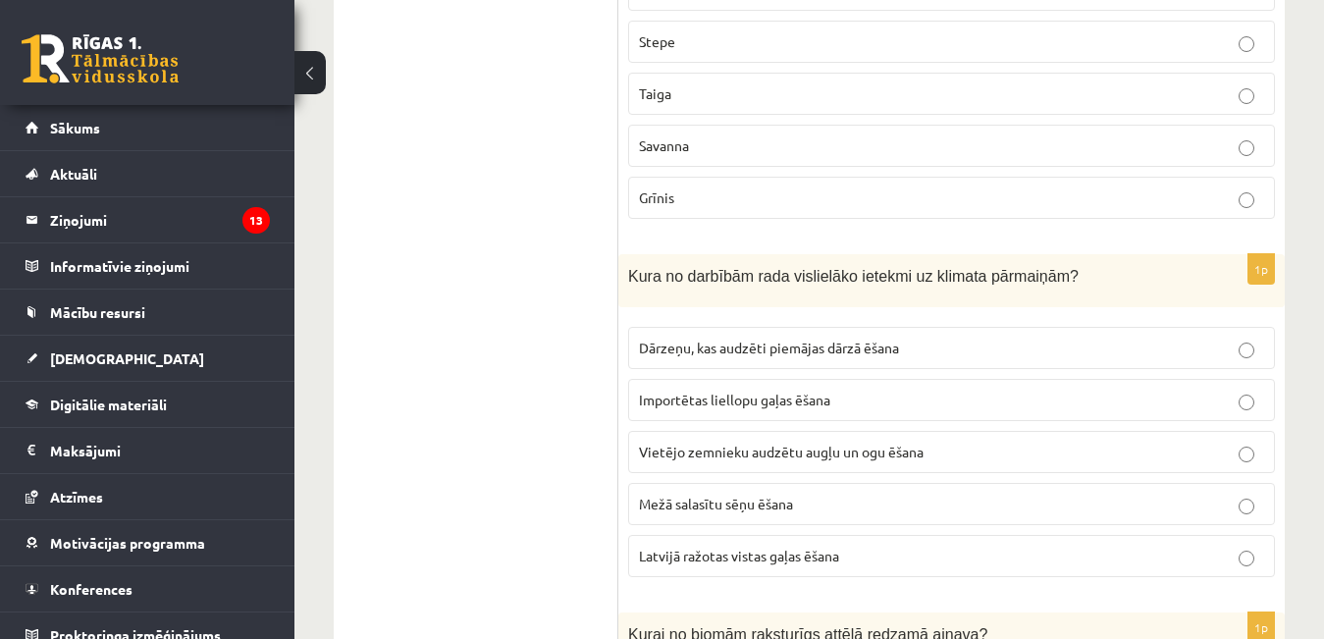
scroll to position [9225, 0]
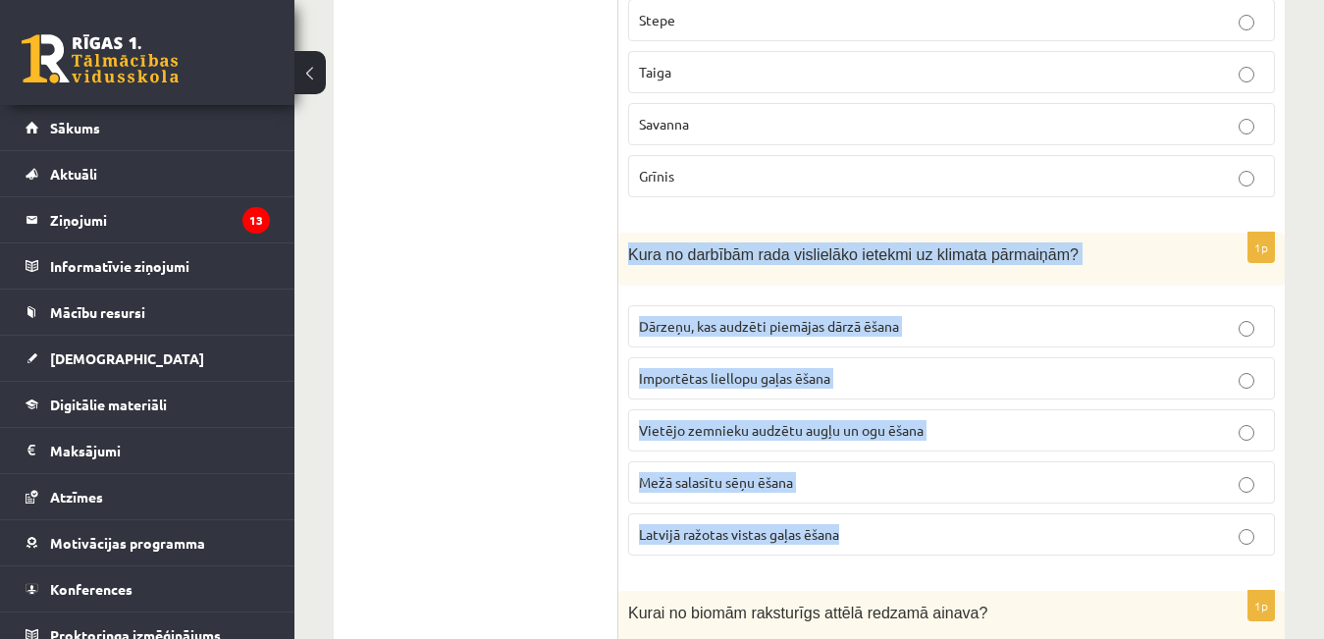
drag, startPoint x: 627, startPoint y: 183, endPoint x: 867, endPoint y: 484, distance: 384.7
click at [867, 484] on div "1p Kura no darbībām rada vislielāko ietekmi uz klimata pārmaiņām? Dārzeņu, kas …" at bounding box center [951, 403] width 666 height 340
click at [724, 369] on span "Importētas liellopu gaļas ēšana" at bounding box center [734, 378] width 191 height 18
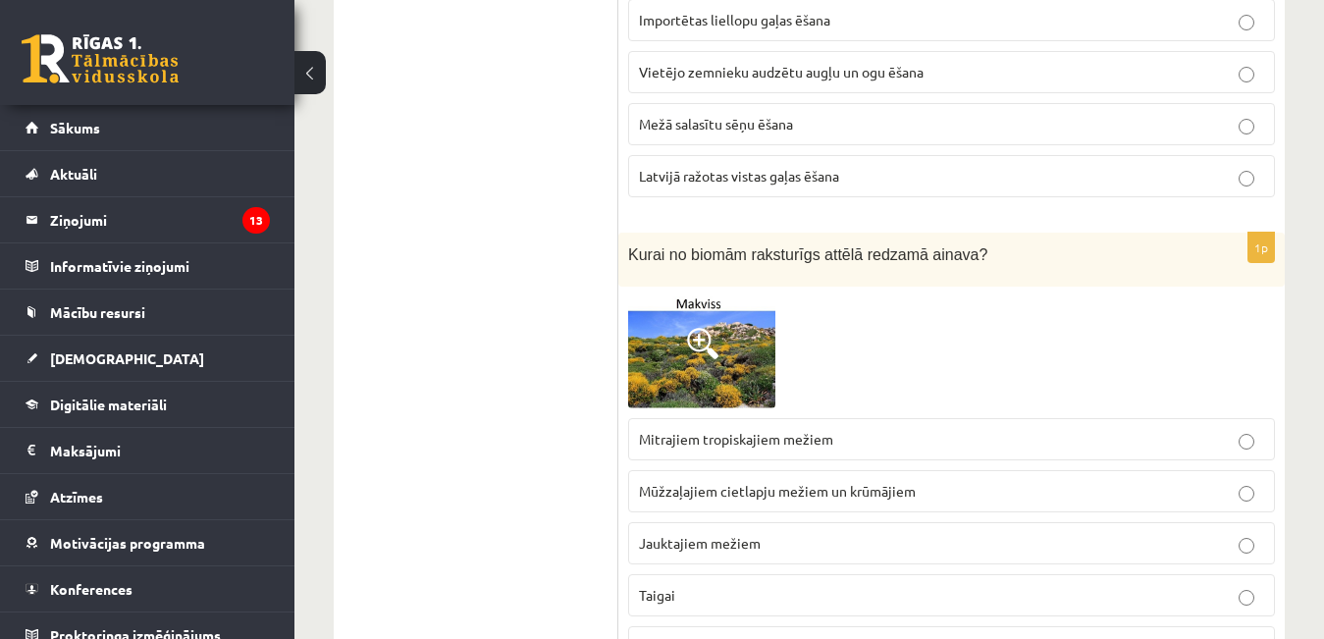
scroll to position [9716, 0]
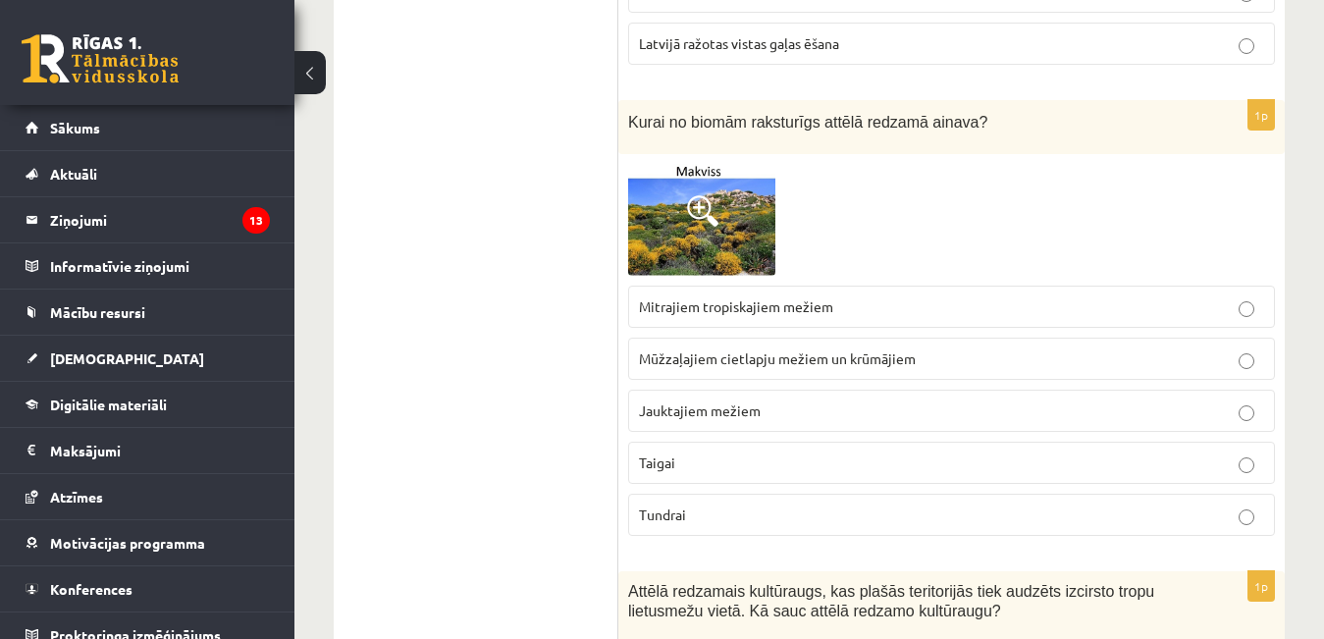
click at [720, 173] on img at bounding box center [701, 220] width 147 height 112
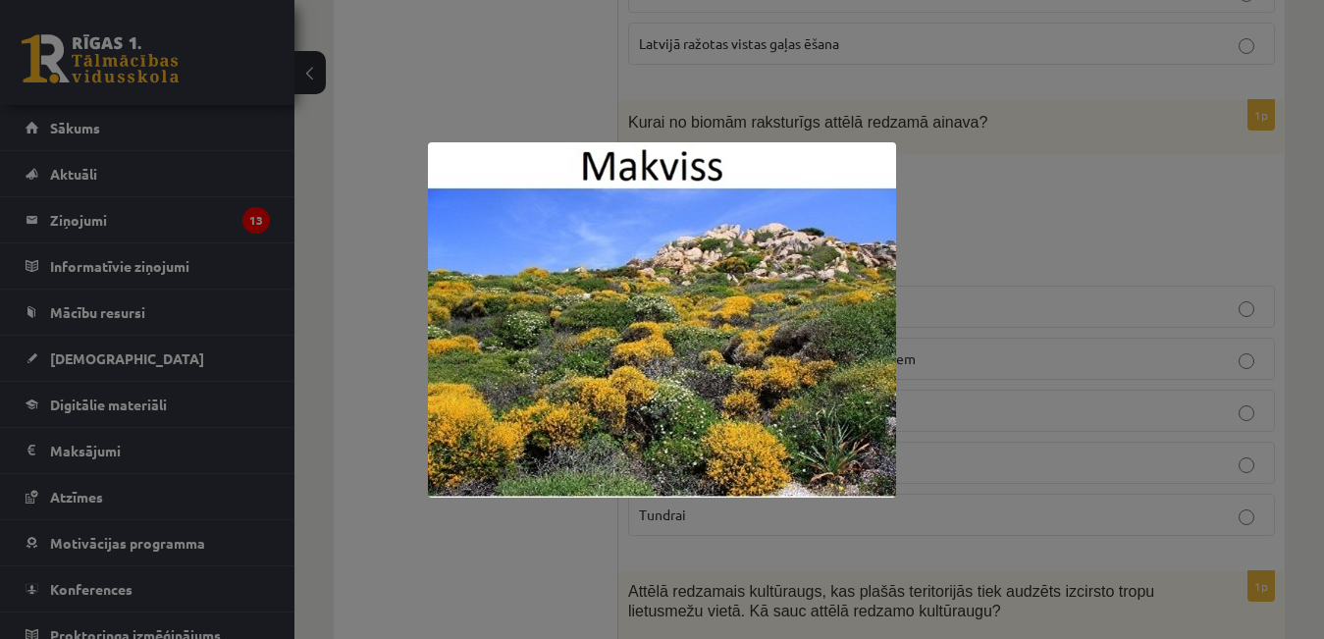
click at [518, 543] on div at bounding box center [662, 319] width 1324 height 639
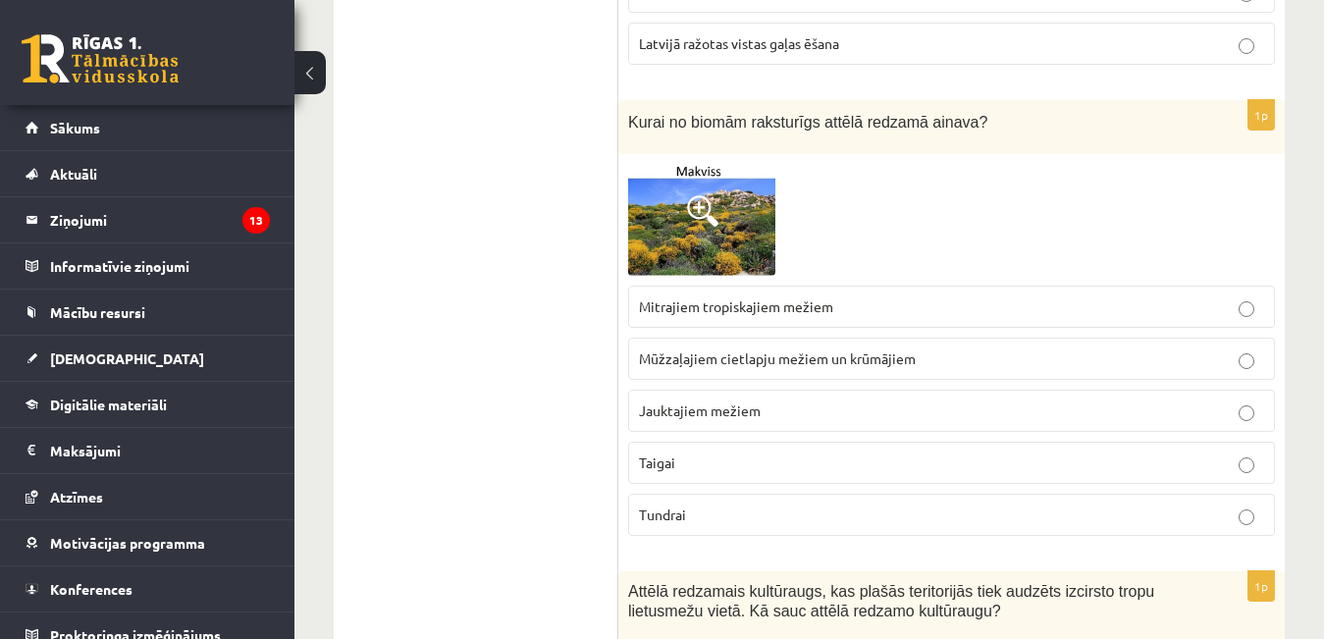
click at [721, 286] on label "Mitrajiem tropiskajiem mežiem" at bounding box center [951, 307] width 647 height 42
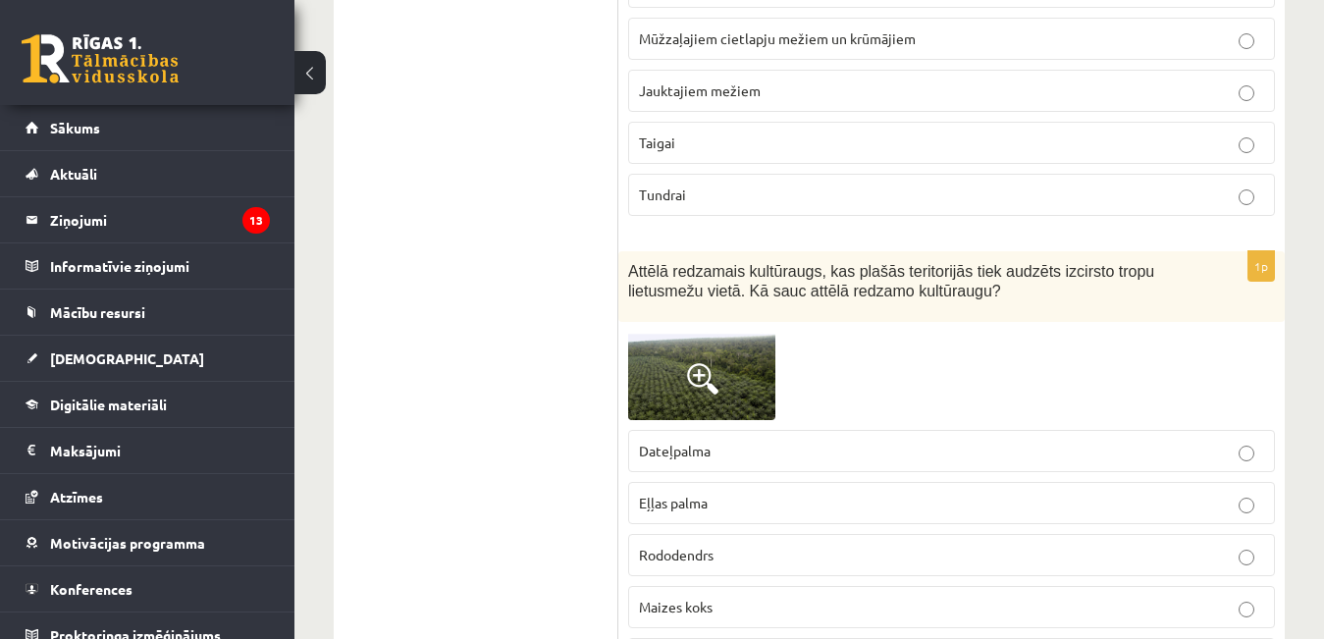
scroll to position [10108, 0]
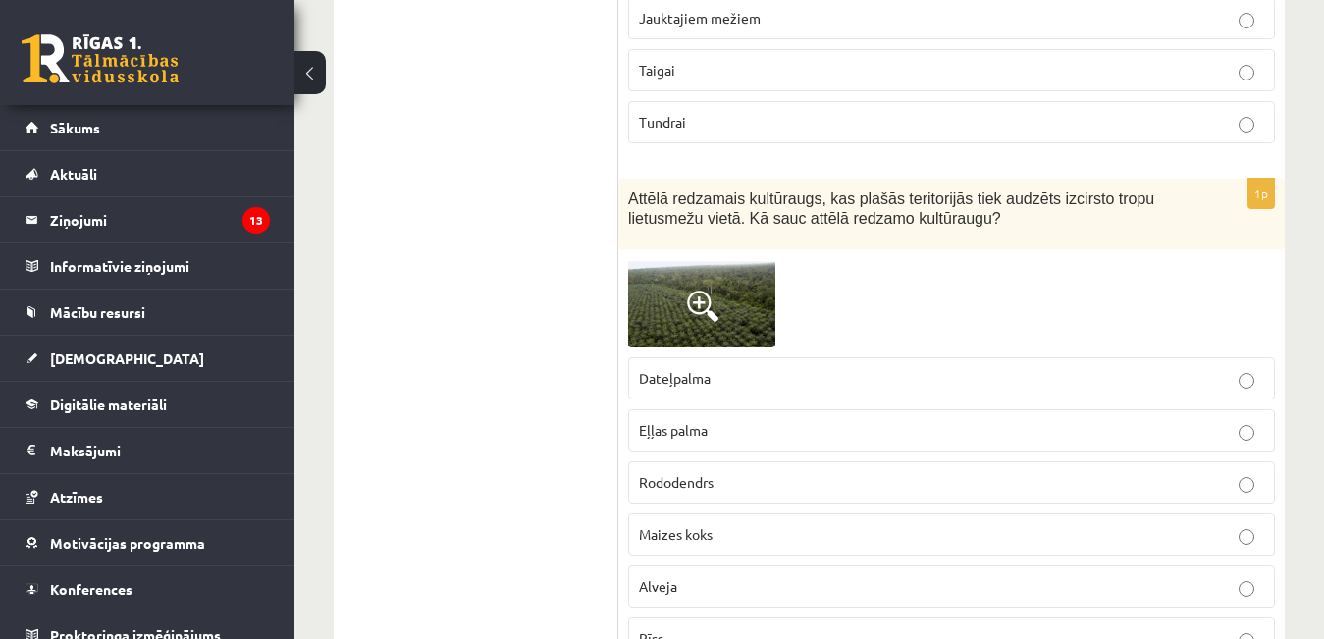
click at [672, 259] on img at bounding box center [701, 303] width 147 height 88
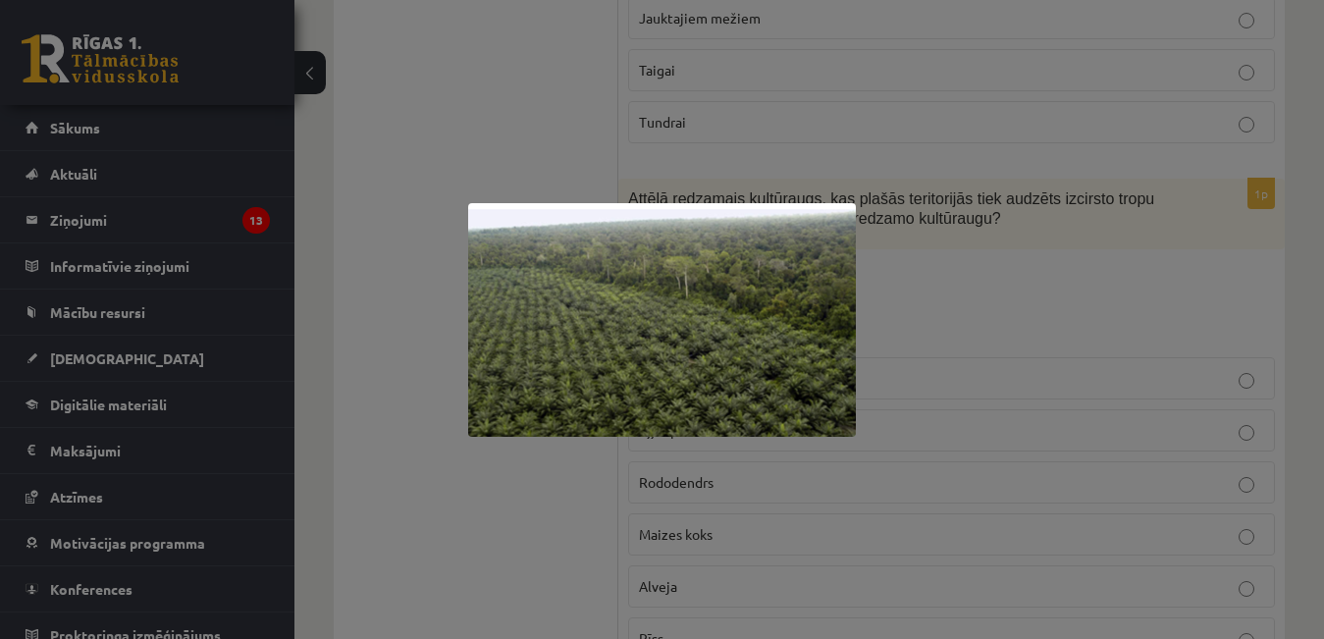
click at [521, 470] on div at bounding box center [662, 319] width 1324 height 639
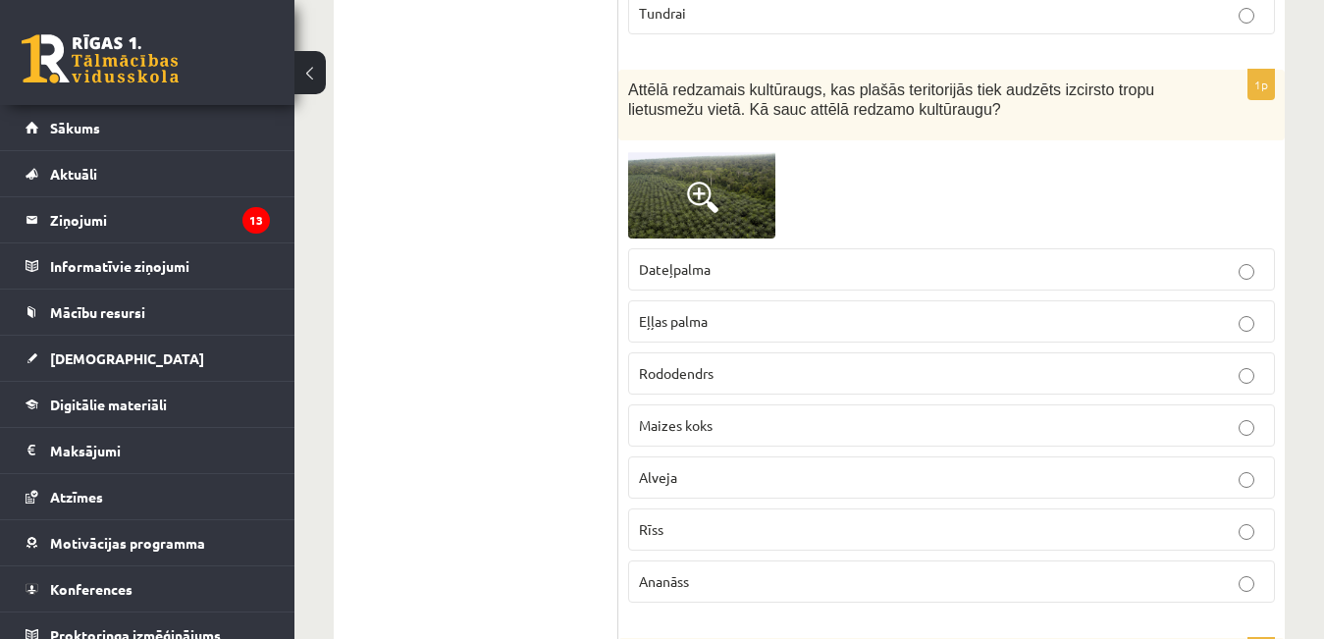
scroll to position [10304, 0]
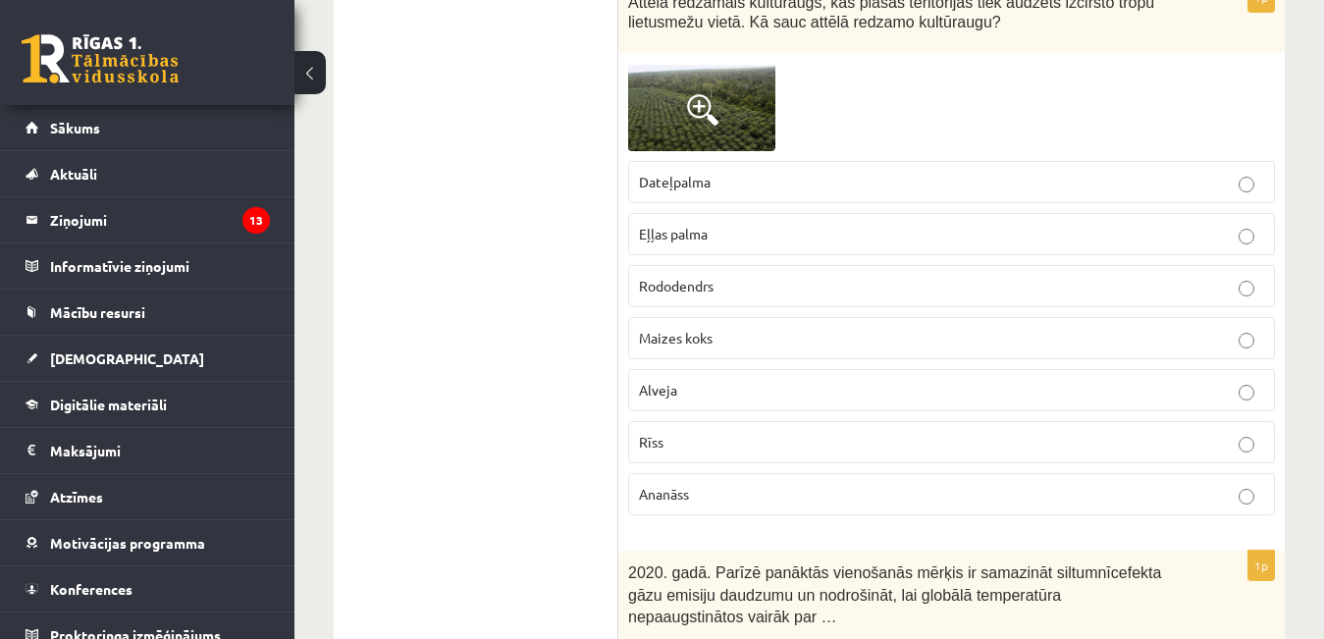
click at [702, 80] on img at bounding box center [701, 107] width 147 height 88
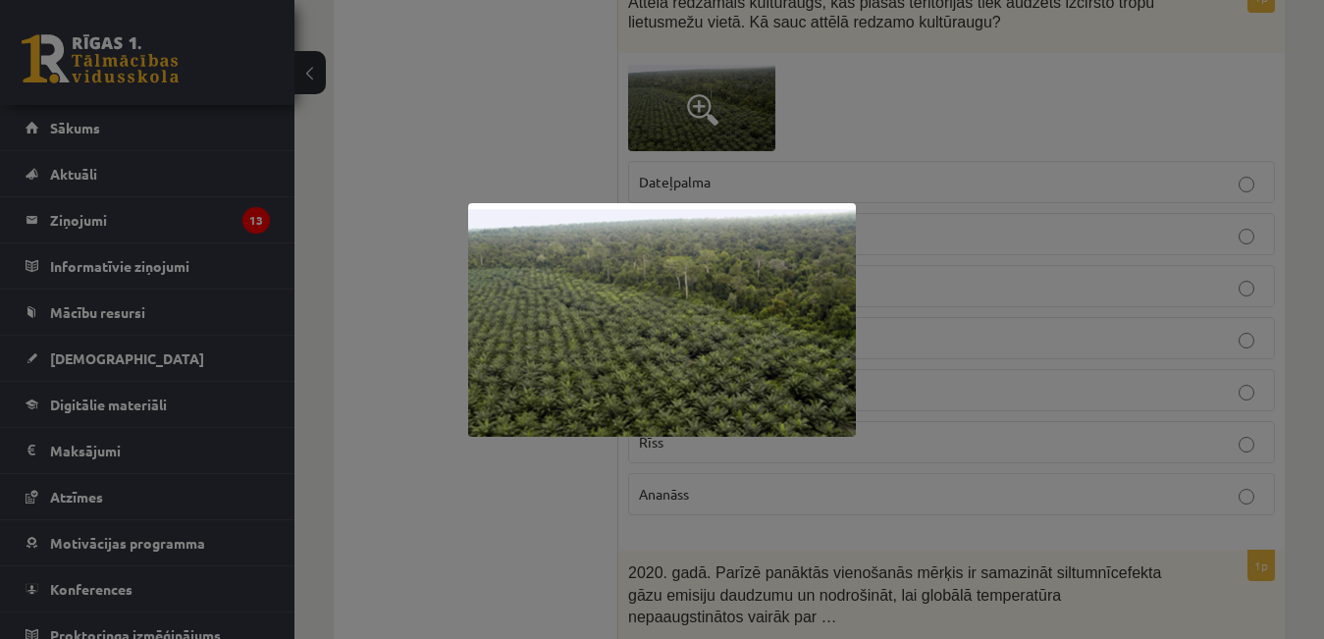
click at [491, 538] on div at bounding box center [662, 319] width 1324 height 639
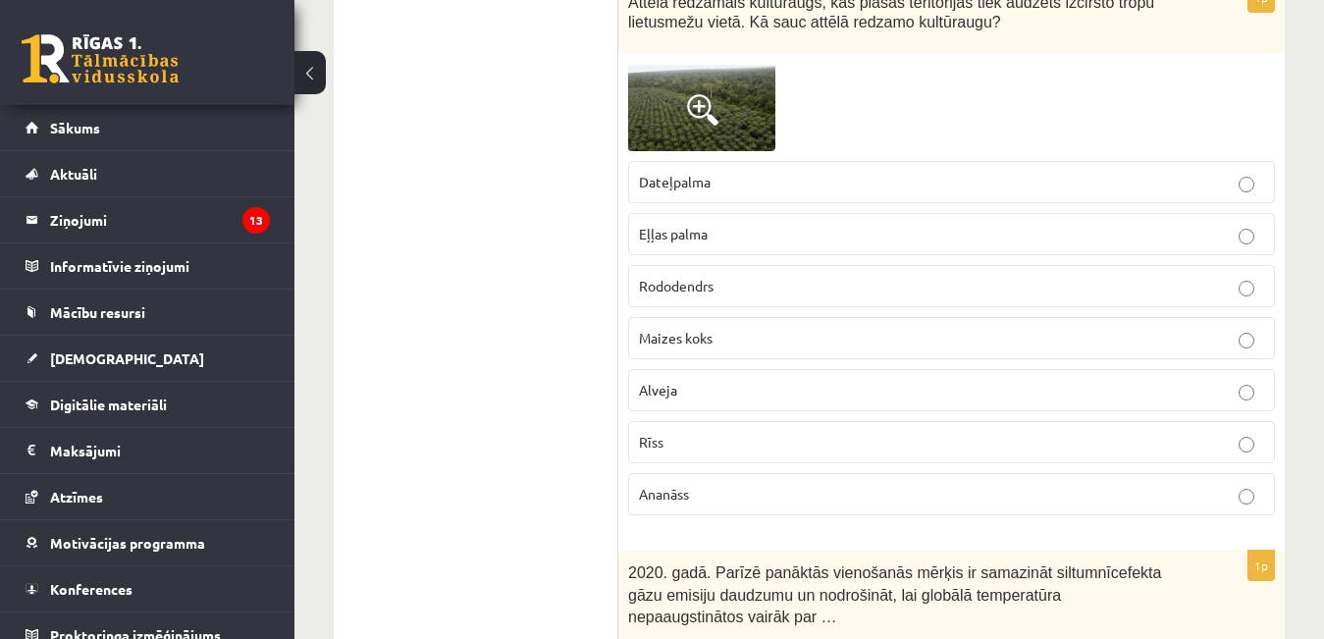
click at [834, 473] on label "Ananāss" at bounding box center [951, 494] width 647 height 42
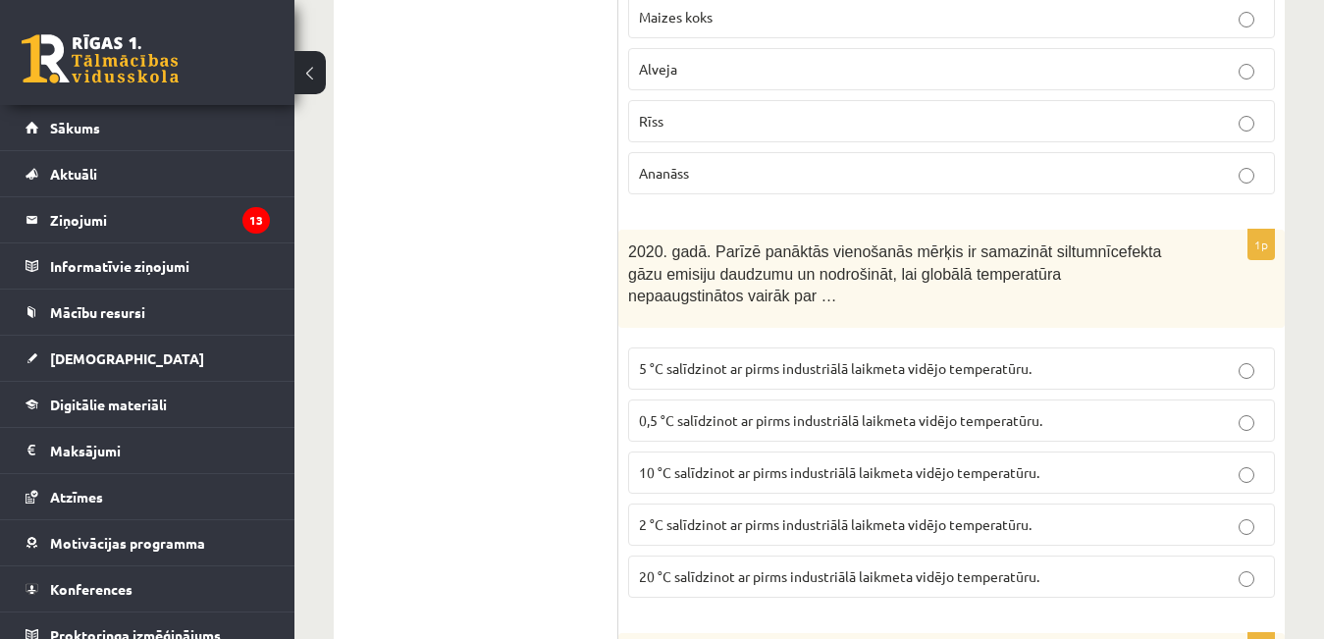
scroll to position [10697, 0]
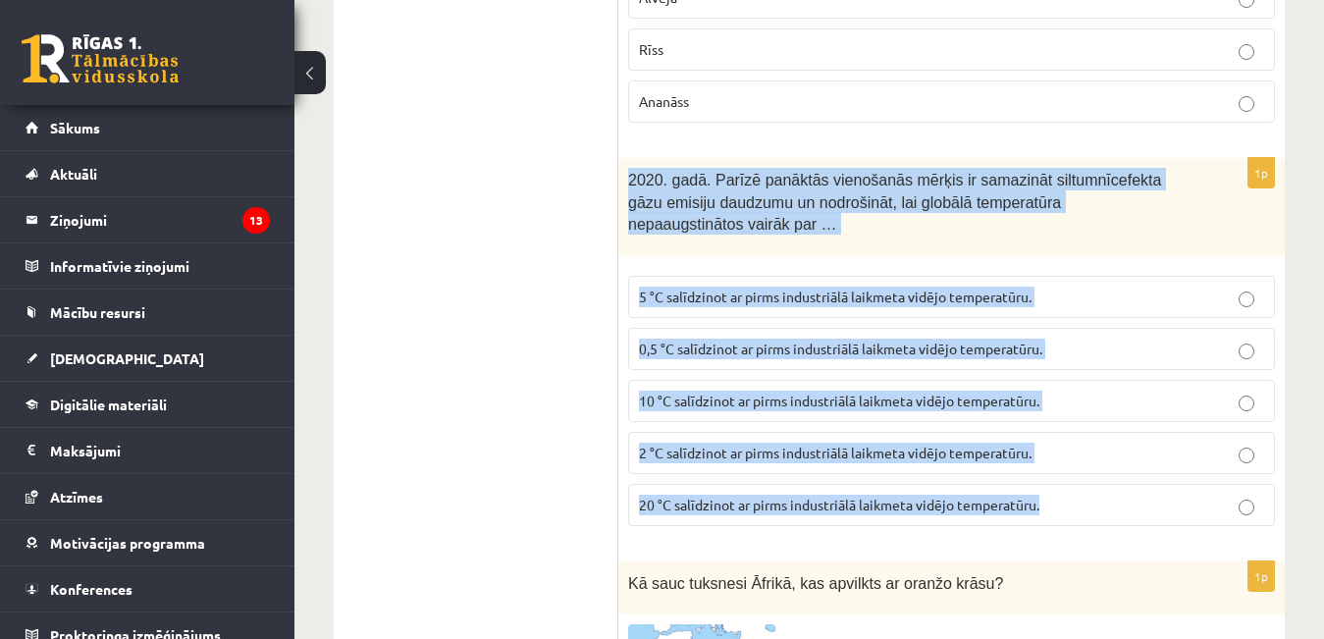
drag, startPoint x: 630, startPoint y: 113, endPoint x: 1322, endPoint y: 432, distance: 761.8
click at [732, 362] on fieldset "5 °C salīdzinot ar pirms industriālā laikmeta vidējo temperatūru. 0,5 °C salīdz…" at bounding box center [951, 399] width 647 height 266
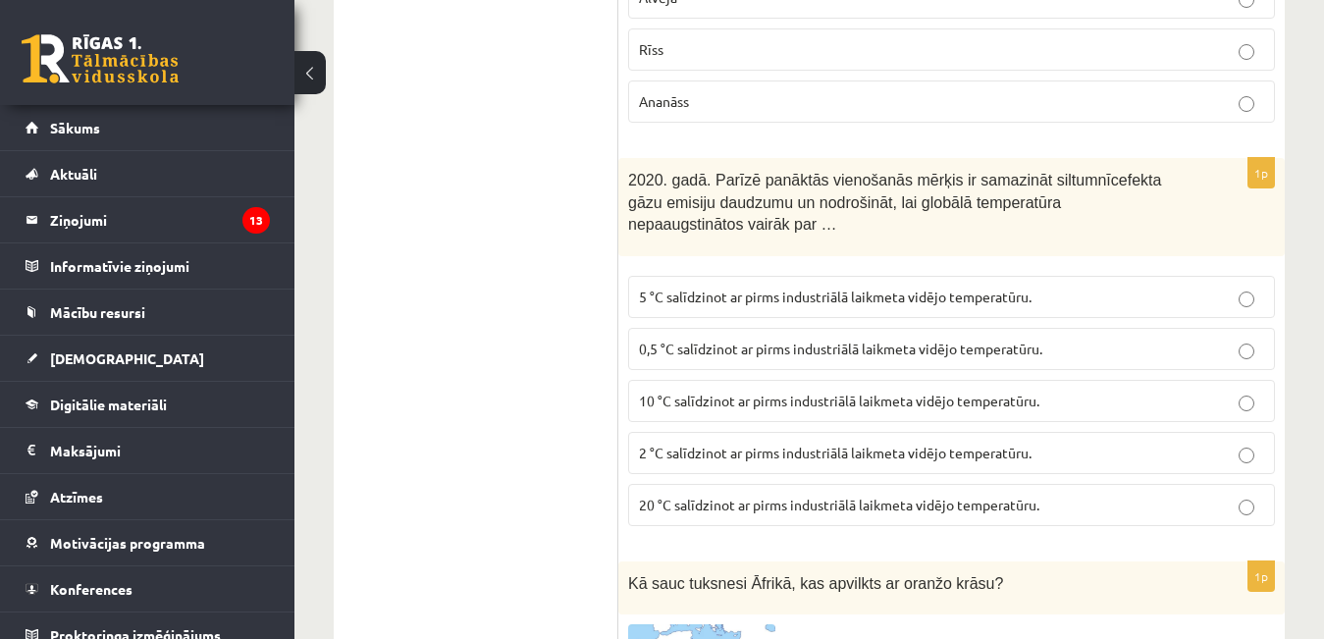
click at [727, 444] on span "2 °C salīdzinot ar pirms industriālā laikmeta vidējo temperatūru." at bounding box center [835, 453] width 393 height 18
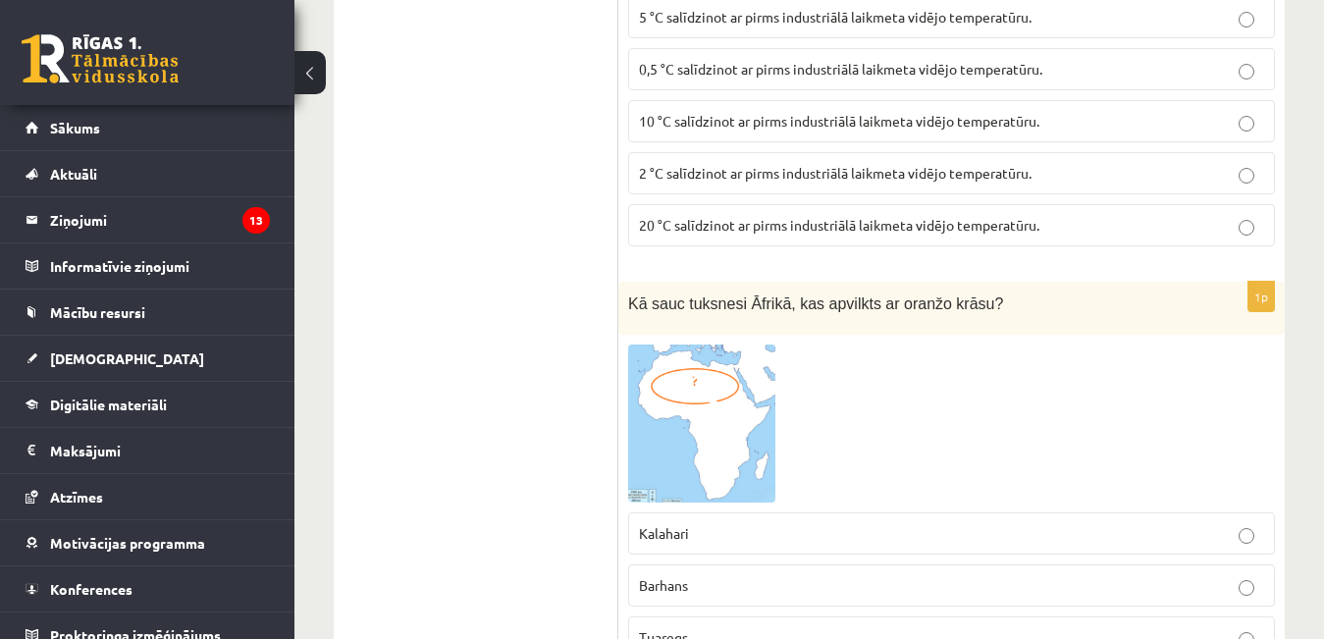
scroll to position [11089, 0]
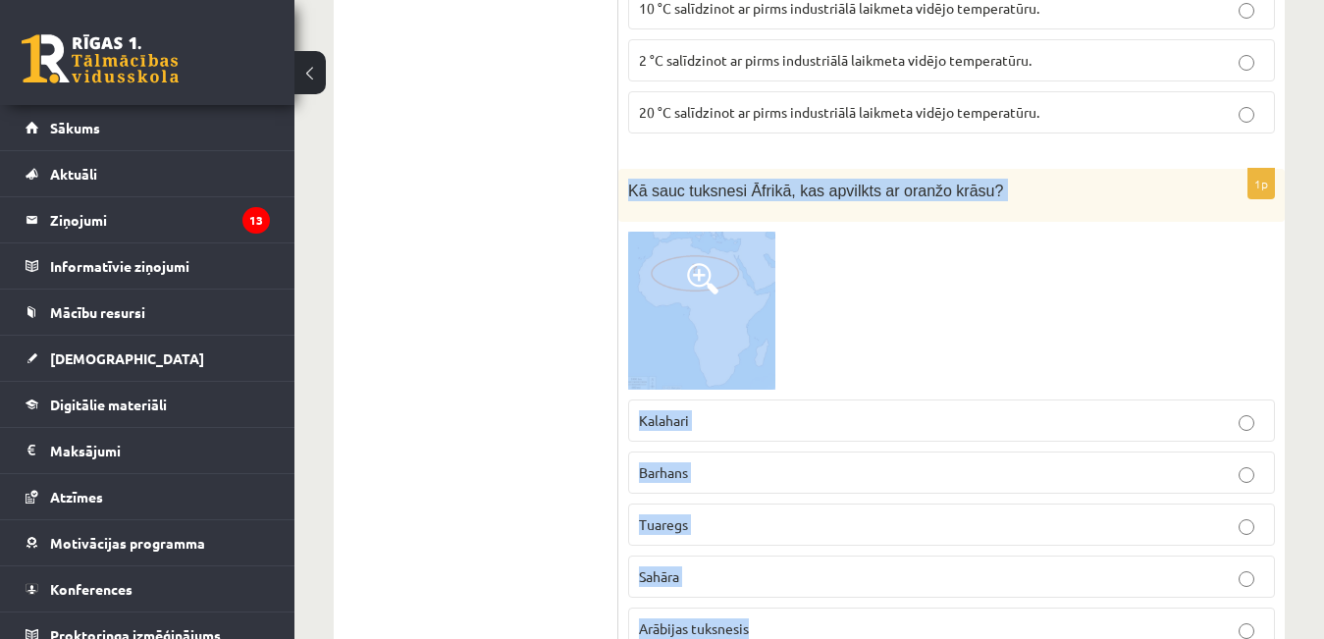
drag, startPoint x: 627, startPoint y: 127, endPoint x: 869, endPoint y: 557, distance: 494.3
click at [871, 557] on div "1p Kā sauc tuksnesi Āfrikā, kas apvilkts ar oranžo krāsu? Kalahari Barhans Tuar…" at bounding box center [951, 418] width 666 height 498
click at [754, 566] on p "Sahāra" at bounding box center [951, 576] width 625 height 21
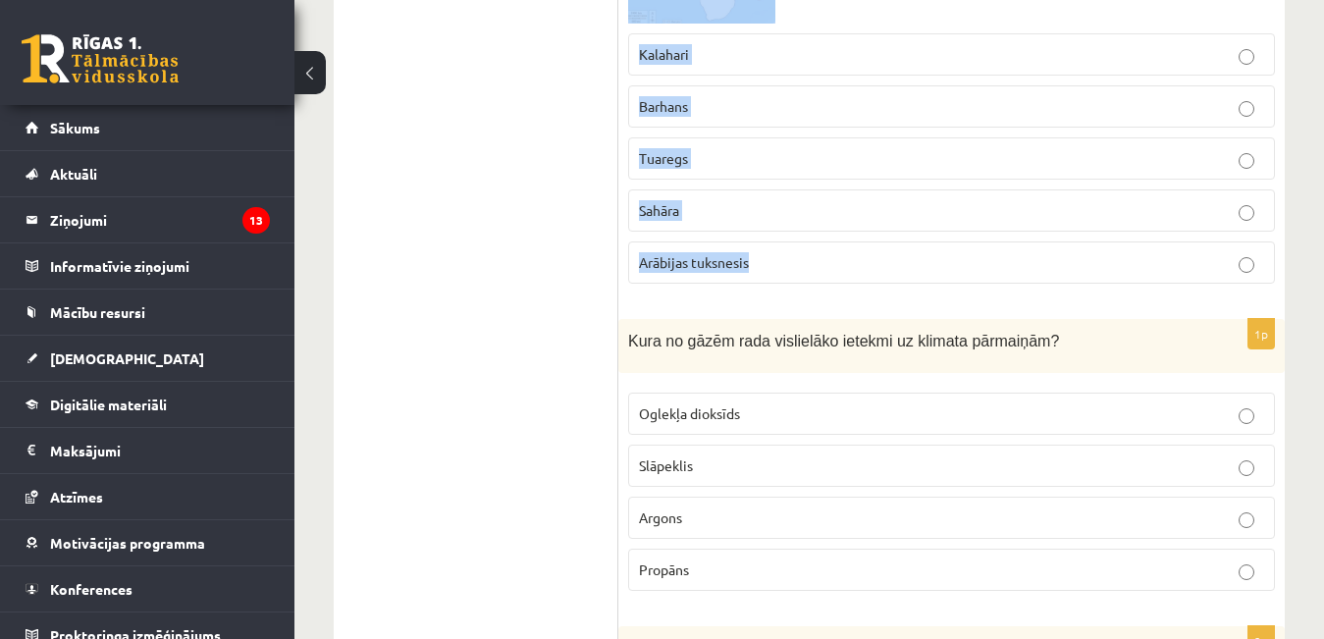
scroll to position [11482, 0]
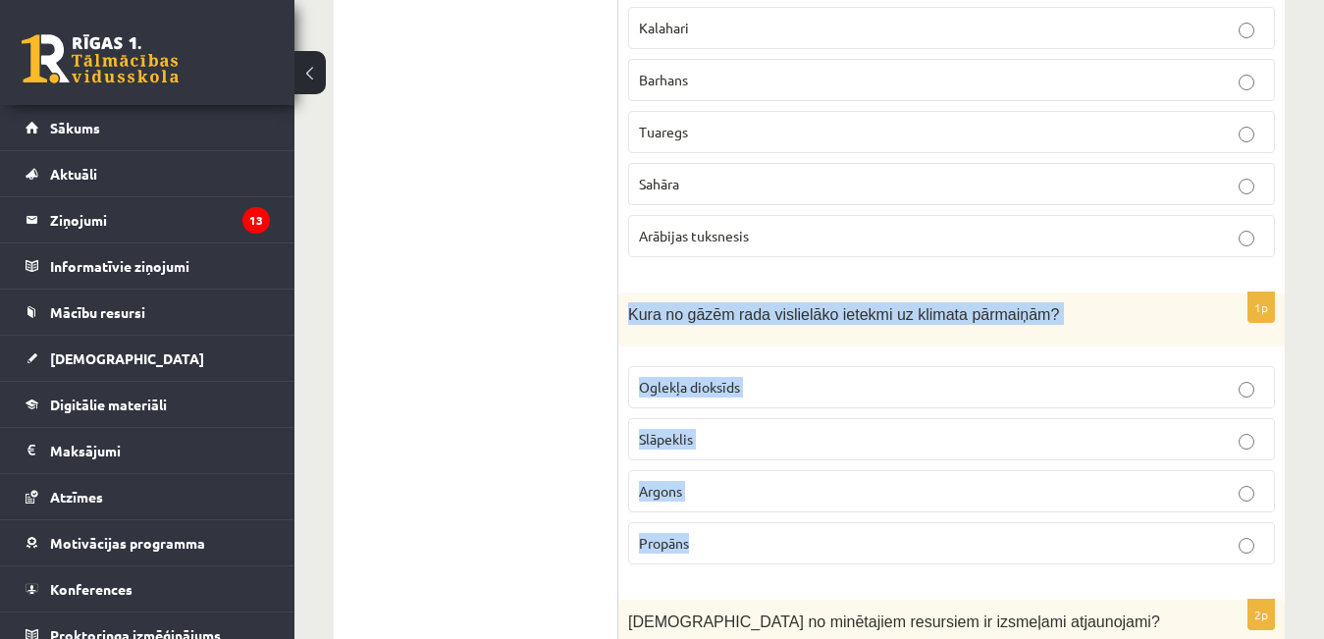
drag, startPoint x: 628, startPoint y: 250, endPoint x: 694, endPoint y: 487, distance: 245.5
click at [694, 496] on div "1p Kura no gāzēm rada vislielāko ietekmi uz klimata pārmaiņām? Oglekļa dioksīds…" at bounding box center [951, 436] width 666 height 288
click at [701, 378] on span "Oglekļa dioksīds" at bounding box center [689, 387] width 101 height 18
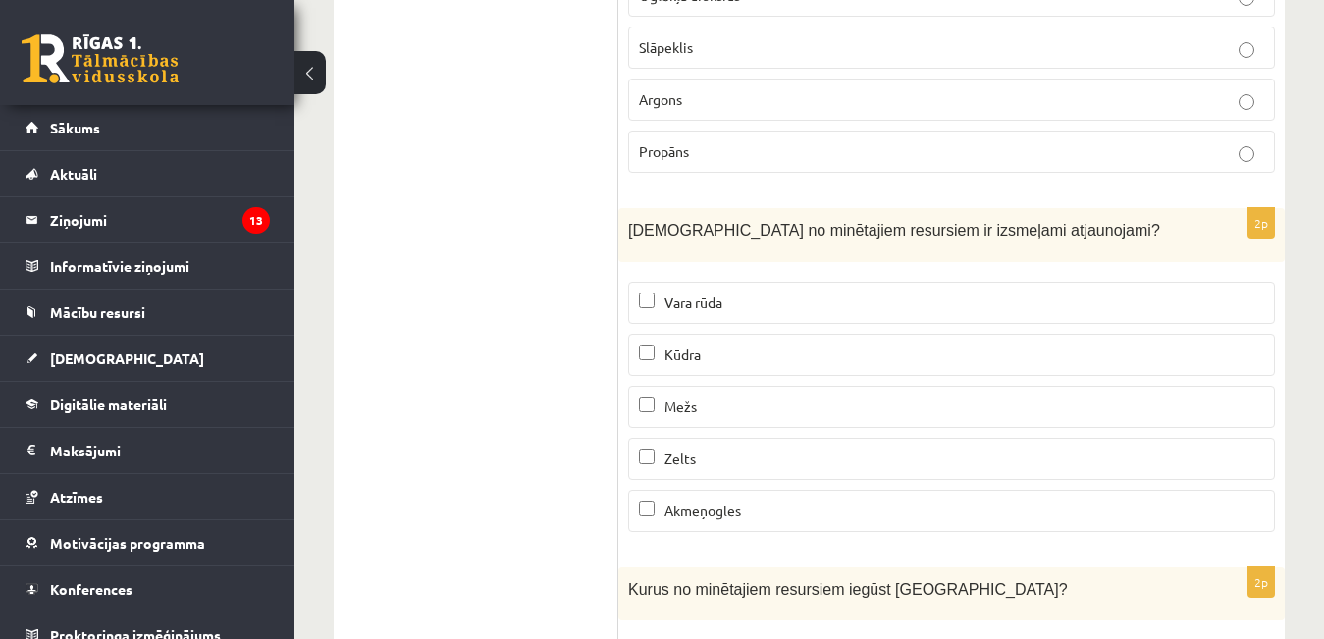
scroll to position [11874, 0]
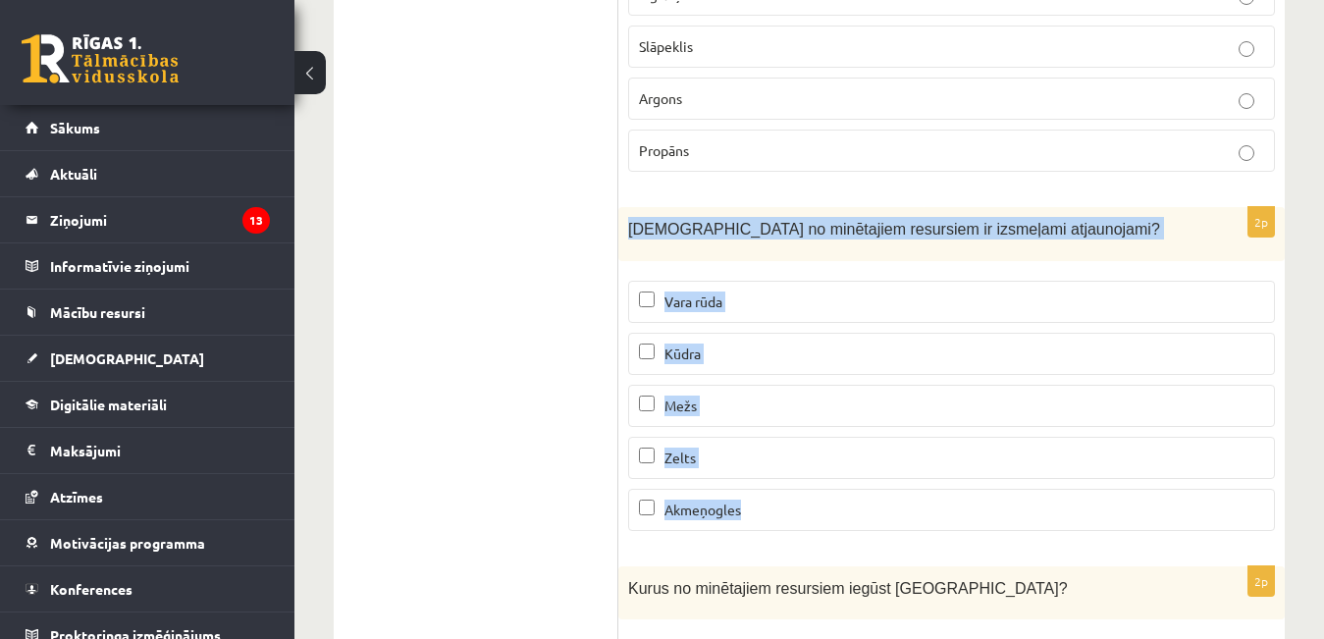
drag, startPoint x: 627, startPoint y: 166, endPoint x: 739, endPoint y: 439, distance: 294.8
click at [739, 439] on div "2p Kuri no minētajiem resursiem ir izsmeļami atjaunojami? Vara rūda Kūdra Mežs …" at bounding box center [951, 377] width 666 height 340
click at [718, 343] on p "Kūdra" at bounding box center [951, 353] width 625 height 21
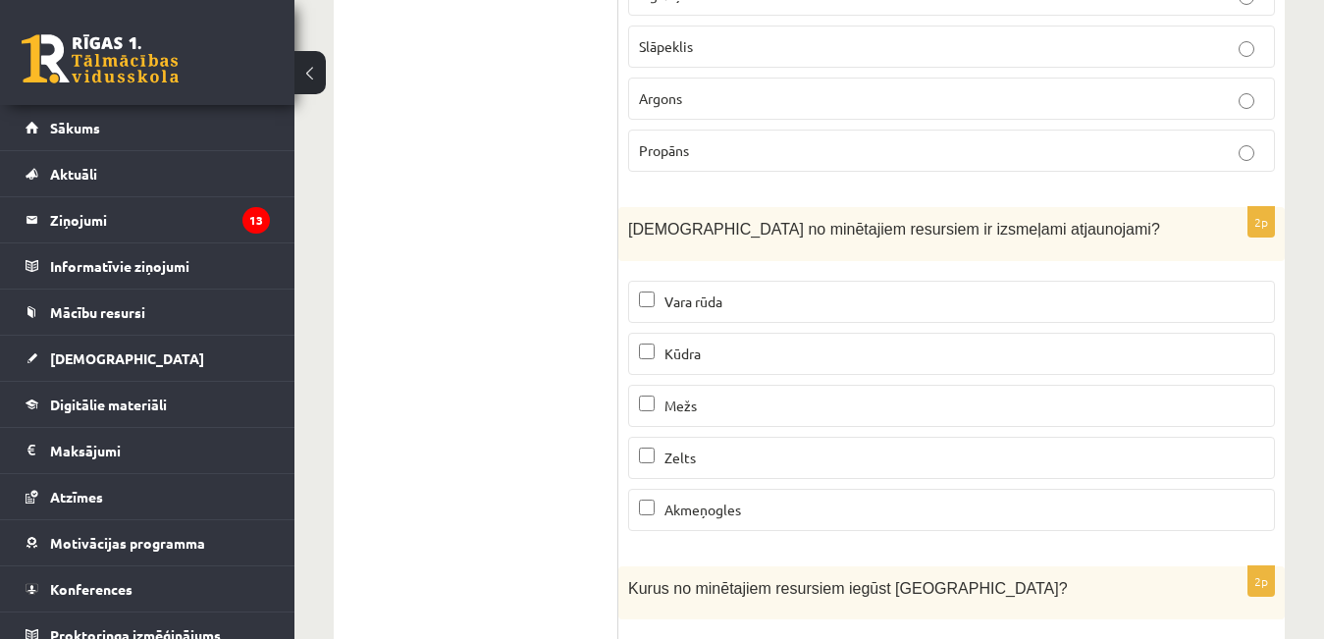
click at [720, 395] on p "Mežs" at bounding box center [951, 405] width 625 height 21
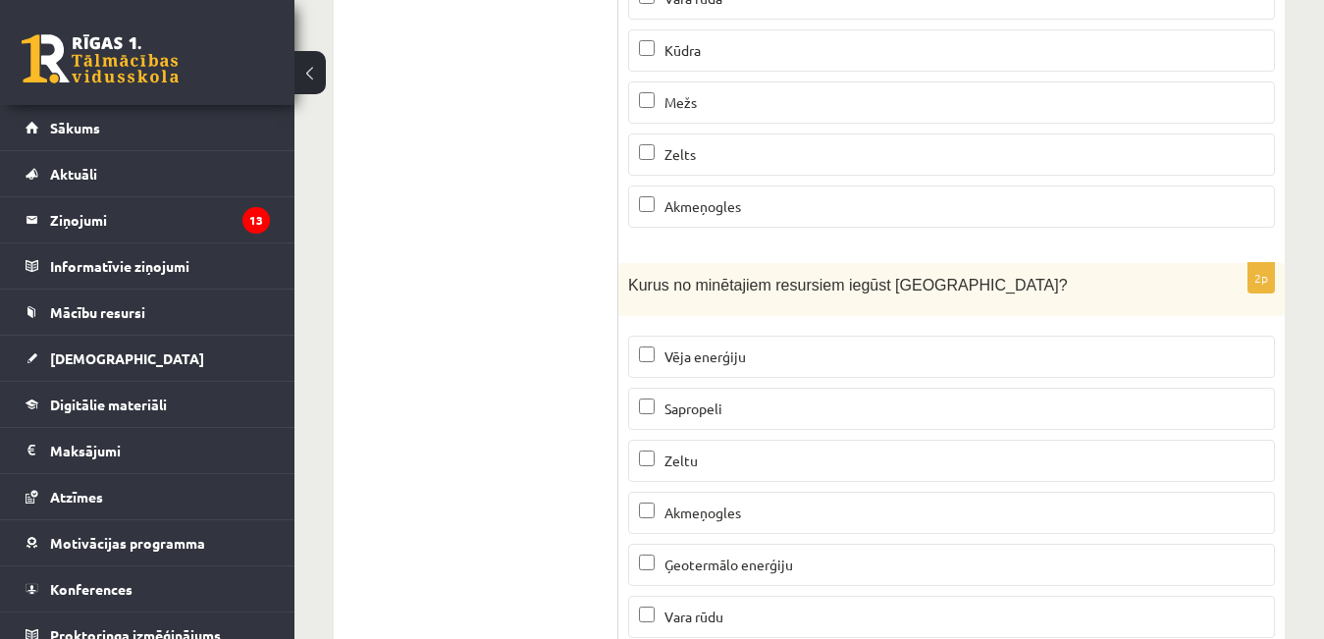
scroll to position [12186, 0]
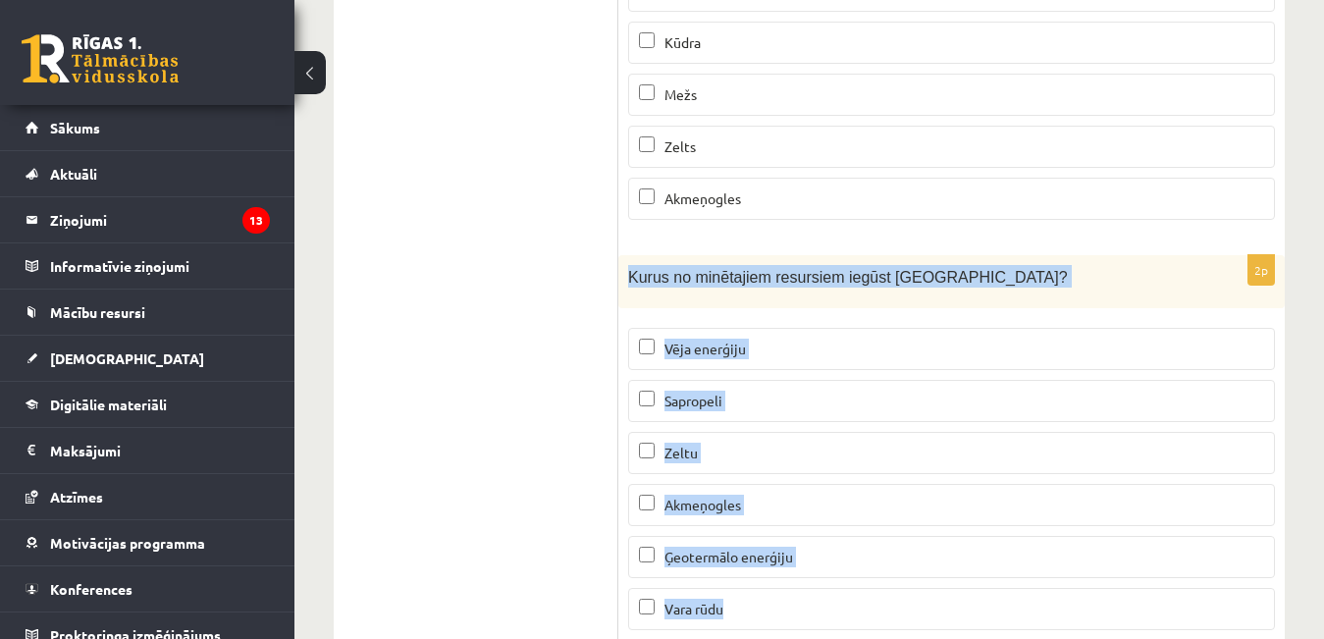
drag, startPoint x: 629, startPoint y: 211, endPoint x: 738, endPoint y: 552, distance: 358.4
click at [743, 567] on div "2p Kurus no minētajiem resursiem iegūst Latvijā? Vēja enerģiju Sapropeli Zeltu …" at bounding box center [951, 451] width 666 height 392
click at [675, 340] on span "Vēja enerģiju" at bounding box center [704, 349] width 81 height 18
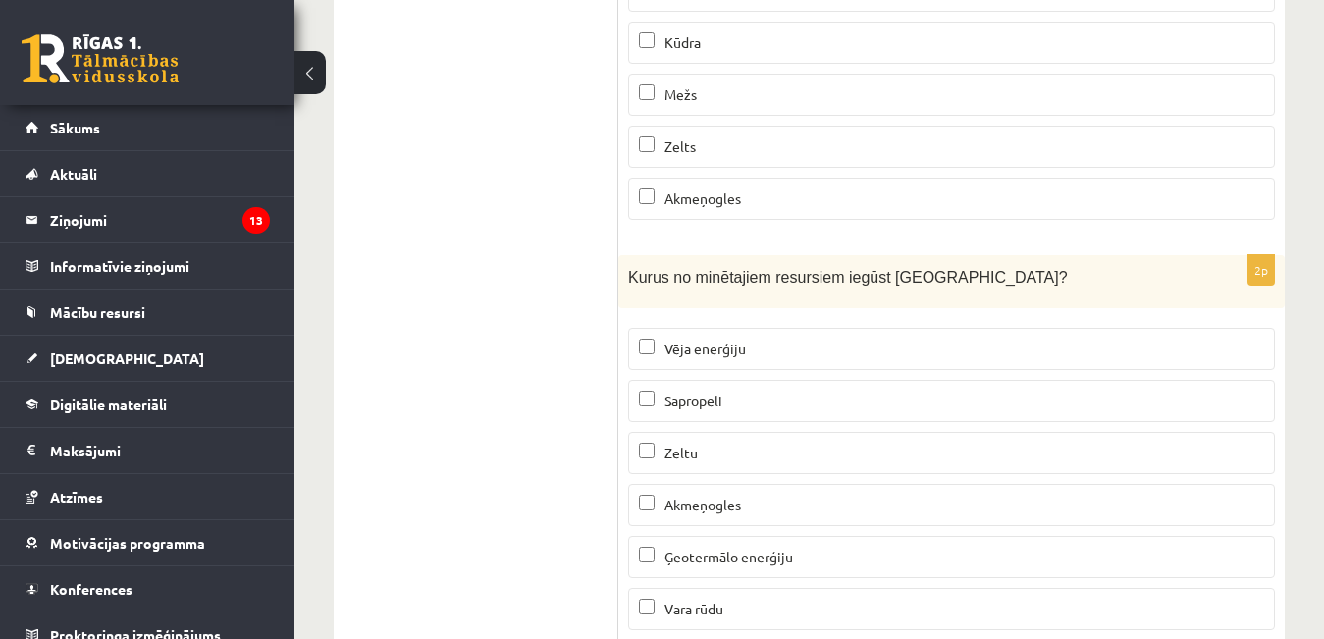
click at [680, 391] on p "Sapropeli" at bounding box center [951, 401] width 625 height 21
click at [712, 496] on span "Akmeņogles" at bounding box center [702, 505] width 77 height 18
click at [767, 484] on label "Akmeņogles" at bounding box center [951, 505] width 647 height 42
click at [757, 443] on p "Zeltu" at bounding box center [951, 453] width 625 height 21
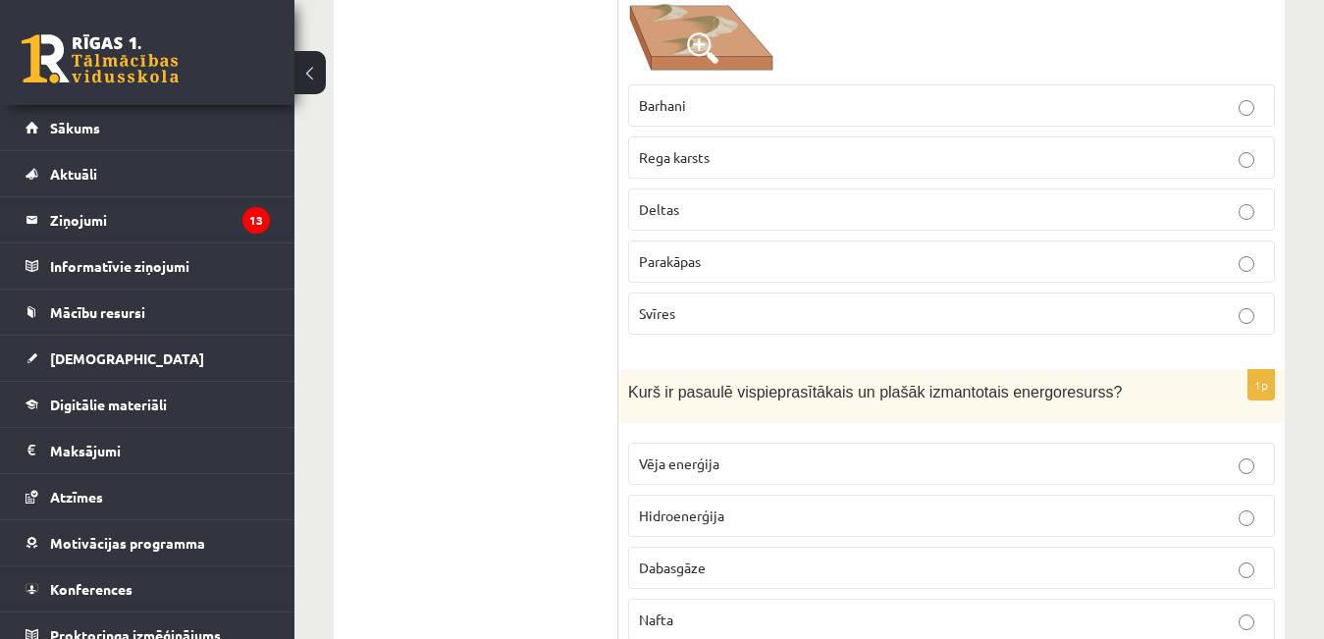
scroll to position [0, 0]
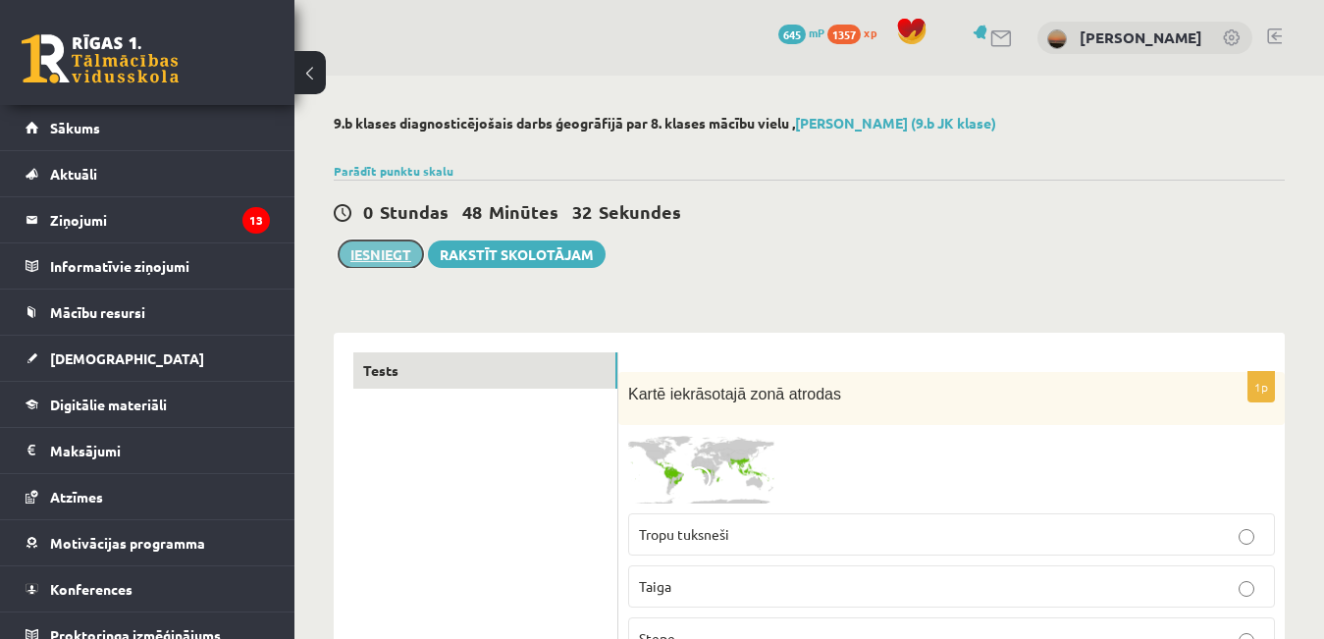
click at [363, 259] on button "Iesniegt" at bounding box center [381, 253] width 84 height 27
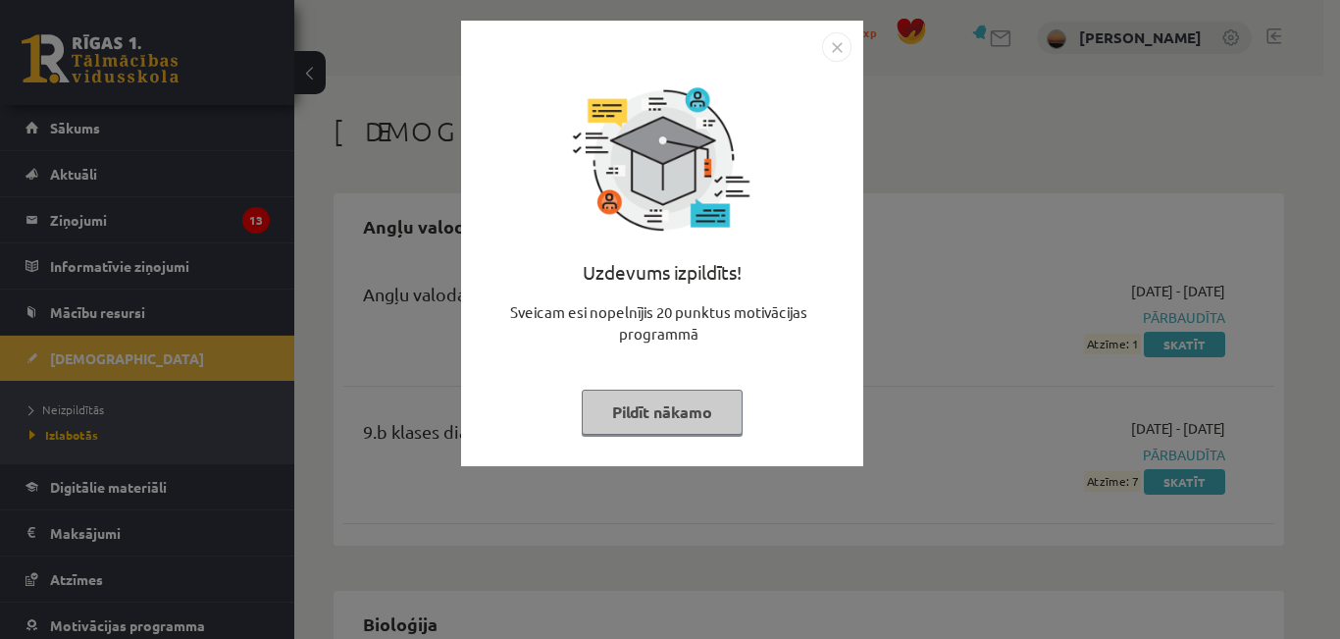
click at [842, 46] on img "Close" at bounding box center [836, 46] width 29 height 29
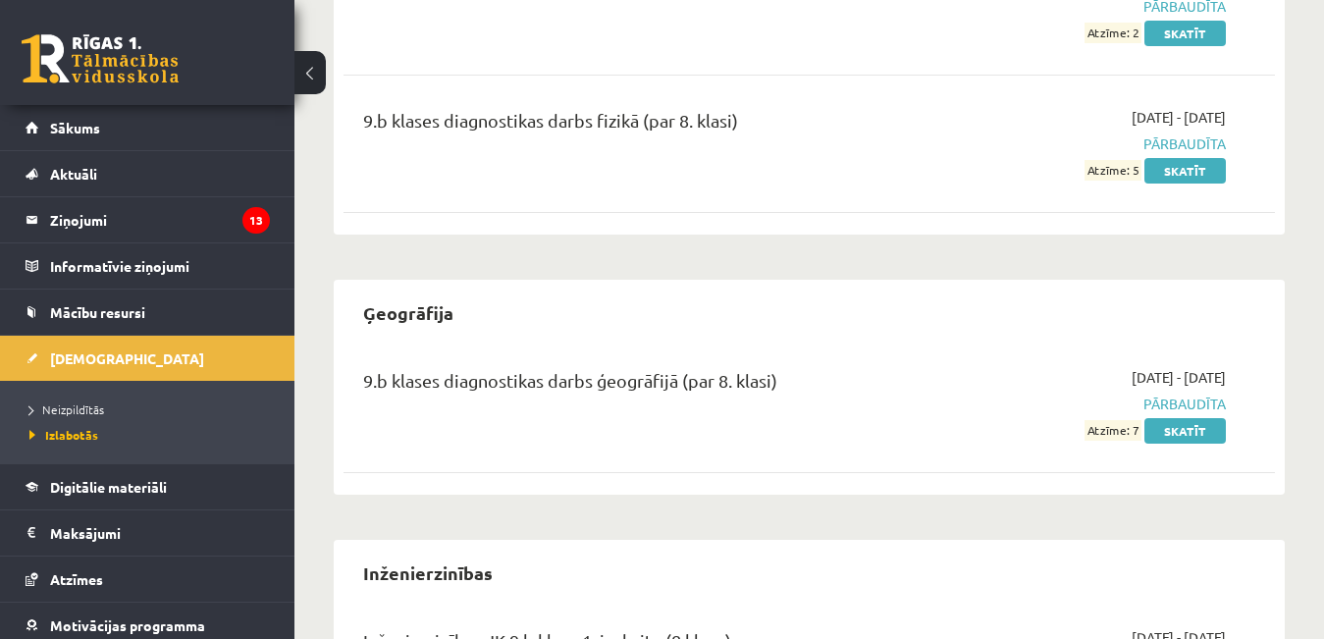
scroll to position [1472, 0]
